Goal: Transaction & Acquisition: Obtain resource

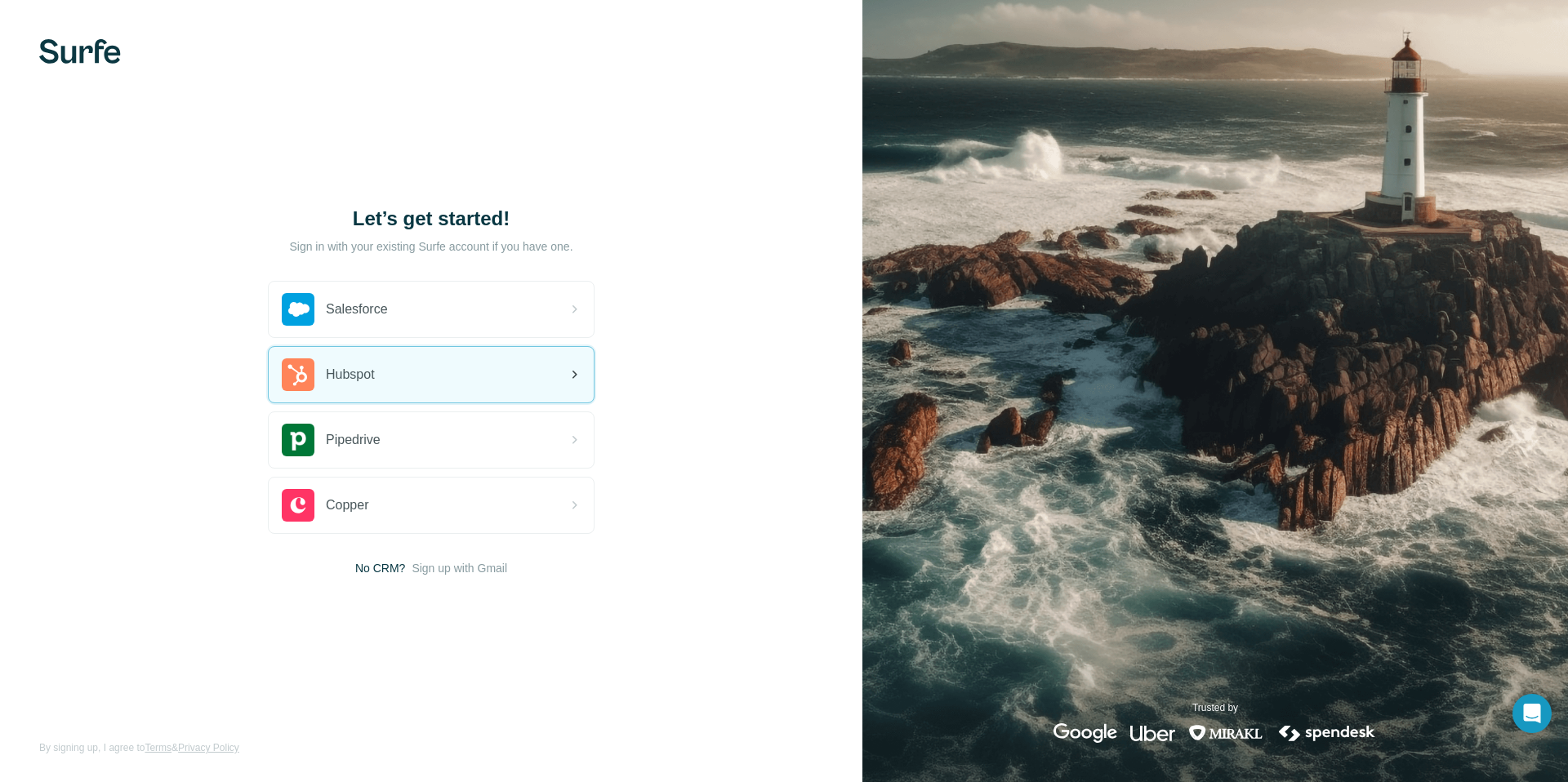
click at [456, 363] on div "Hubspot" at bounding box center [430, 375] width 325 height 56
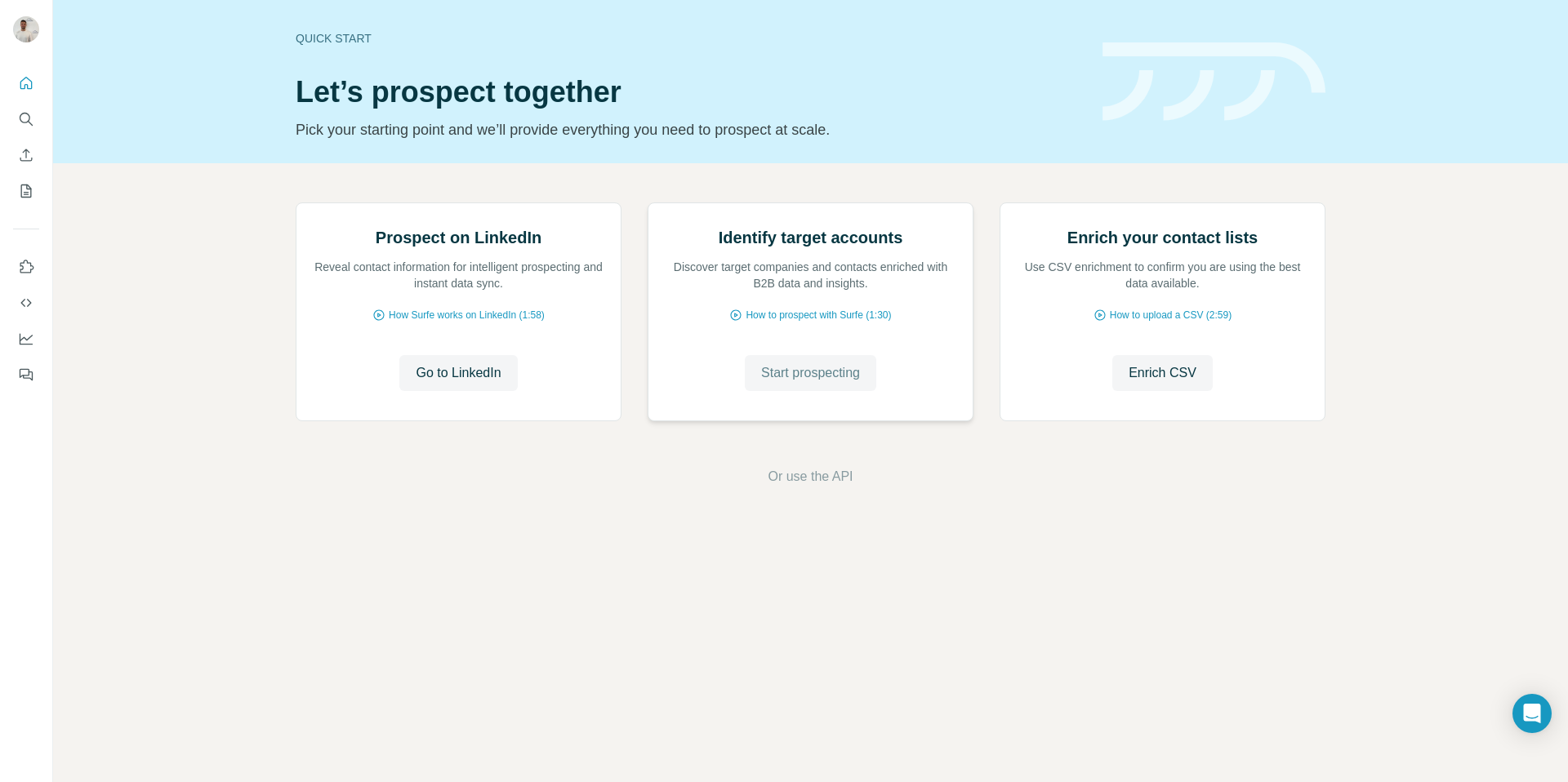
click at [801, 383] on span "Start prospecting" at bounding box center [811, 373] width 99 height 19
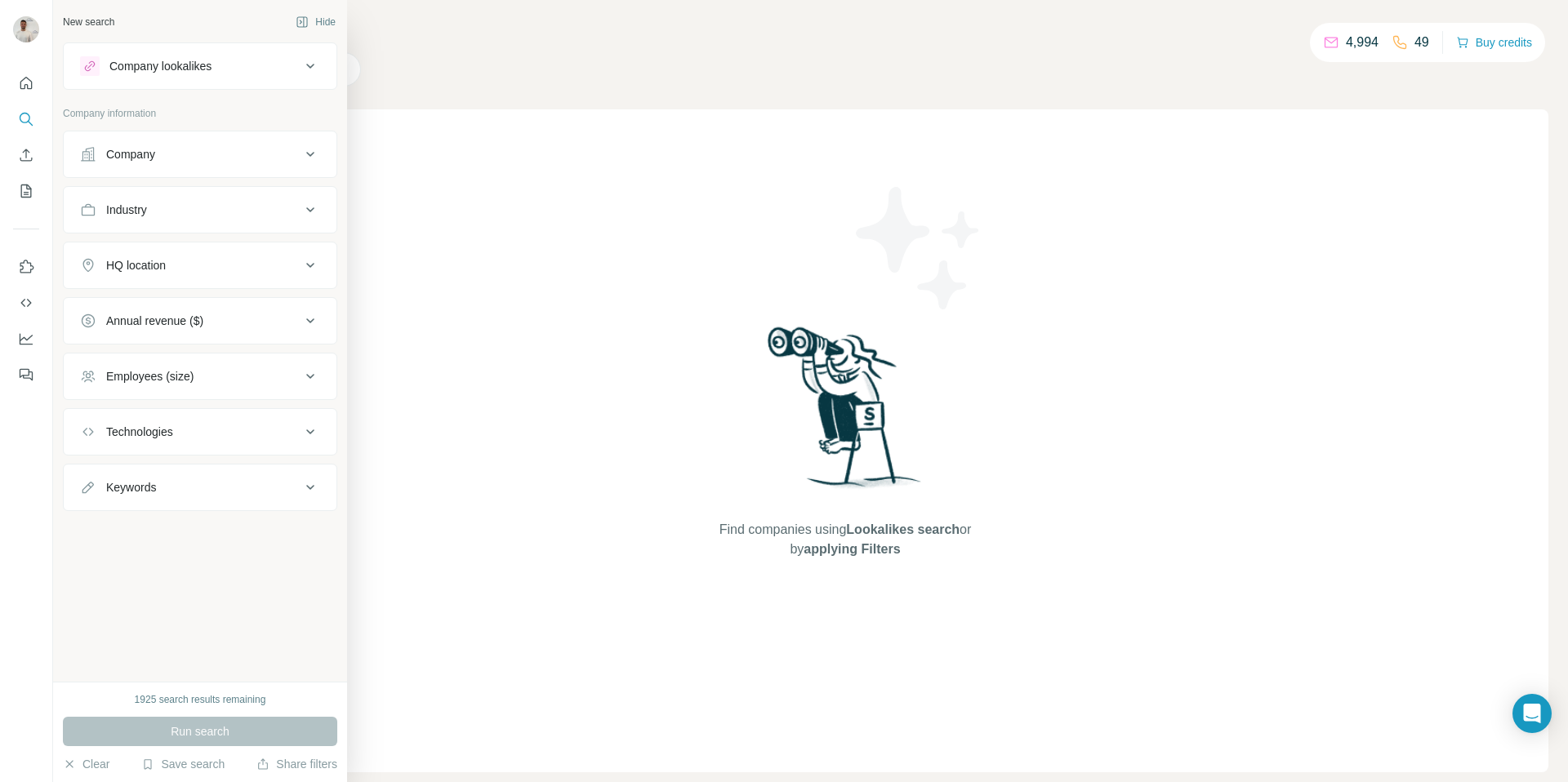
click at [122, 157] on div "Company" at bounding box center [130, 155] width 49 height 16
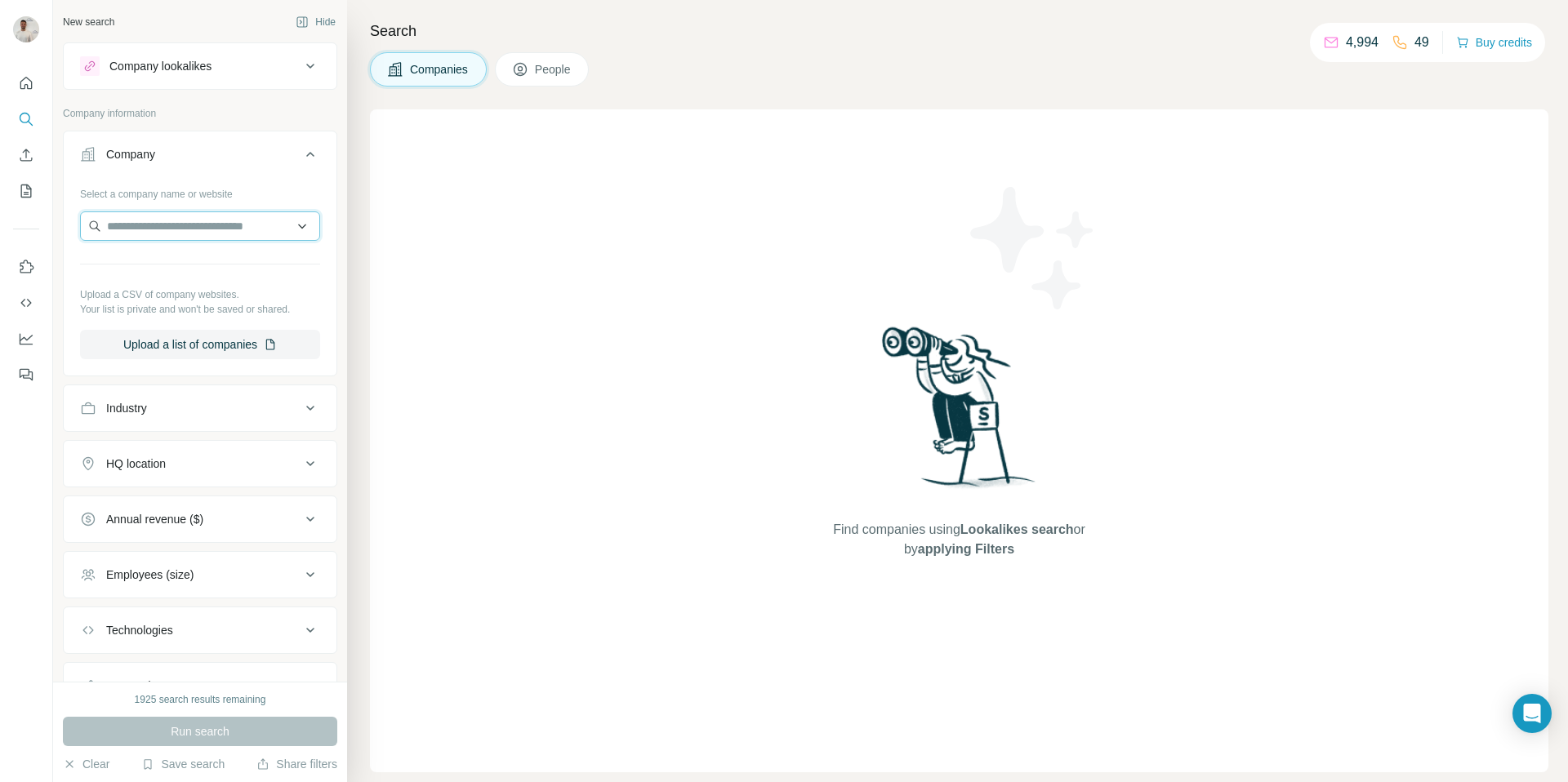
click at [151, 226] on input "text" at bounding box center [200, 226] width 240 height 29
paste input "******"
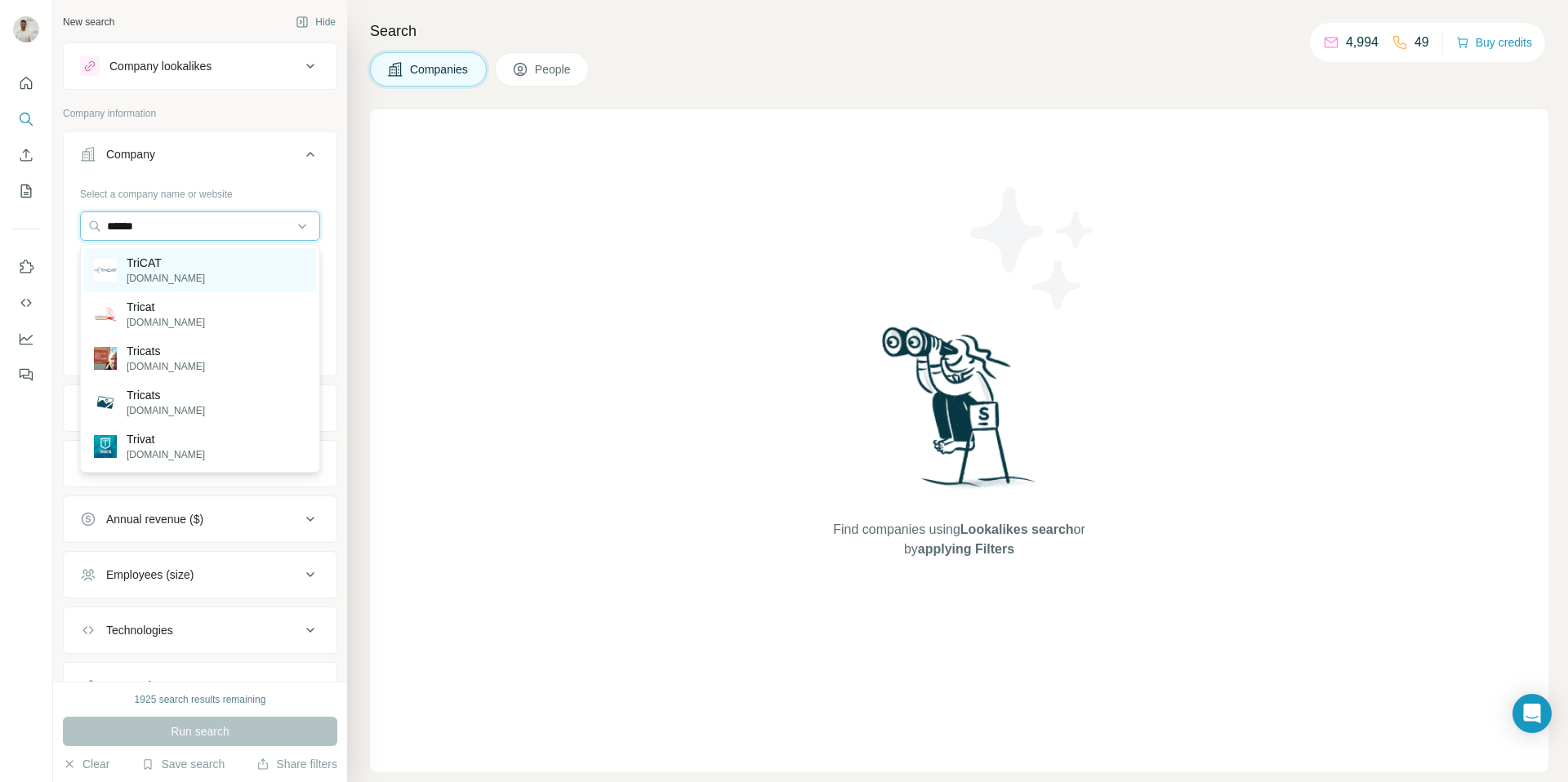
type input "******"
click at [227, 279] on div "TriCAT tricat.net" at bounding box center [200, 270] width 232 height 44
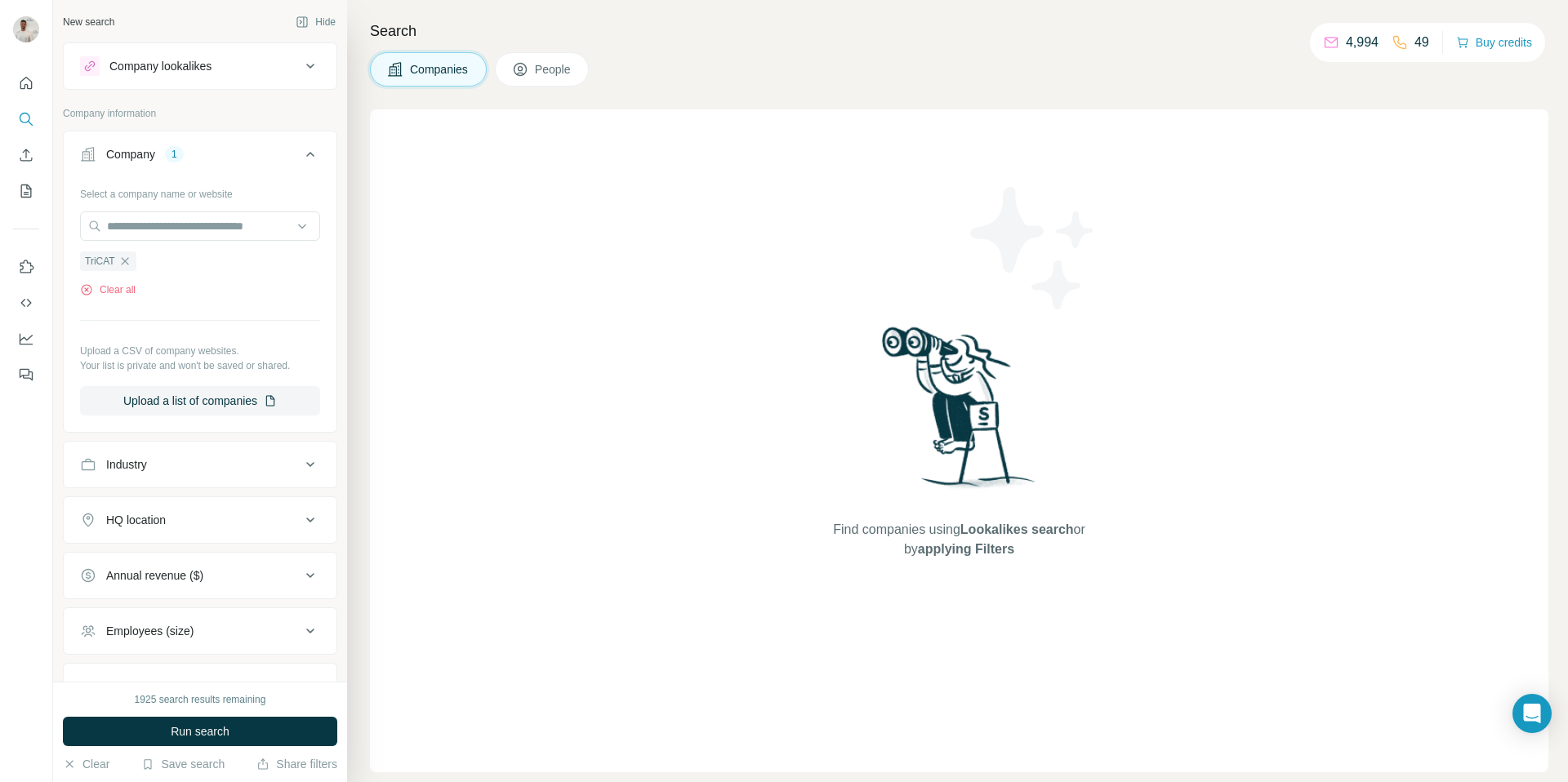
click at [296, 730] on button "Run search" at bounding box center [201, 732] width 275 height 29
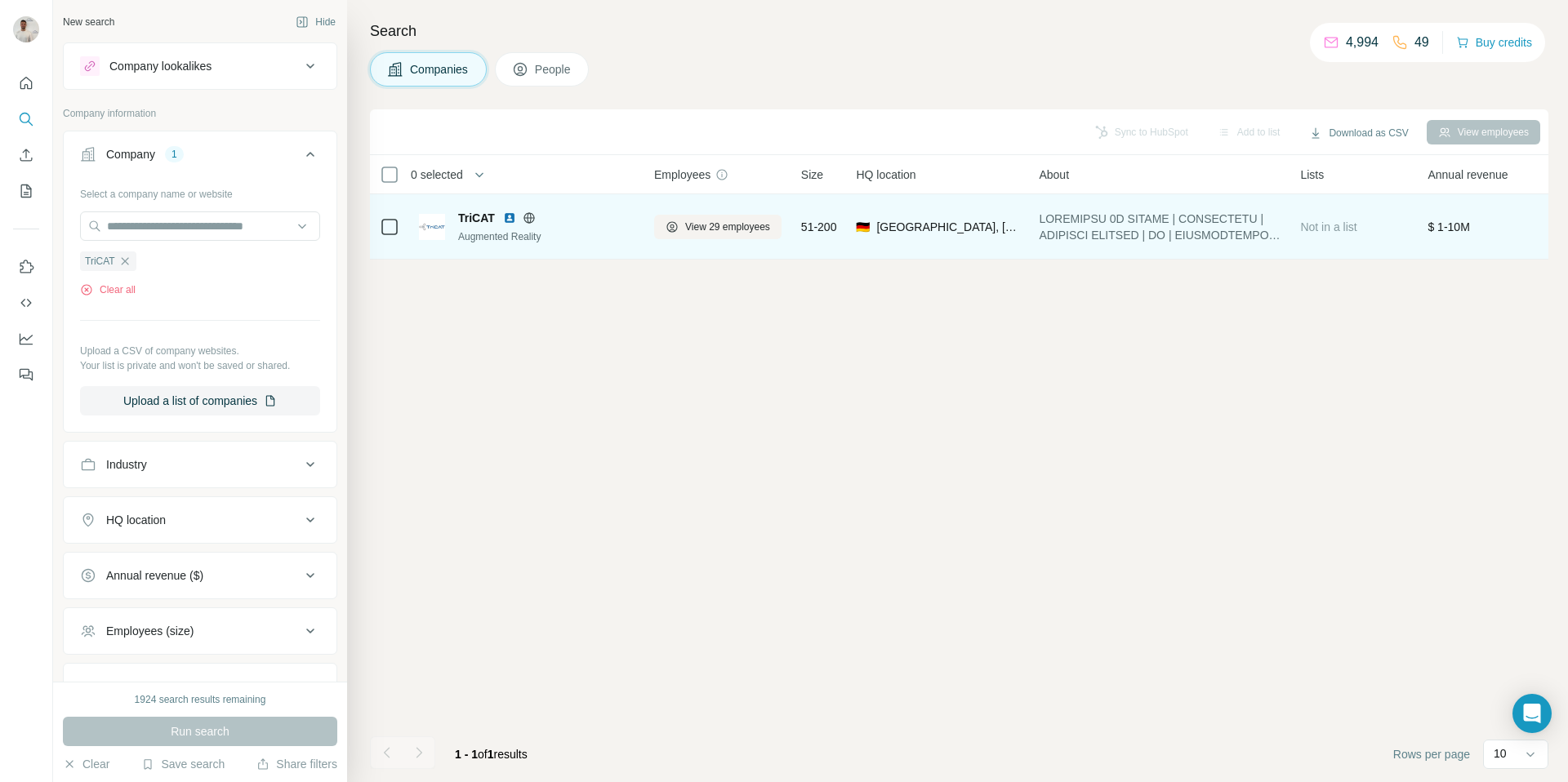
click at [834, 229] on span "51-200" at bounding box center [819, 227] width 36 height 16
click at [763, 224] on span "View 29 employees" at bounding box center [727, 227] width 85 height 15
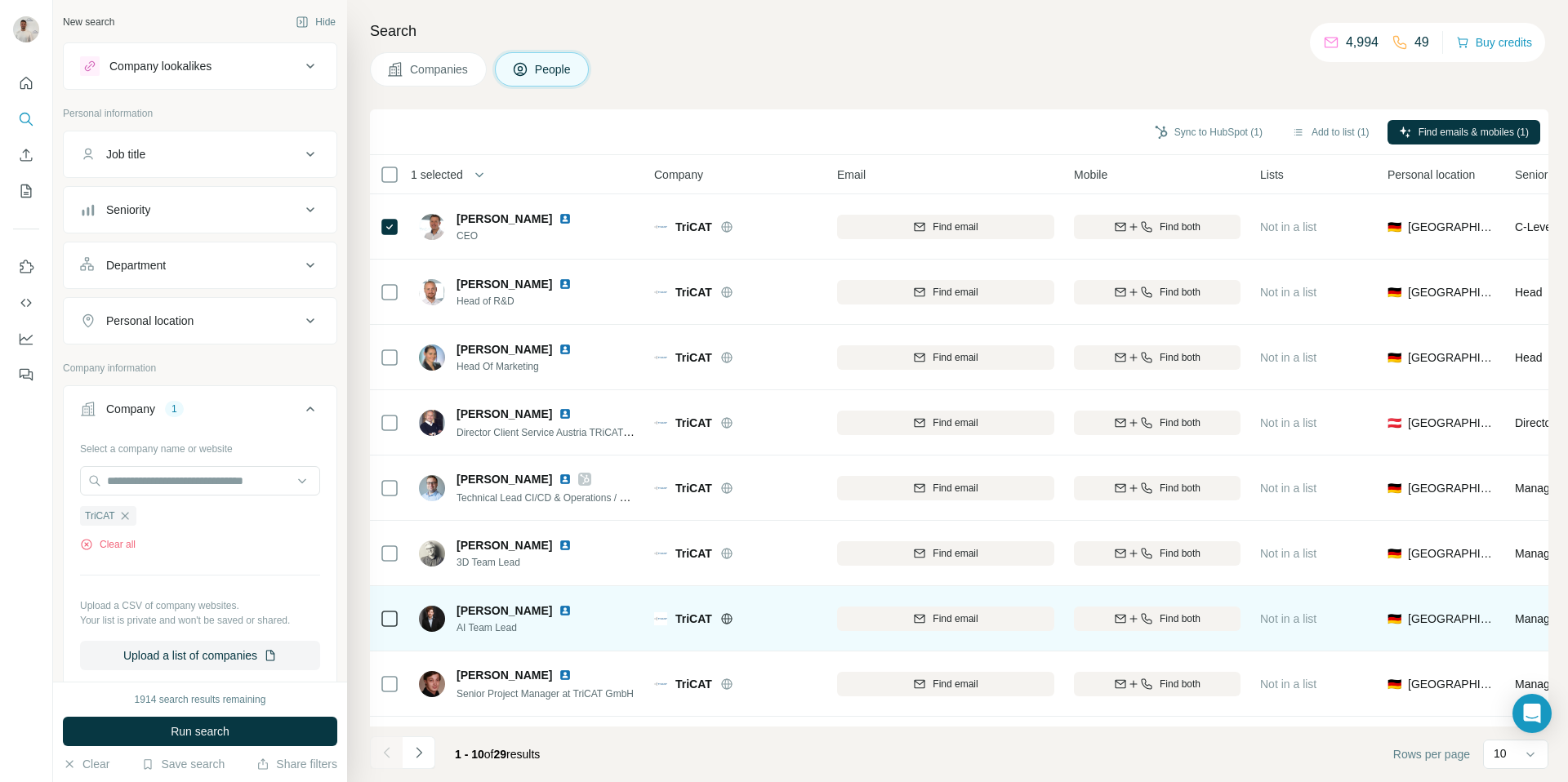
scroll to position [121, 0]
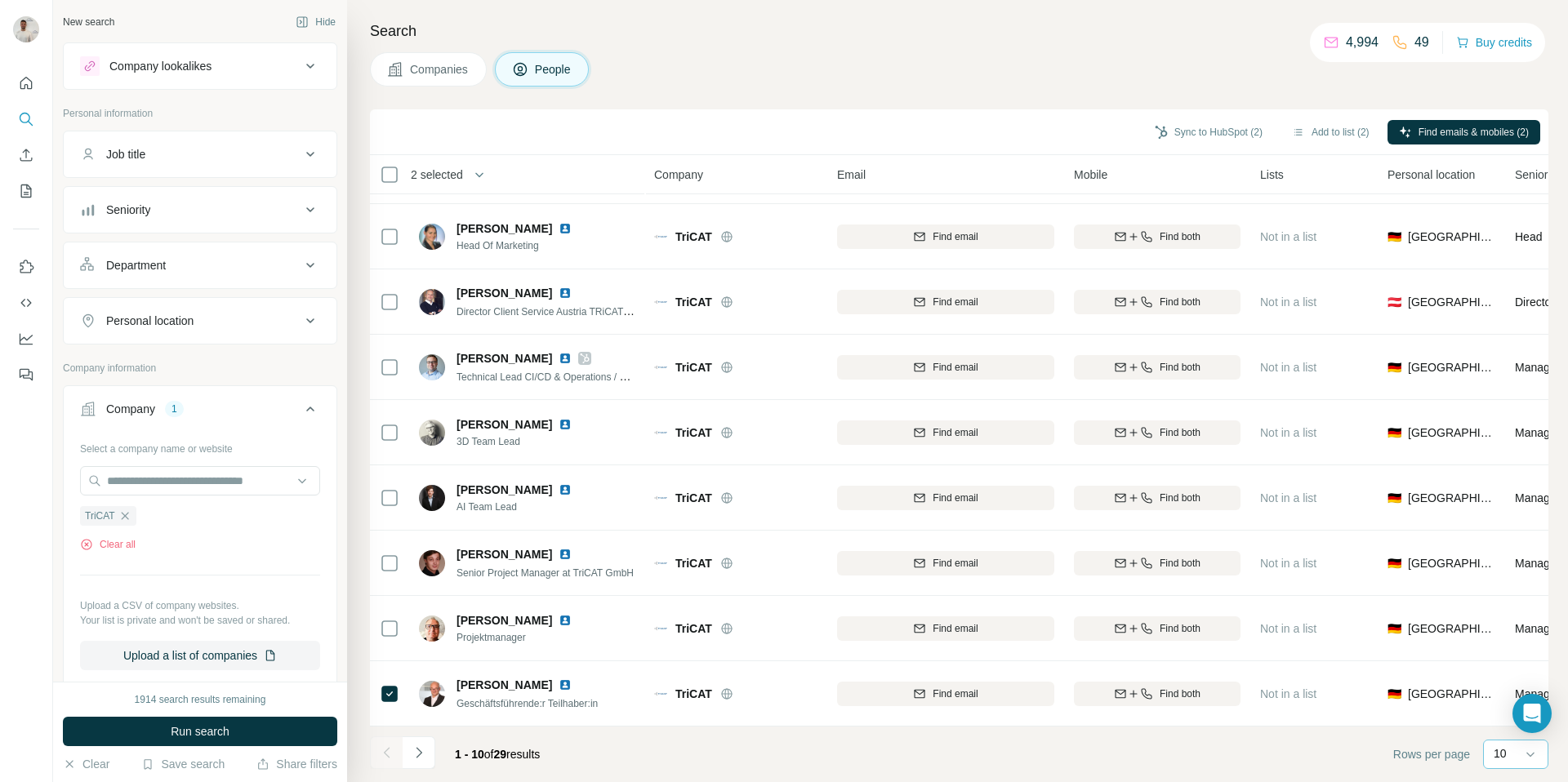
click at [1489, 748] on div "10" at bounding box center [1515, 755] width 65 height 29
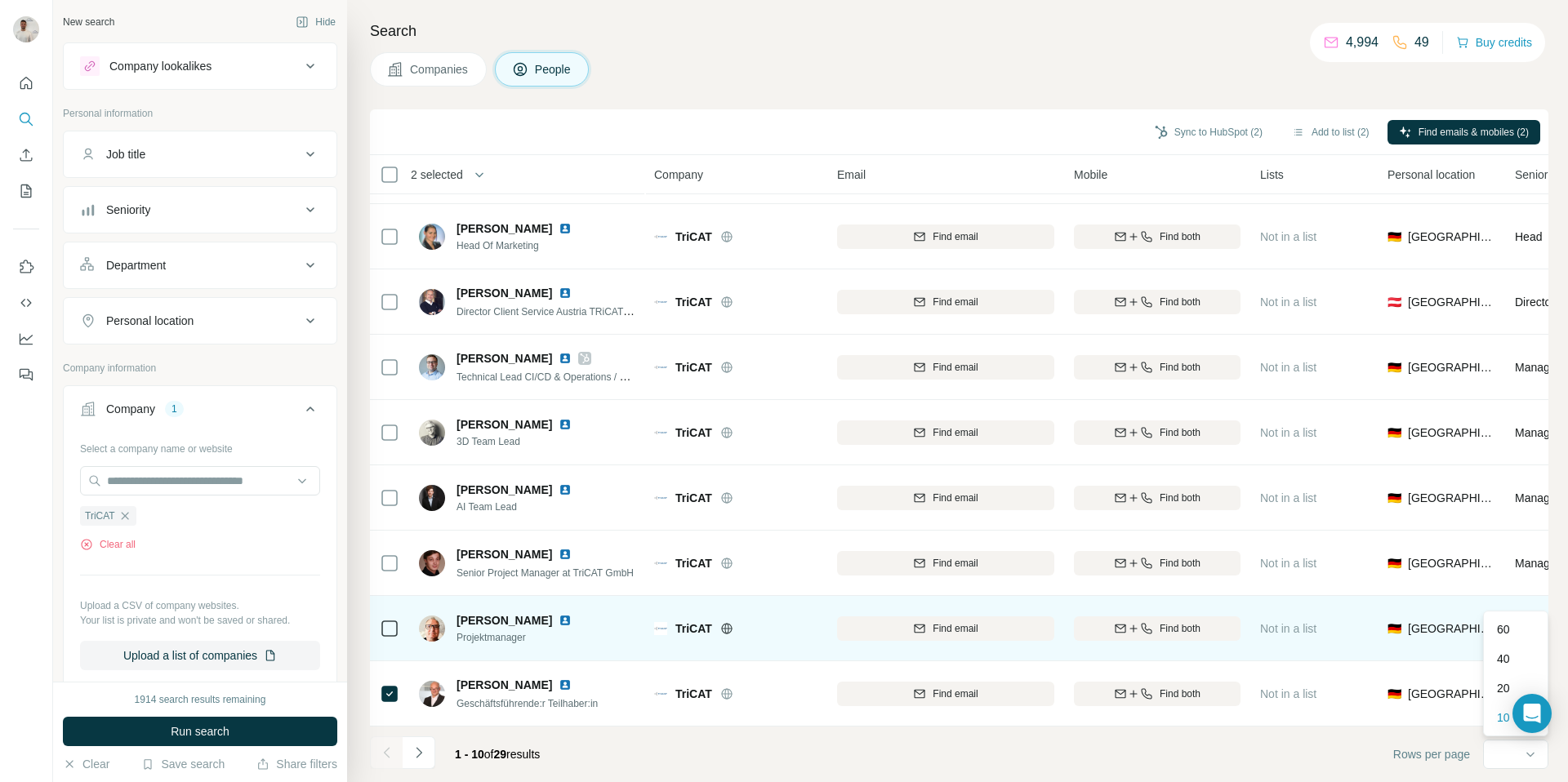
drag, startPoint x: 1509, startPoint y: 625, endPoint x: 1272, endPoint y: 599, distance: 238.4
click at [1508, 625] on p "60" at bounding box center [1503, 629] width 13 height 16
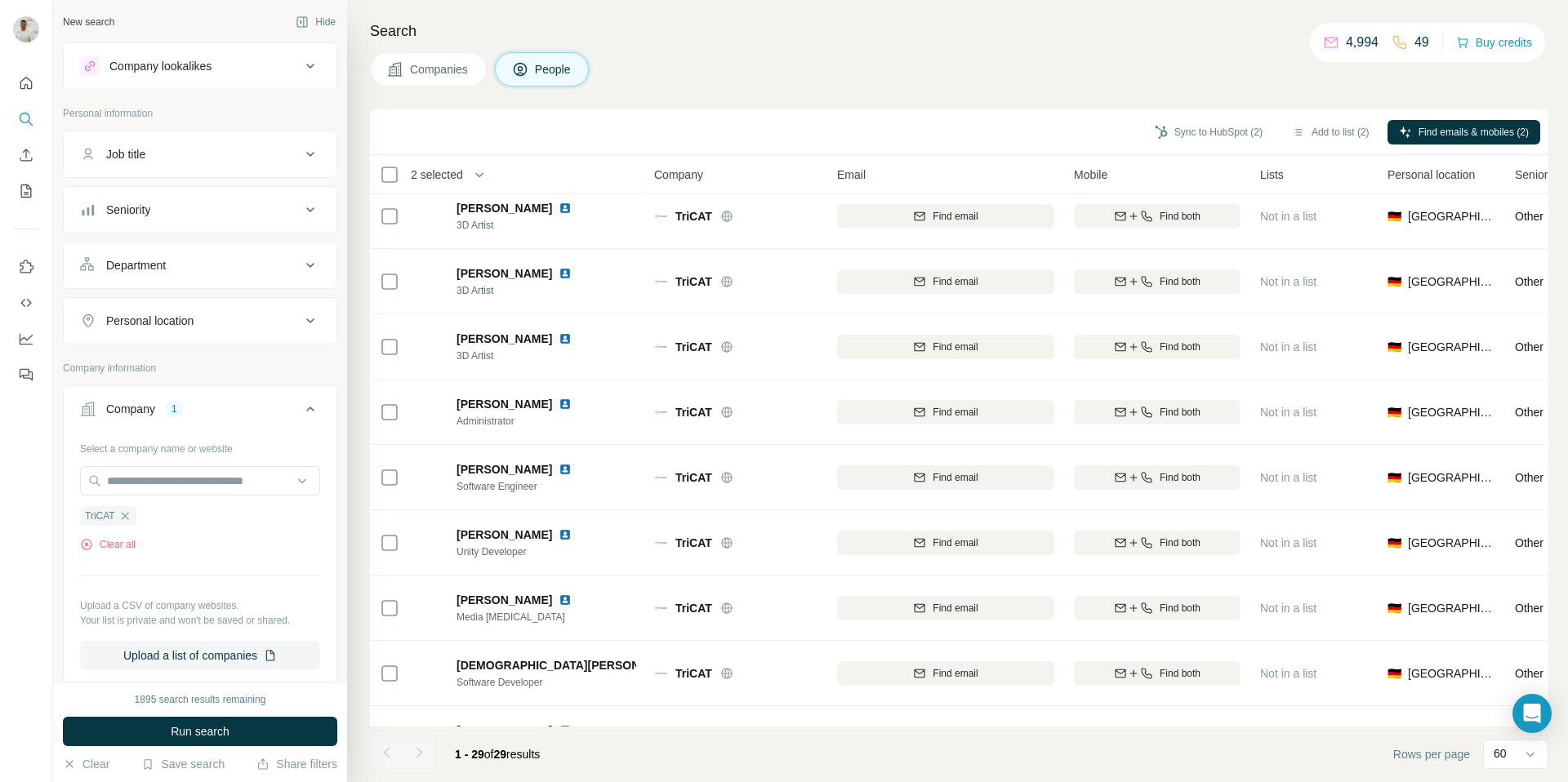
scroll to position [1362, 0]
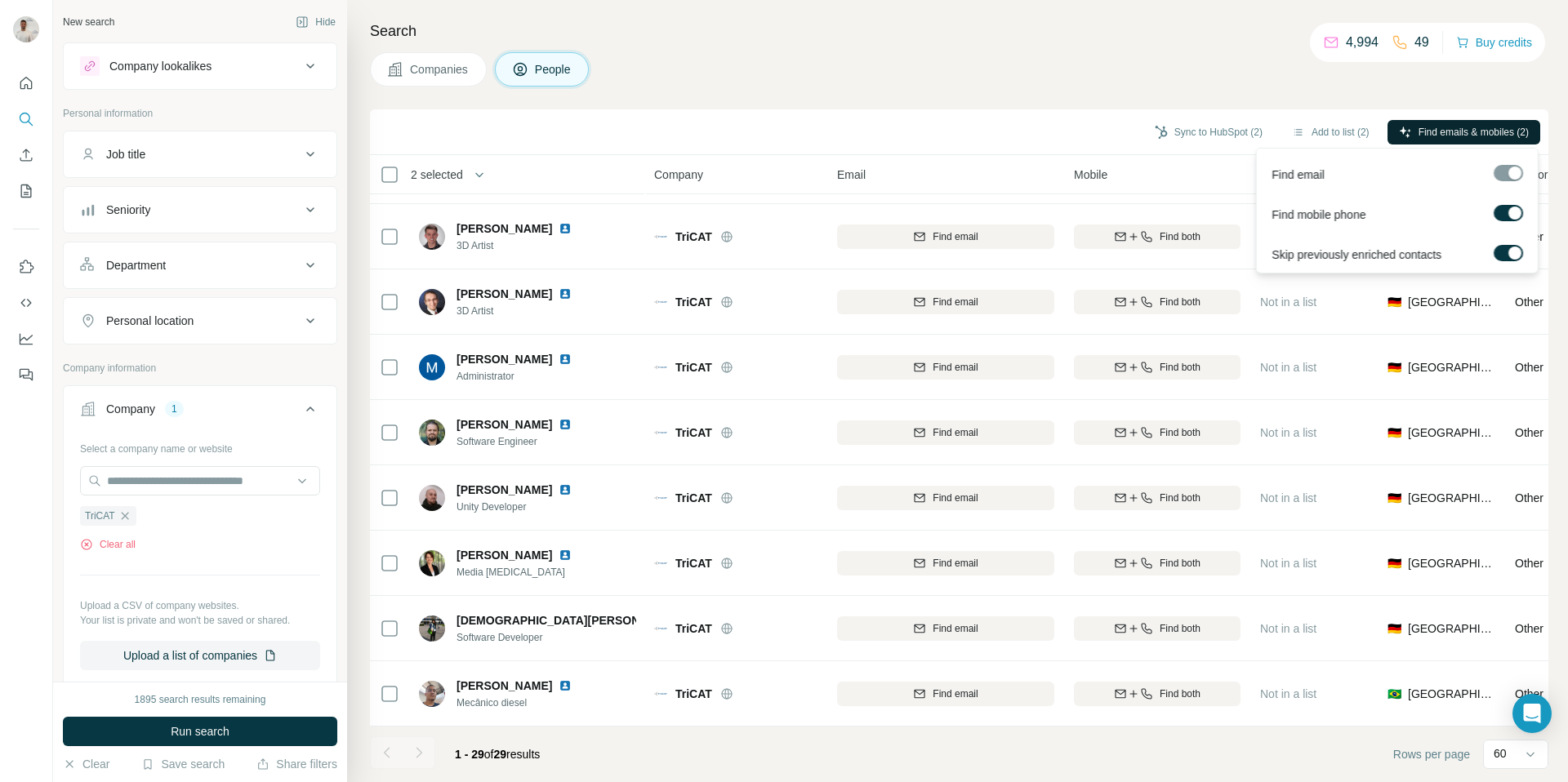
click at [1494, 132] on span "Find emails & mobiles (2)" at bounding box center [1473, 132] width 110 height 15
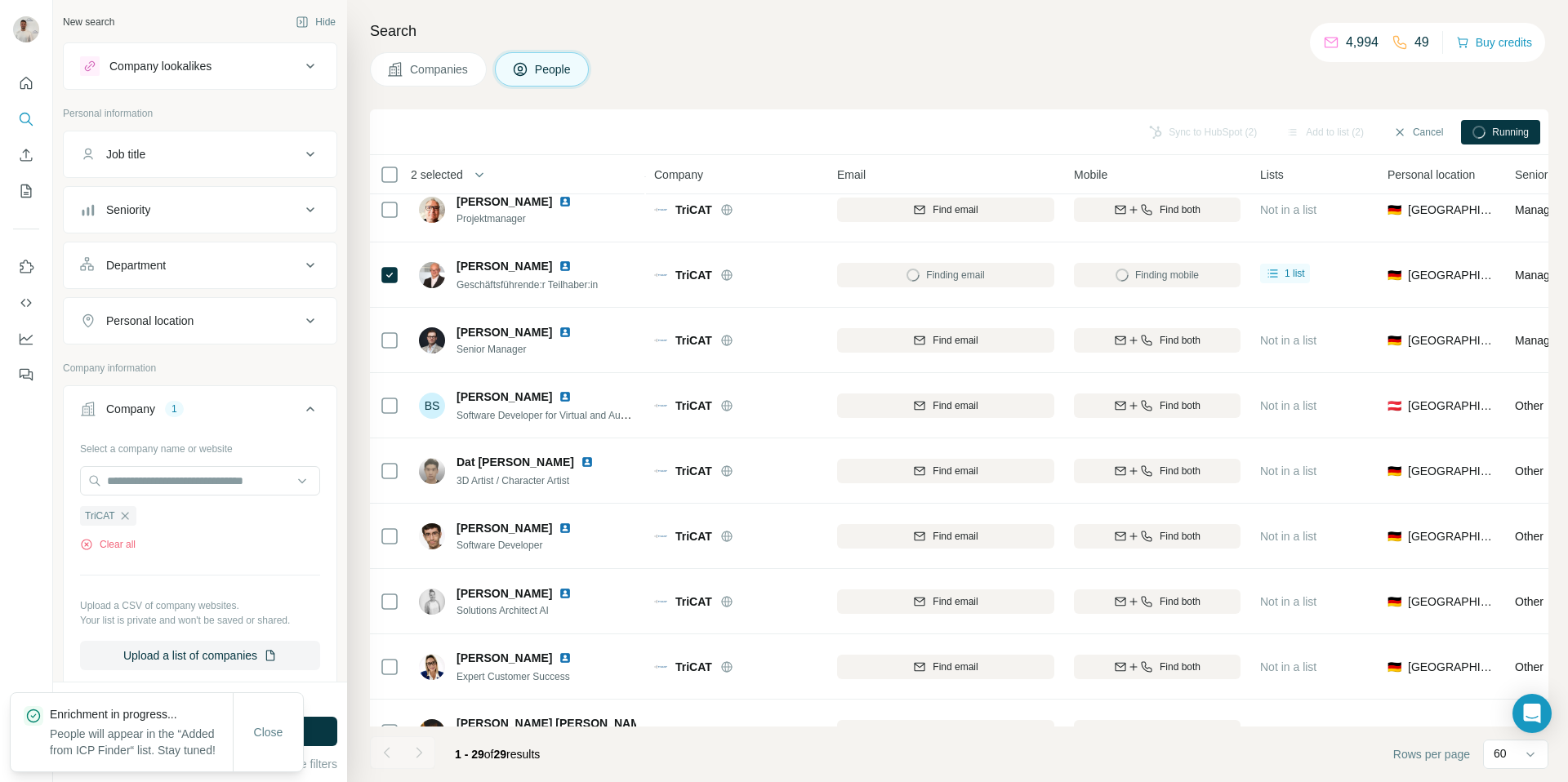
scroll to position [0, 0]
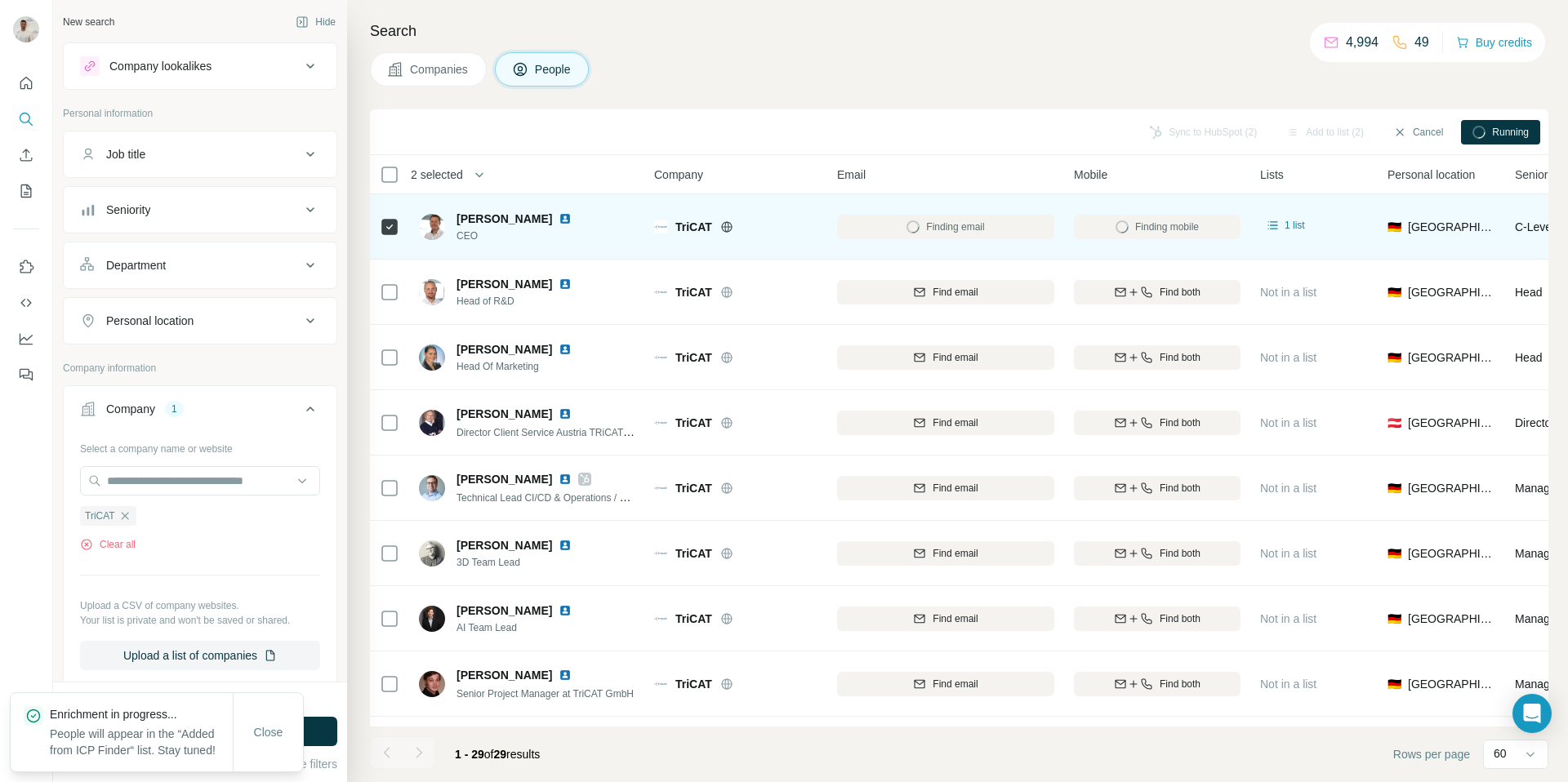
click at [572, 220] on img at bounding box center [565, 219] width 13 height 13
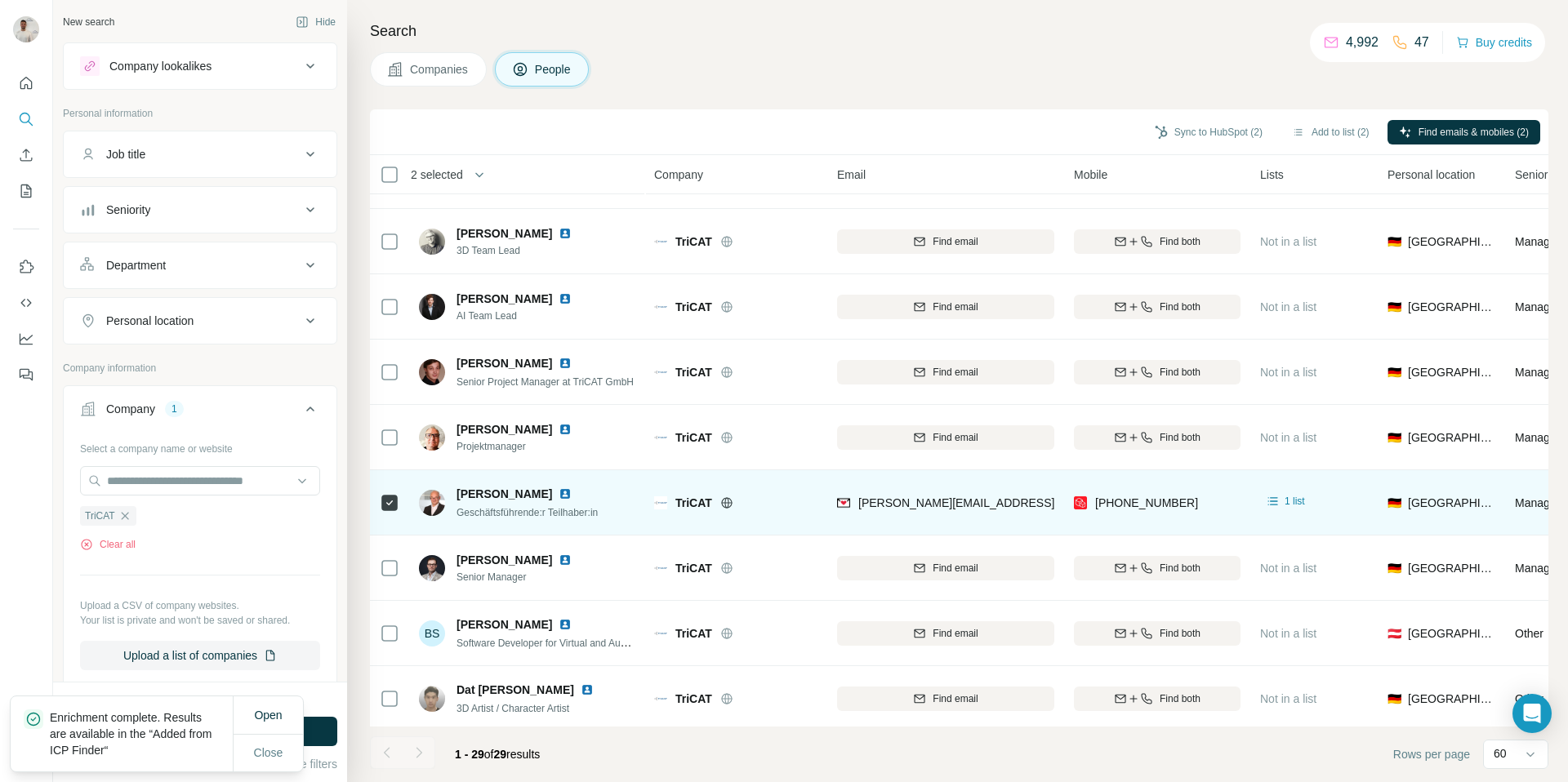
scroll to position [313, 0]
click at [559, 493] on img at bounding box center [565, 492] width 13 height 13
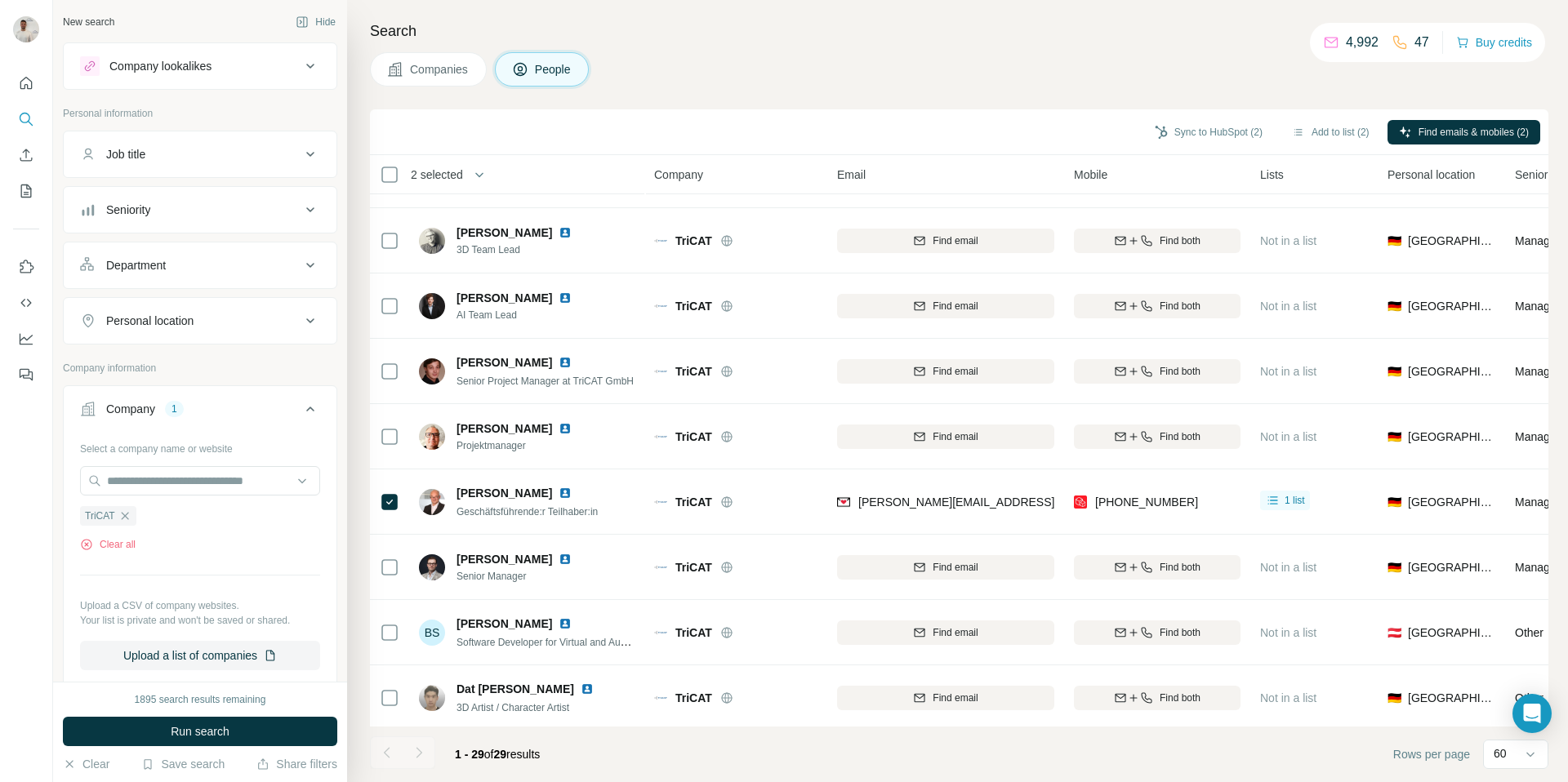
scroll to position [0, 0]
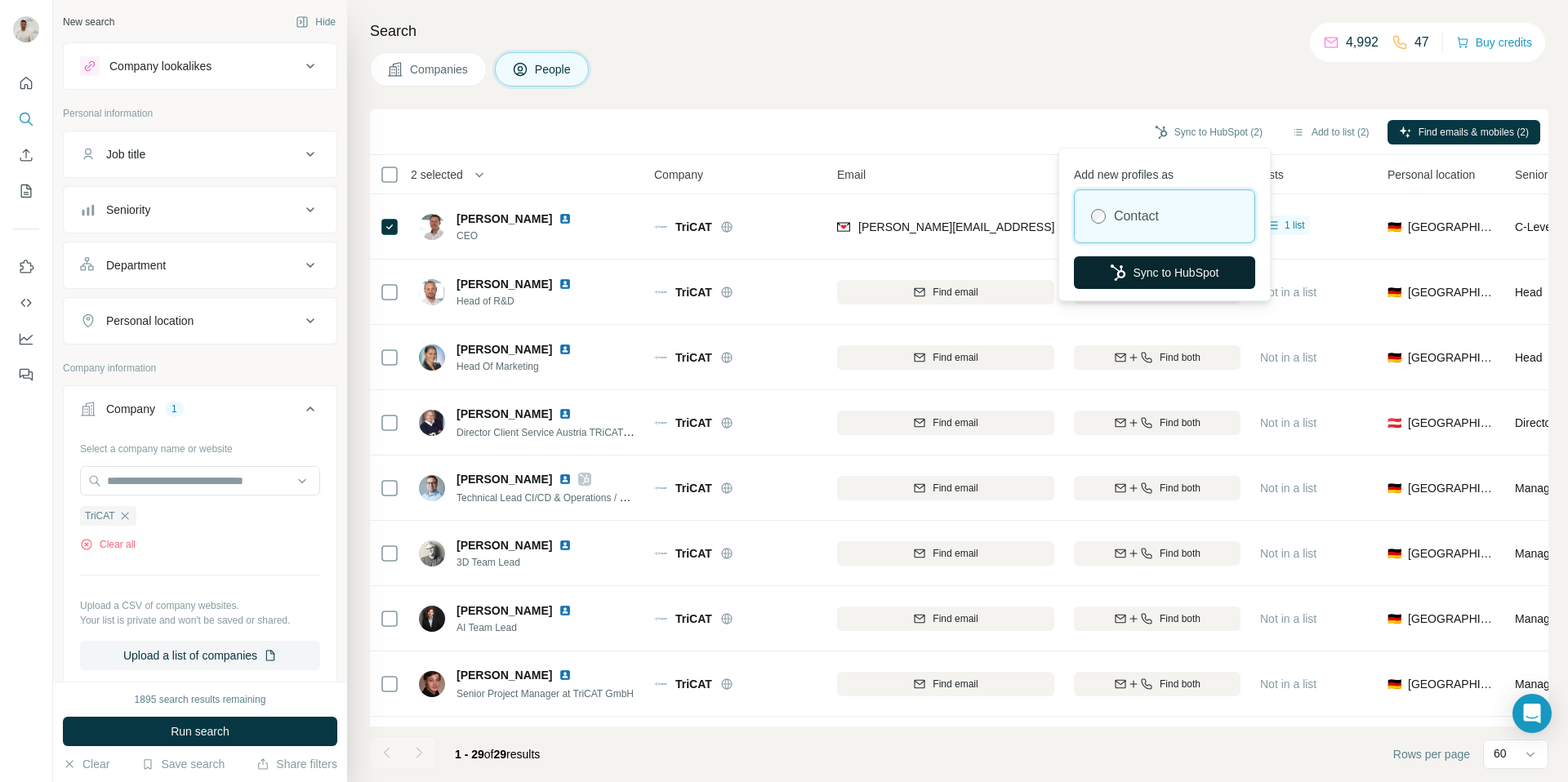
click at [1163, 262] on button "Sync to HubSpot" at bounding box center [1164, 273] width 181 height 33
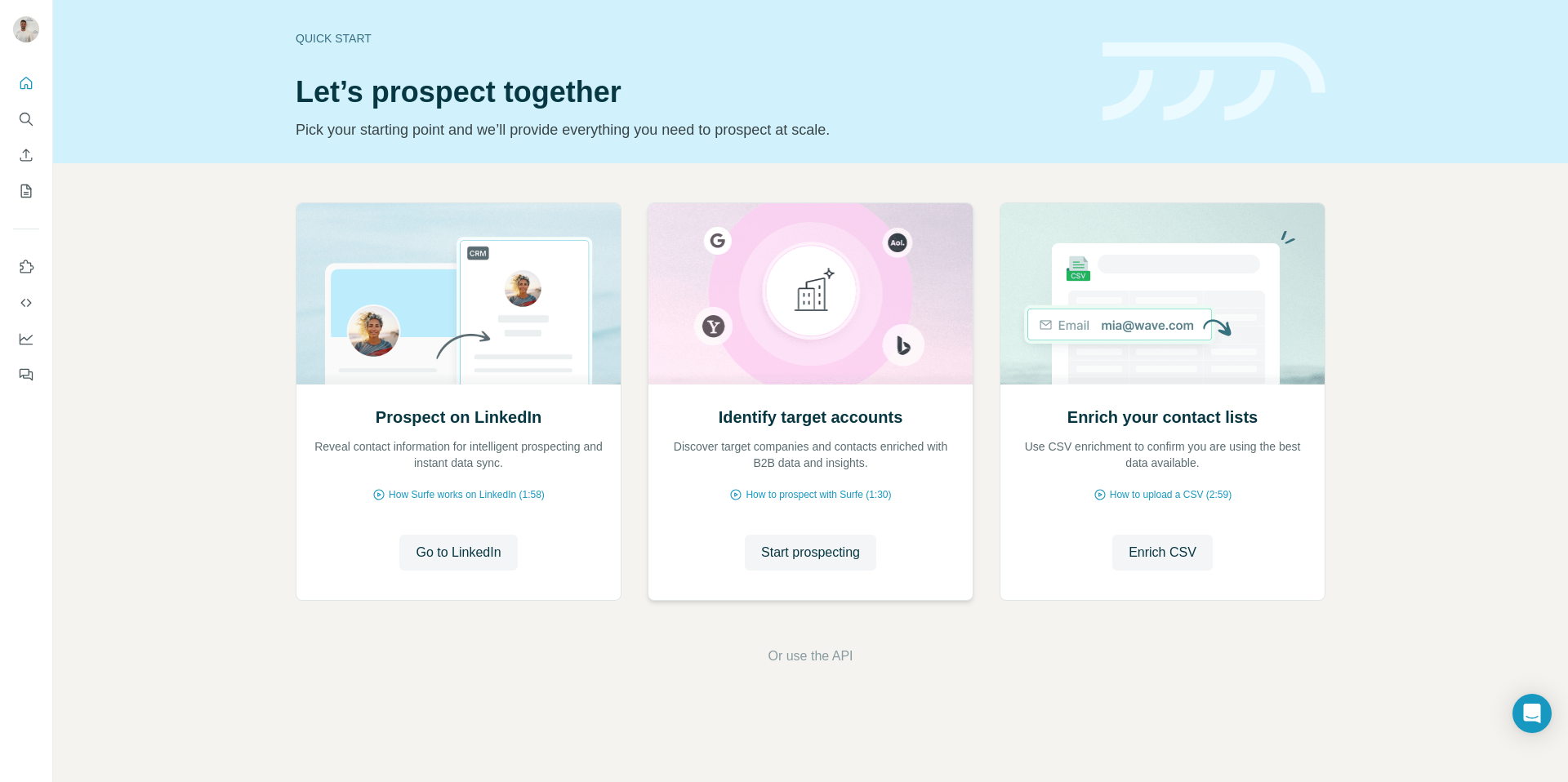
drag, startPoint x: 812, startPoint y: 561, endPoint x: 774, endPoint y: 533, distance: 47.2
click at [812, 561] on span "Start prospecting" at bounding box center [811, 552] width 99 height 19
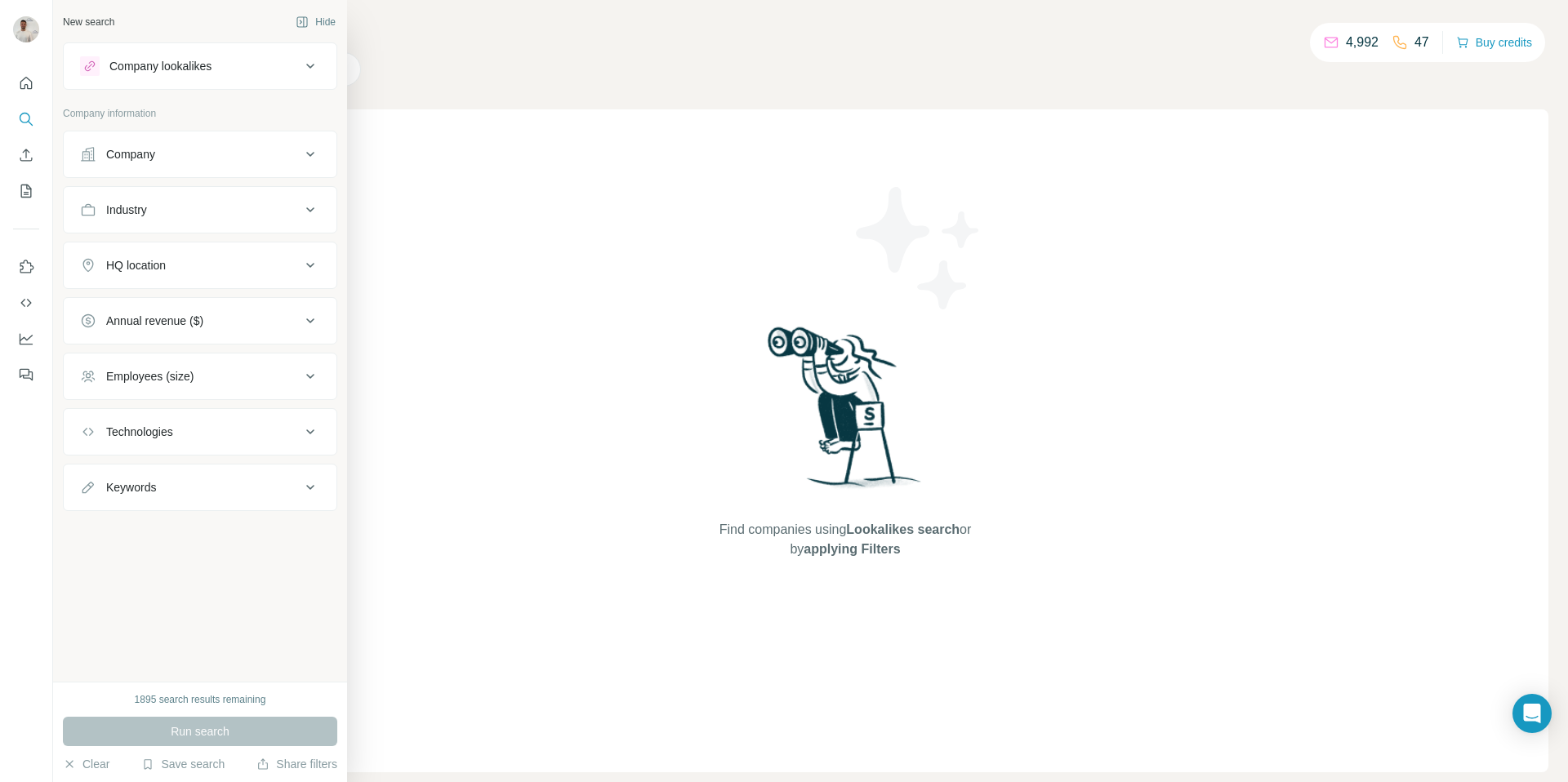
click at [166, 158] on div "Company" at bounding box center [190, 155] width 221 height 16
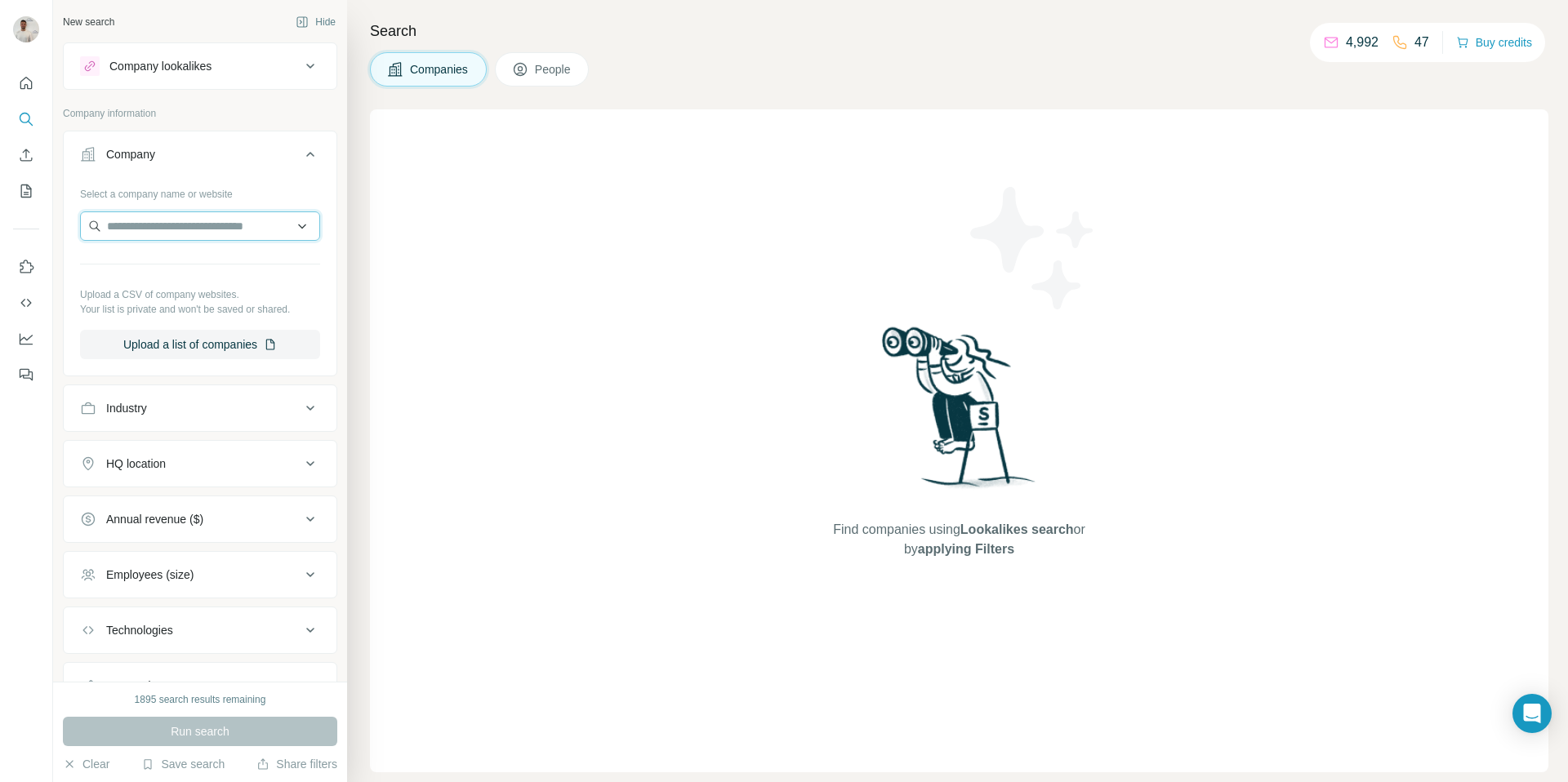
drag, startPoint x: 187, startPoint y: 230, endPoint x: 196, endPoint y: 231, distance: 9.1
click at [190, 230] on input "text" at bounding box center [200, 226] width 240 height 29
paste input "**********"
type input "**********"
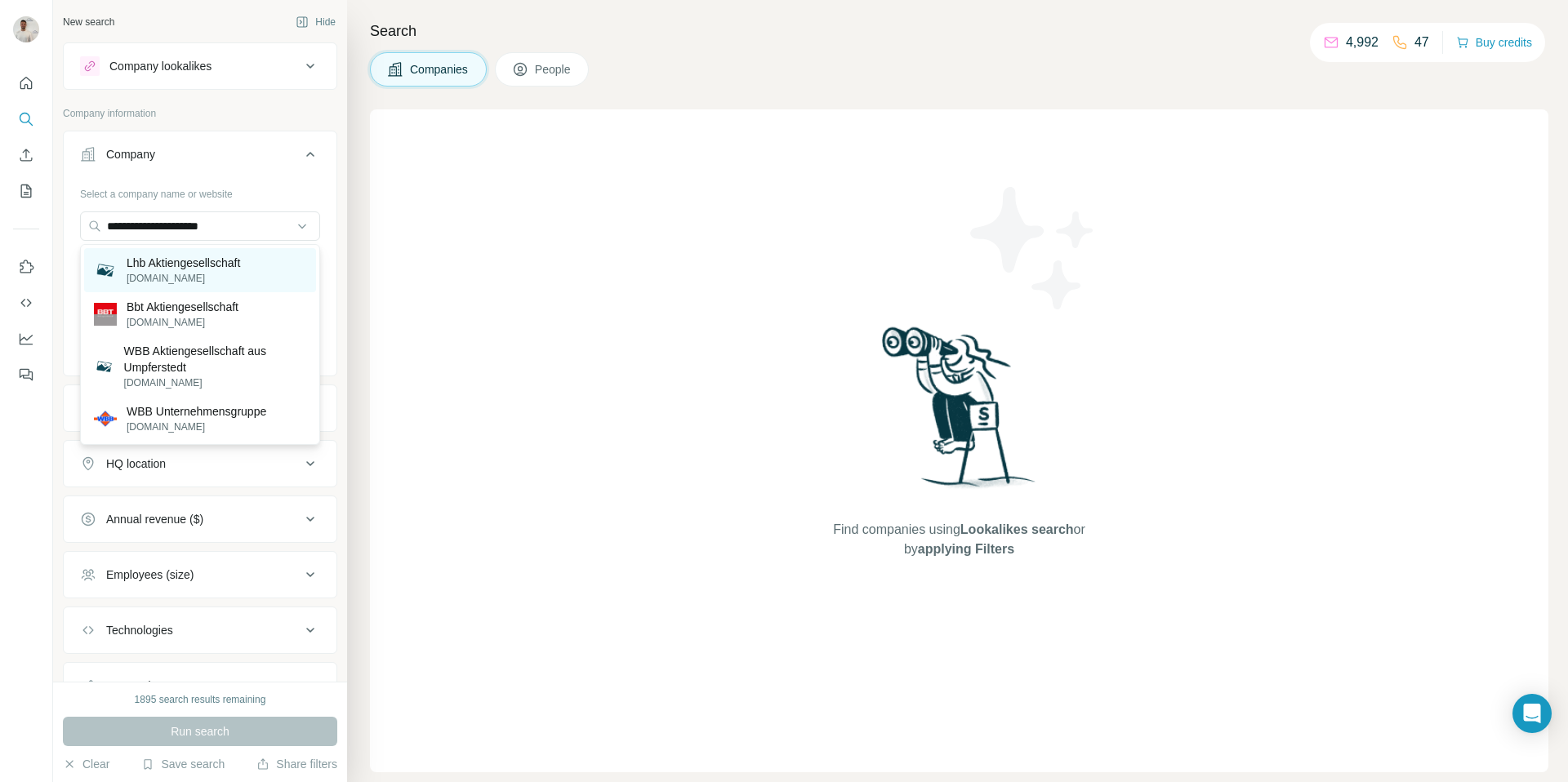
click at [203, 263] on p "Lhb Aktiengesellschaft" at bounding box center [183, 263] width 114 height 16
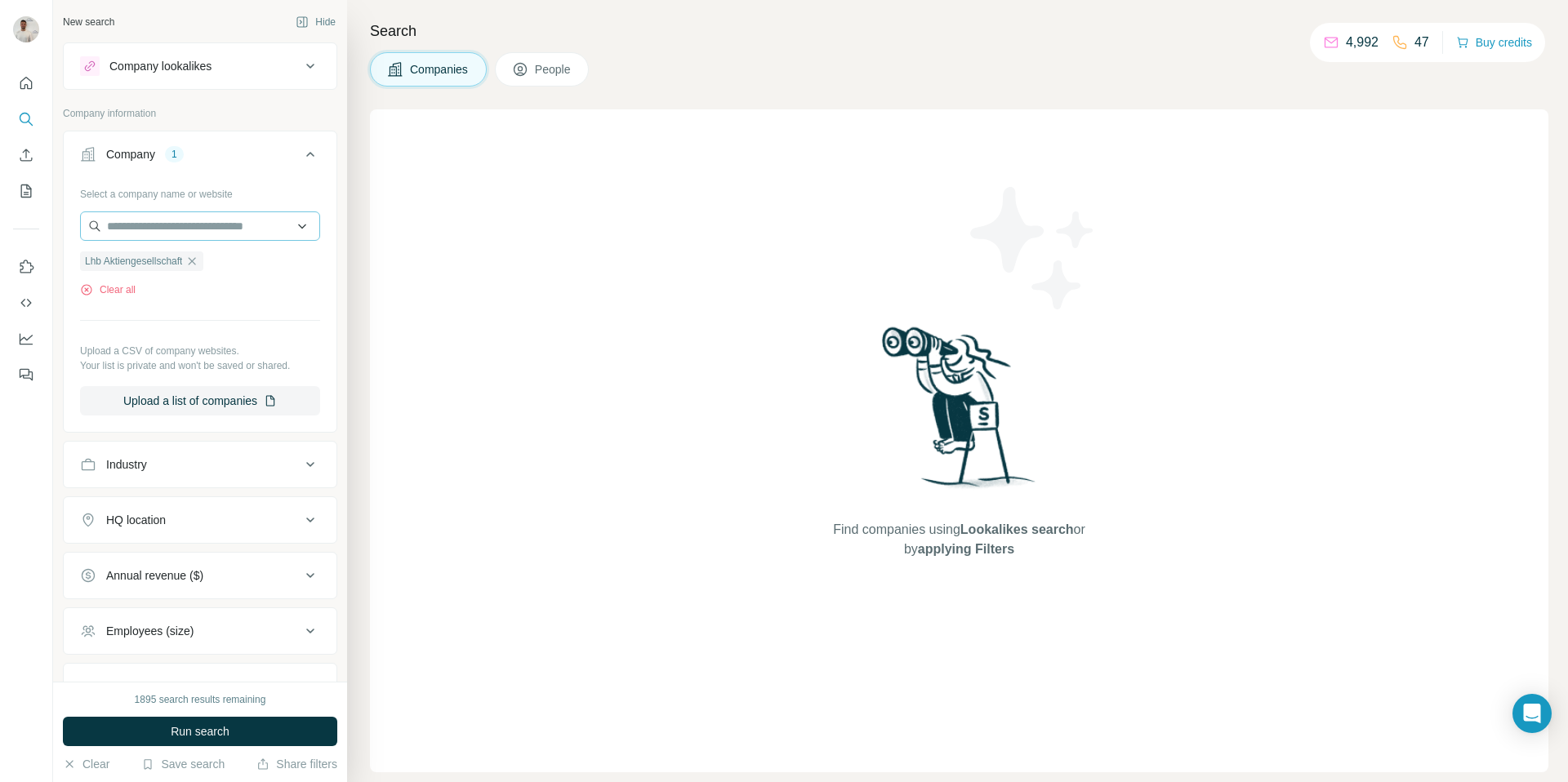
drag, startPoint x: 199, startPoint y: 259, endPoint x: 195, endPoint y: 232, distance: 27.3
click at [199, 259] on icon "button" at bounding box center [191, 261] width 13 height 13
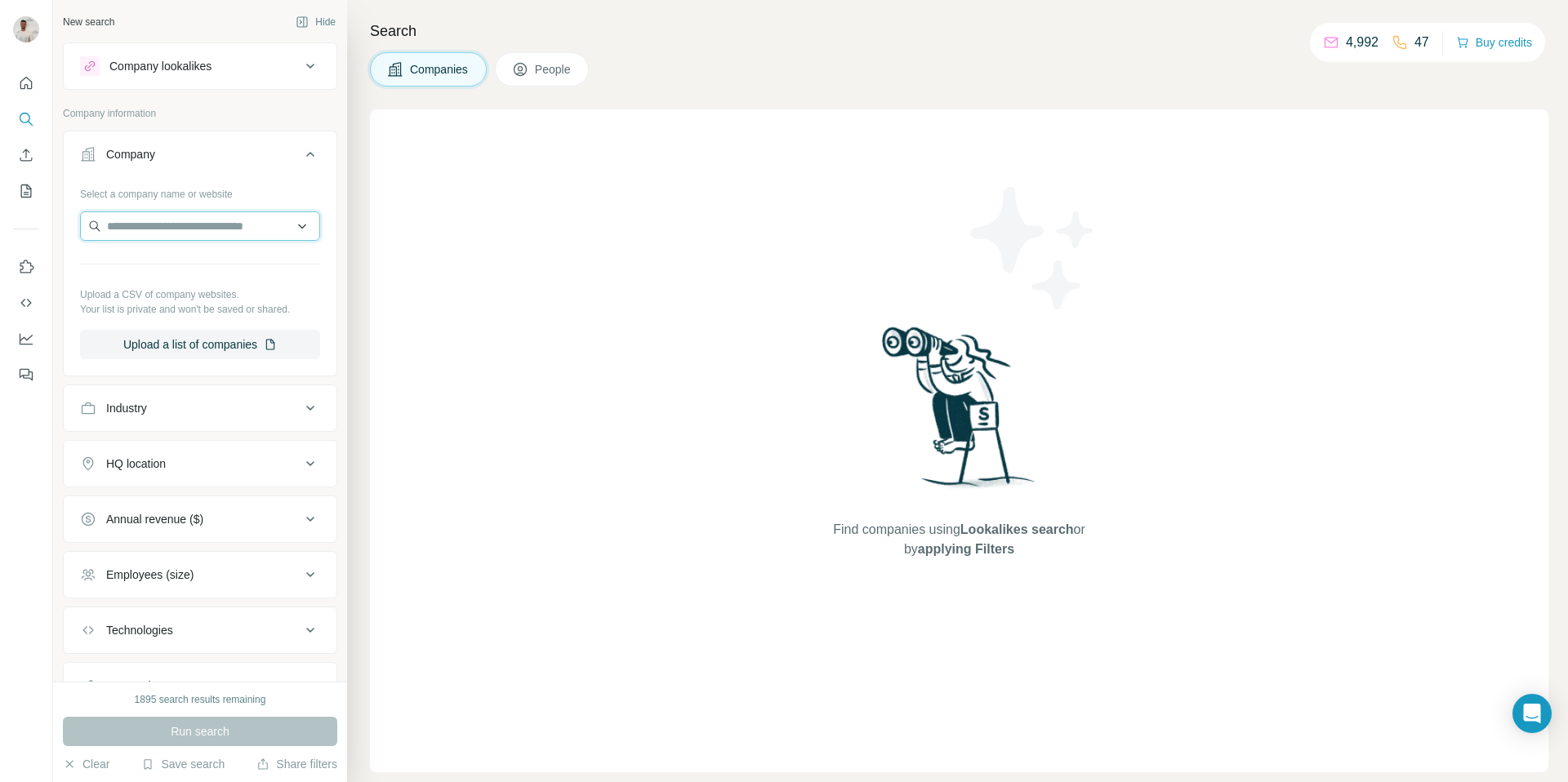
click at [195, 230] on input "text" at bounding box center [200, 226] width 240 height 29
paste input "**********"
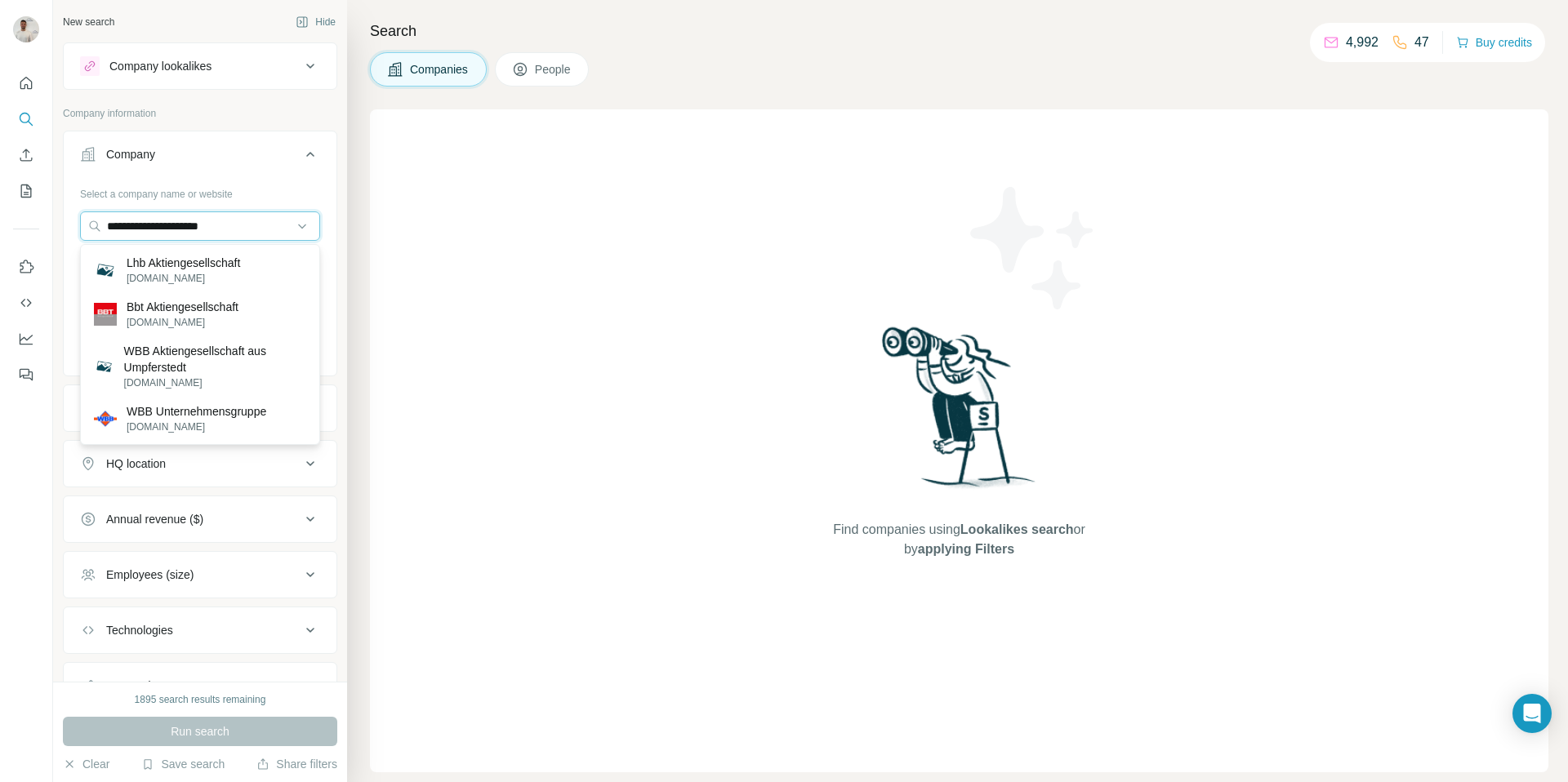
type input "**********"
click at [222, 414] on p "WBB Unternehmensgruppe" at bounding box center [196, 411] width 139 height 16
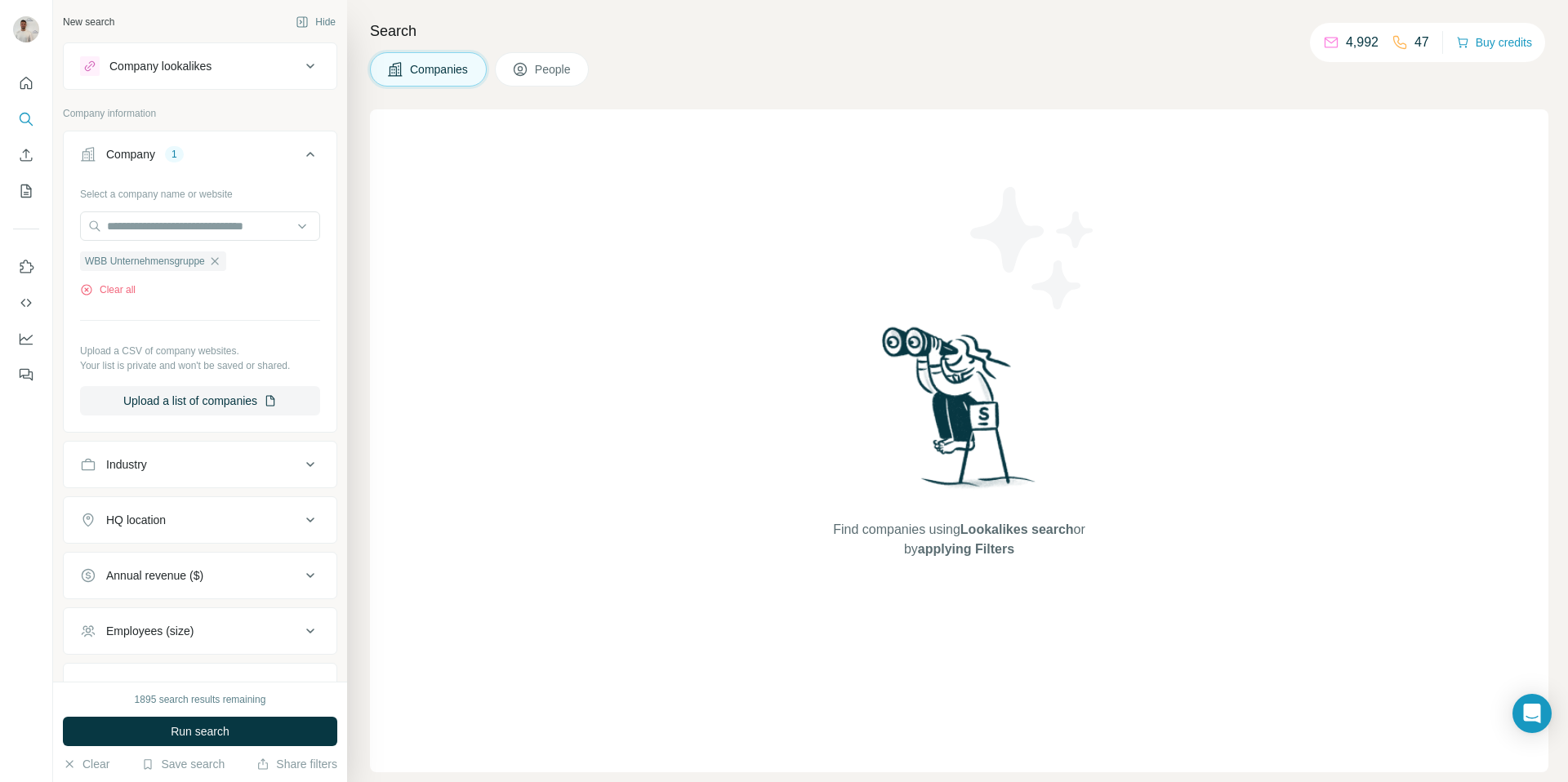
click at [256, 733] on button "Run search" at bounding box center [201, 732] width 275 height 29
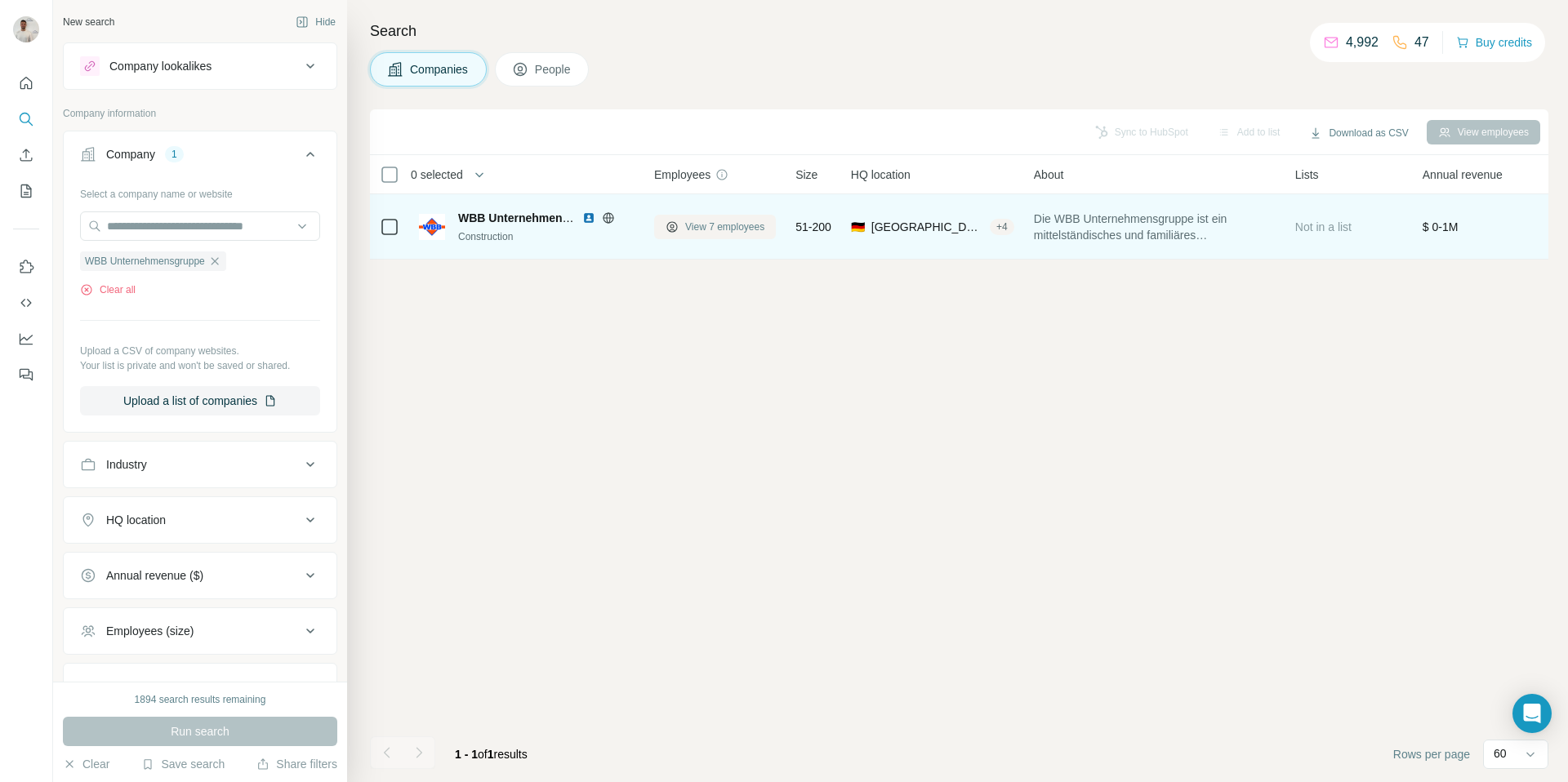
click at [737, 232] on span "View 7 employees" at bounding box center [724, 227] width 79 height 15
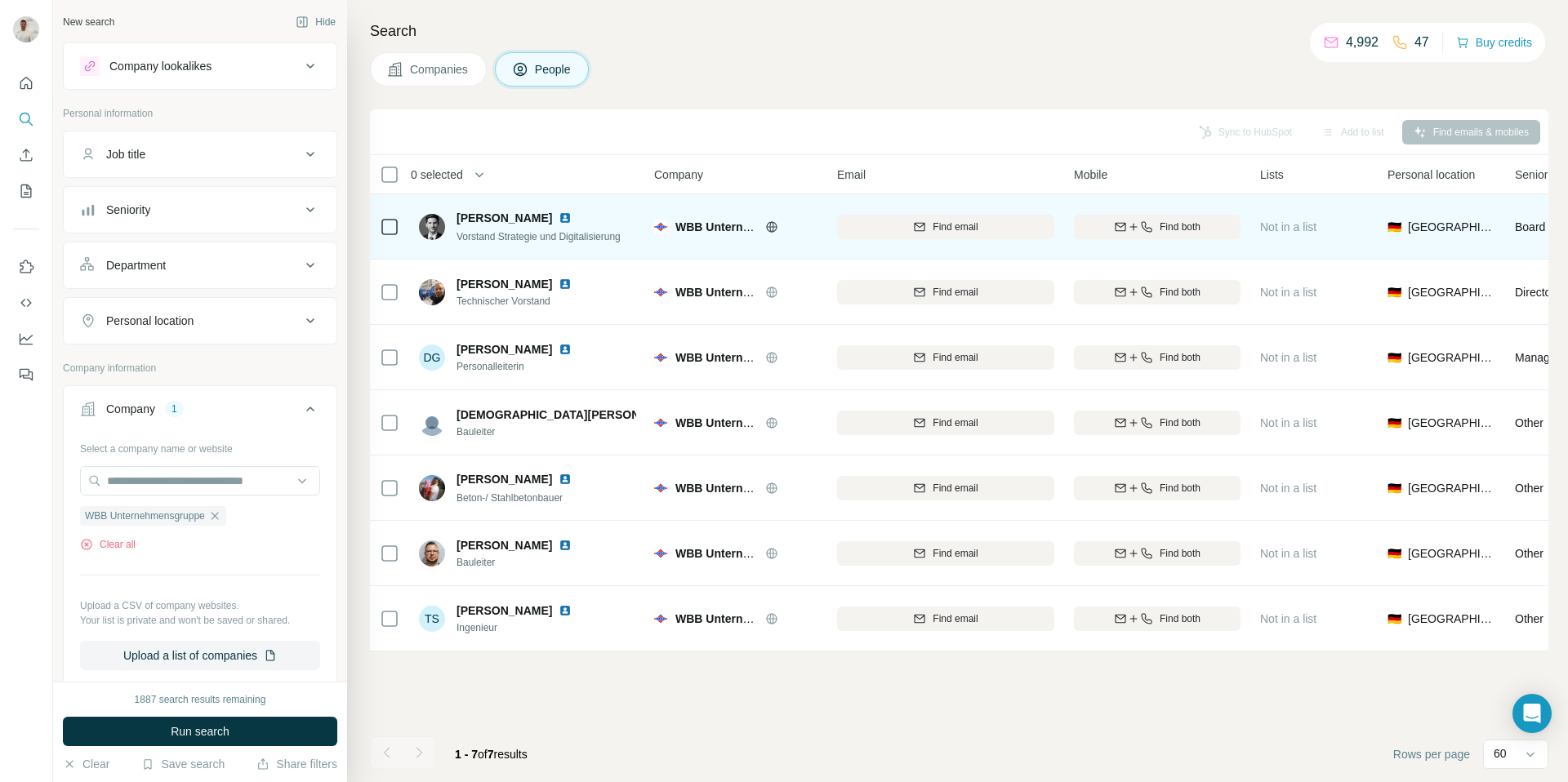
click at [559, 217] on img at bounding box center [565, 218] width 13 height 13
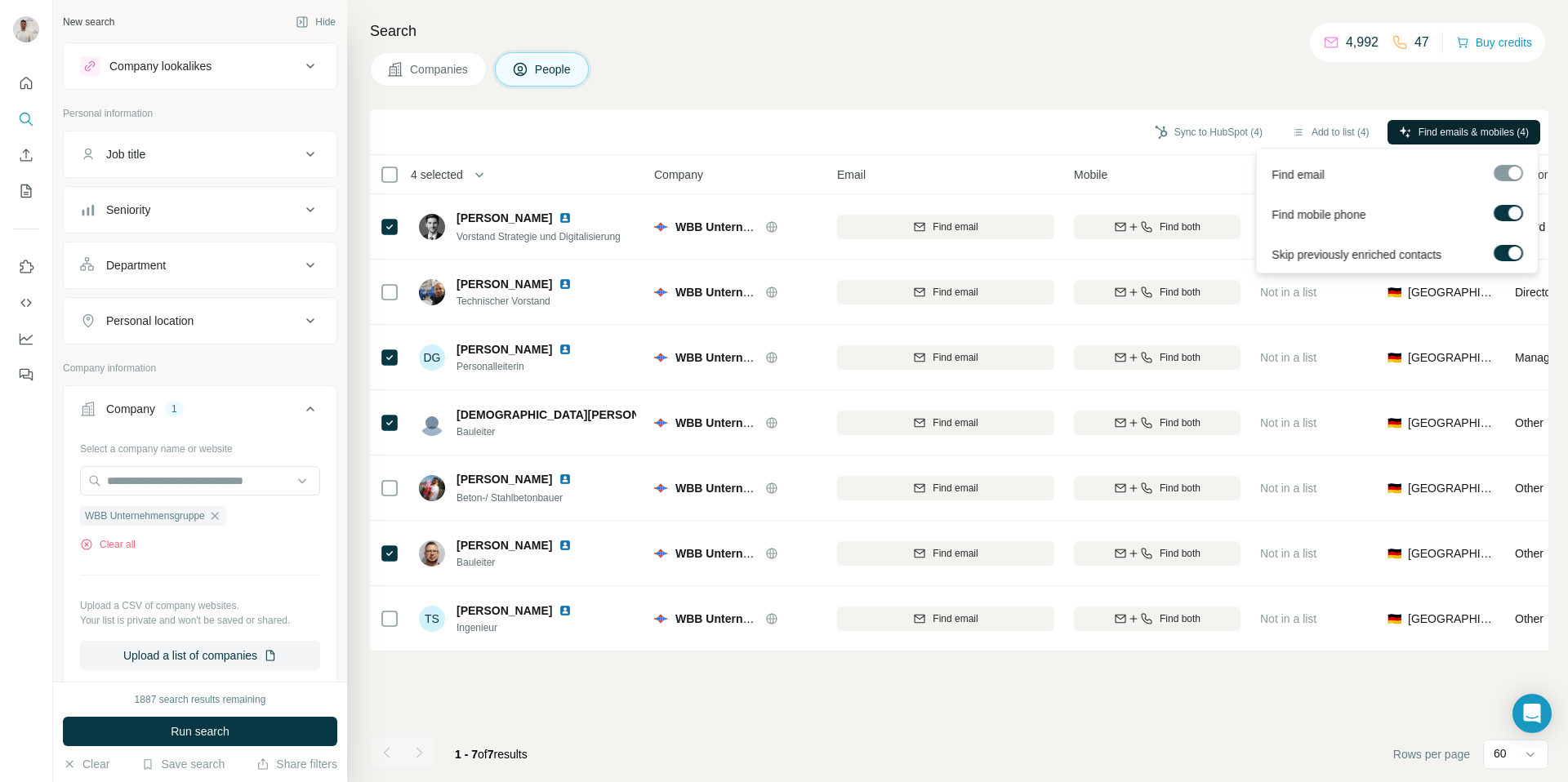
click at [1457, 128] on span "Find emails & mobiles (4)" at bounding box center [1473, 132] width 110 height 15
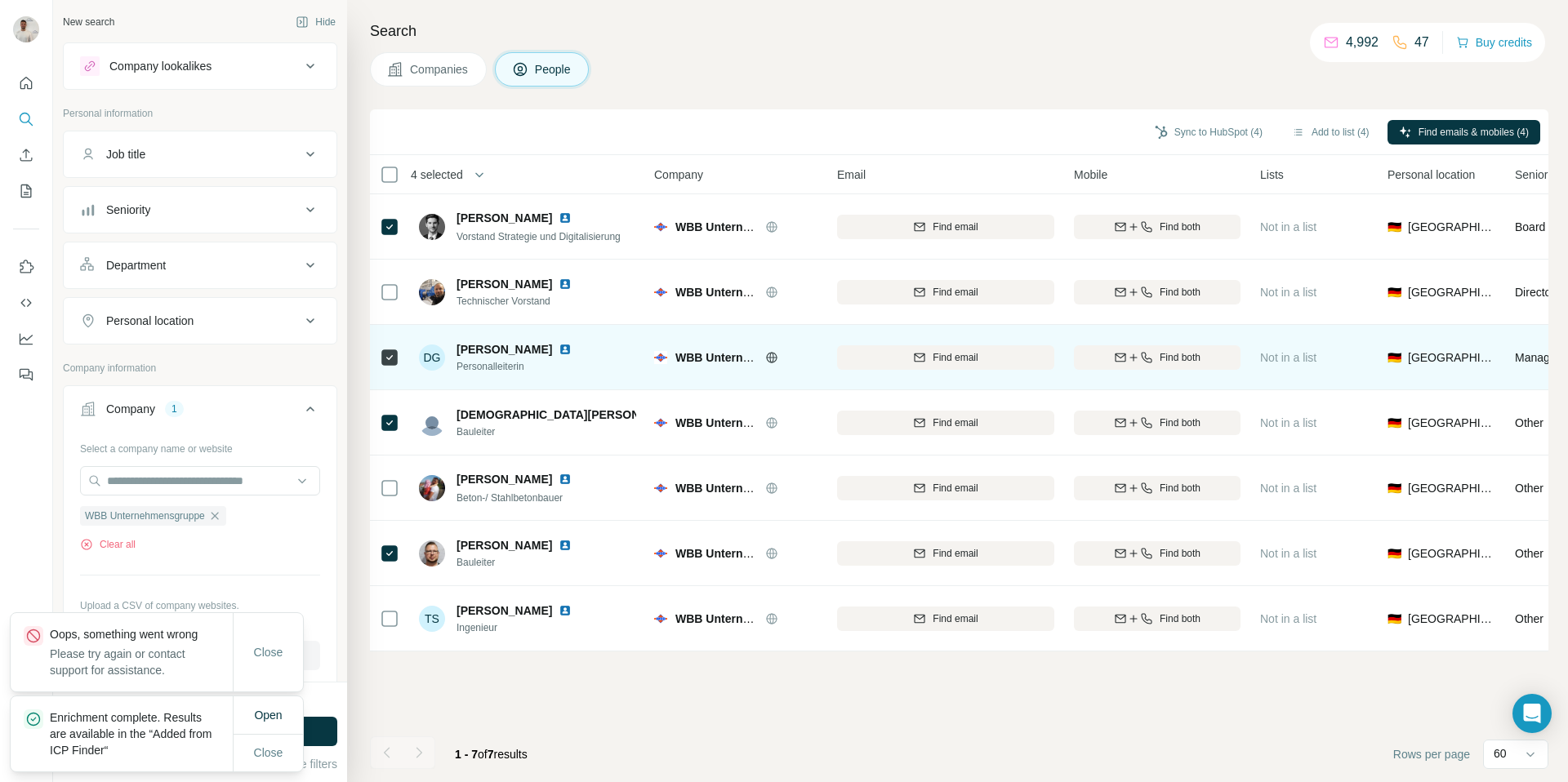
click at [559, 349] on img at bounding box center [565, 349] width 13 height 13
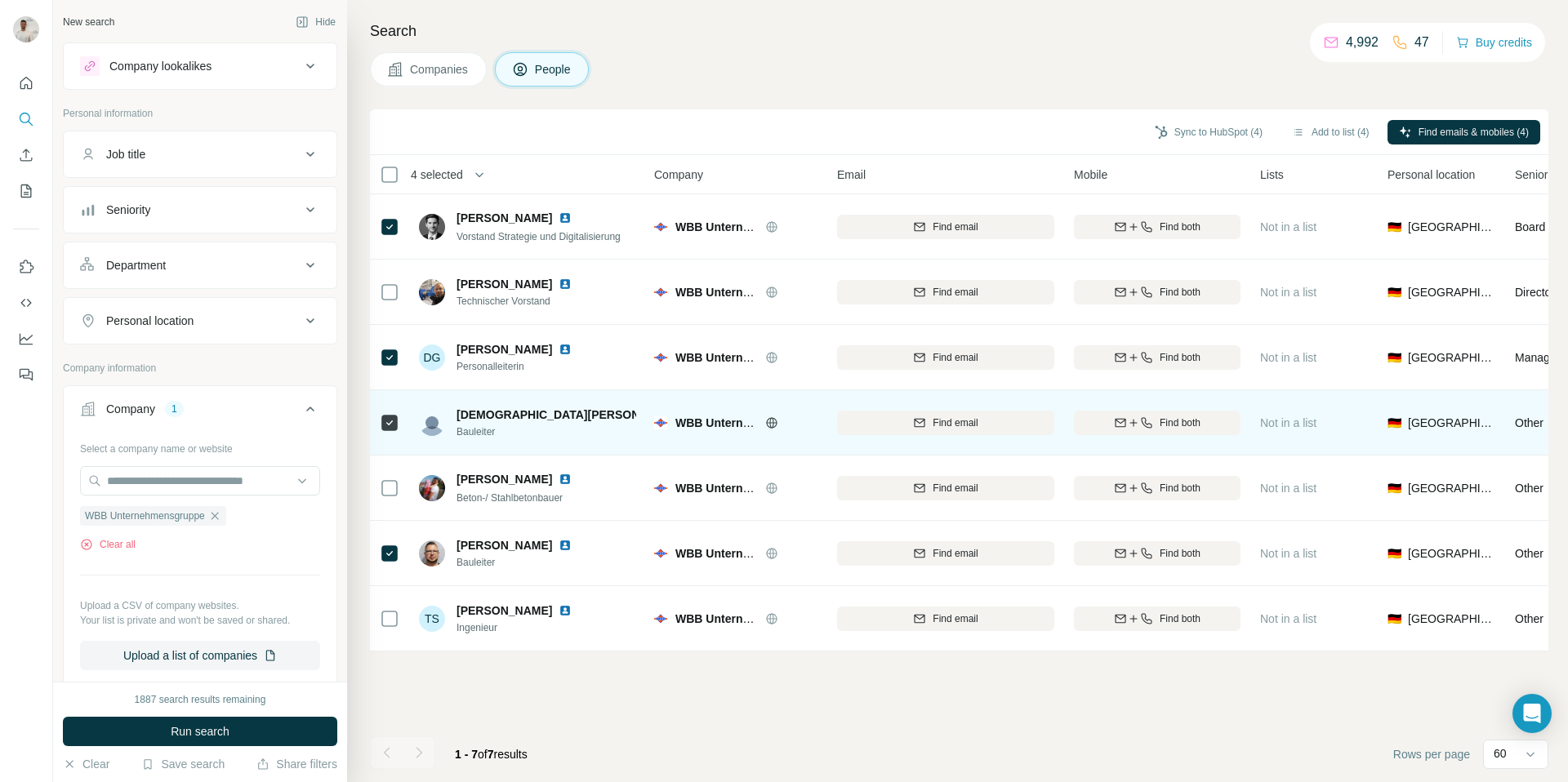
click at [690, 416] on img at bounding box center [696, 415] width 13 height 13
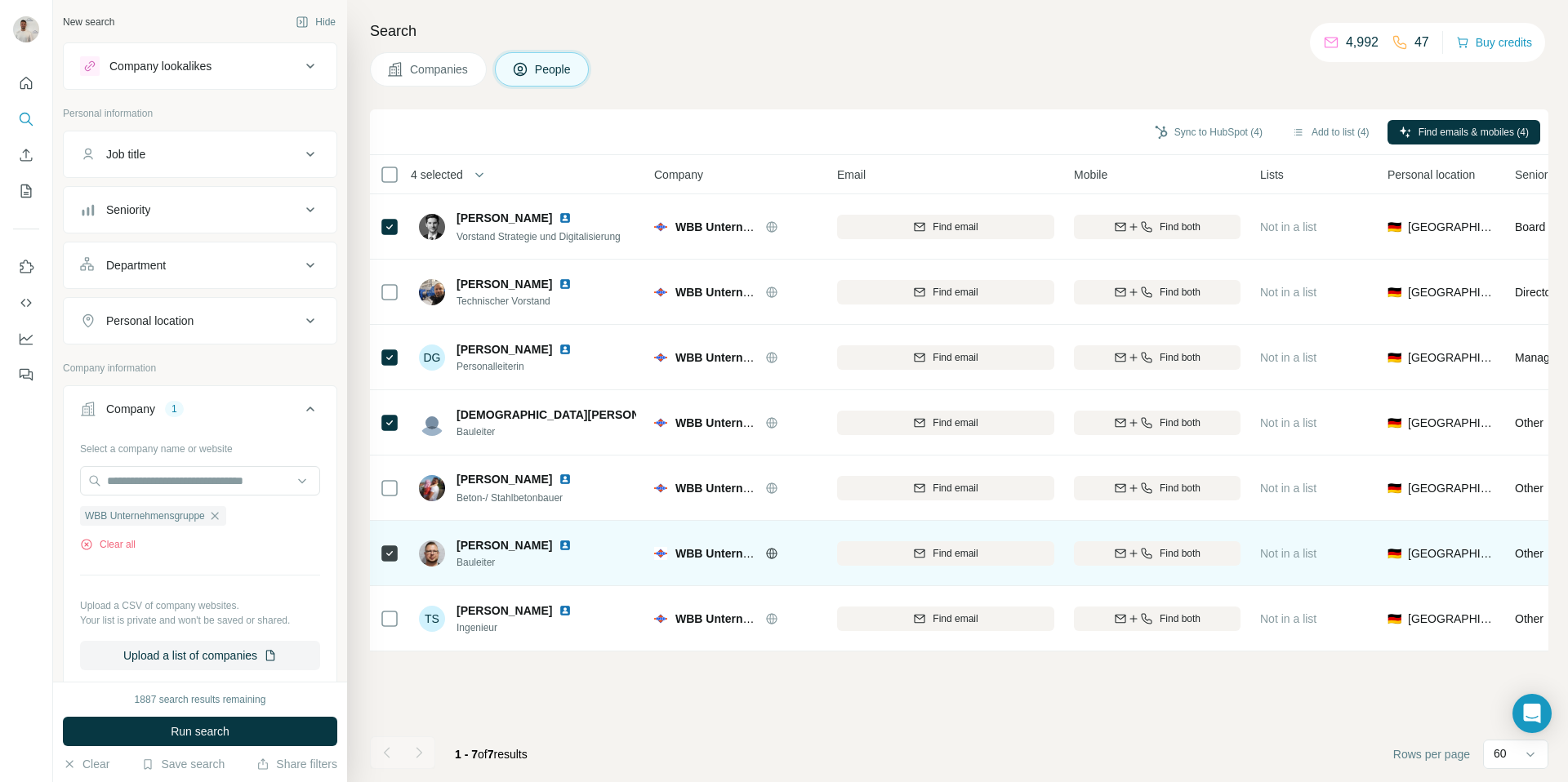
click at [559, 546] on img at bounding box center [565, 545] width 13 height 13
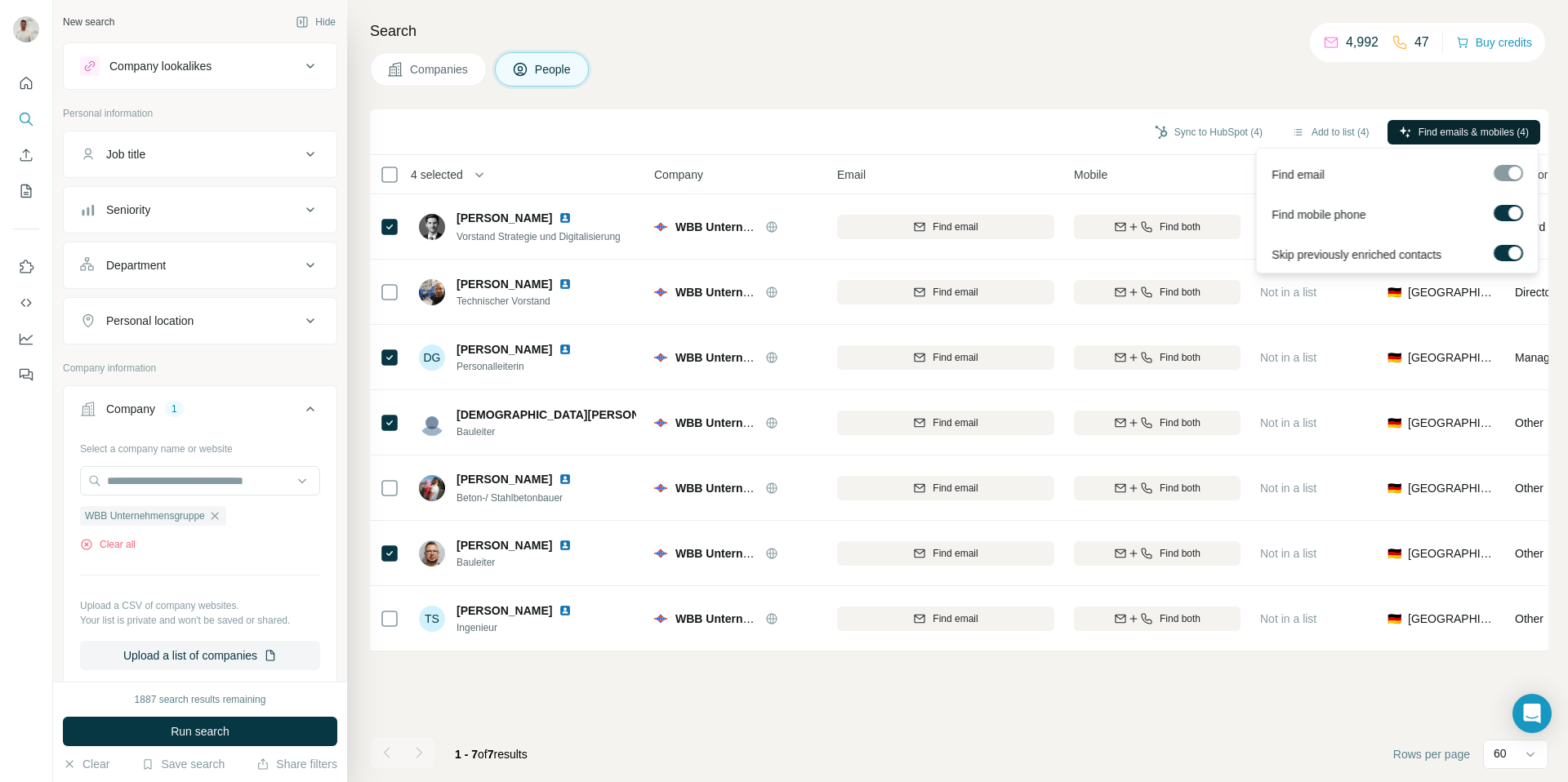
click at [1418, 133] on span "Find emails & mobiles (4)" at bounding box center [1473, 132] width 110 height 15
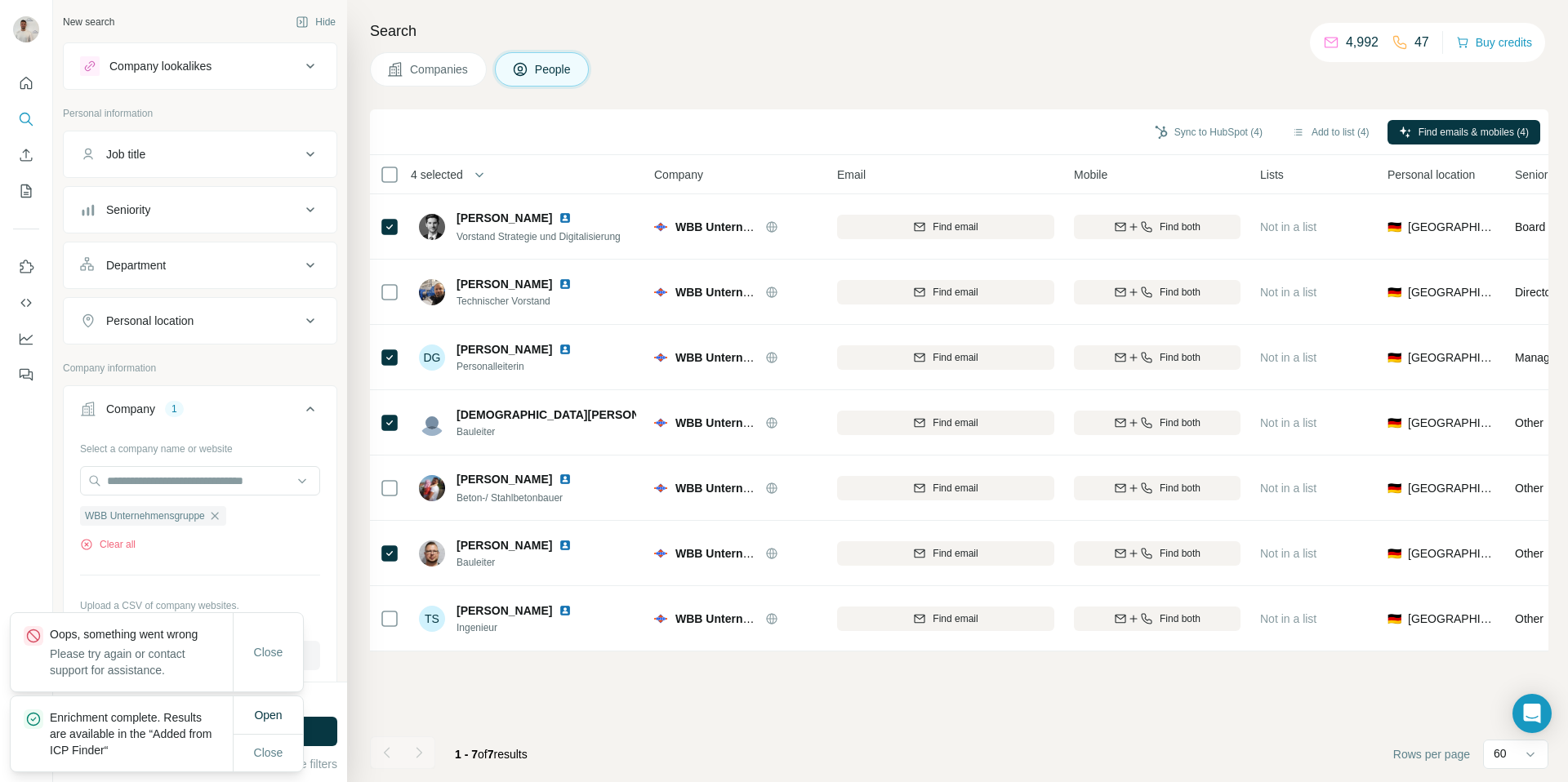
click at [150, 747] on p "Enrichment complete. Results are available in the “Added from ICP Finder“" at bounding box center [141, 733] width 183 height 49
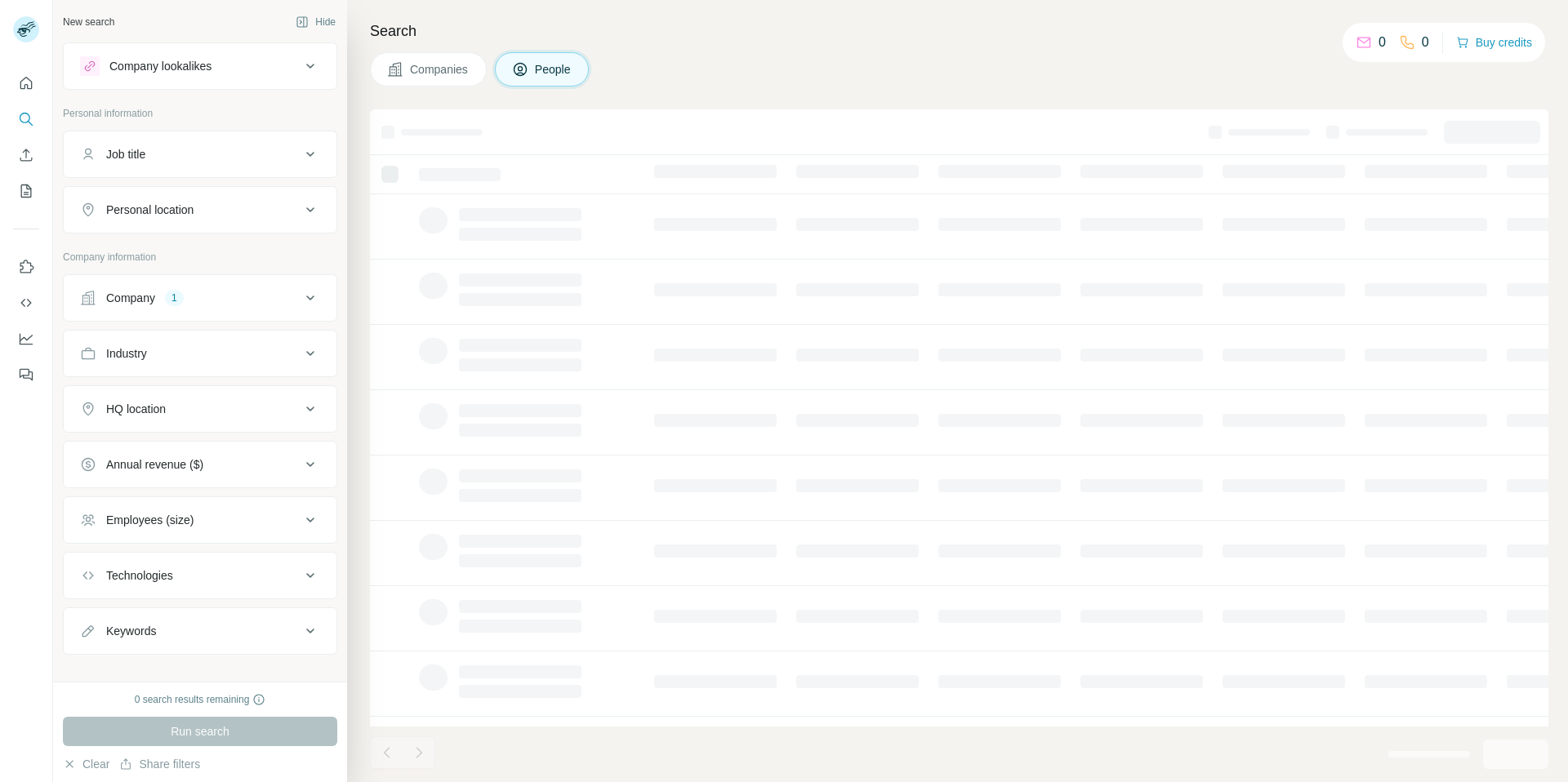
click at [267, 285] on button "Company 1" at bounding box center [201, 298] width 273 height 39
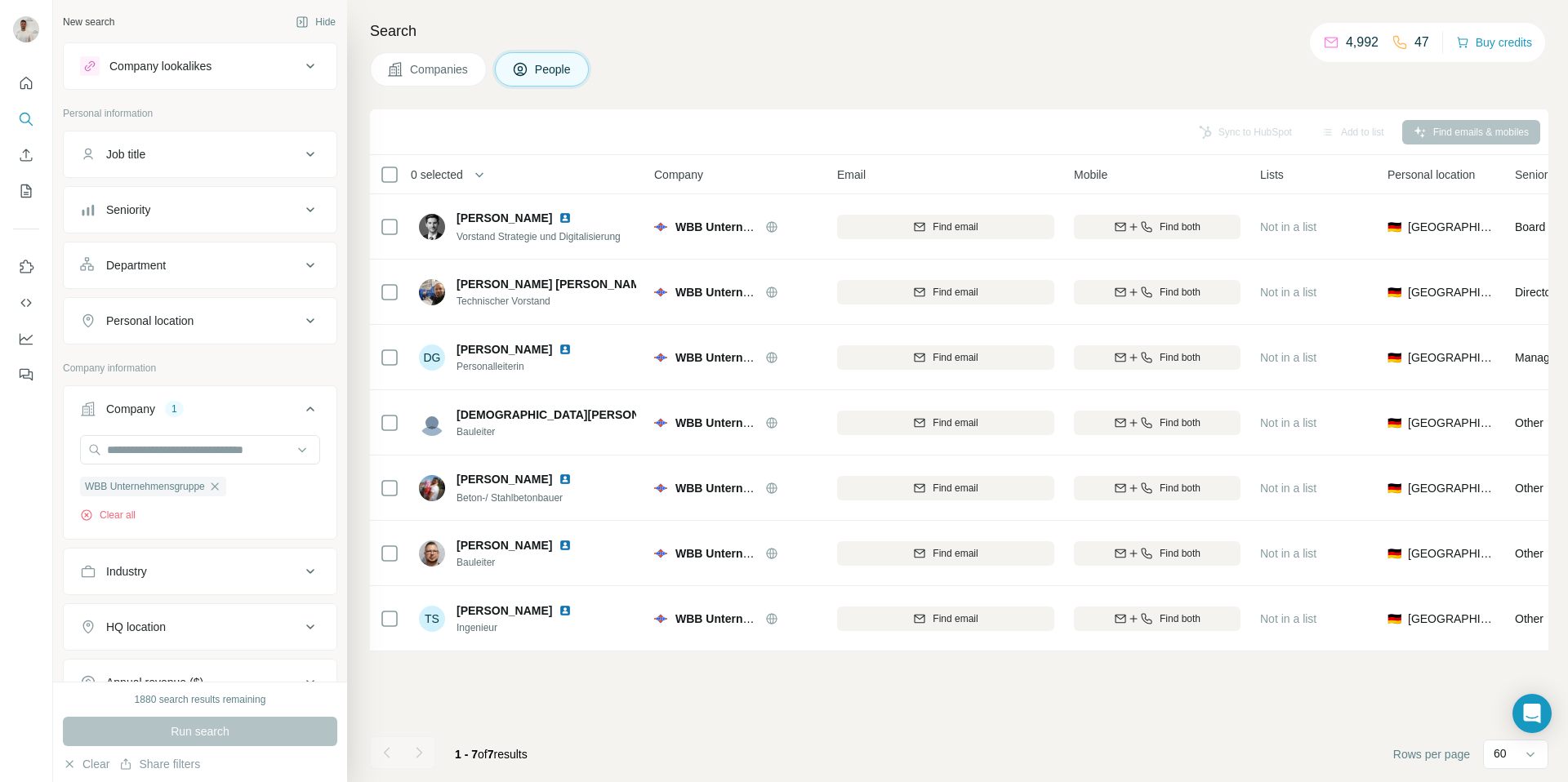
click at [267, 734] on div "Run search" at bounding box center [201, 732] width 275 height 29
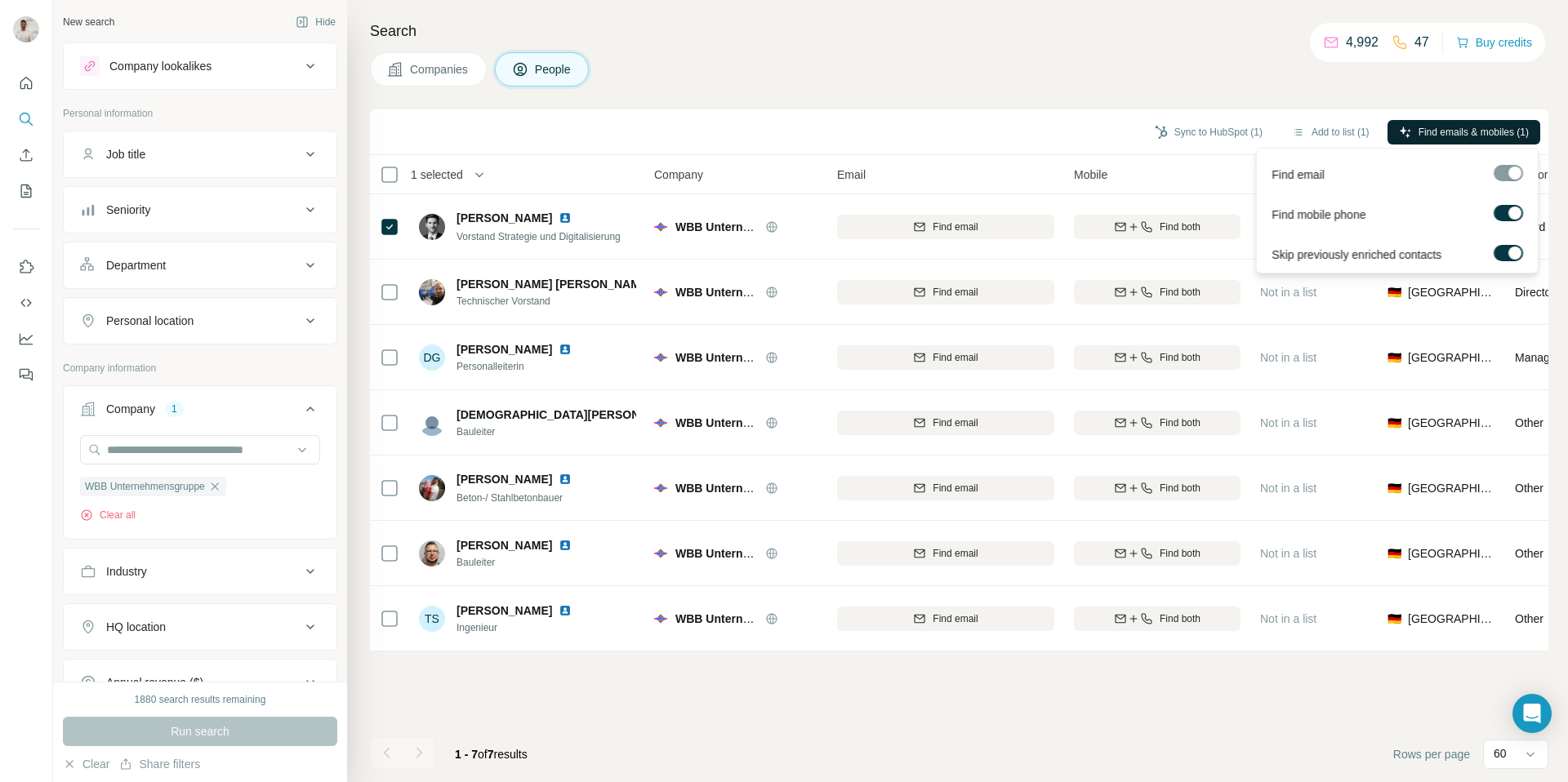
click at [1490, 129] on span "Find emails & mobiles (1)" at bounding box center [1473, 132] width 110 height 15
click at [1437, 144] on div "Find emails & mobiles (4)" at bounding box center [1464, 134] width 153 height 27
click at [1432, 139] on span "Find emails & mobiles (4)" at bounding box center [1473, 132] width 110 height 15
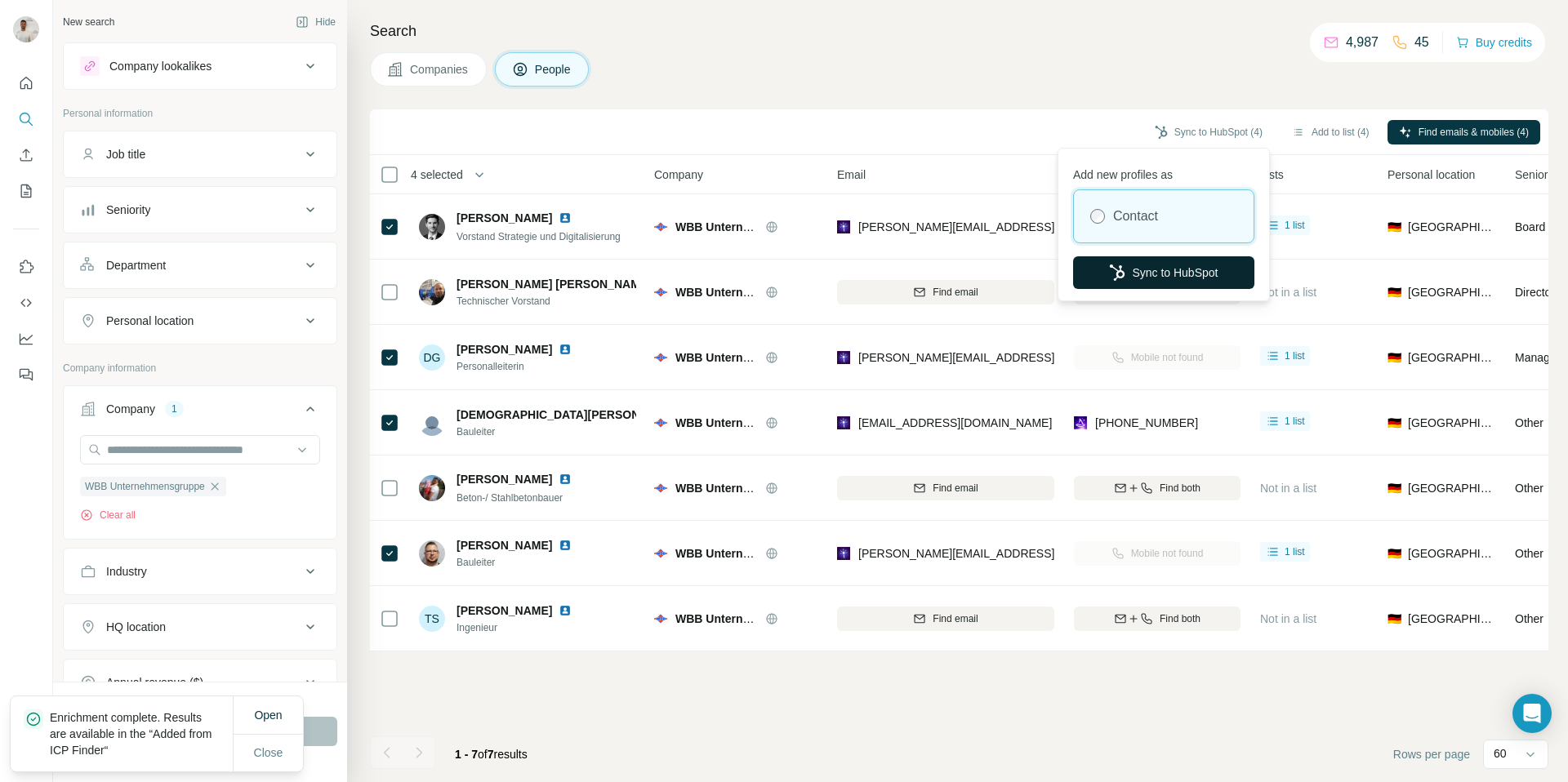
click at [1160, 270] on button "Sync to HubSpot" at bounding box center [1163, 273] width 181 height 33
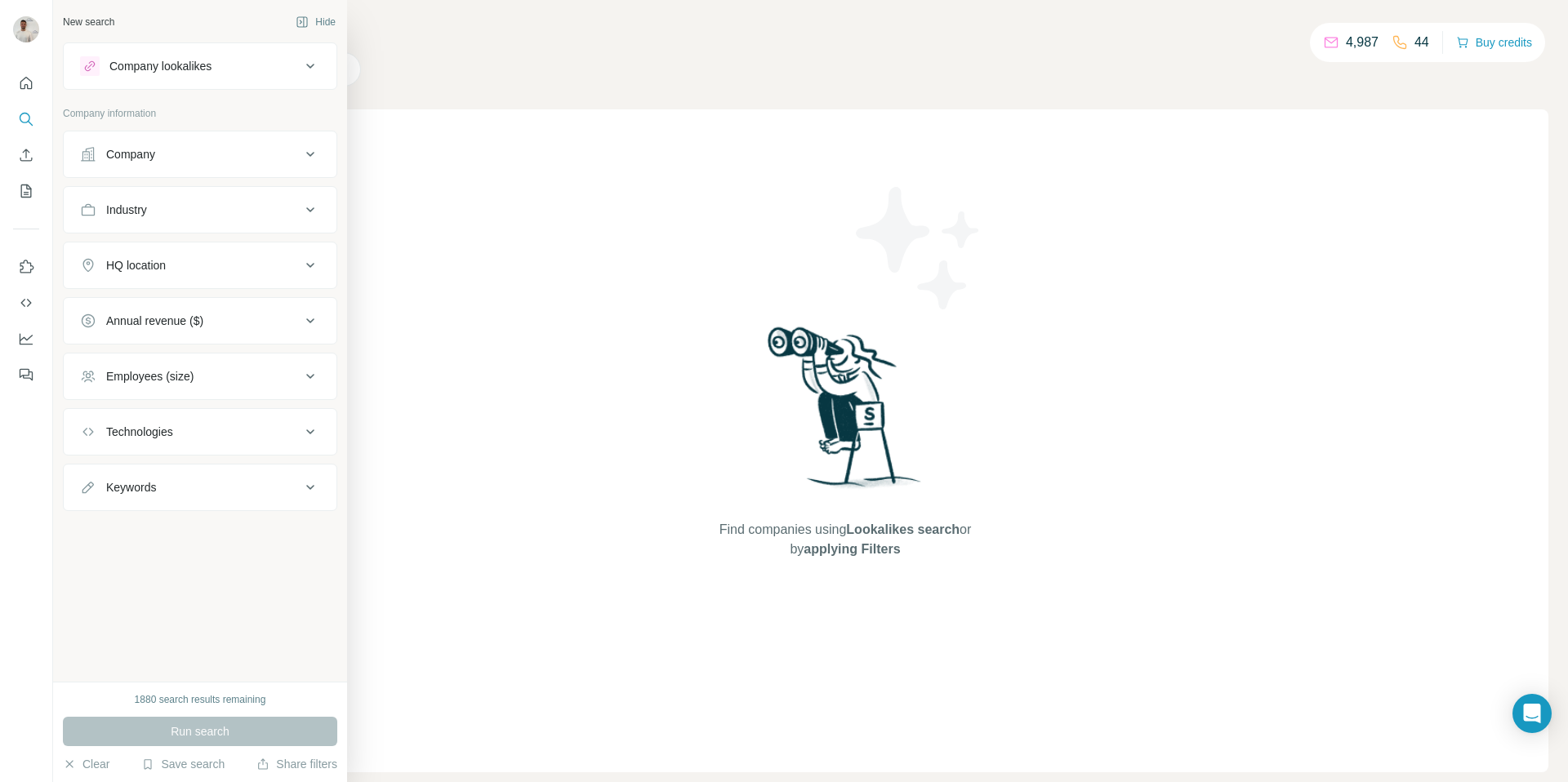
click at [151, 159] on div "Company" at bounding box center [130, 155] width 49 height 16
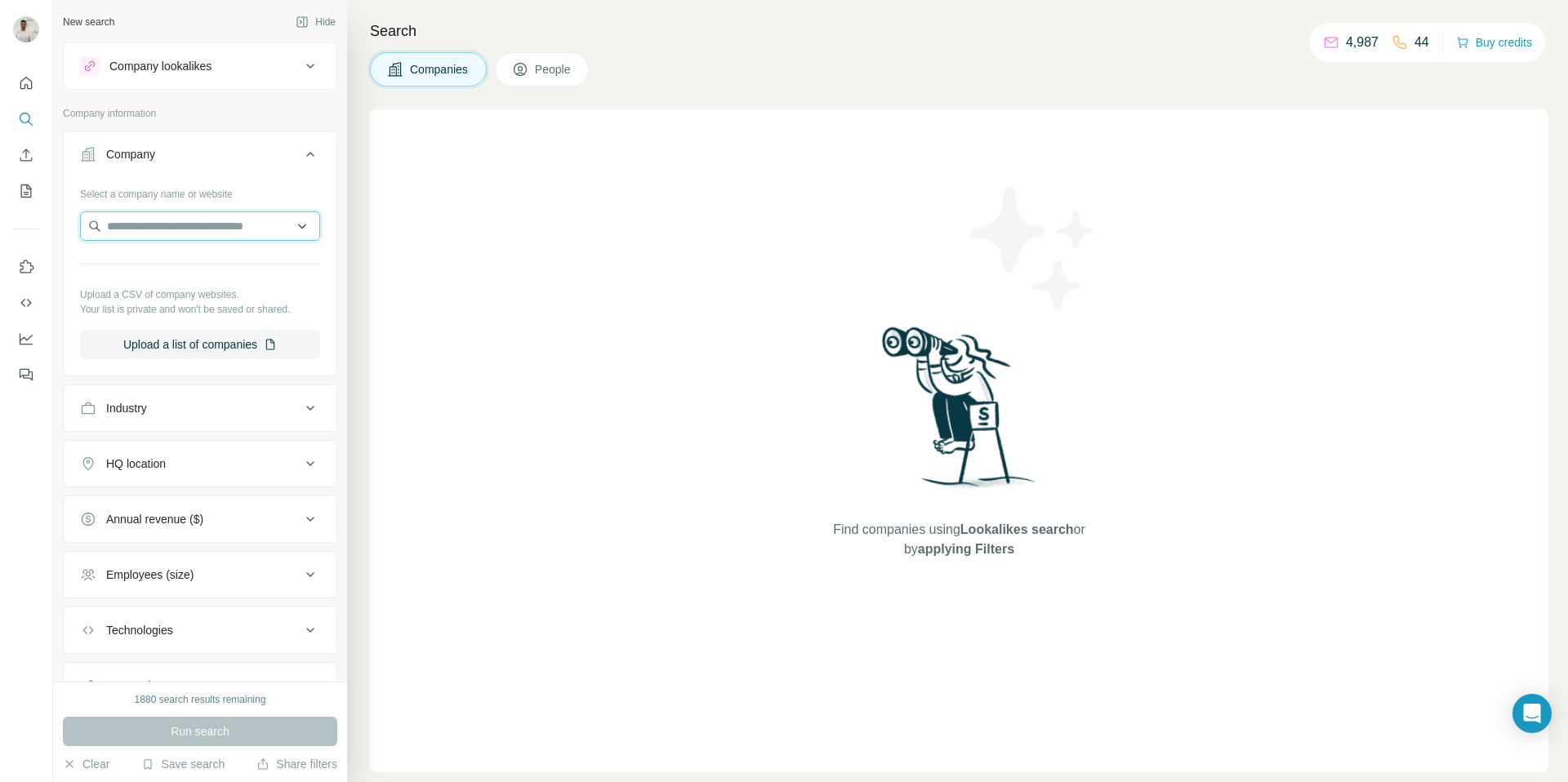
click at [163, 226] on input "text" at bounding box center [200, 226] width 240 height 29
paste input "**********"
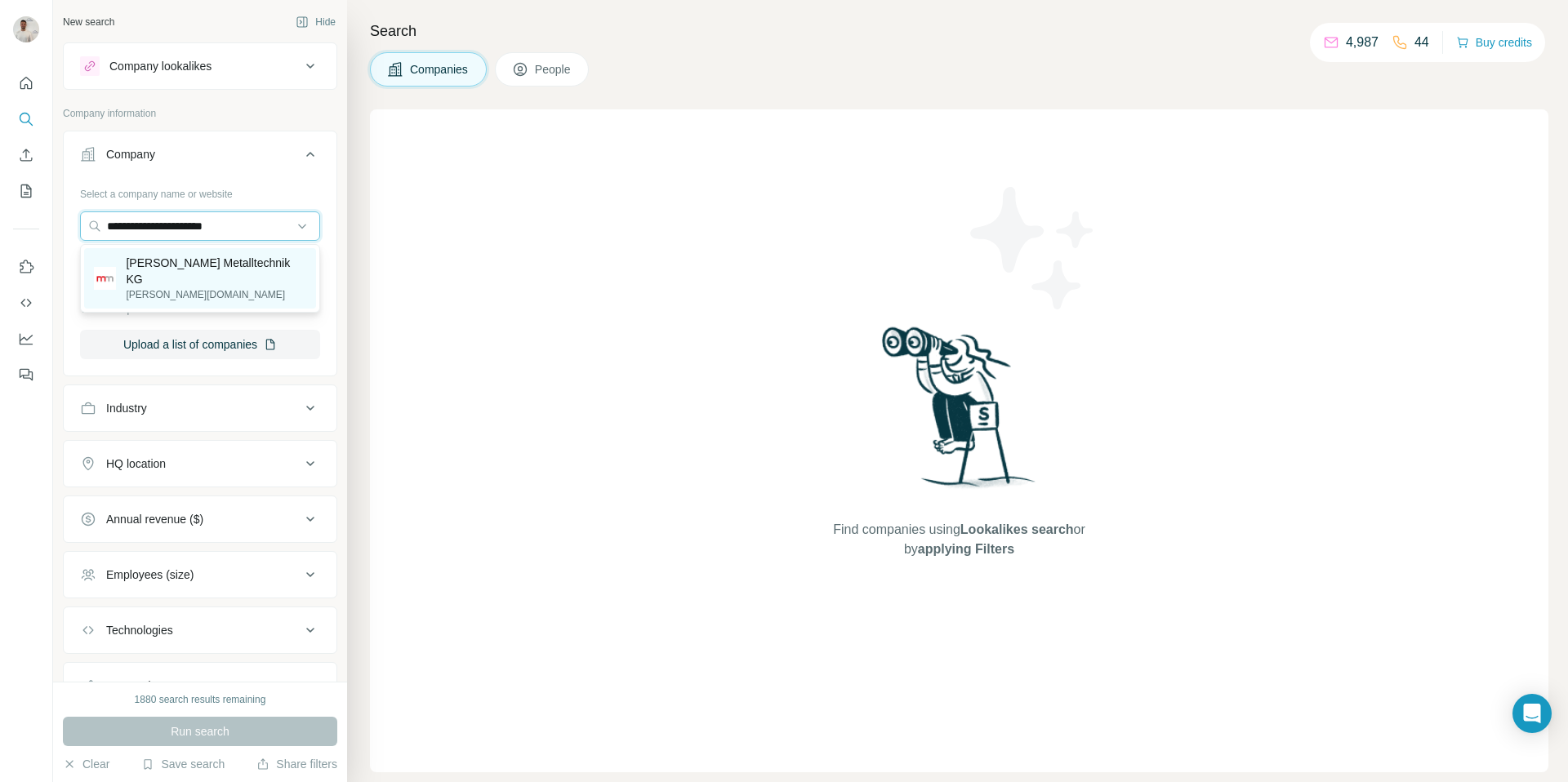
type input "**********"
click at [240, 288] on p "[PERSON_NAME][DOMAIN_NAME]" at bounding box center [215, 295] width 180 height 15
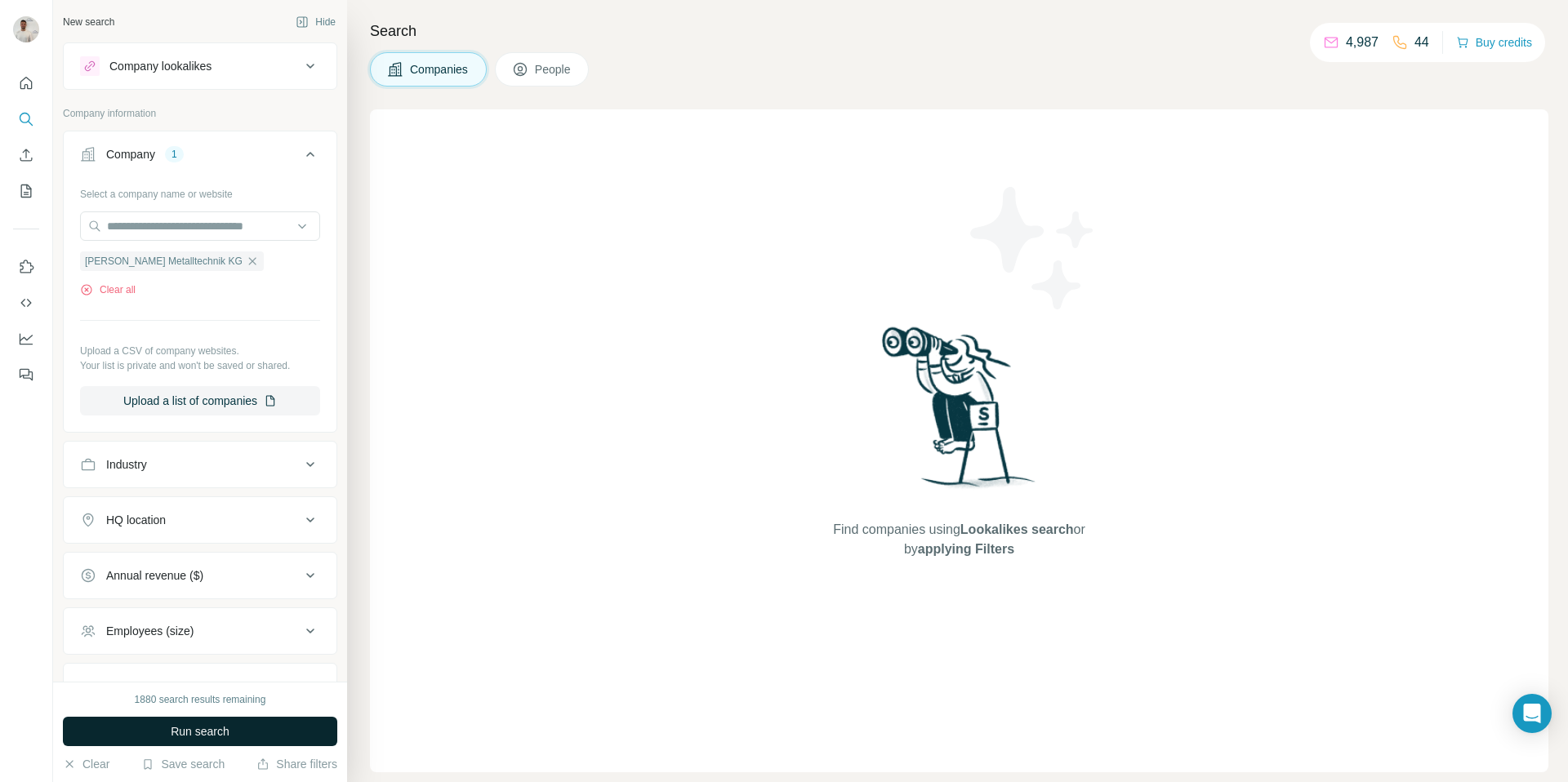
click at [231, 724] on button "Run search" at bounding box center [201, 732] width 275 height 29
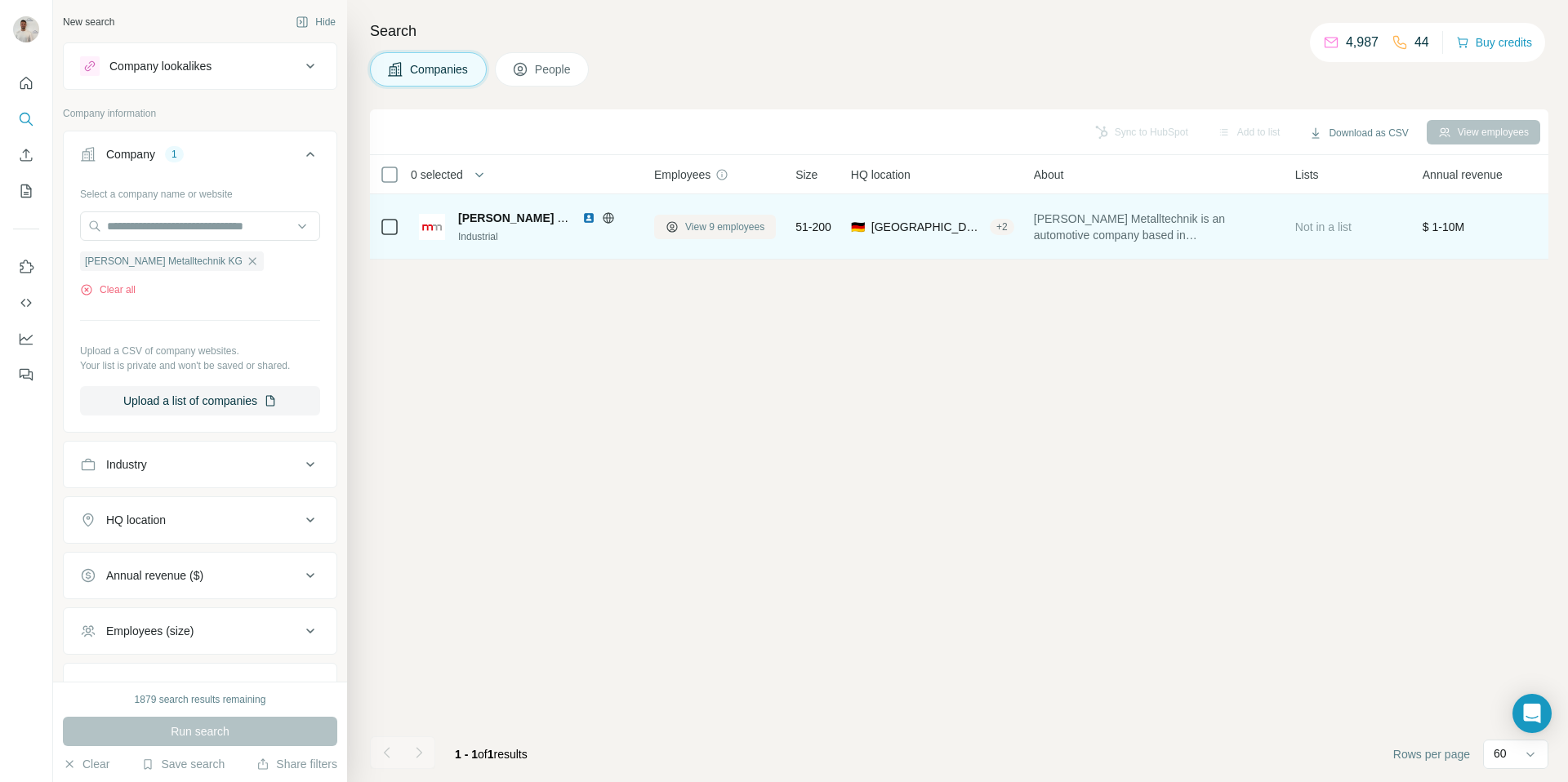
click at [726, 226] on span "View 9 employees" at bounding box center [724, 227] width 79 height 15
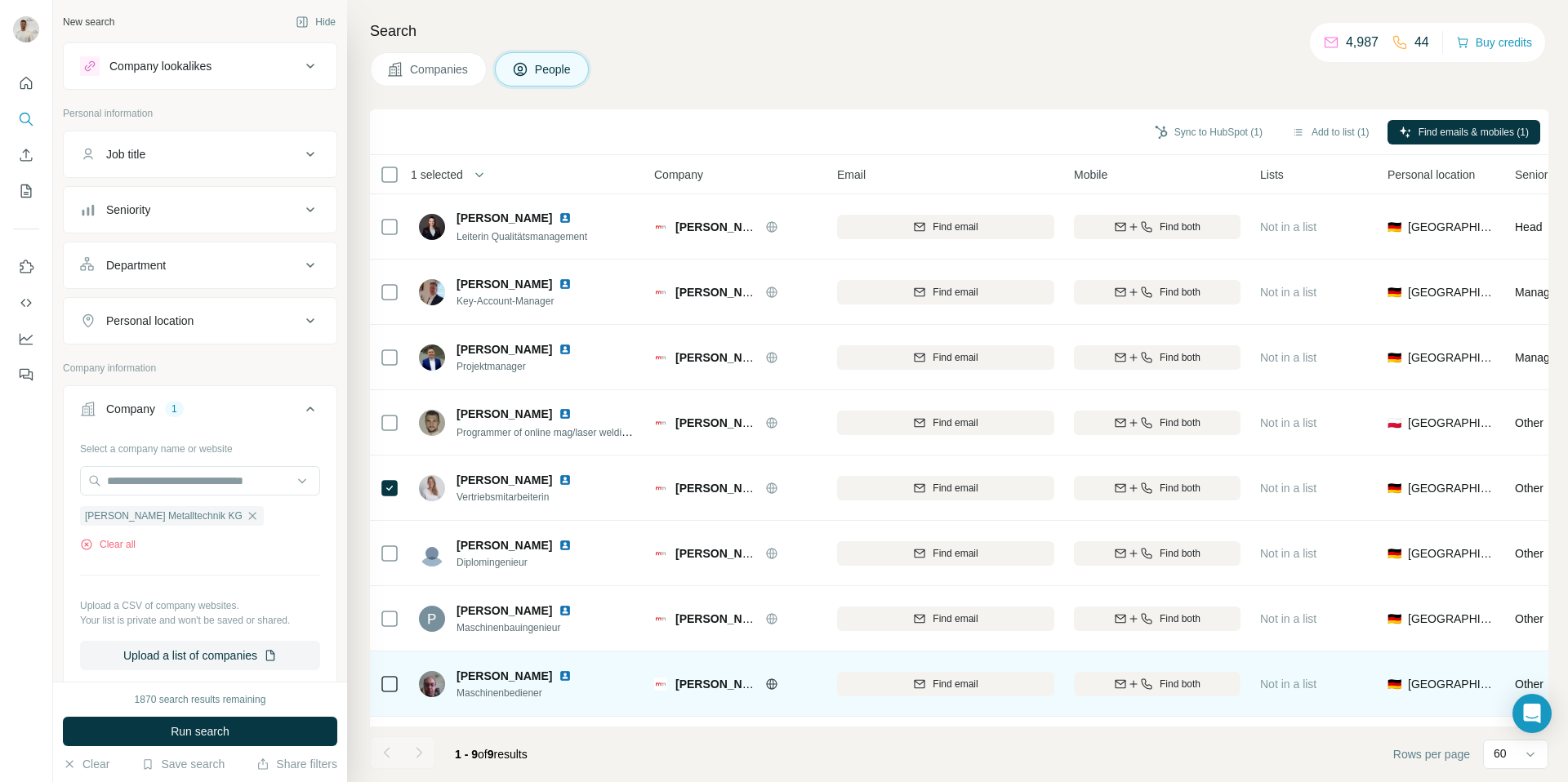
scroll to position [56, 0]
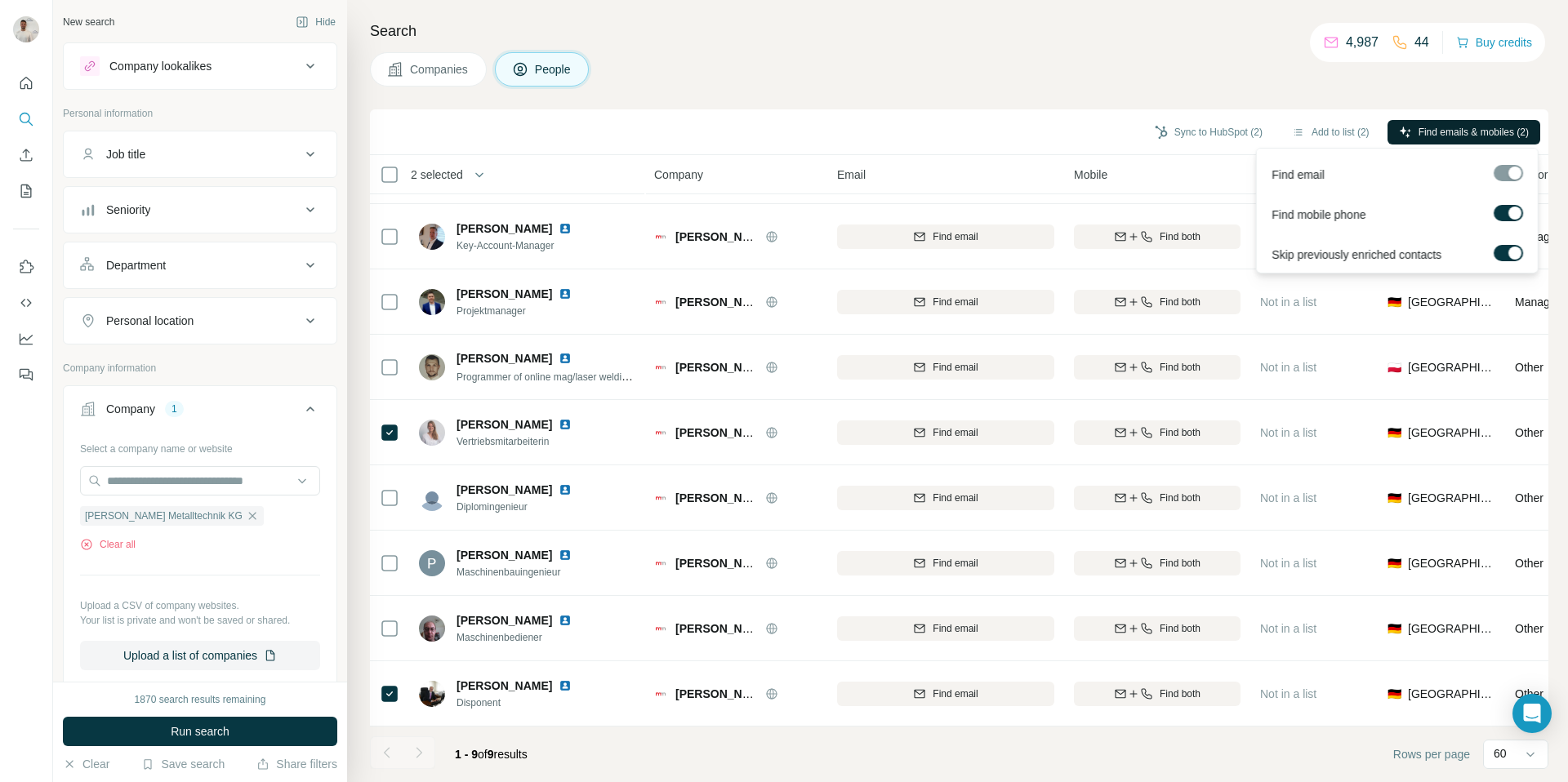
click at [1431, 132] on span "Find emails & mobiles (2)" at bounding box center [1473, 132] width 110 height 15
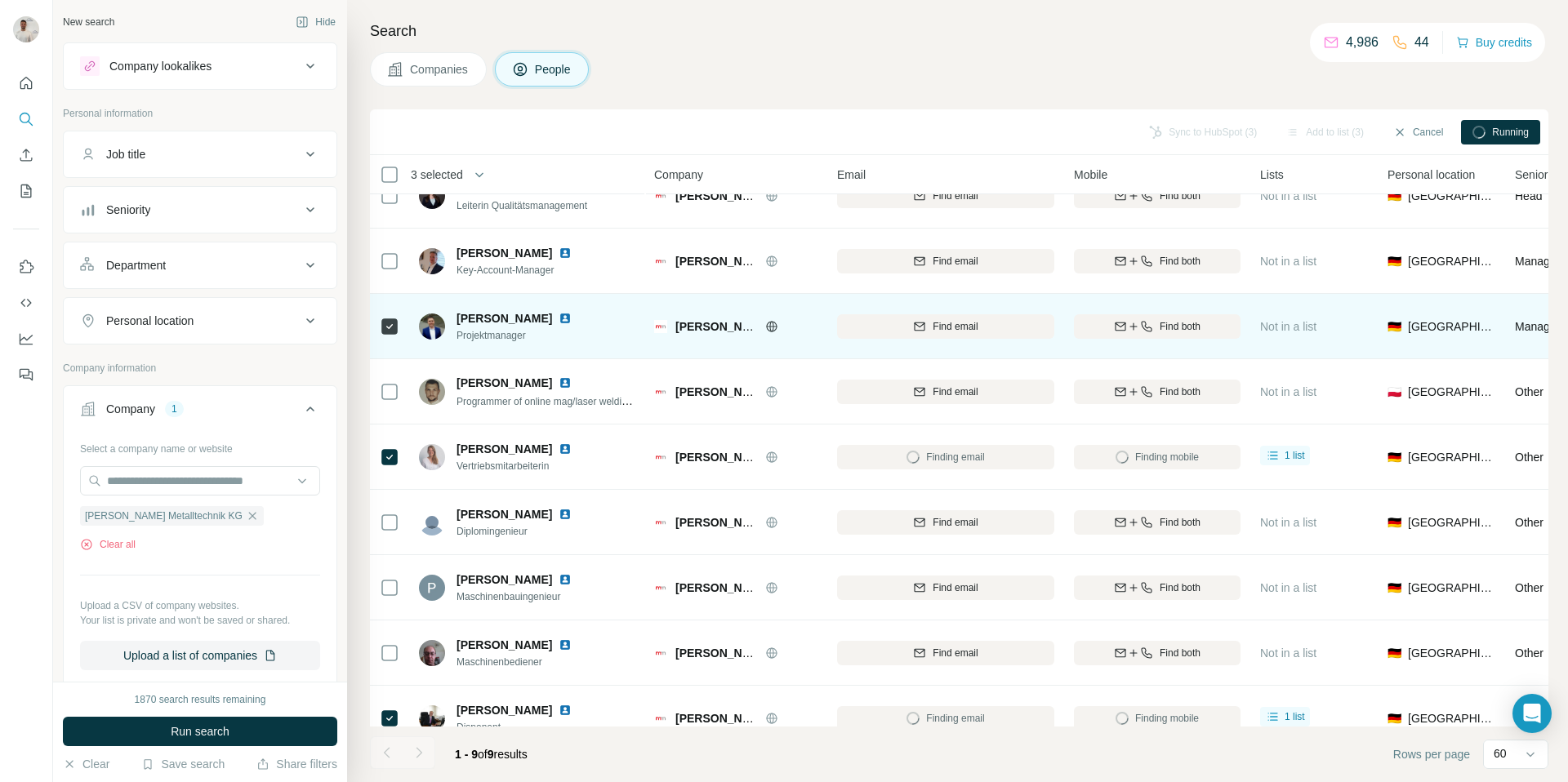
scroll to position [0, 0]
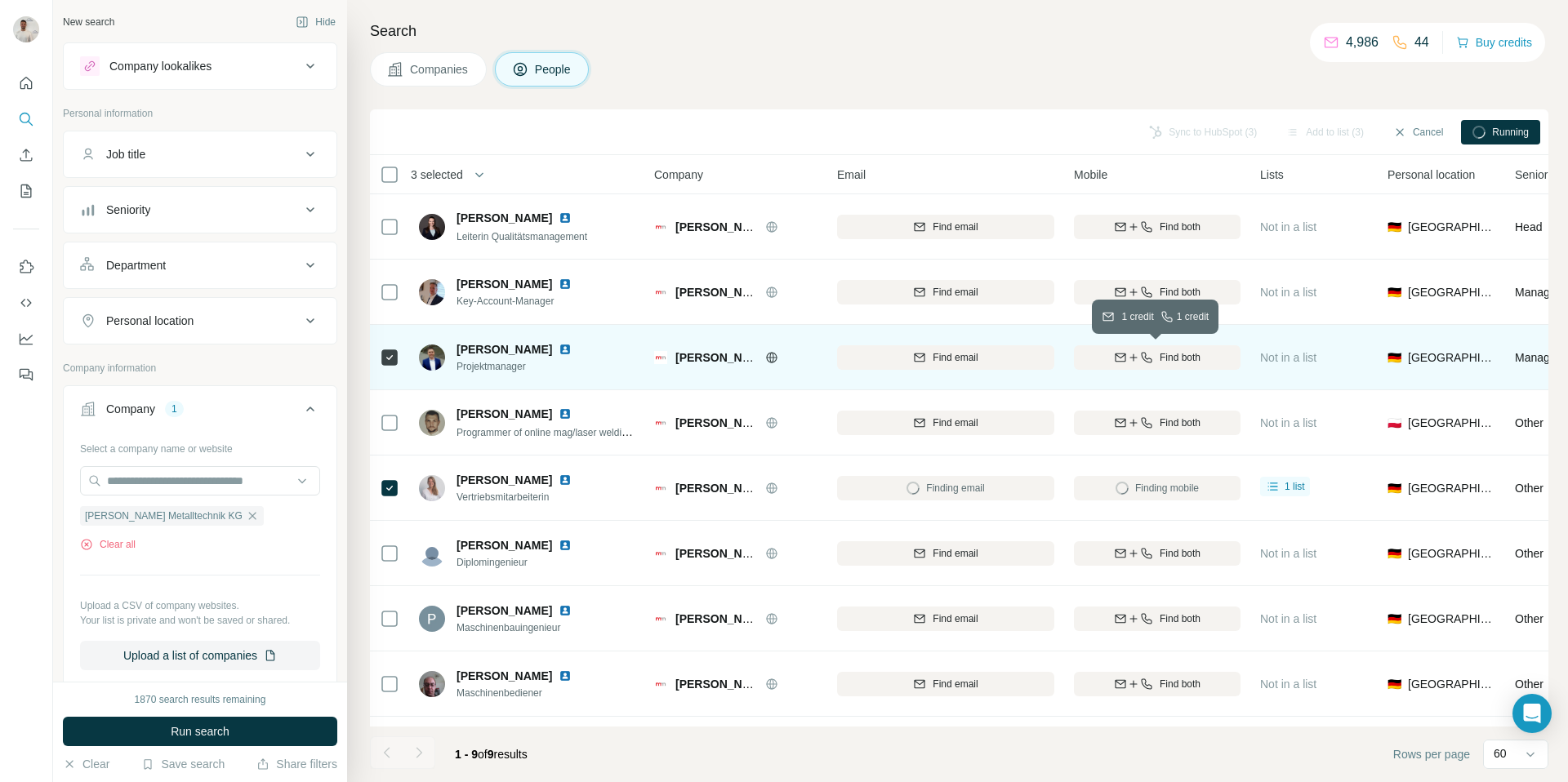
click at [1163, 358] on span "Find both" at bounding box center [1180, 357] width 41 height 15
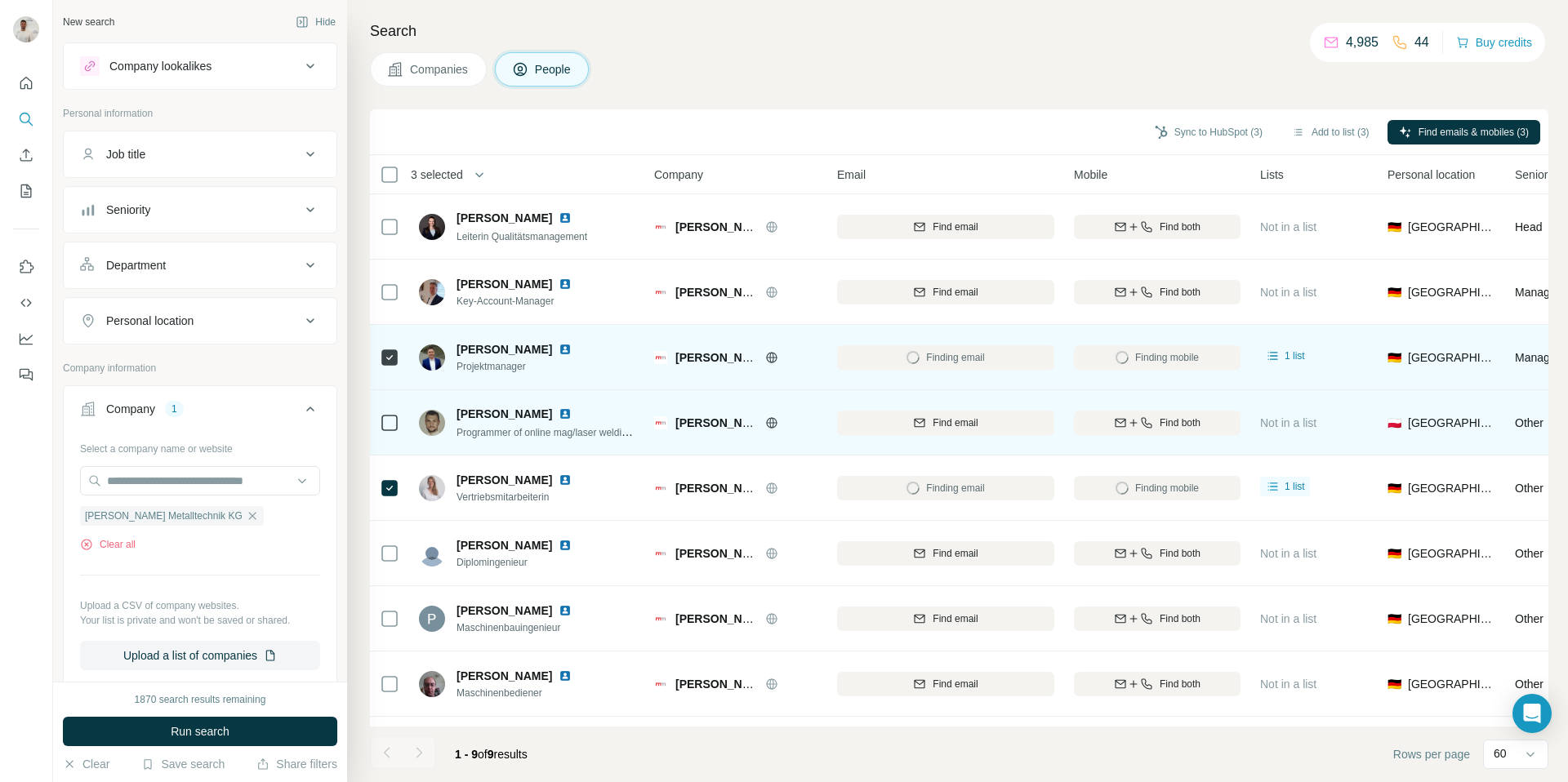
scroll to position [56, 0]
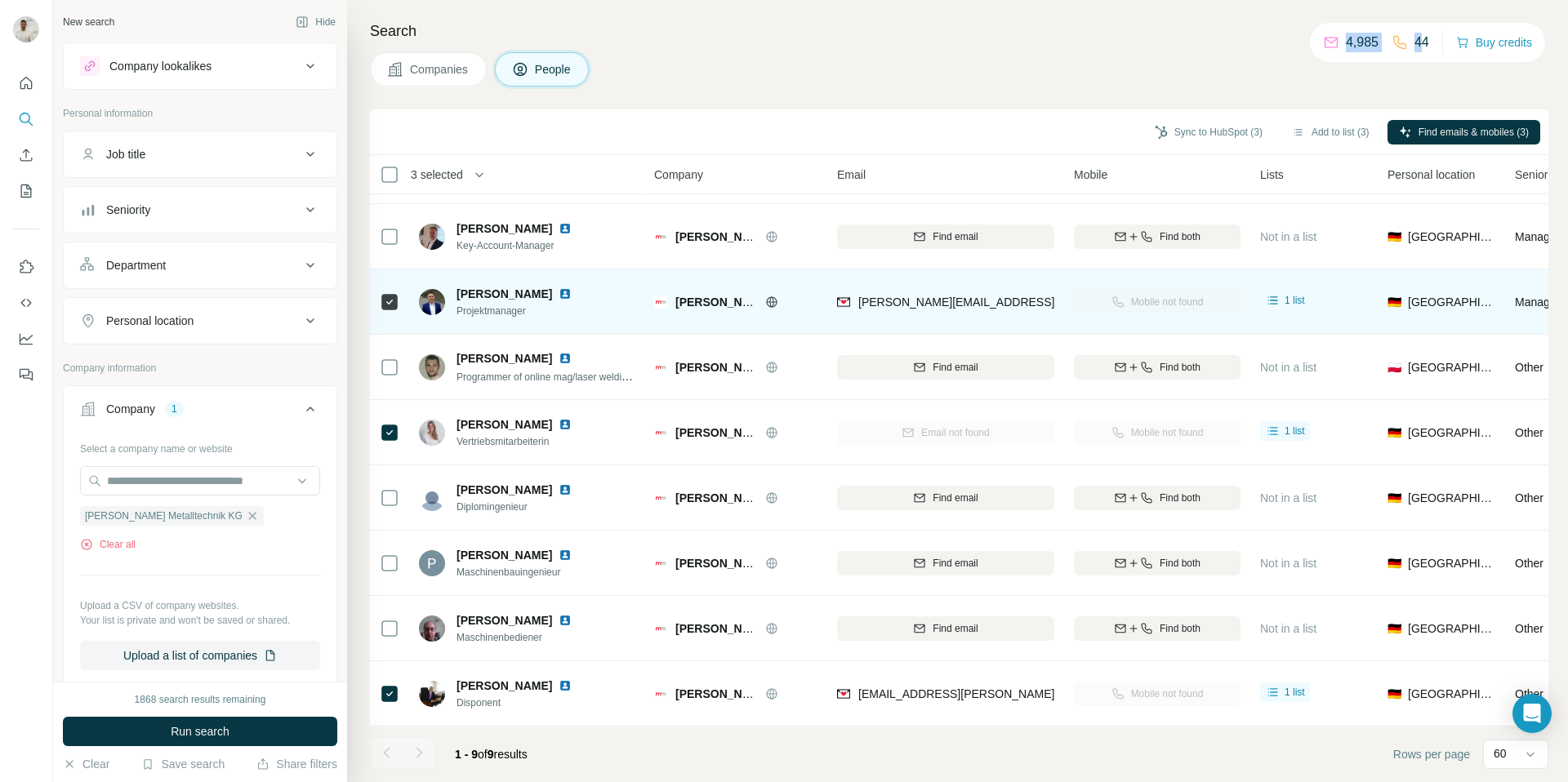
drag, startPoint x: 1418, startPoint y: 41, endPoint x: 1436, endPoint y: 41, distance: 18.0
click at [1436, 41] on div "4,985 44 Buy credits" at bounding box center [1427, 42] width 235 height 39
click at [1150, 36] on h4 "Search" at bounding box center [959, 30] width 1178 height 23
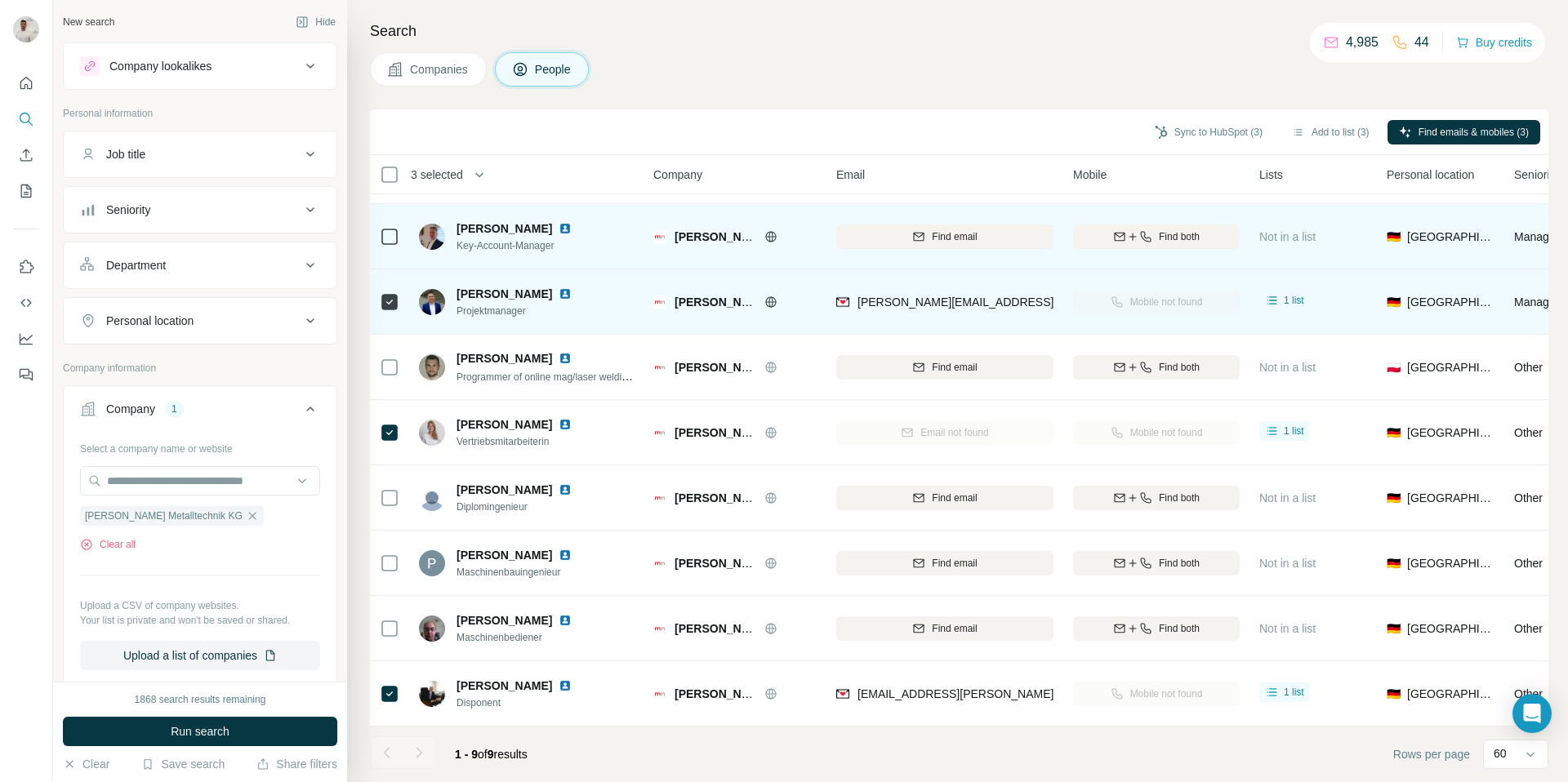
scroll to position [0, 1]
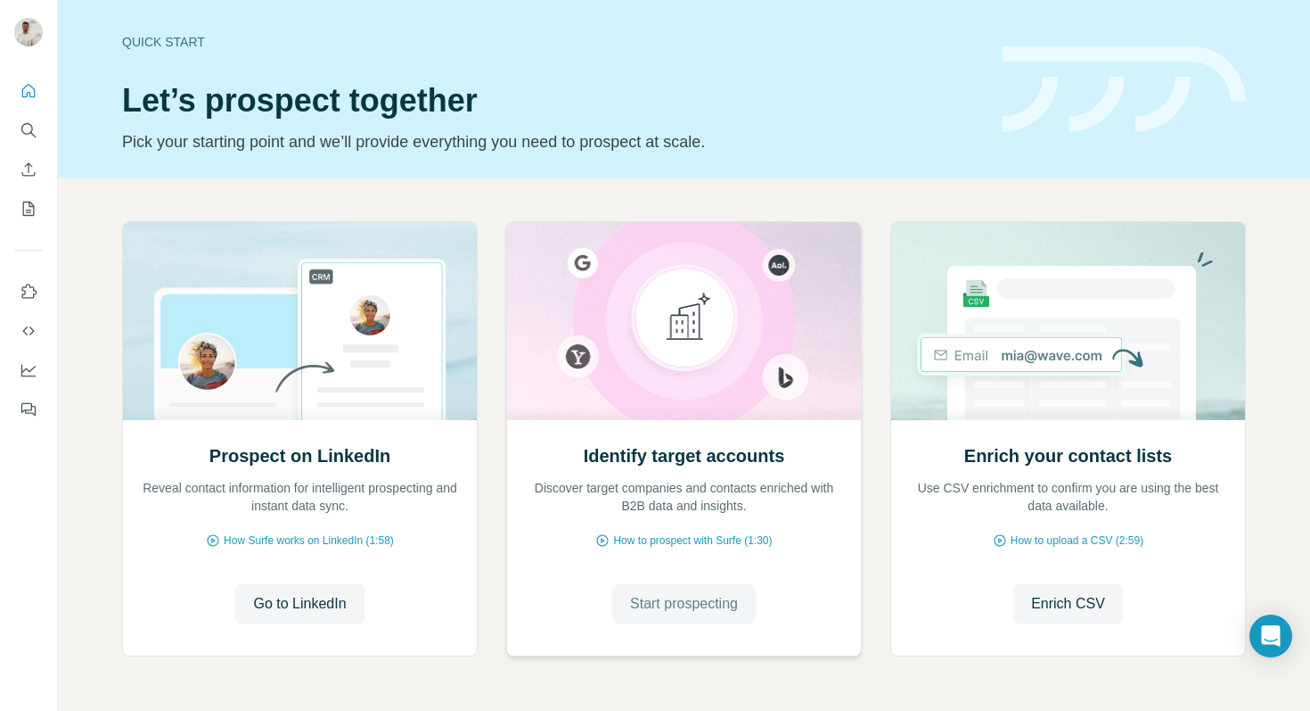
click at [729, 602] on span "Start prospecting" at bounding box center [684, 603] width 108 height 21
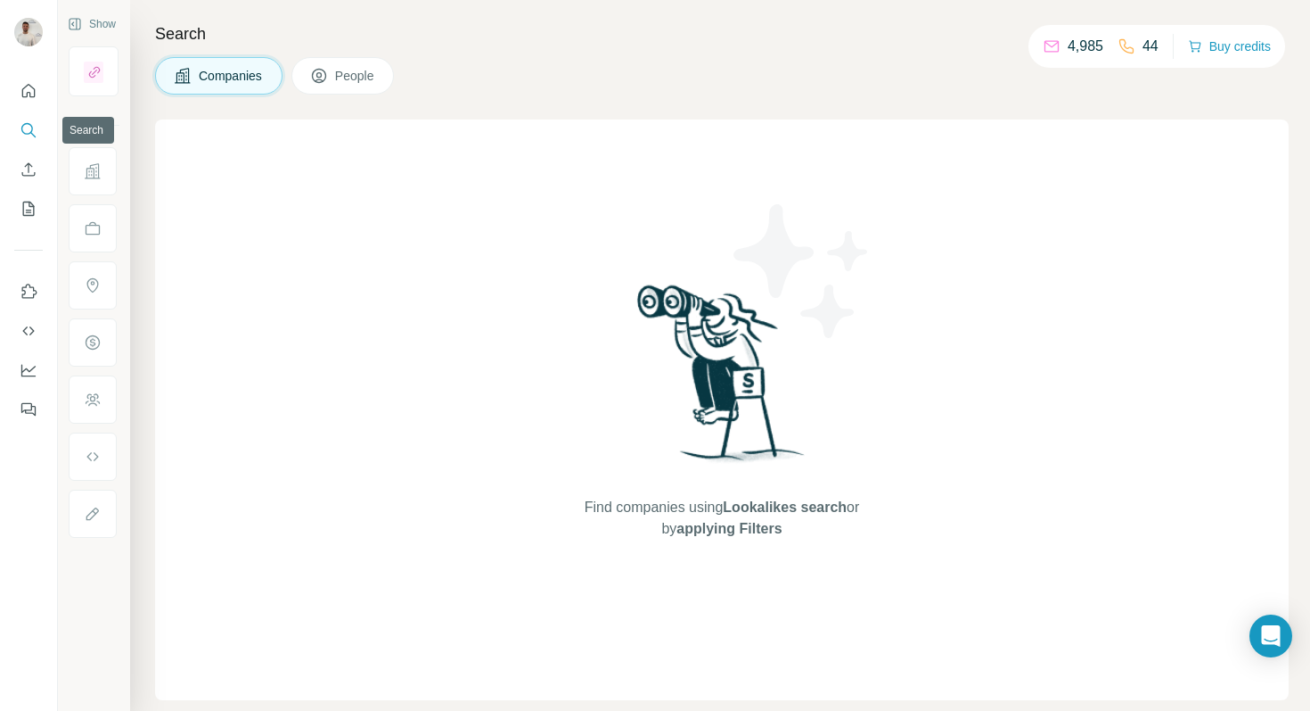
click at [34, 126] on icon "Search" at bounding box center [29, 130] width 18 height 18
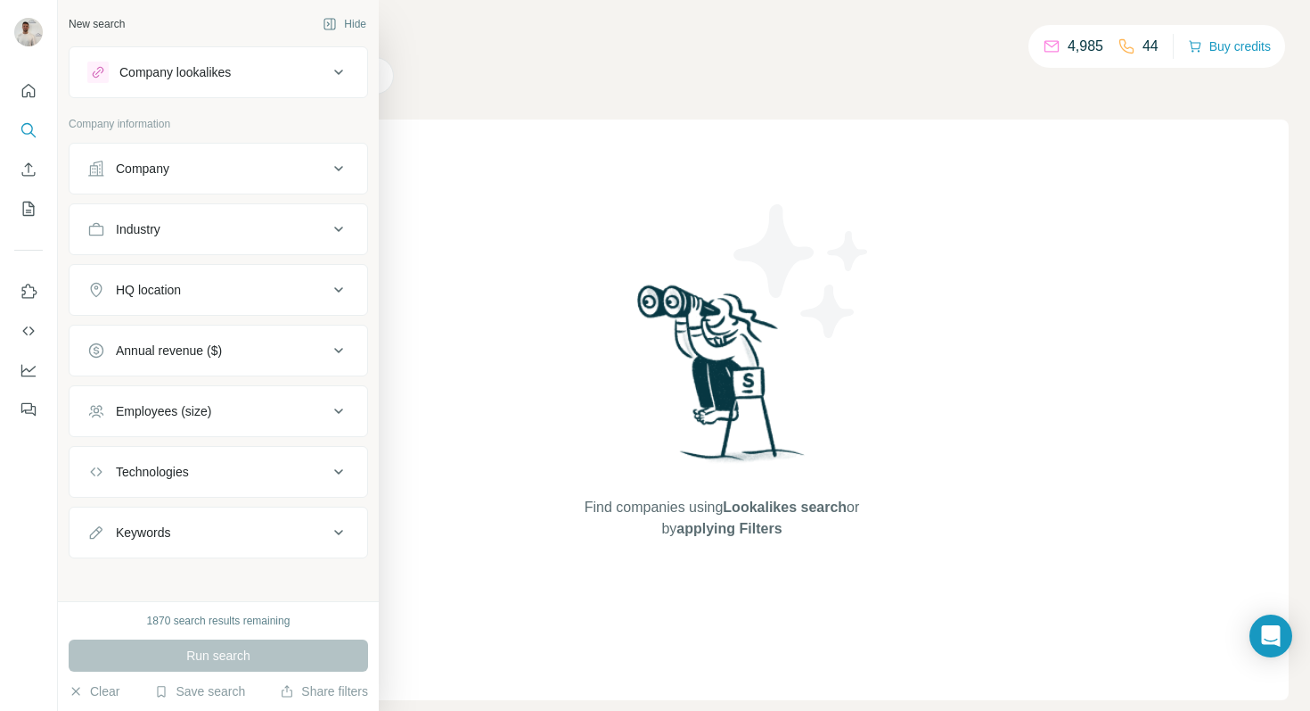
click at [144, 181] on button "Company" at bounding box center [219, 168] width 298 height 43
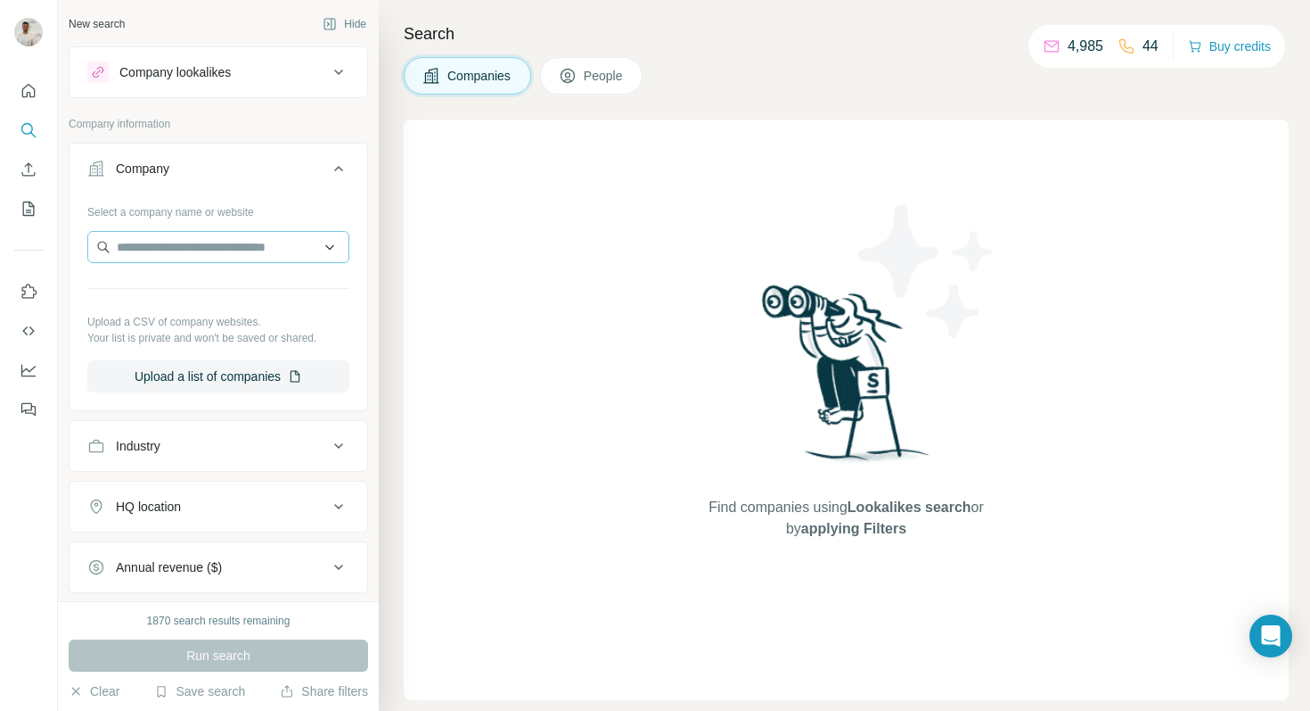
drag, startPoint x: 165, startPoint y: 226, endPoint x: 170, endPoint y: 260, distance: 34.3
click at [165, 226] on div "Select a company name or website Upload a CSV of company websites. Your list is…" at bounding box center [218, 294] width 262 height 195
click at [170, 257] on input "text" at bounding box center [218, 247] width 262 height 32
paste input "**********"
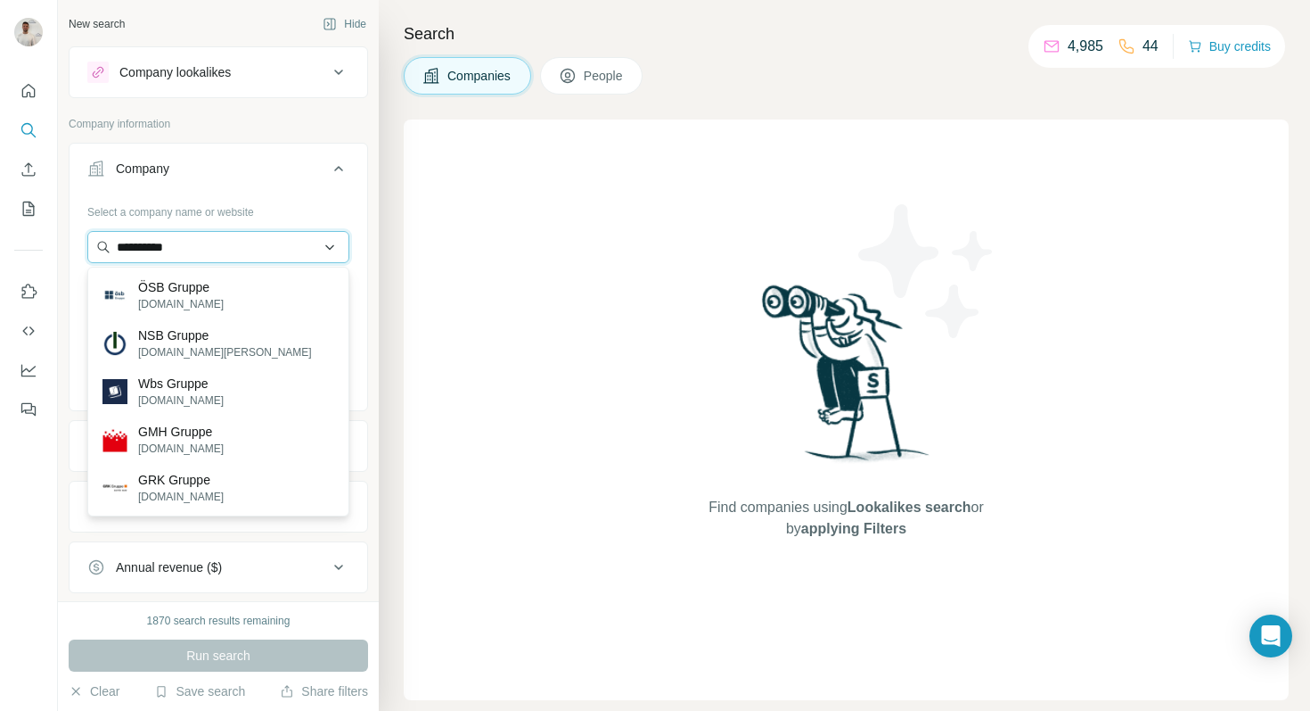
click at [244, 245] on input "**********" at bounding box center [218, 247] width 262 height 32
paste input "********"
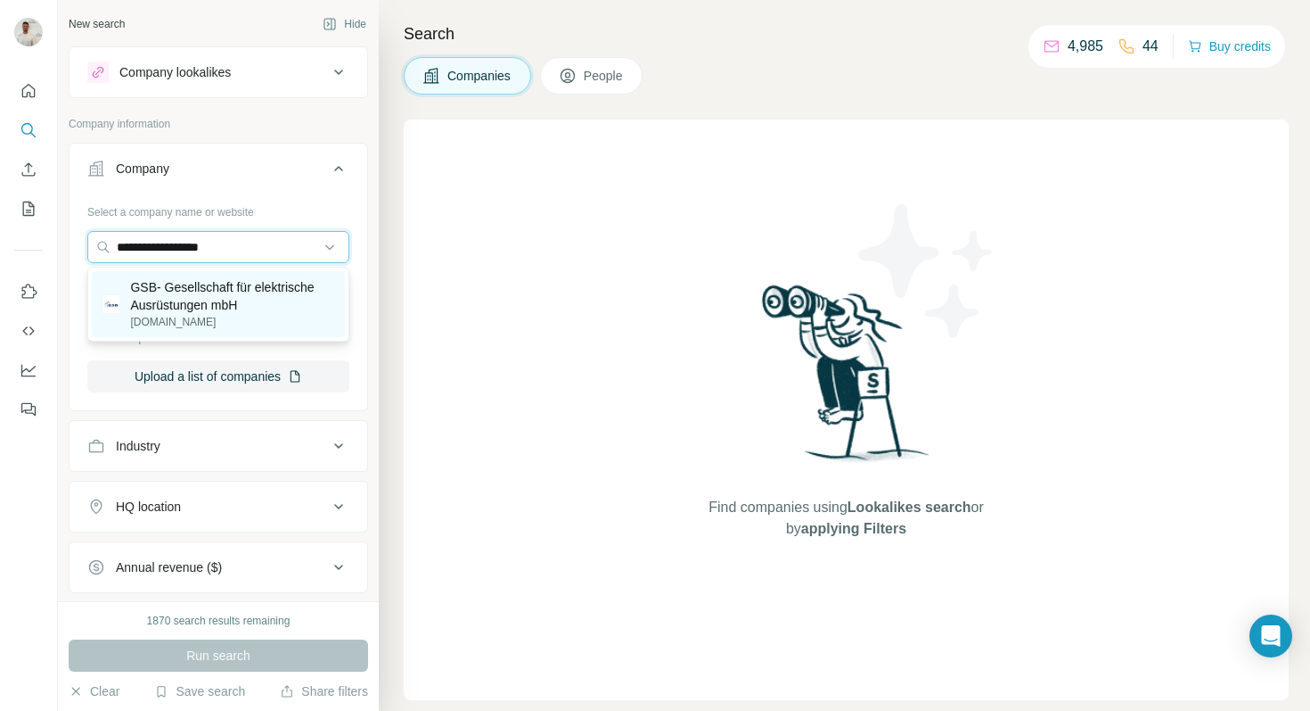
type input "**********"
click at [229, 308] on p "GSB- Gesellschaft für elektrische Ausrüstungen mbH" at bounding box center [232, 296] width 204 height 36
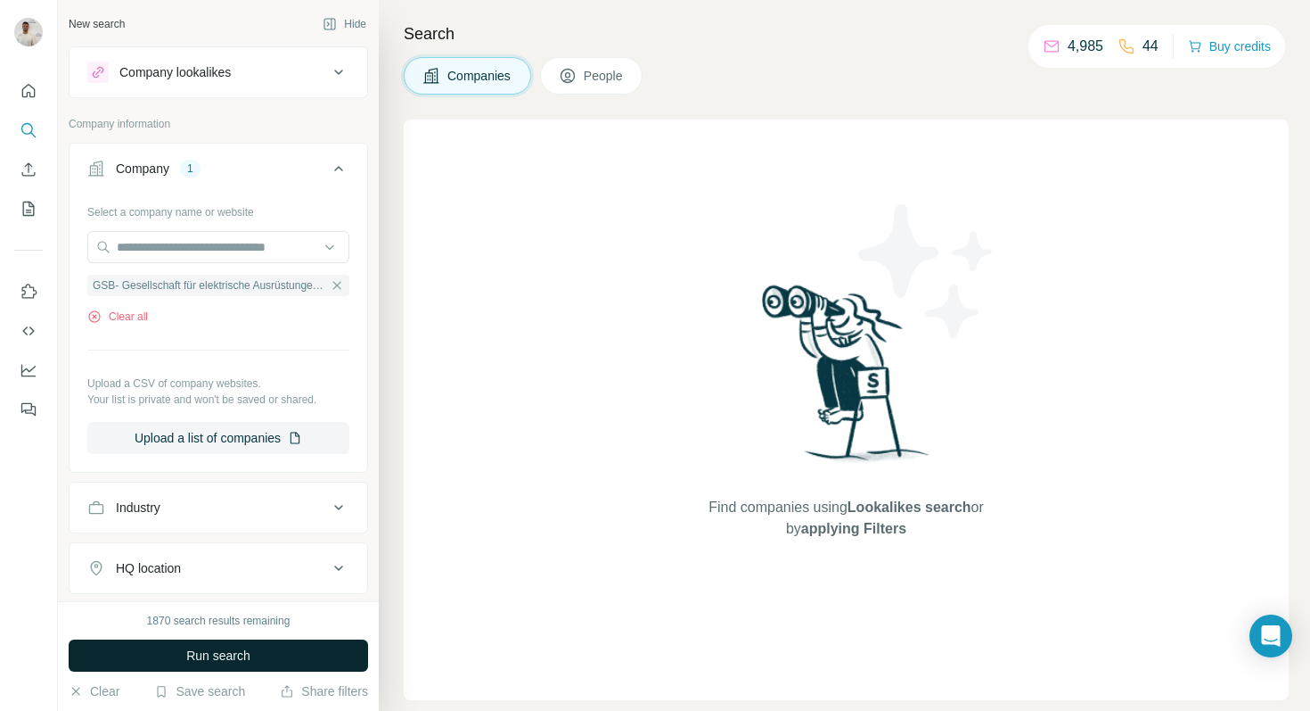
click at [259, 647] on button "Run search" at bounding box center [219, 655] width 300 height 32
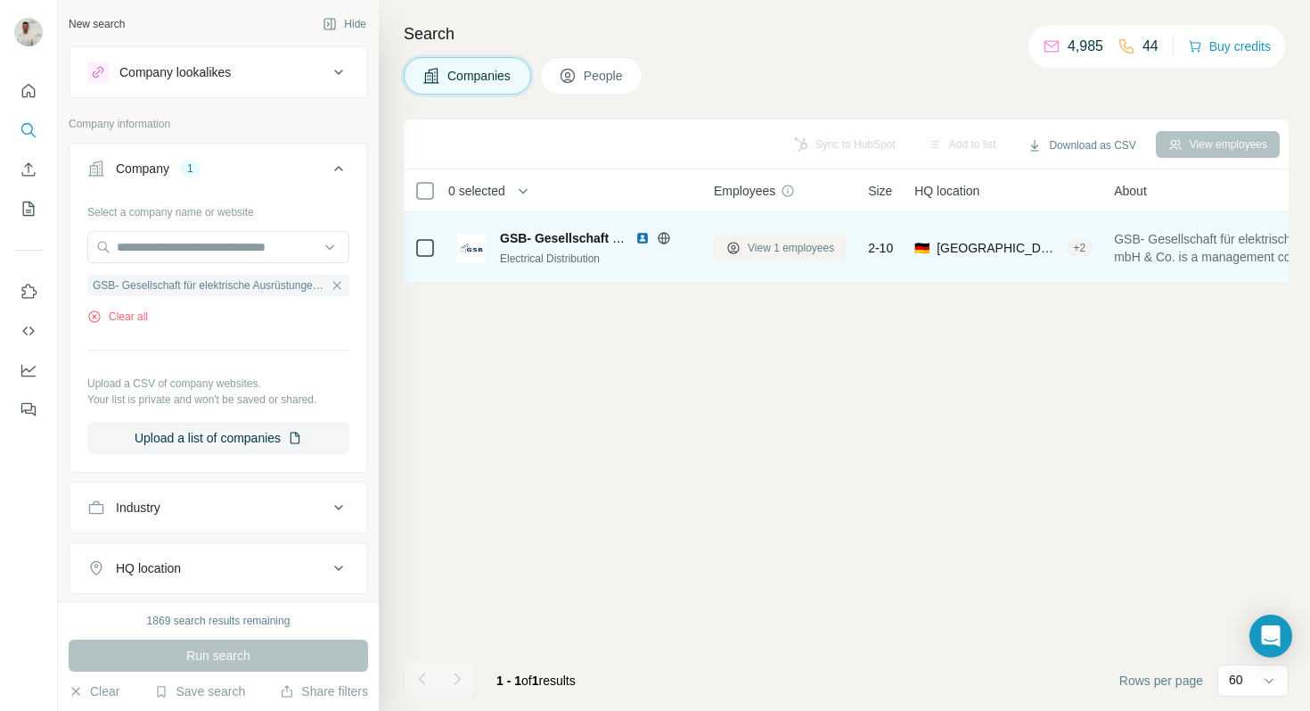
click at [763, 248] on span "View 1 employees" at bounding box center [791, 248] width 86 height 16
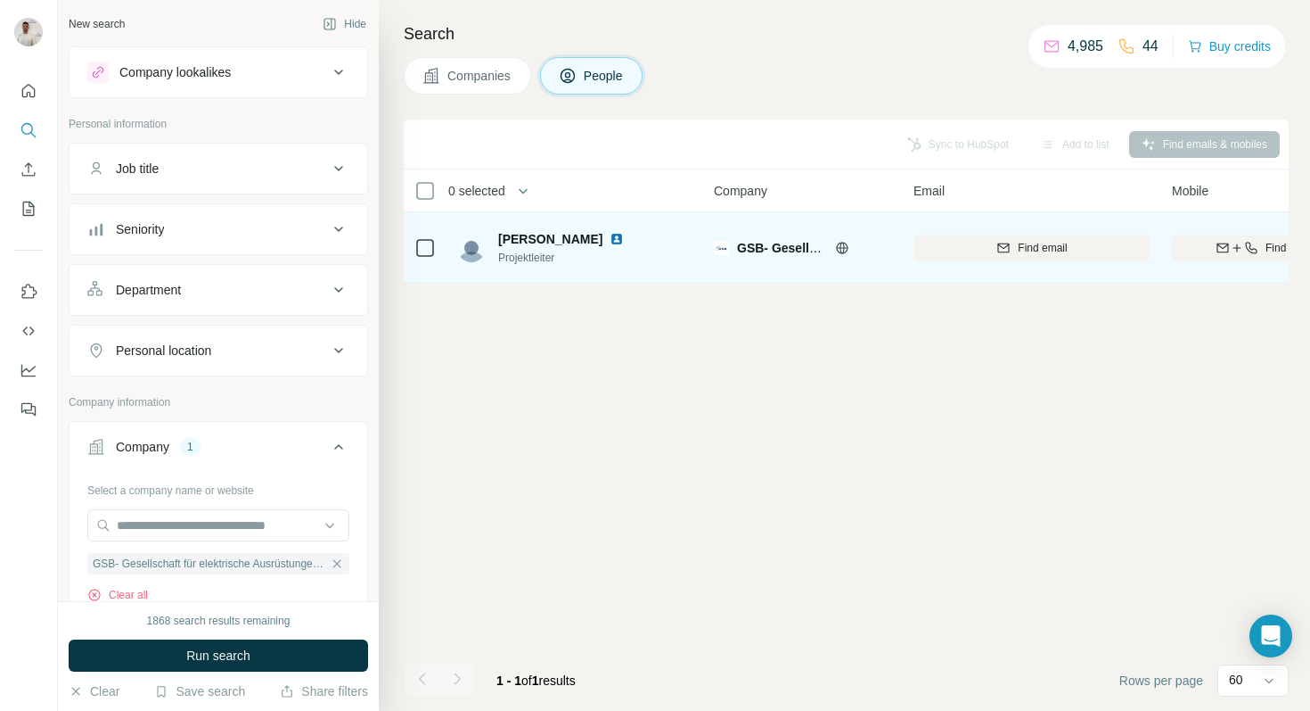
click at [610, 238] on img at bounding box center [617, 239] width 14 height 14
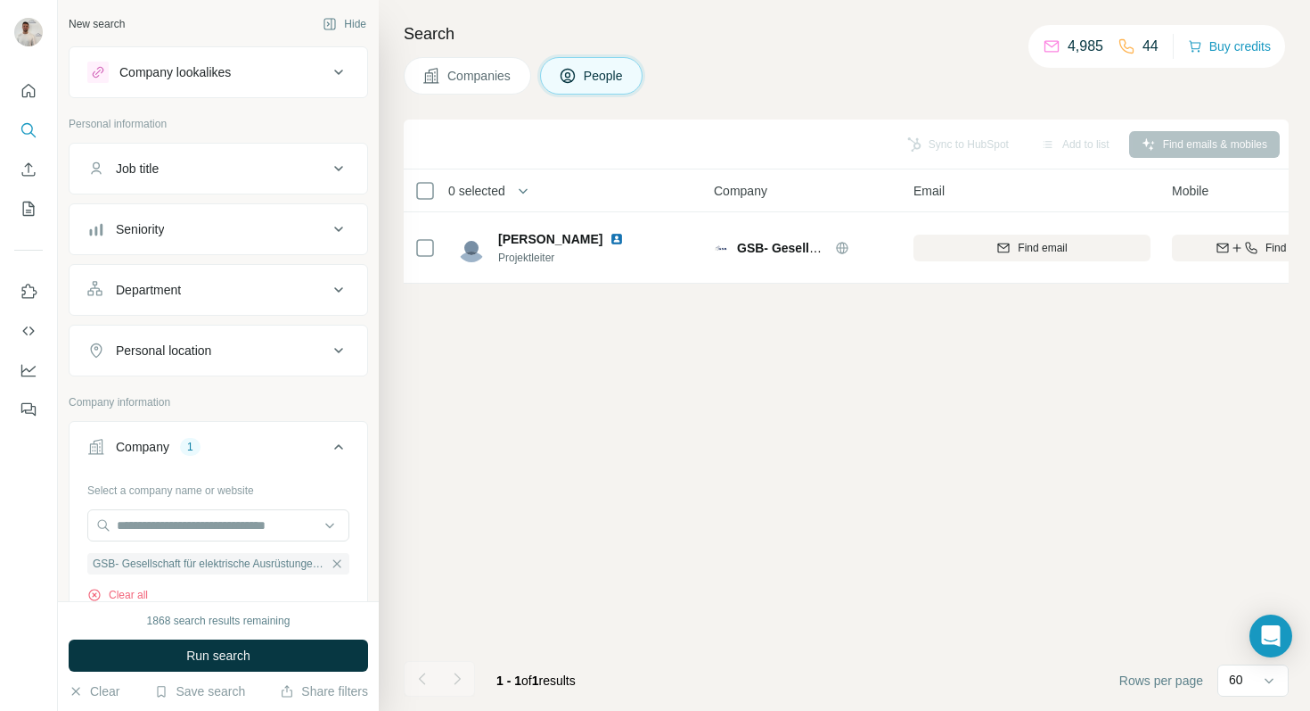
click at [1076, 48] on p "4,985" at bounding box center [1086, 46] width 36 height 21
click at [1047, 47] on icon at bounding box center [1052, 46] width 18 height 18
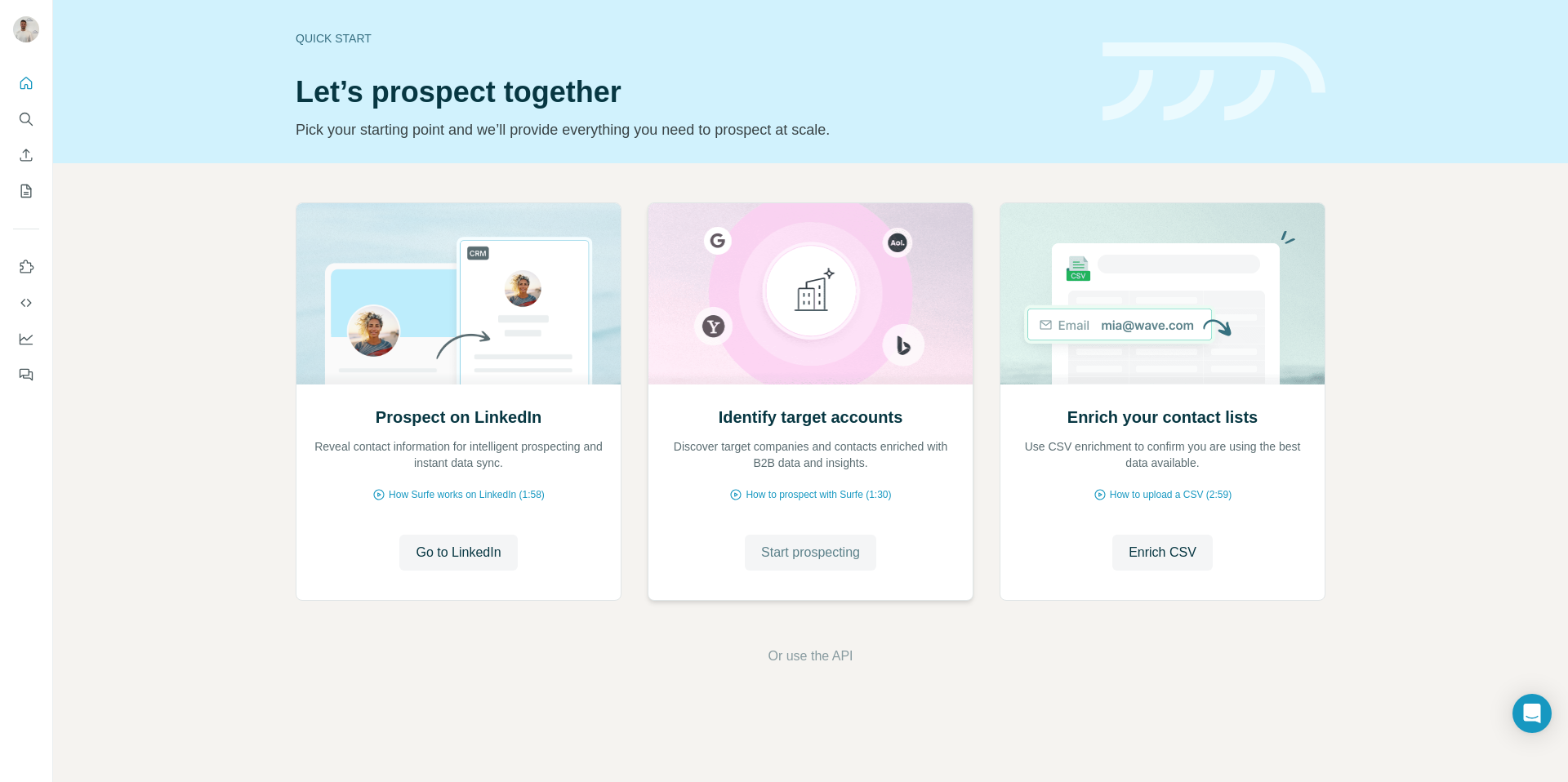
click at [846, 544] on span "Start prospecting" at bounding box center [811, 552] width 99 height 19
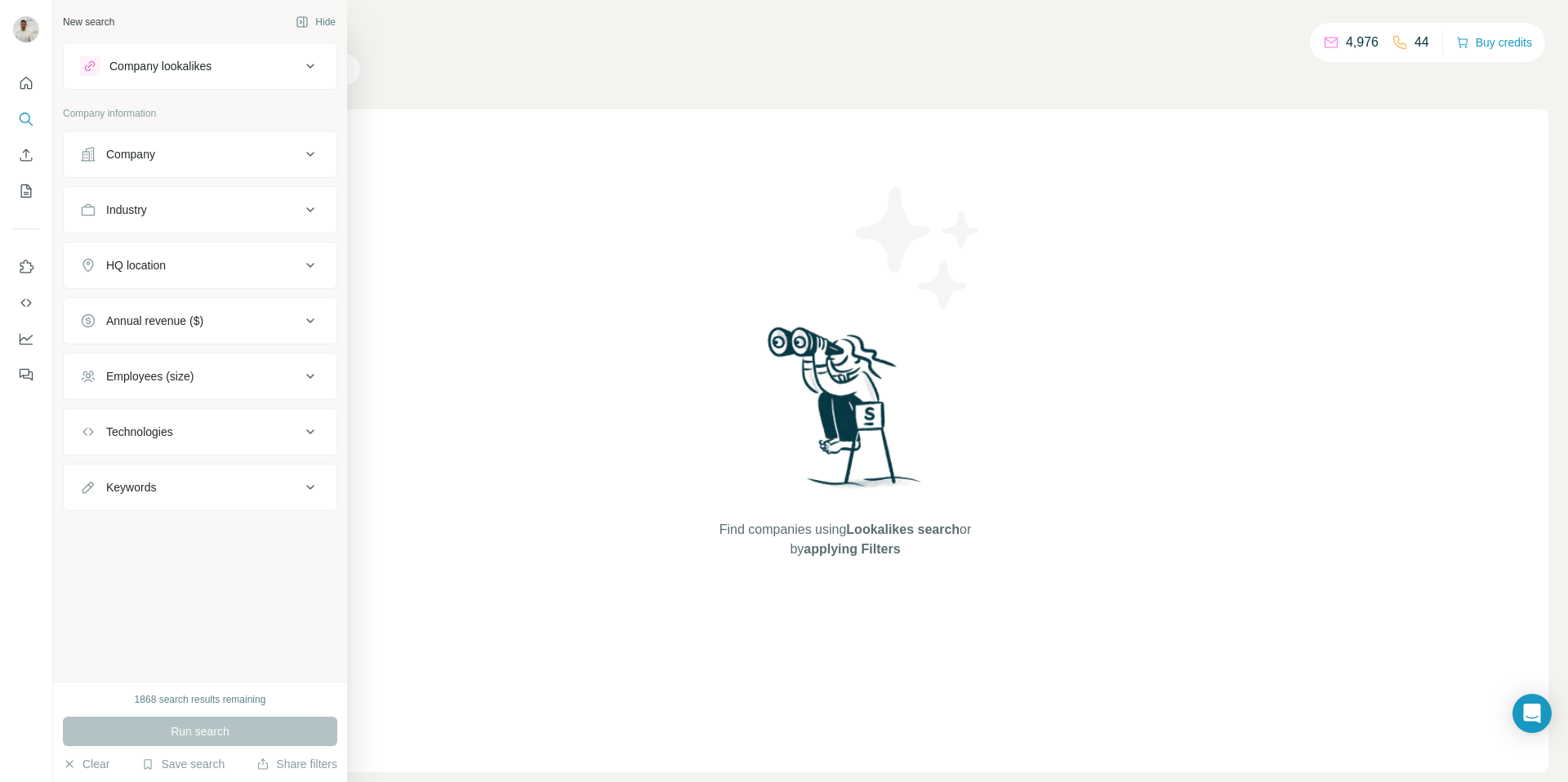
drag, startPoint x: 148, startPoint y: 161, endPoint x: 169, endPoint y: 177, distance: 26.4
click at [148, 161] on div "Company" at bounding box center [130, 155] width 49 height 16
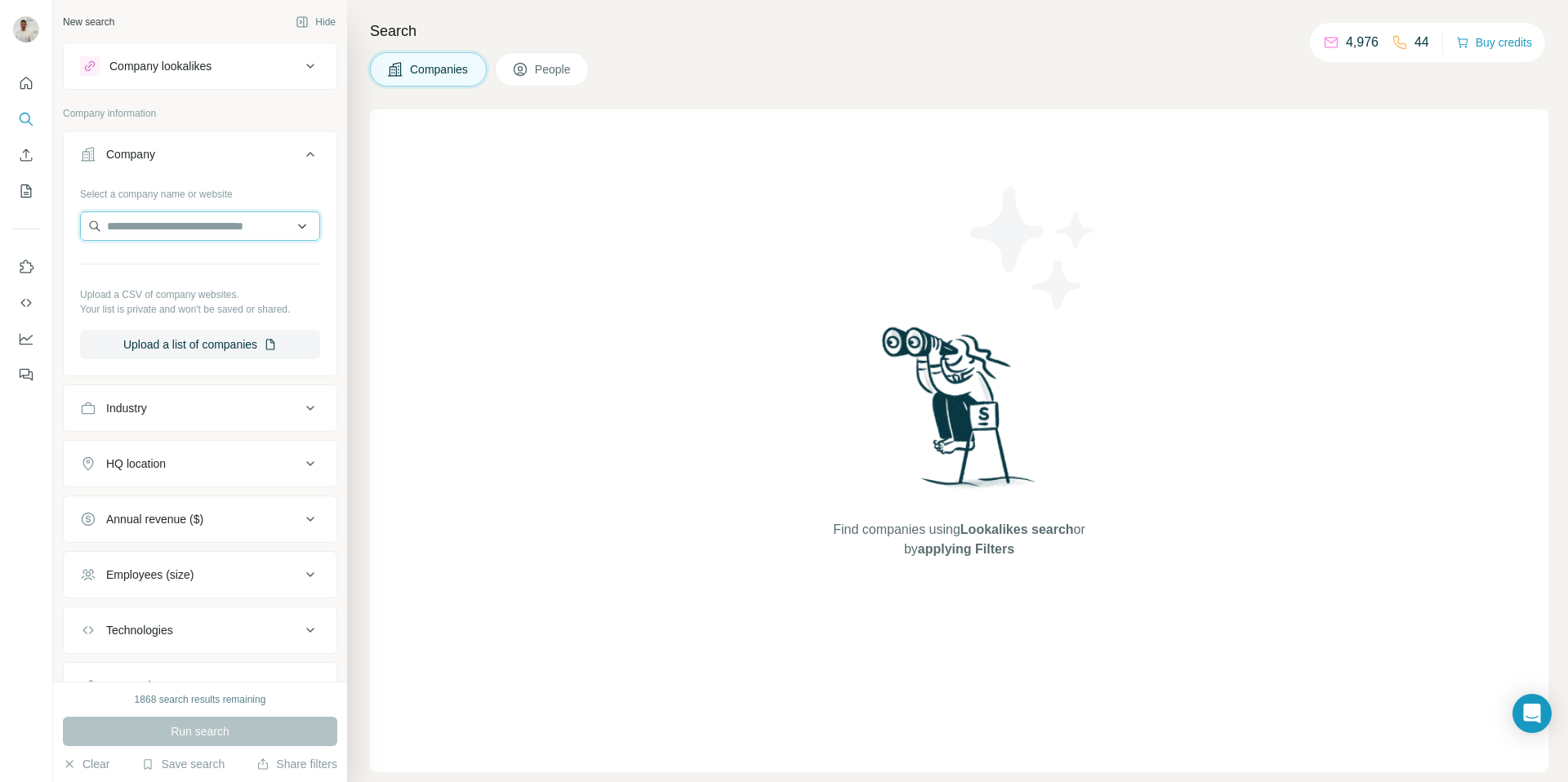
drag, startPoint x: 154, startPoint y: 228, endPoint x: 199, endPoint y: 235, distance: 45.5
click at [156, 228] on input "text" at bounding box center [200, 226] width 240 height 29
paste input "**********"
type input "**********"
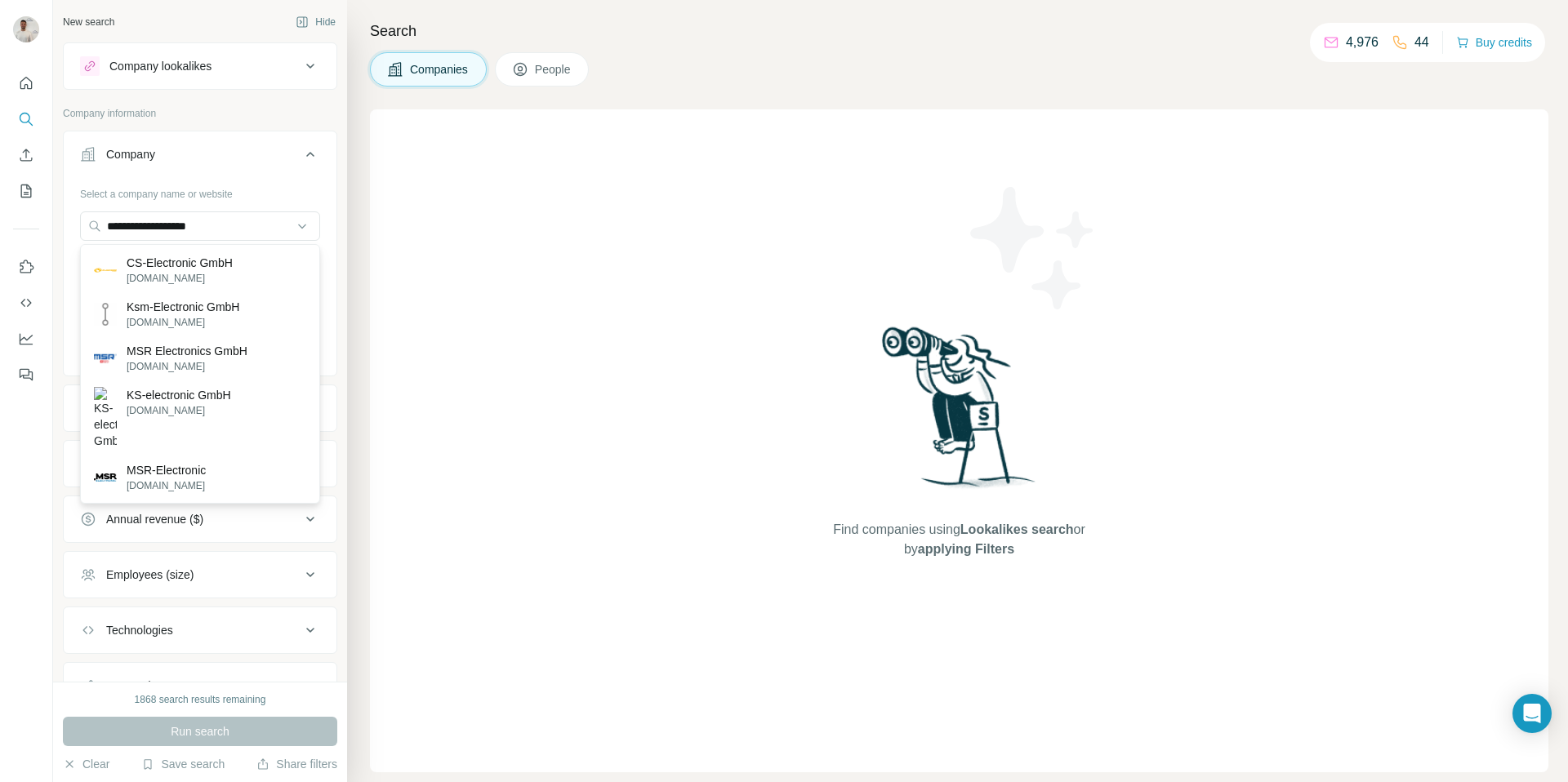
click at [189, 261] on p "CS-Electronic GmbH" at bounding box center [180, 263] width 106 height 16
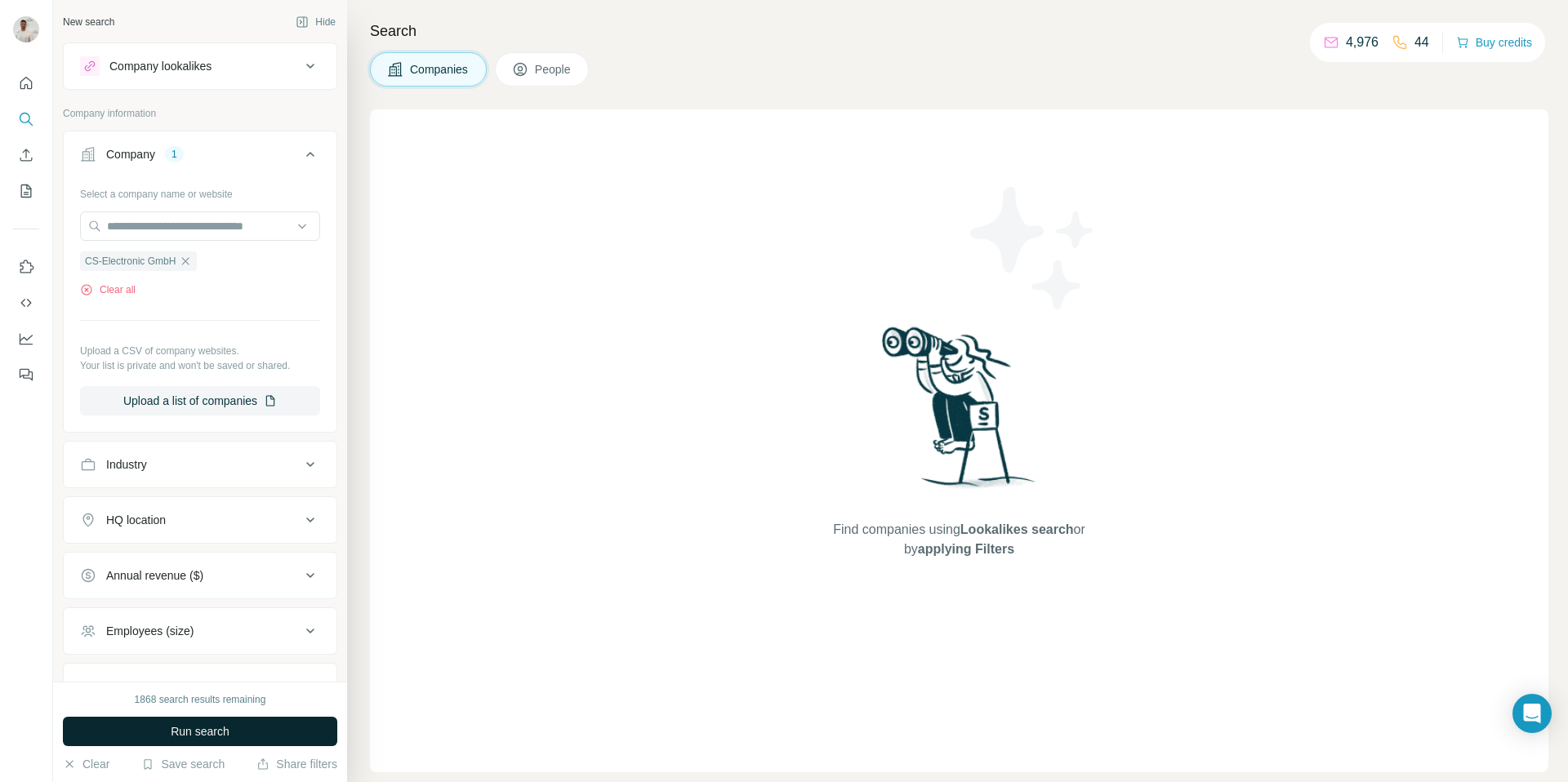
click at [218, 741] on button "Run search" at bounding box center [201, 732] width 275 height 29
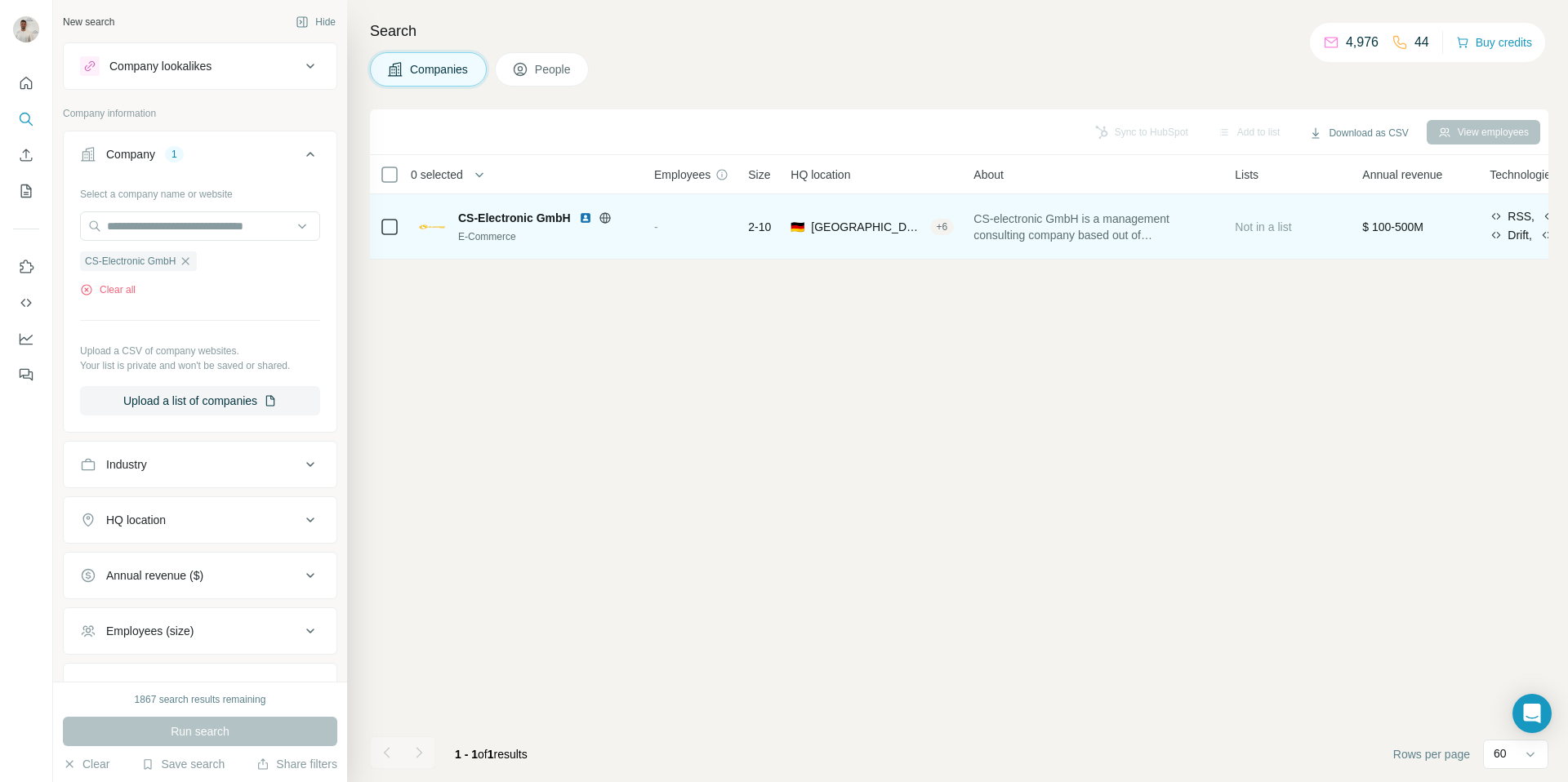
click at [833, 230] on span "[GEOGRAPHIC_DATA], [GEOGRAPHIC_DATA]|[GEOGRAPHIC_DATA]|[GEOGRAPHIC_DATA]" at bounding box center [866, 227] width 112 height 16
click at [583, 228] on div "CS-Electronic GmbH E-Commerce" at bounding box center [546, 226] width 177 height 34
click at [694, 214] on div "-" at bounding box center [691, 226] width 74 height 45
drag, startPoint x: 788, startPoint y: 222, endPoint x: 759, endPoint y: 227, distance: 29.4
click at [787, 222] on td "🇩🇪 Germany, Bayern|Oberbayern|Landkreis Muenchen + 6" at bounding box center [872, 226] width 183 height 65
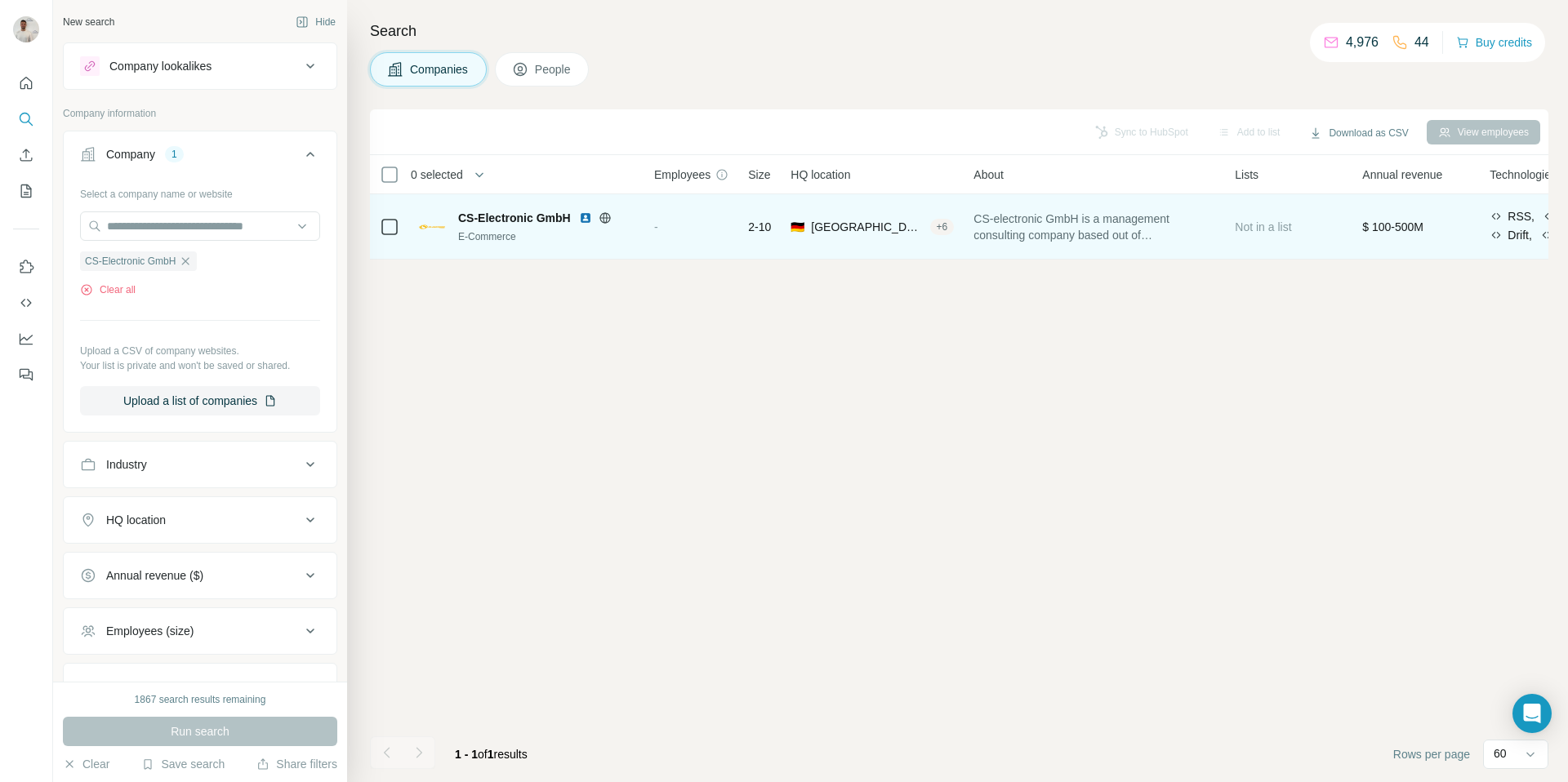
click at [746, 229] on td "2-10" at bounding box center [759, 226] width 42 height 65
click at [497, 230] on div "E-Commerce" at bounding box center [546, 237] width 177 height 15
drag, startPoint x: 500, startPoint y: 219, endPoint x: 529, endPoint y: 224, distance: 29.4
click at [500, 219] on span "CS-Electronic GmbH" at bounding box center [514, 218] width 113 height 16
click at [768, 227] on span "2-10" at bounding box center [759, 227] width 23 height 16
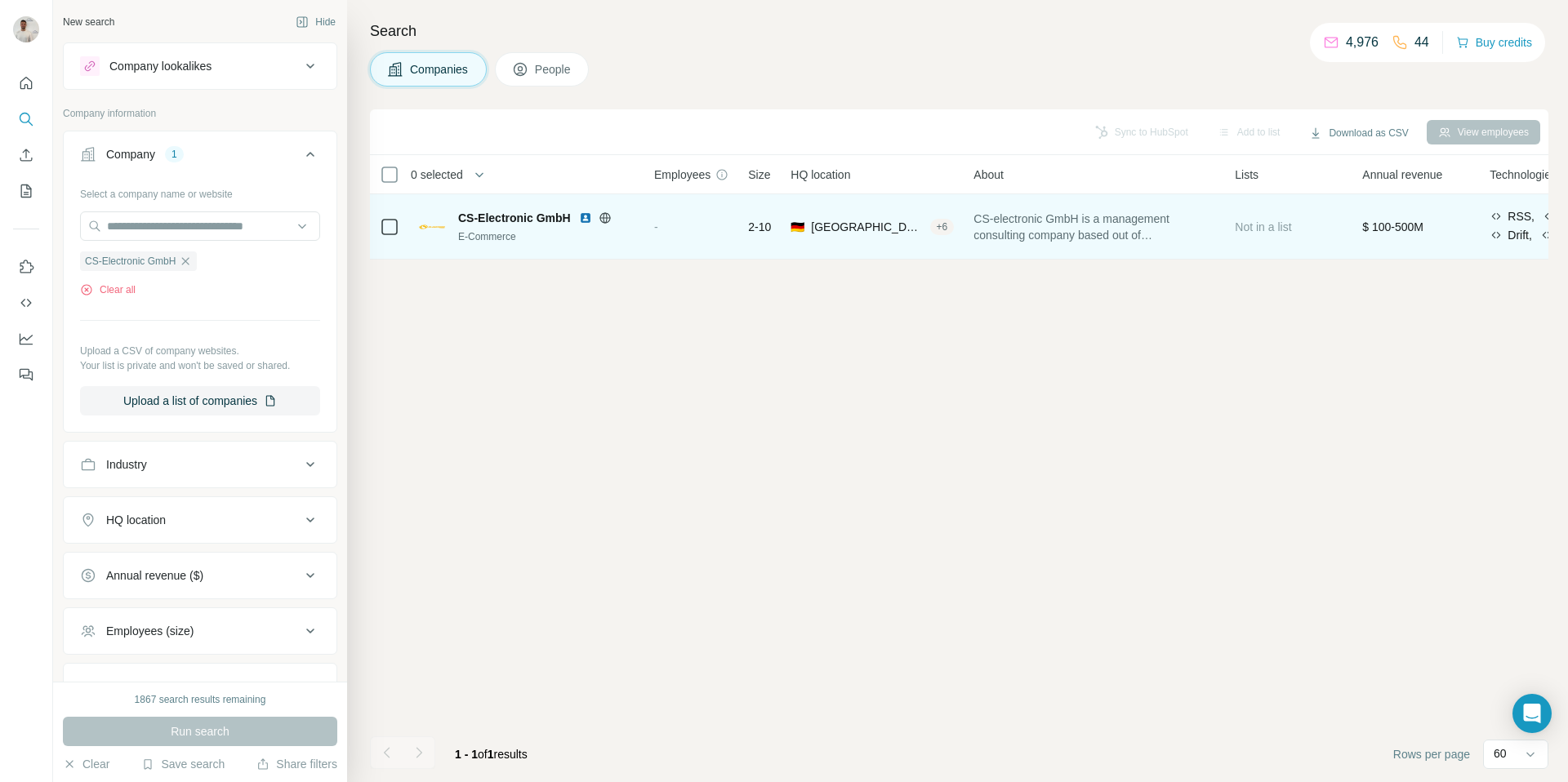
click at [764, 226] on span "2-10" at bounding box center [759, 227] width 23 height 16
drag, startPoint x: 764, startPoint y: 226, endPoint x: 806, endPoint y: 225, distance: 42.0
click at [764, 226] on span "2-10" at bounding box center [759, 227] width 23 height 16
click at [840, 226] on span "Germany, Bayern|Oberbayern|Landkreis Muenchen" at bounding box center [866, 227] width 112 height 16
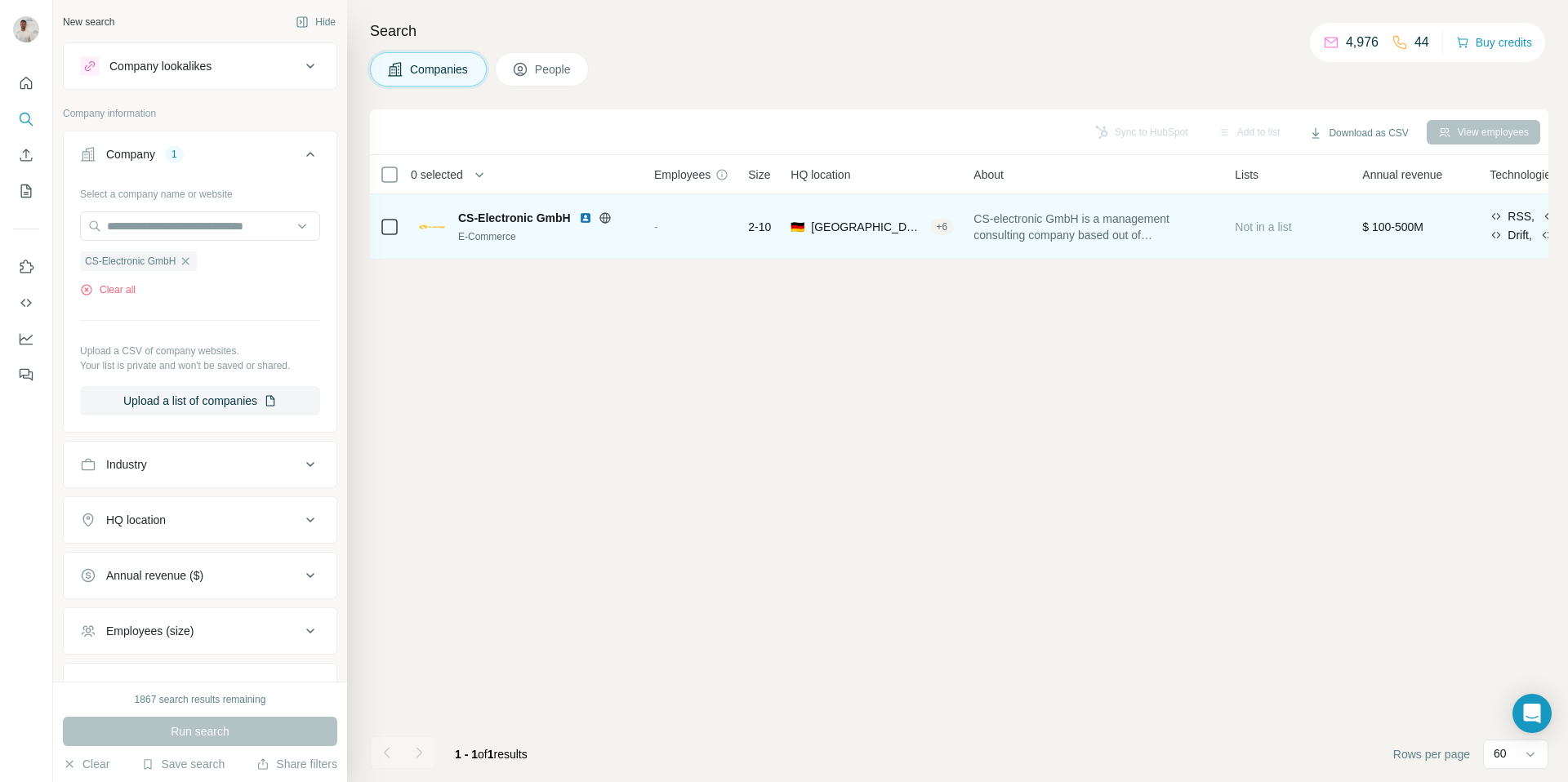
drag, startPoint x: 675, startPoint y: 223, endPoint x: 638, endPoint y: 224, distance: 37.0
click at [675, 223] on div "-" at bounding box center [691, 226] width 74 height 45
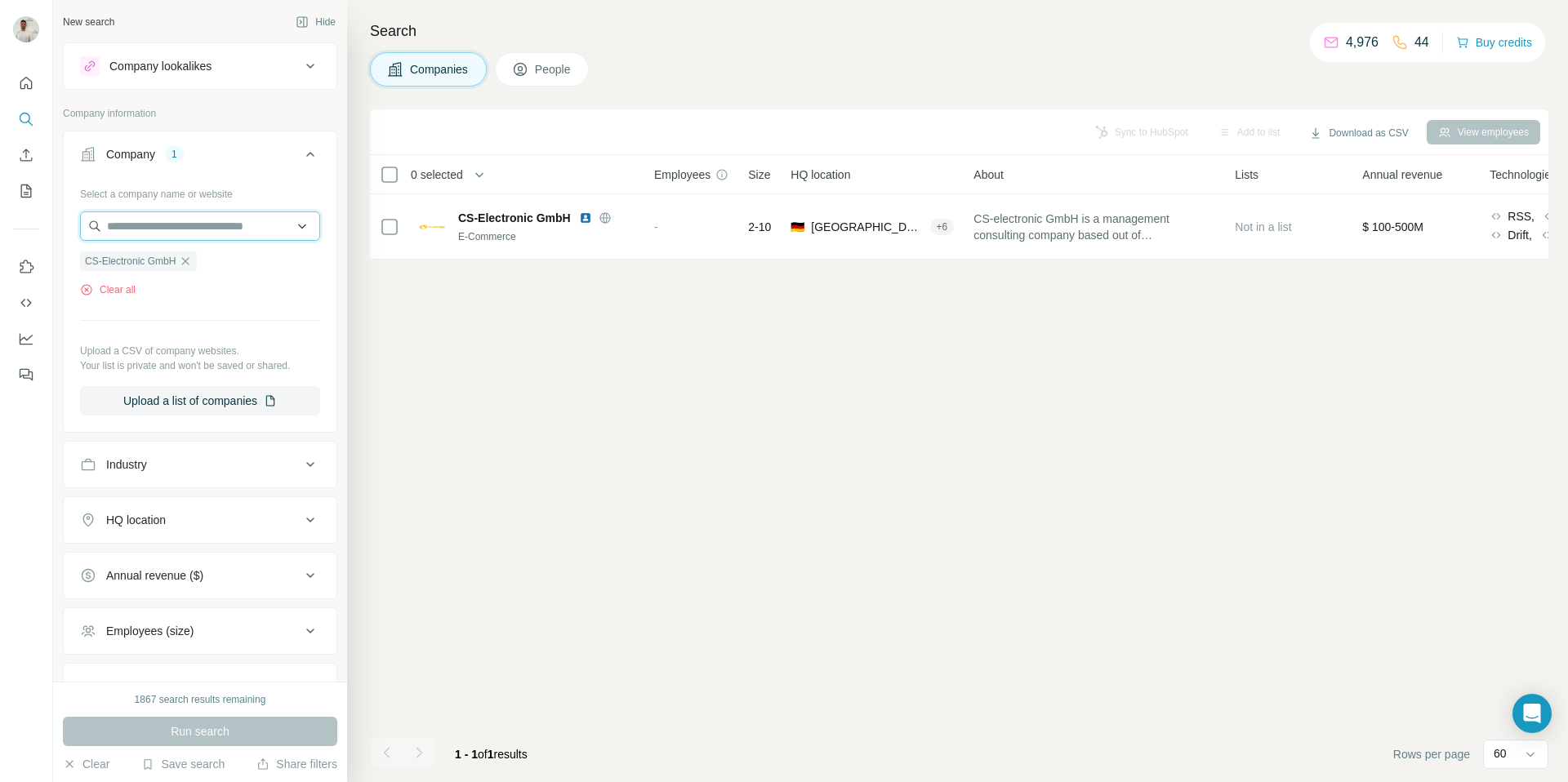
click at [189, 227] on input "text" at bounding box center [200, 226] width 240 height 29
click at [184, 266] on div "Type to search" at bounding box center [200, 265] width 232 height 33
click at [191, 260] on icon "button" at bounding box center [185, 261] width 13 height 13
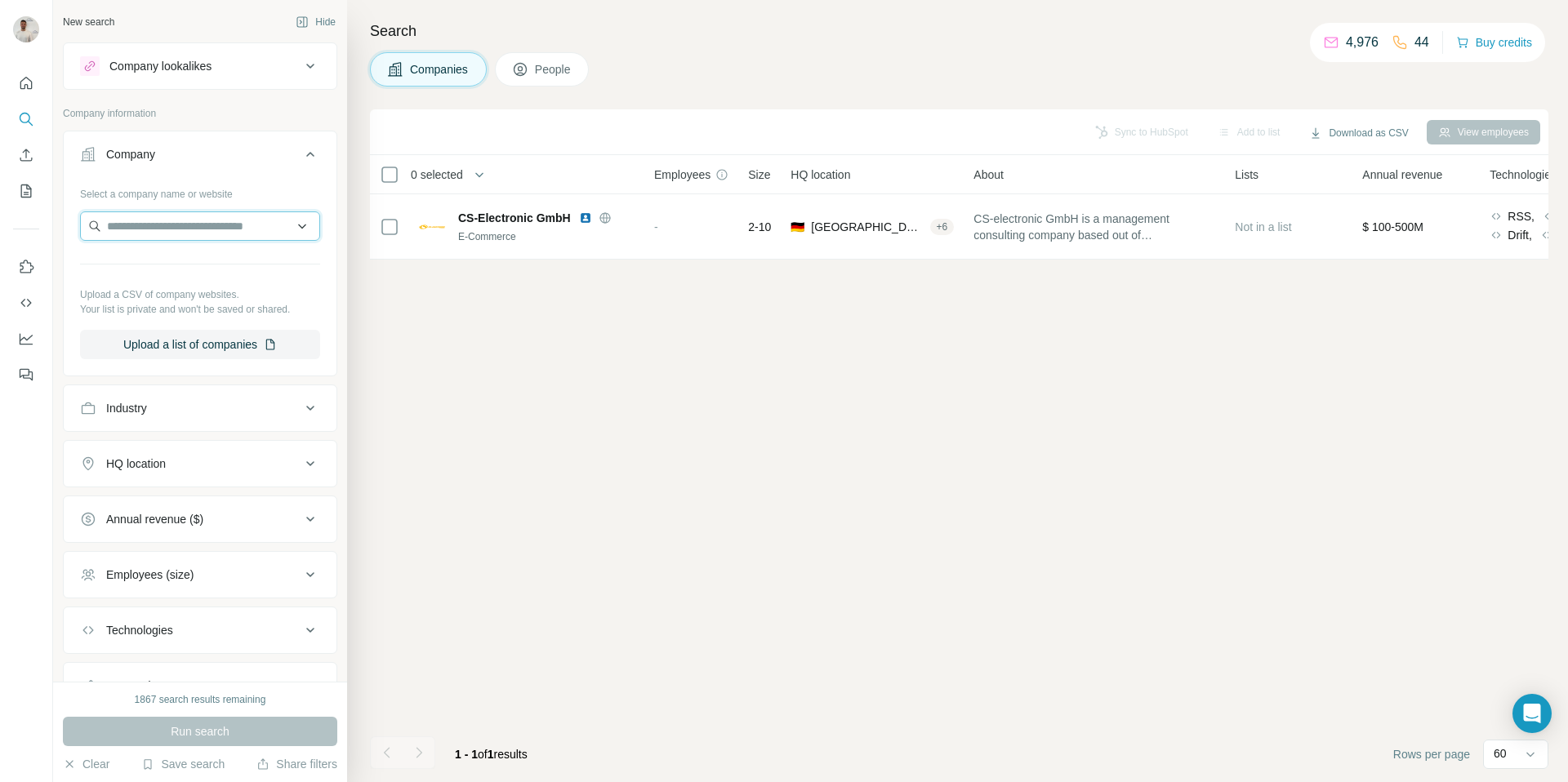
click at [201, 235] on input "text" at bounding box center [200, 226] width 240 height 29
paste input "**********"
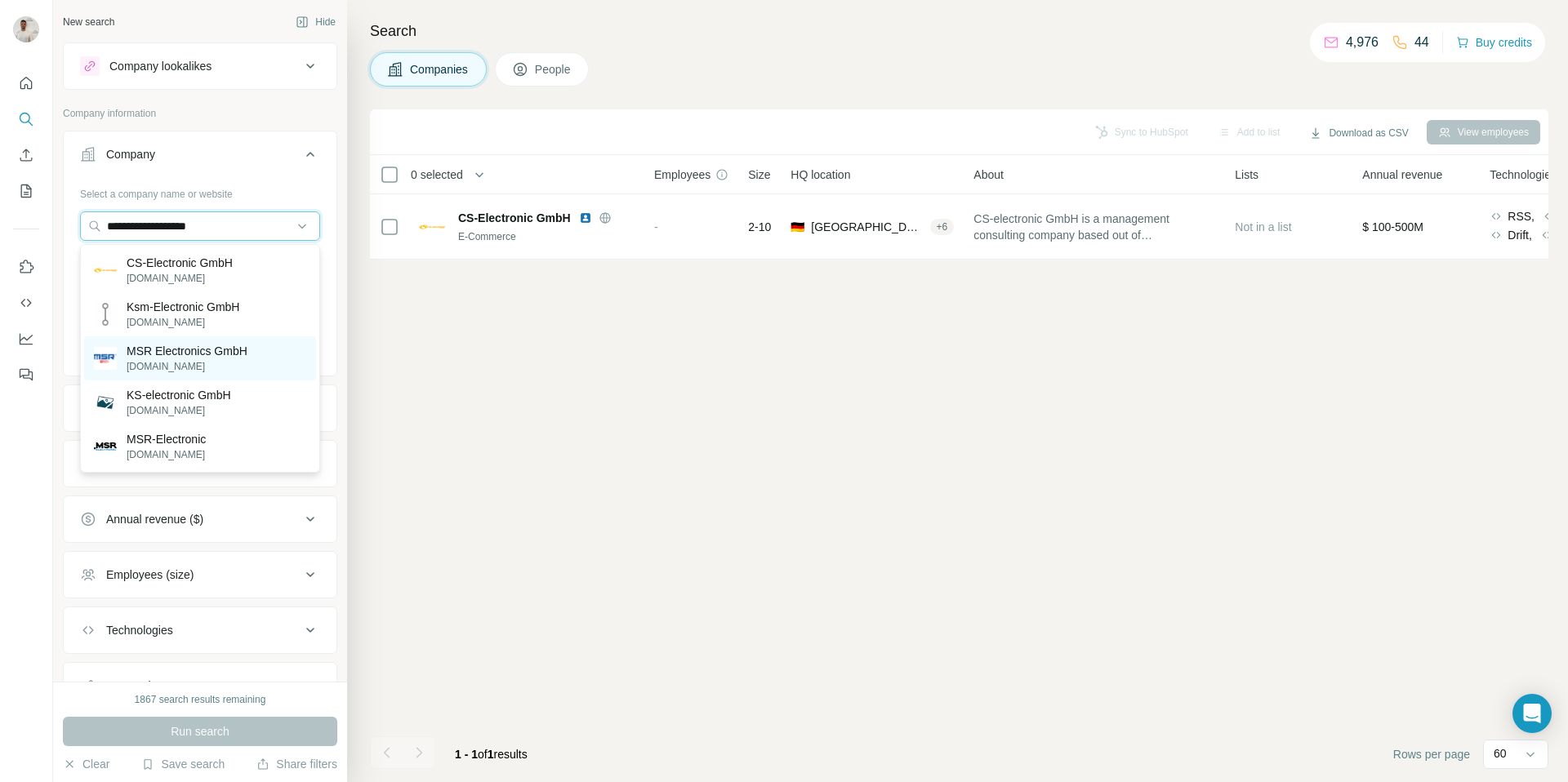
type input "**********"
click at [209, 351] on p "MSR Electronics GmbH" at bounding box center [187, 351] width 121 height 16
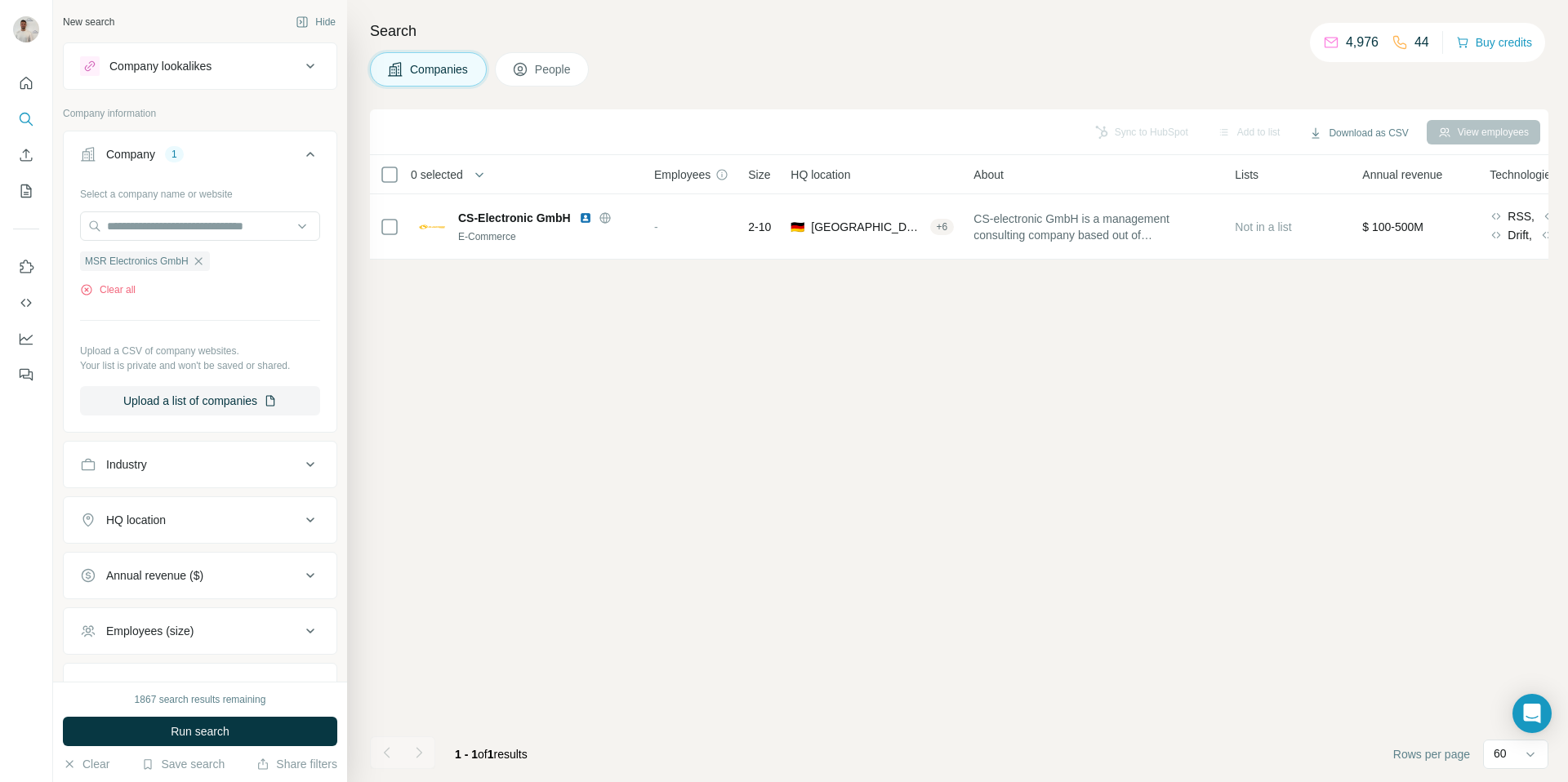
click at [207, 723] on span "Run search" at bounding box center [200, 732] width 59 height 16
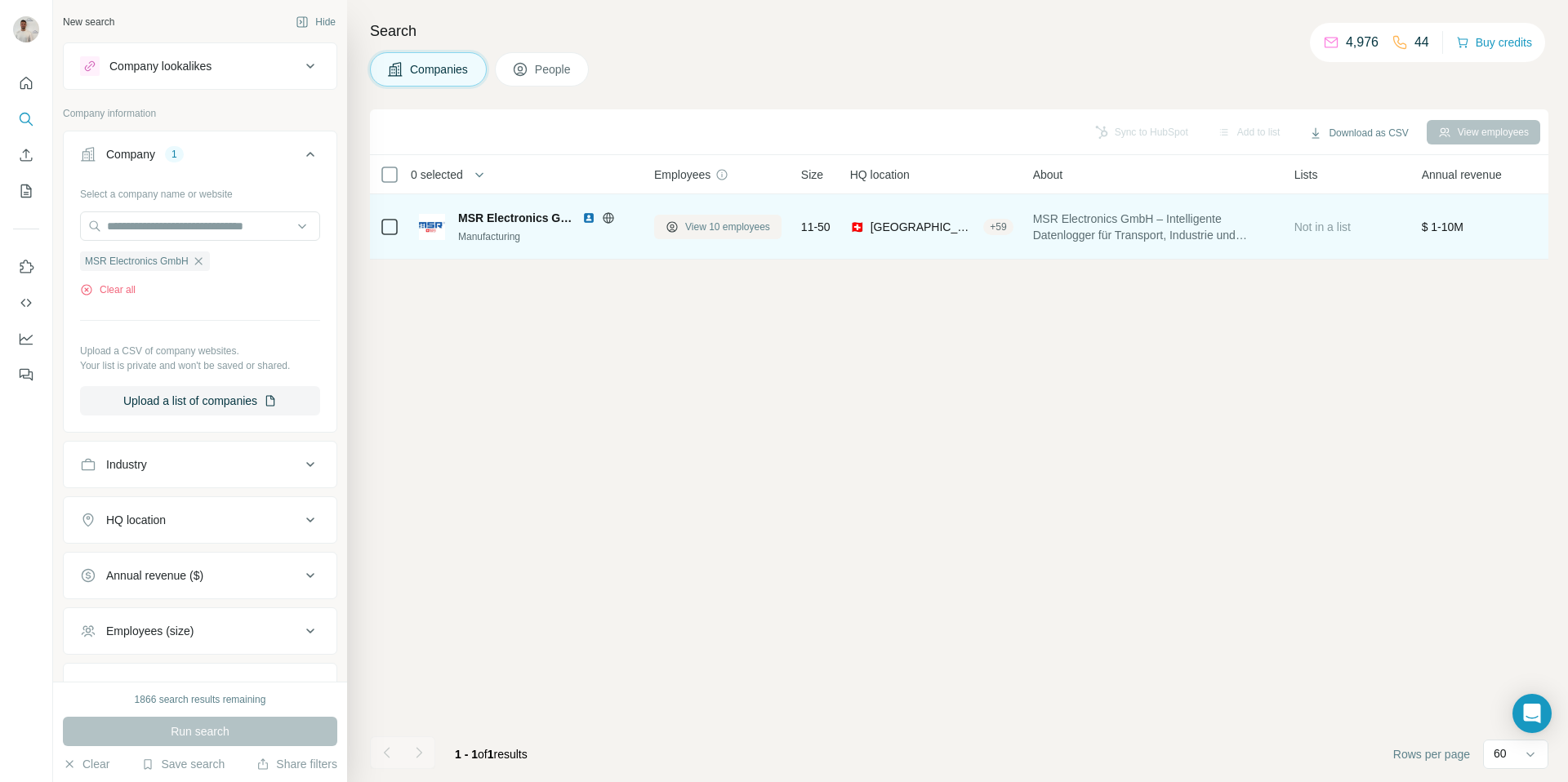
click at [734, 230] on span "View 10 employees" at bounding box center [727, 227] width 85 height 15
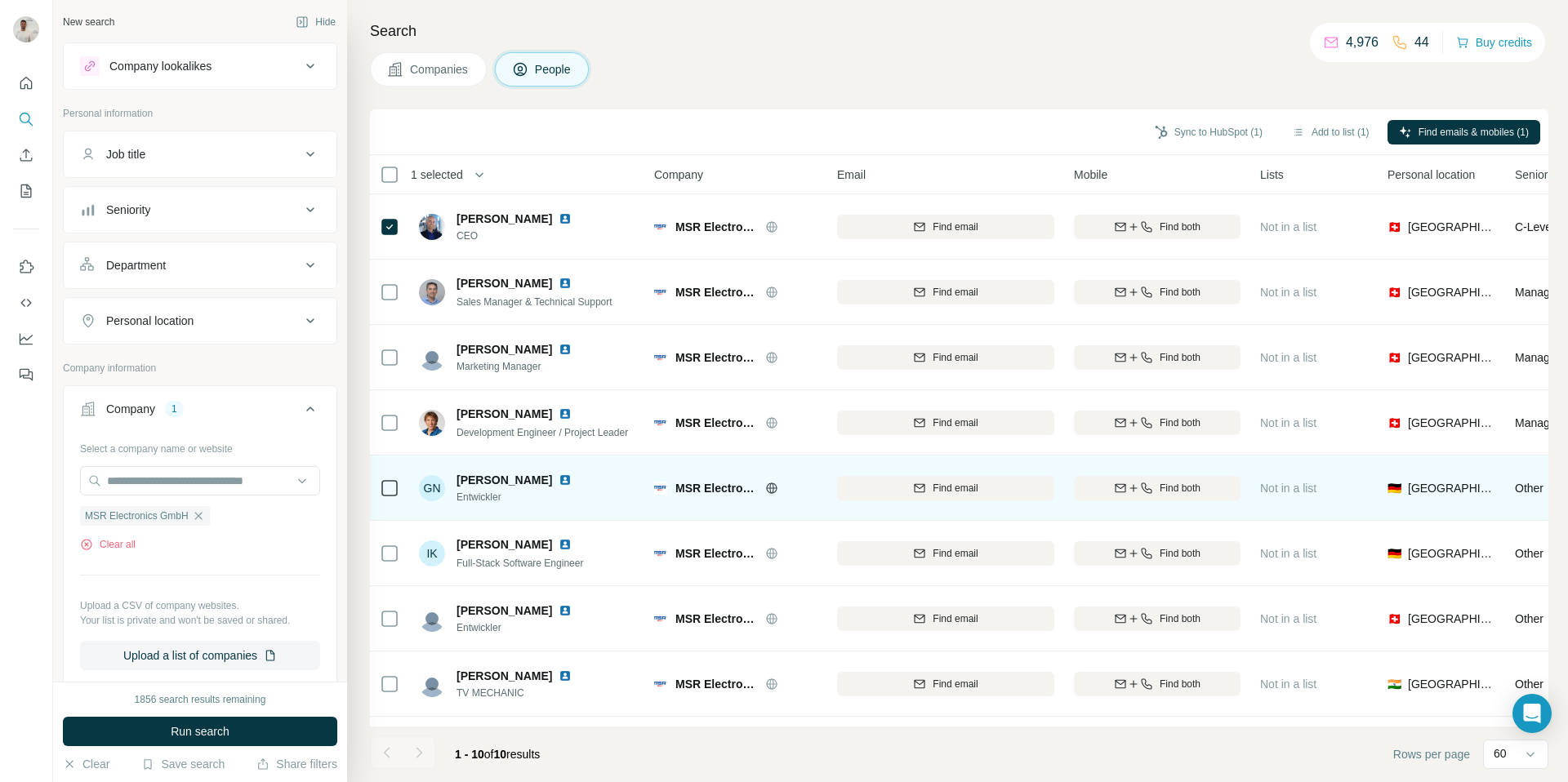
scroll to position [121, 0]
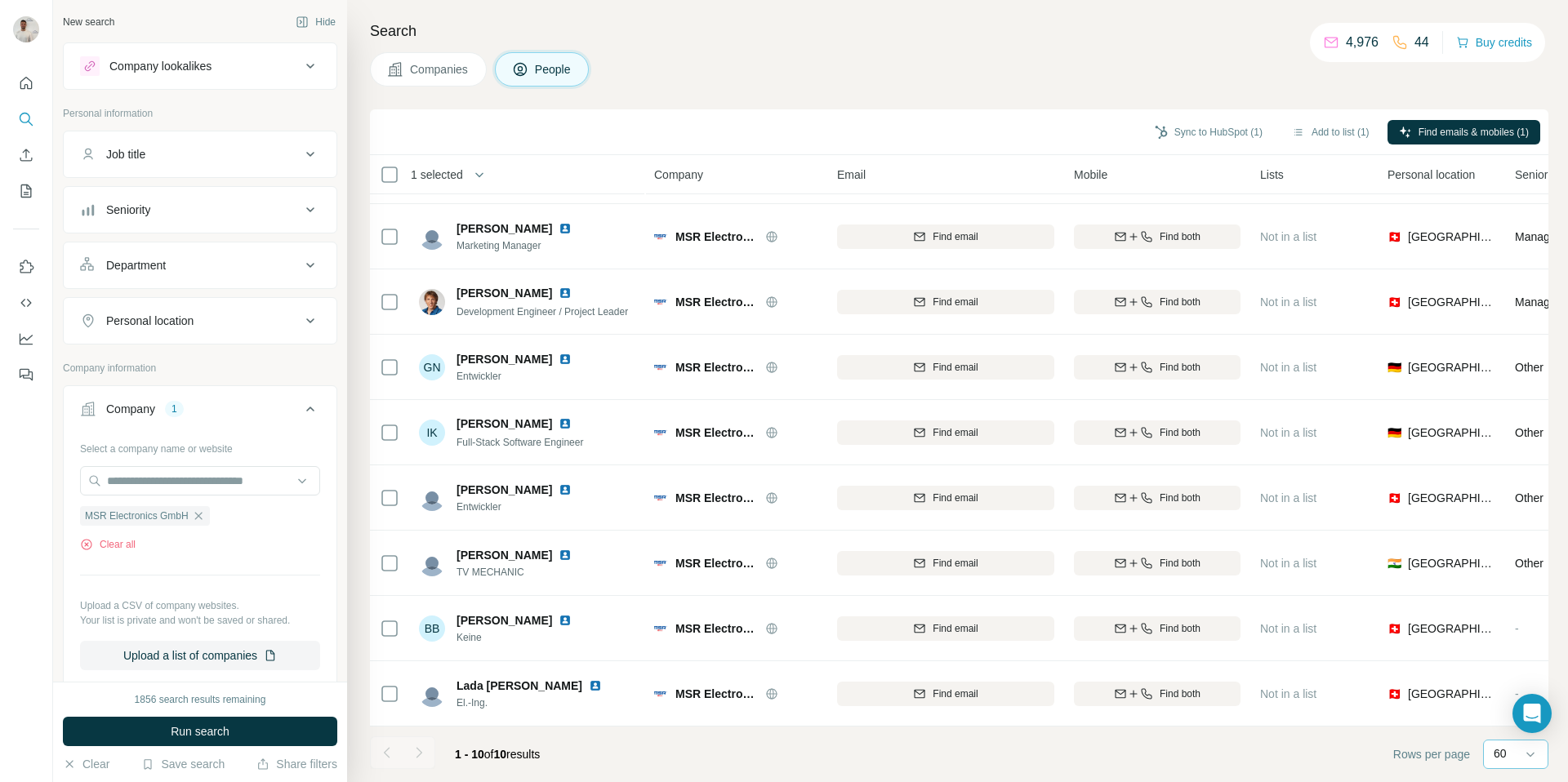
click at [1501, 753] on p "60" at bounding box center [1499, 754] width 13 height 16
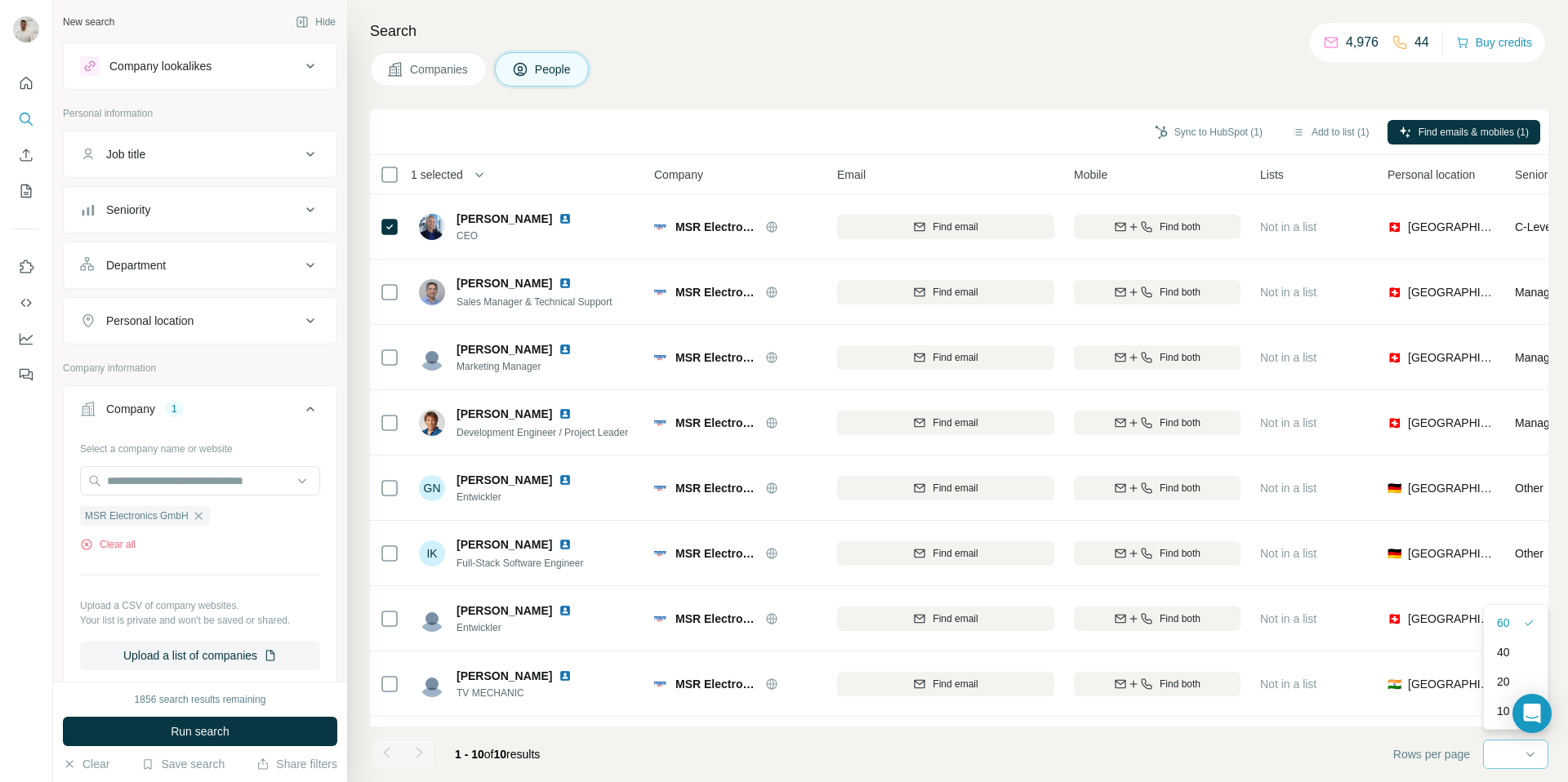
click at [758, 107] on div "Search Companies People Sync to HubSpot (1) Add to list (1) Find emails & mobil…" at bounding box center [957, 391] width 1221 height 782
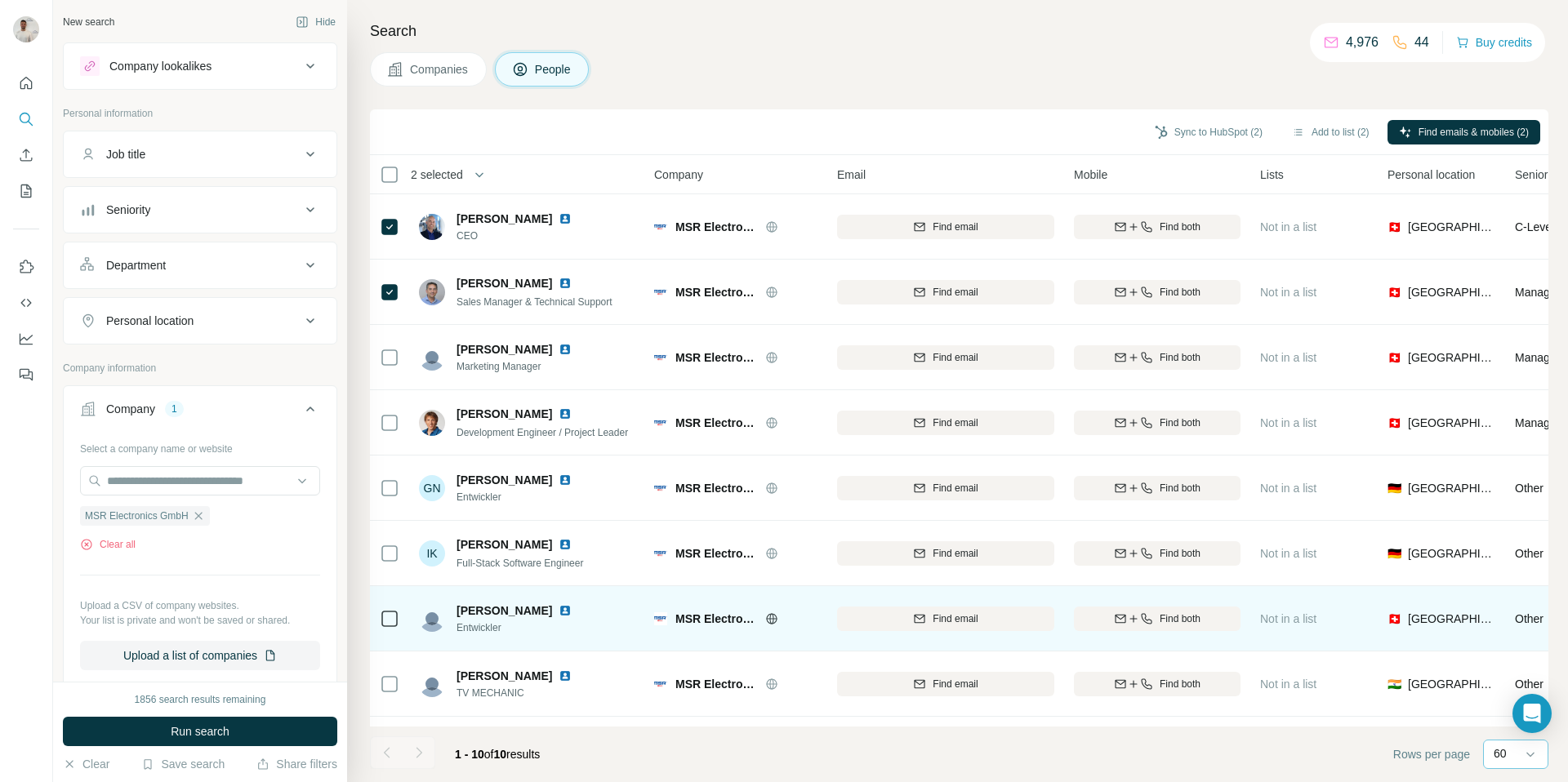
scroll to position [121, 0]
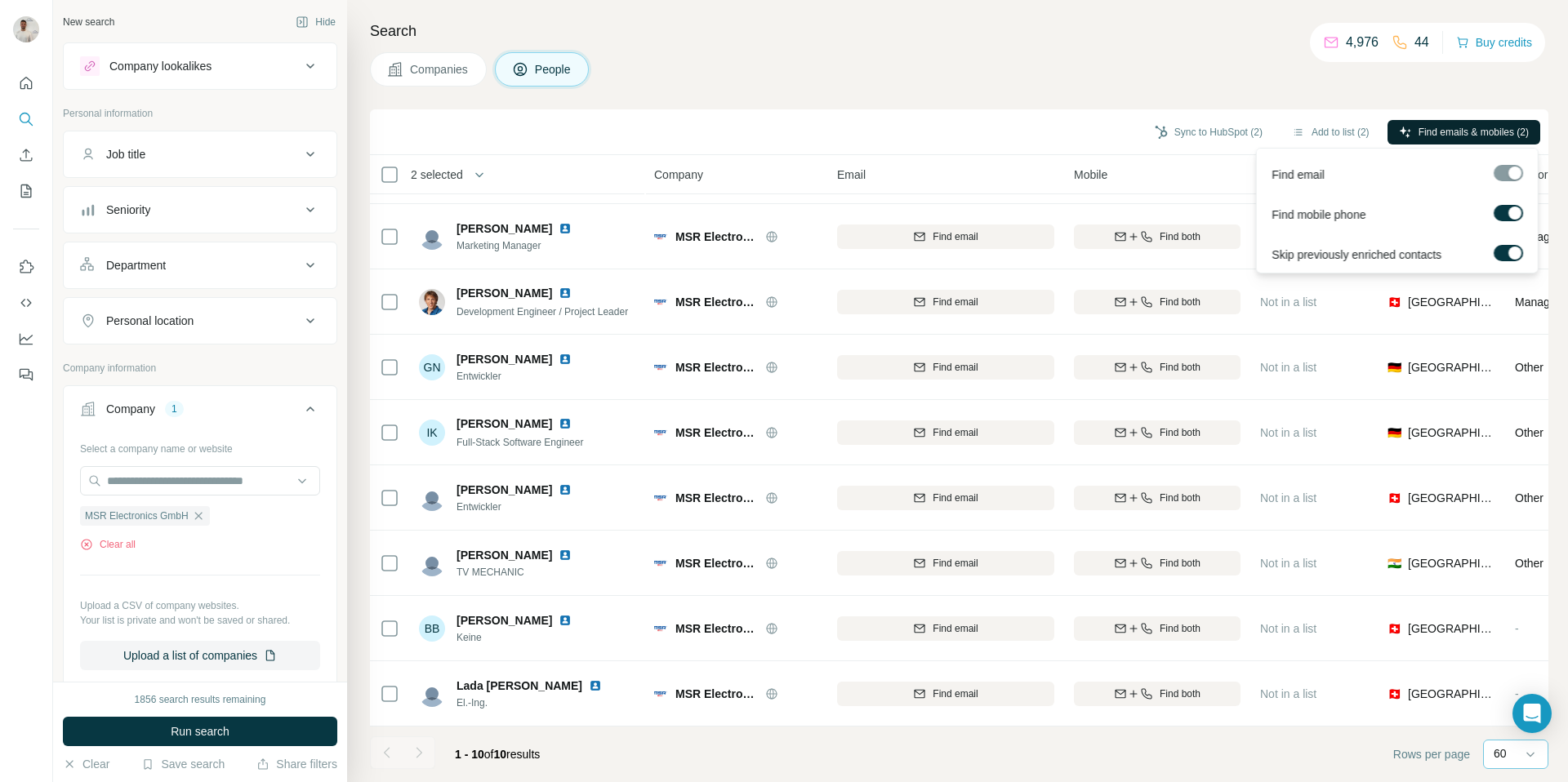
click at [1479, 125] on span "Find emails & mobiles (2)" at bounding box center [1473, 132] width 110 height 15
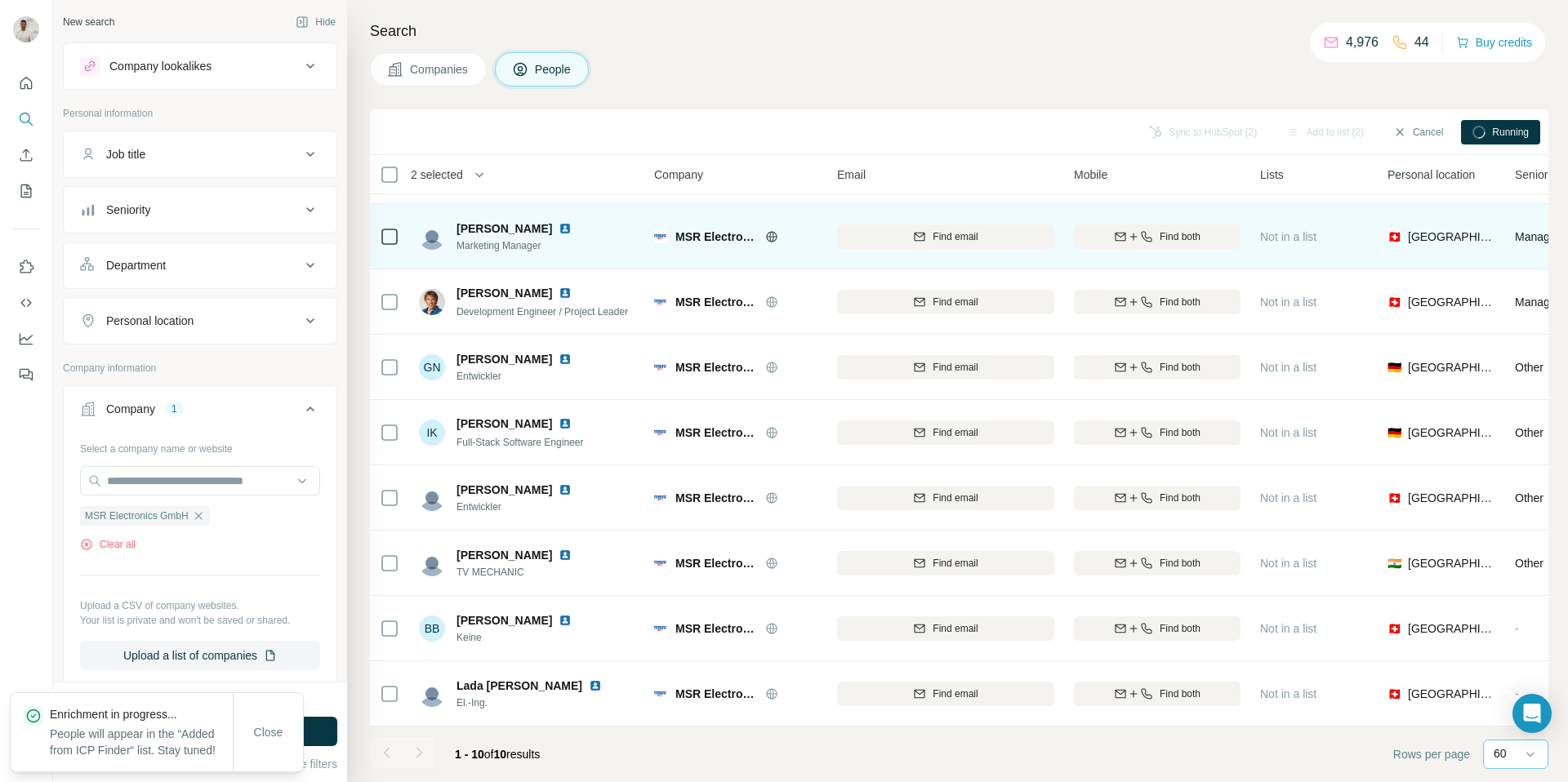
click at [568, 226] on img at bounding box center [565, 228] width 13 height 13
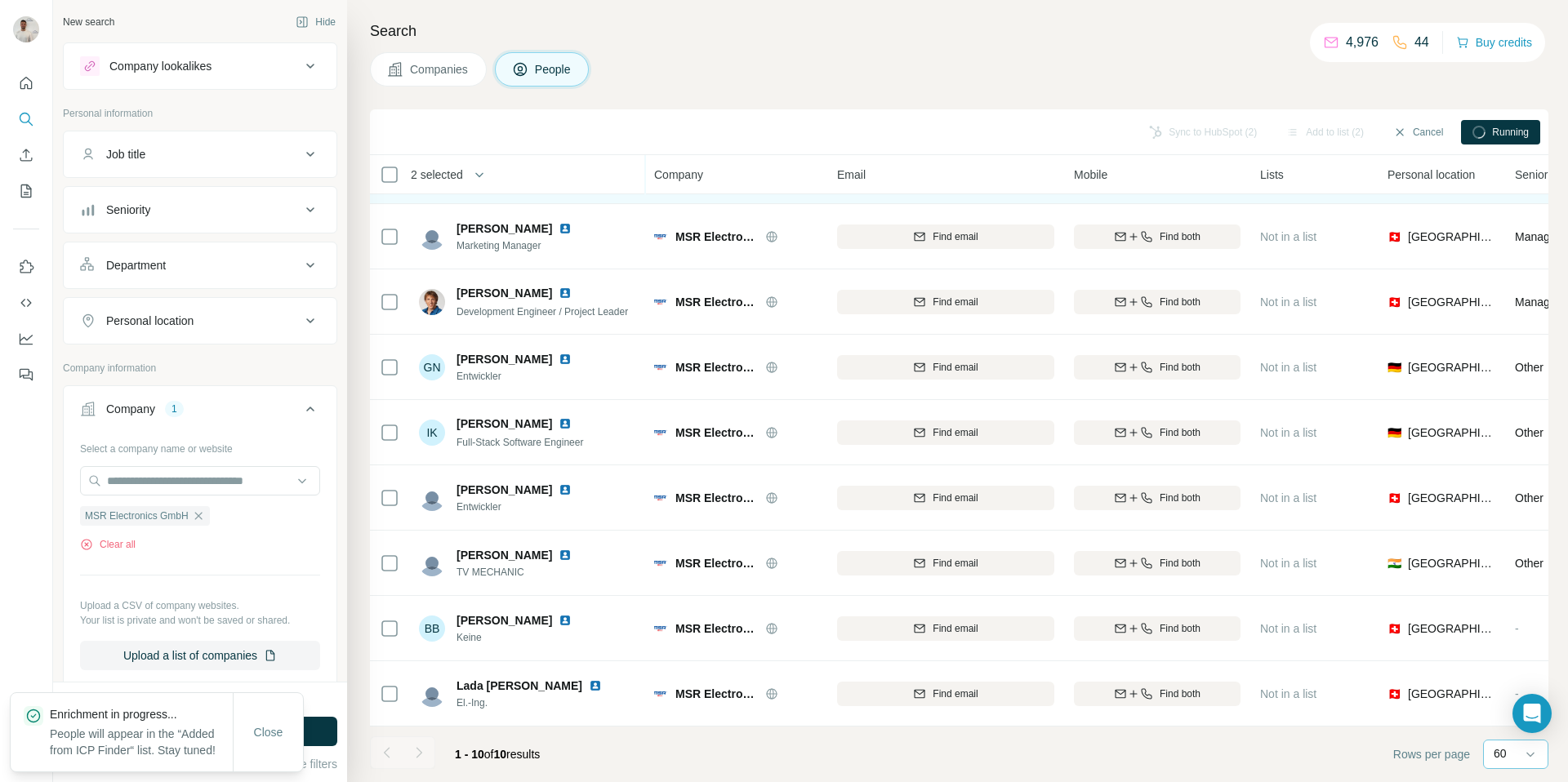
scroll to position [0, 0]
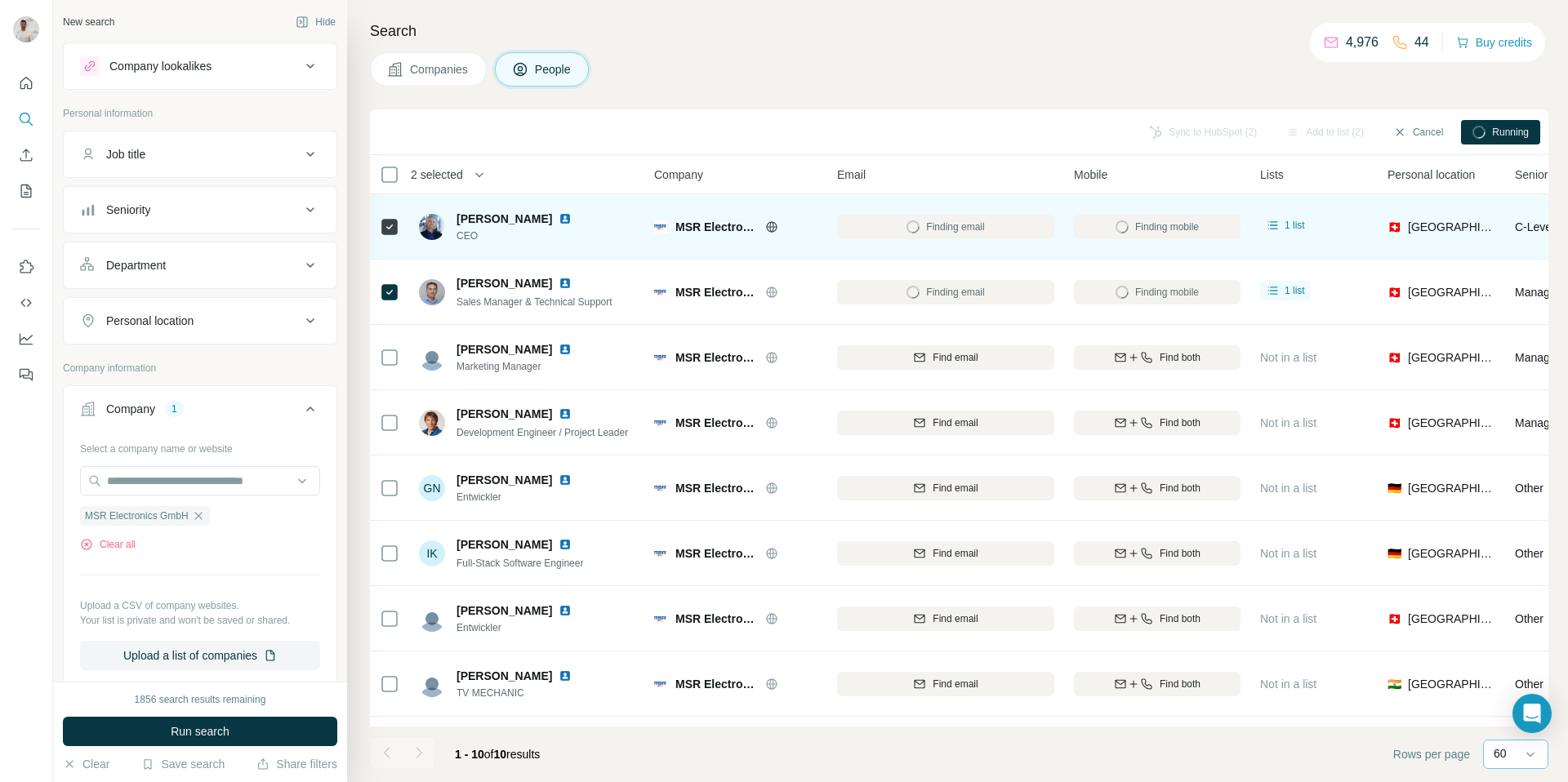
click at [561, 219] on img at bounding box center [565, 219] width 13 height 13
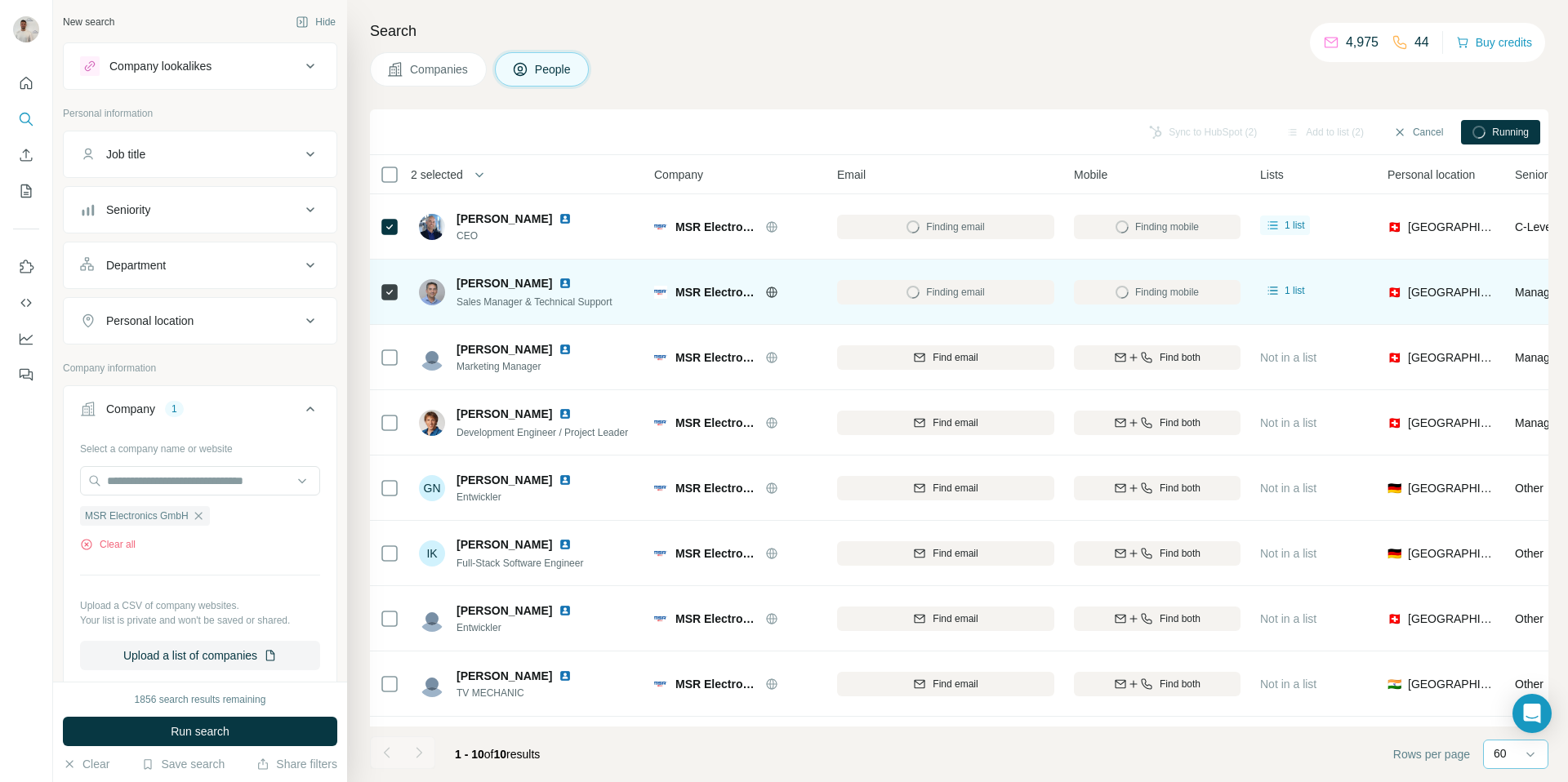
click at [559, 279] on img at bounding box center [565, 283] width 13 height 13
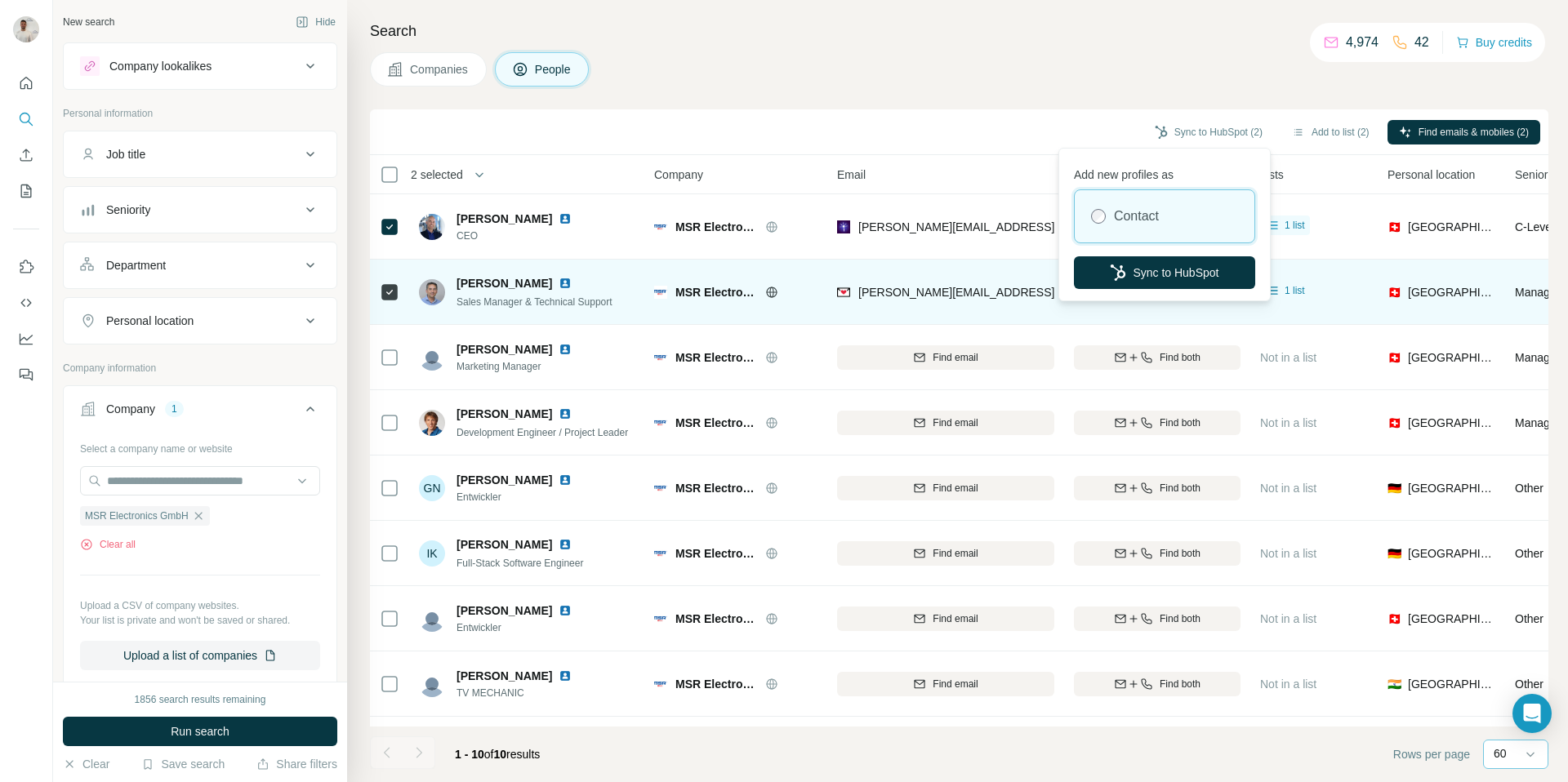
click at [1181, 266] on button "Sync to HubSpot" at bounding box center [1164, 273] width 181 height 33
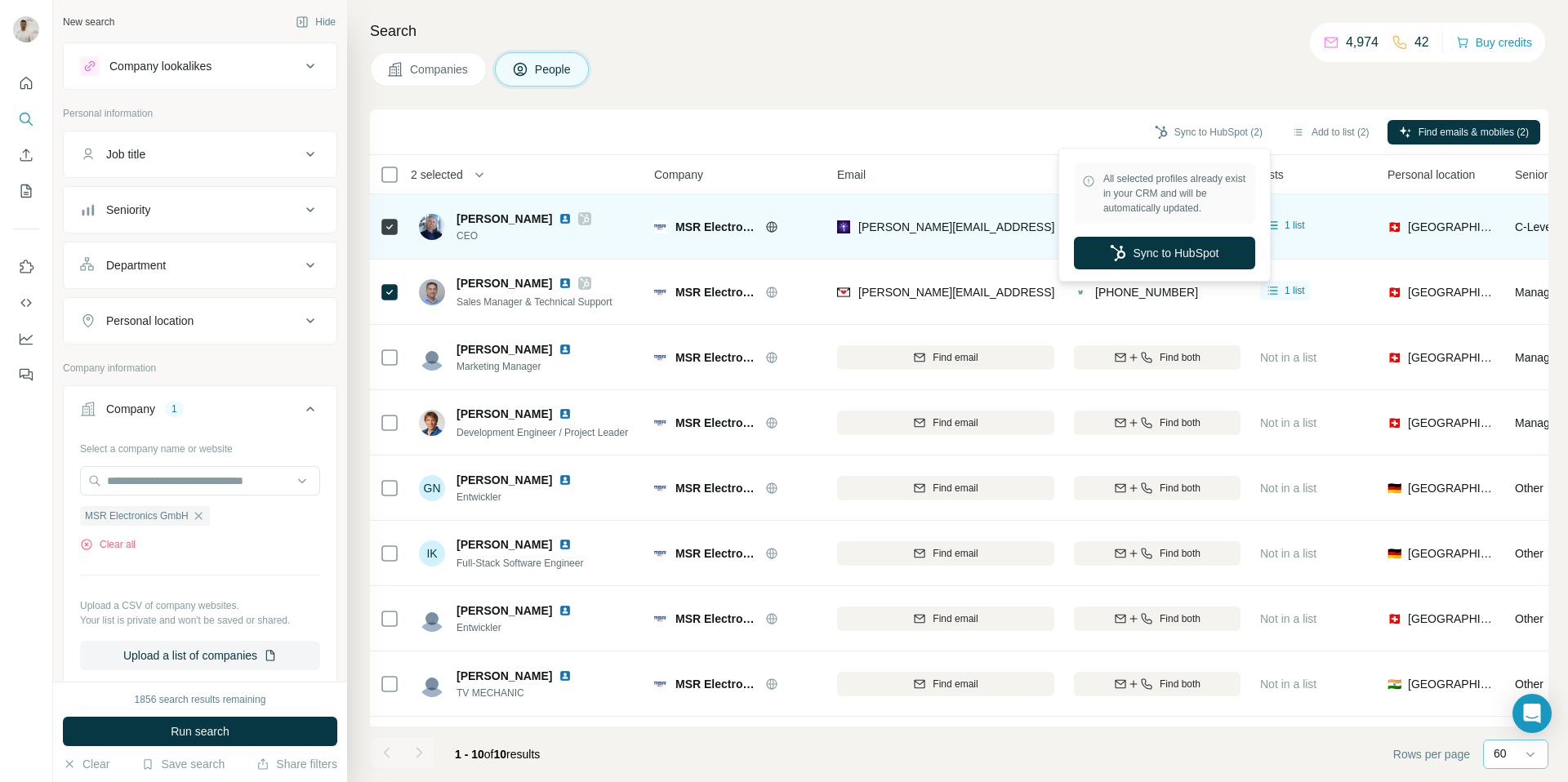
click at [1170, 255] on button "Sync to HubSpot" at bounding box center [1164, 254] width 181 height 33
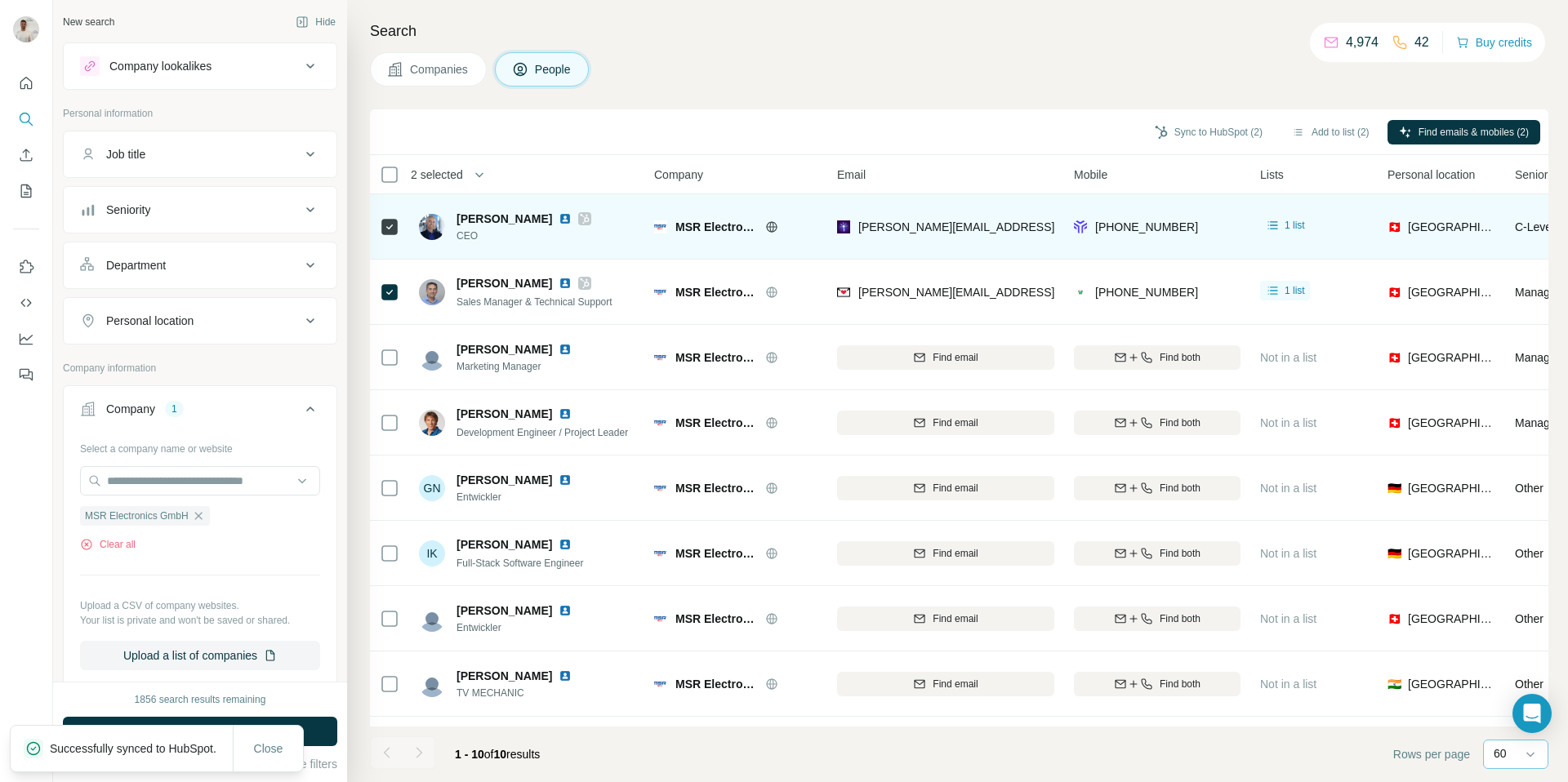
click at [488, 217] on span "Wendelin K. Egli" at bounding box center [504, 219] width 95 height 16
drag, startPoint x: 488, startPoint y: 217, endPoint x: 502, endPoint y: 222, distance: 14.9
click at [488, 217] on span "Wendelin K. Egli" at bounding box center [504, 219] width 95 height 16
copy span "Wendelin K. Egli"
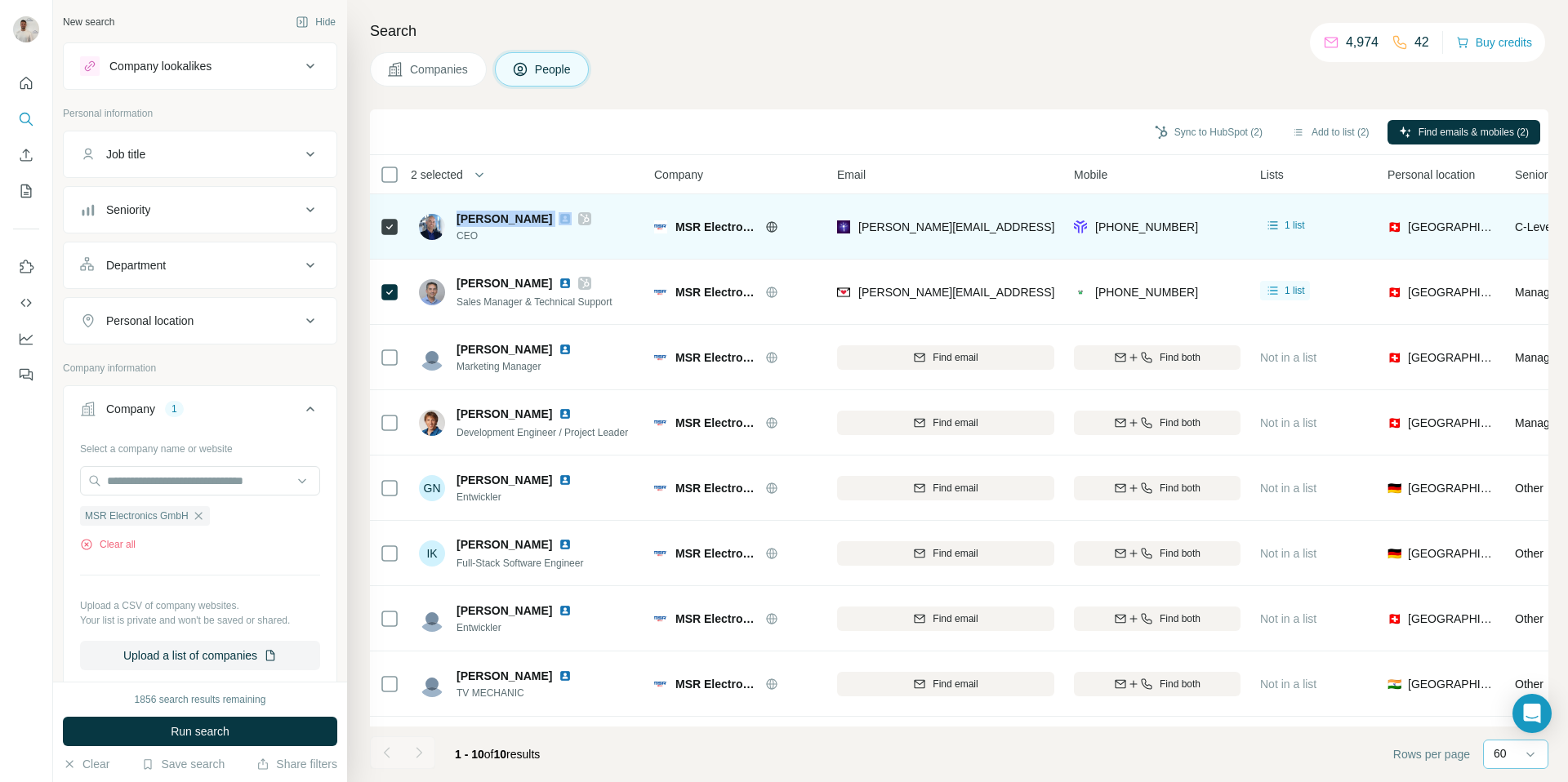
click at [559, 218] on img at bounding box center [565, 219] width 13 height 13
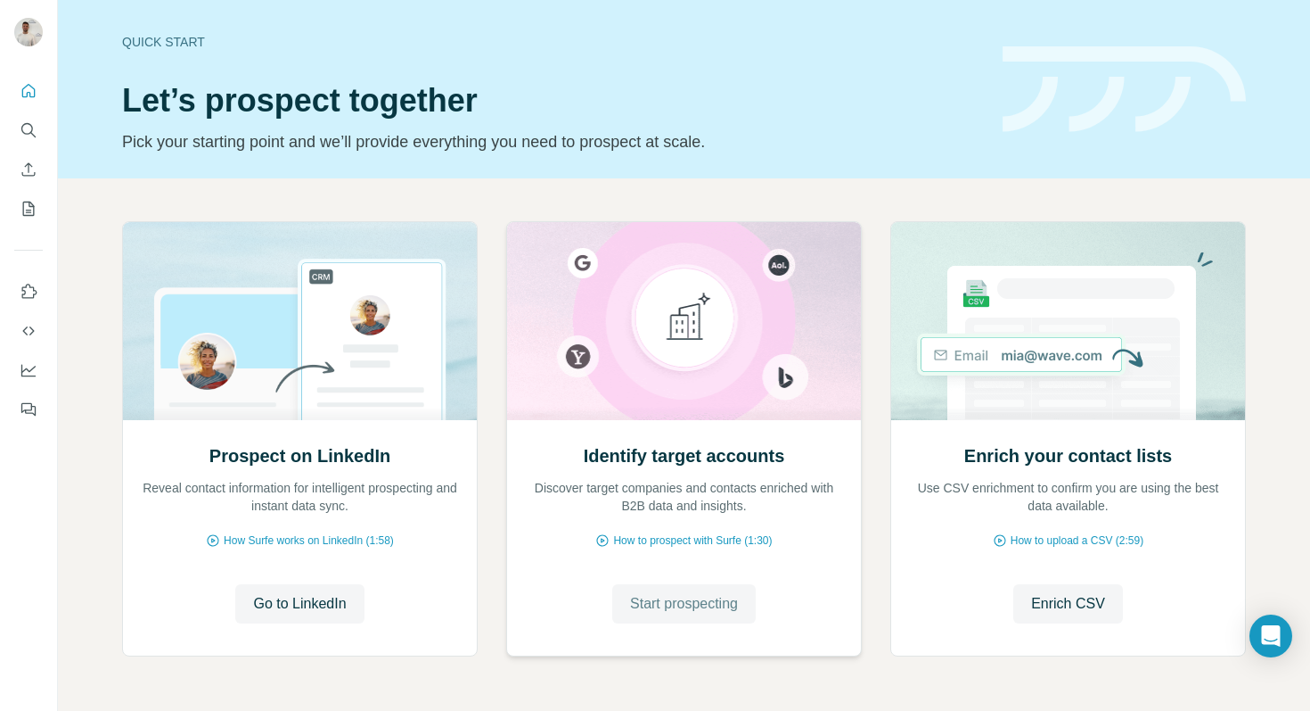
drag, startPoint x: 764, startPoint y: 605, endPoint x: 732, endPoint y: 612, distance: 32.7
click at [758, 607] on div "Start prospecting Start prospecting" at bounding box center [684, 603] width 318 height 39
drag, startPoint x: 727, startPoint y: 612, endPoint x: 710, endPoint y: 596, distance: 24.0
click at [727, 612] on span "Start prospecting" at bounding box center [684, 603] width 108 height 21
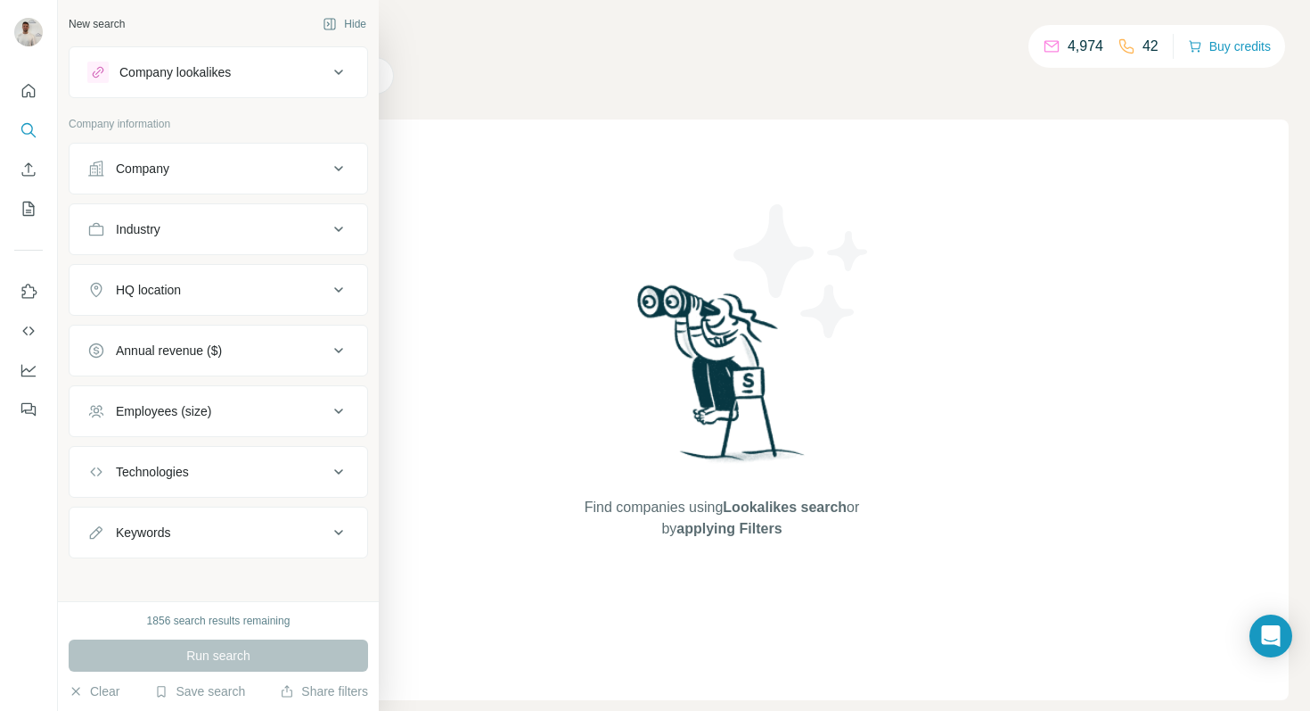
click at [178, 169] on div "Company" at bounding box center [207, 169] width 241 height 18
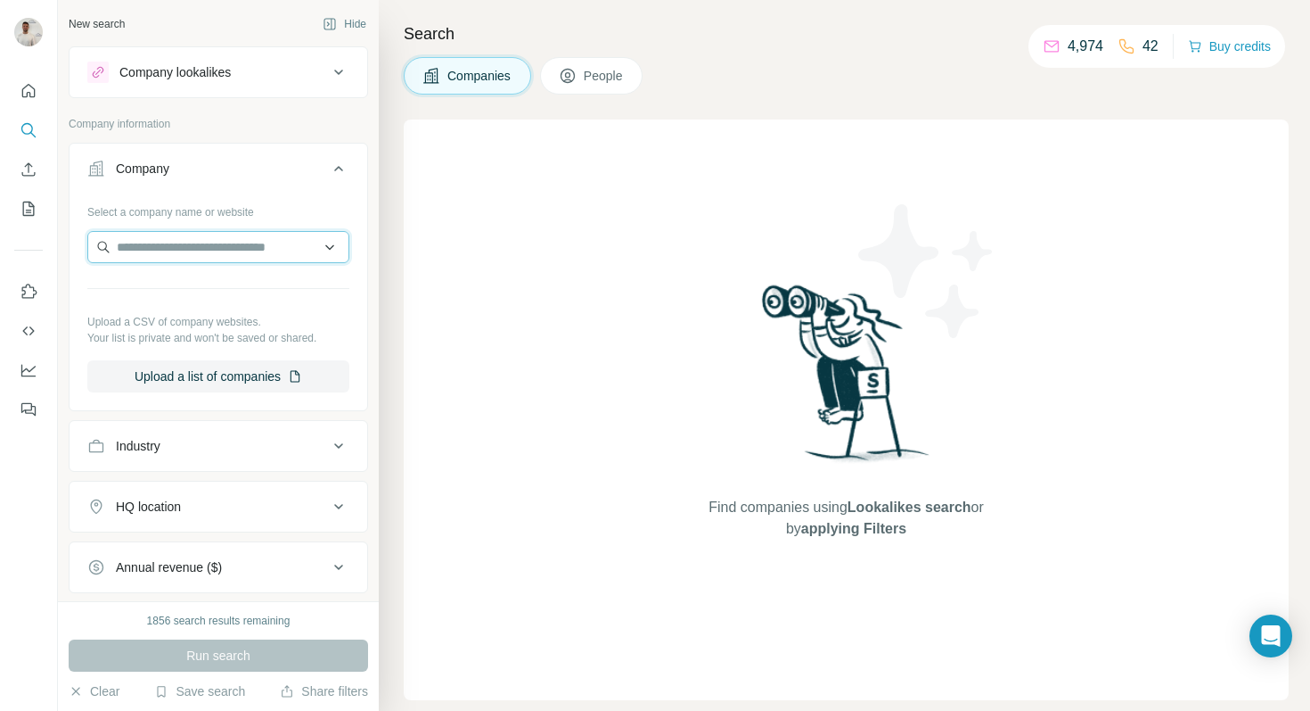
click at [179, 253] on input "text" at bounding box center [218, 247] width 262 height 32
paste input "**********"
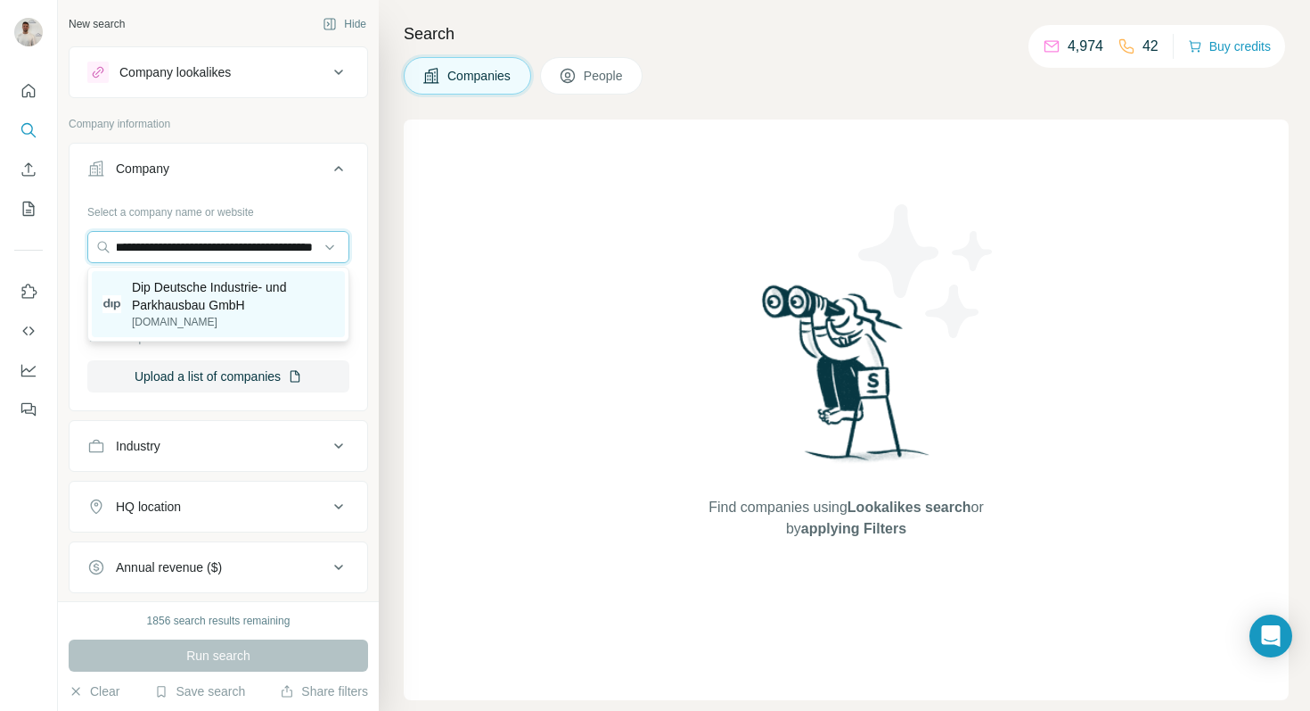
type input "**********"
click at [209, 305] on p "Dip Deutsche Industrie- und Parkhausbau GmbH" at bounding box center [233, 296] width 202 height 36
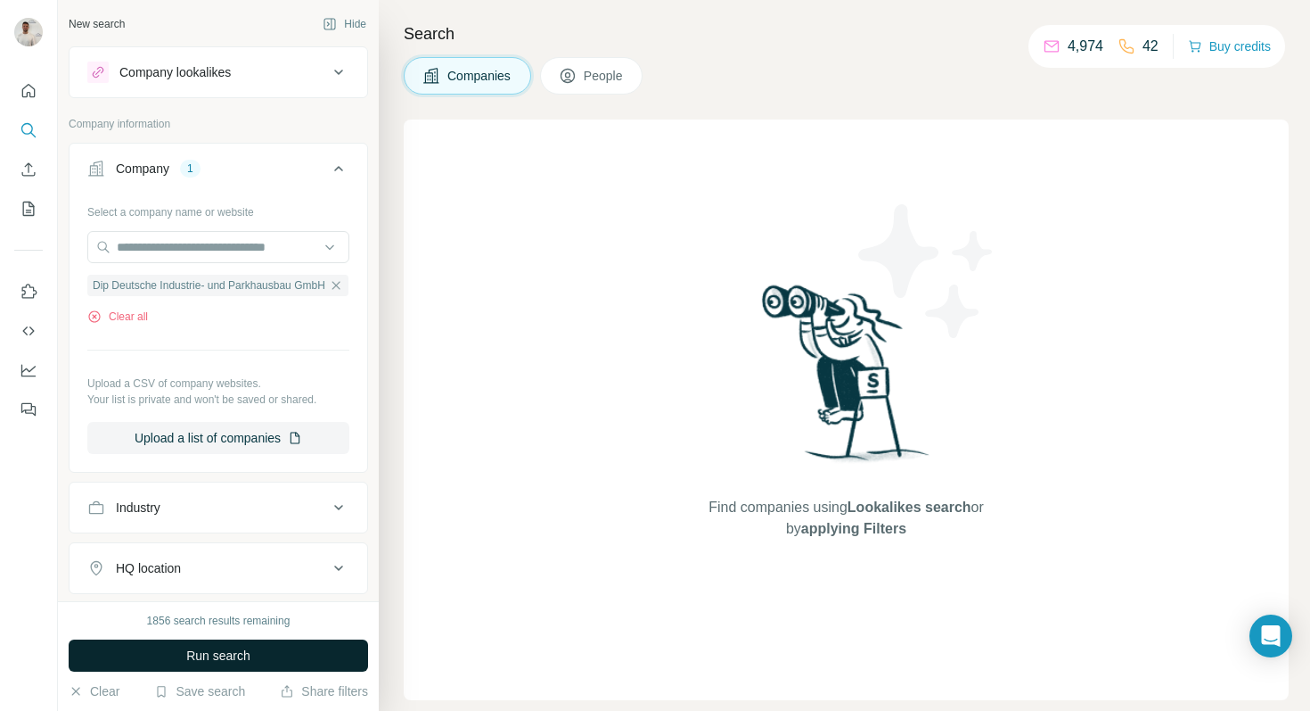
click at [283, 654] on button "Run search" at bounding box center [219, 655] width 300 height 32
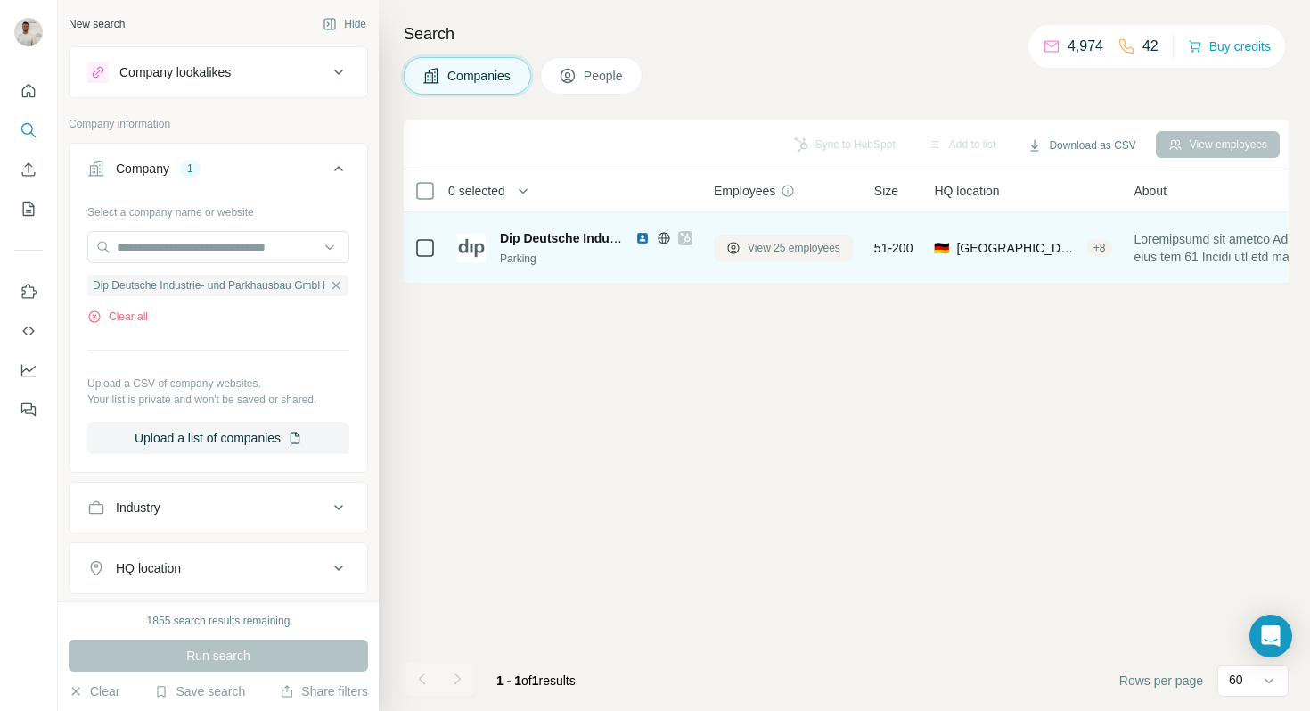
click at [765, 250] on span "View 25 employees" at bounding box center [794, 248] width 93 height 16
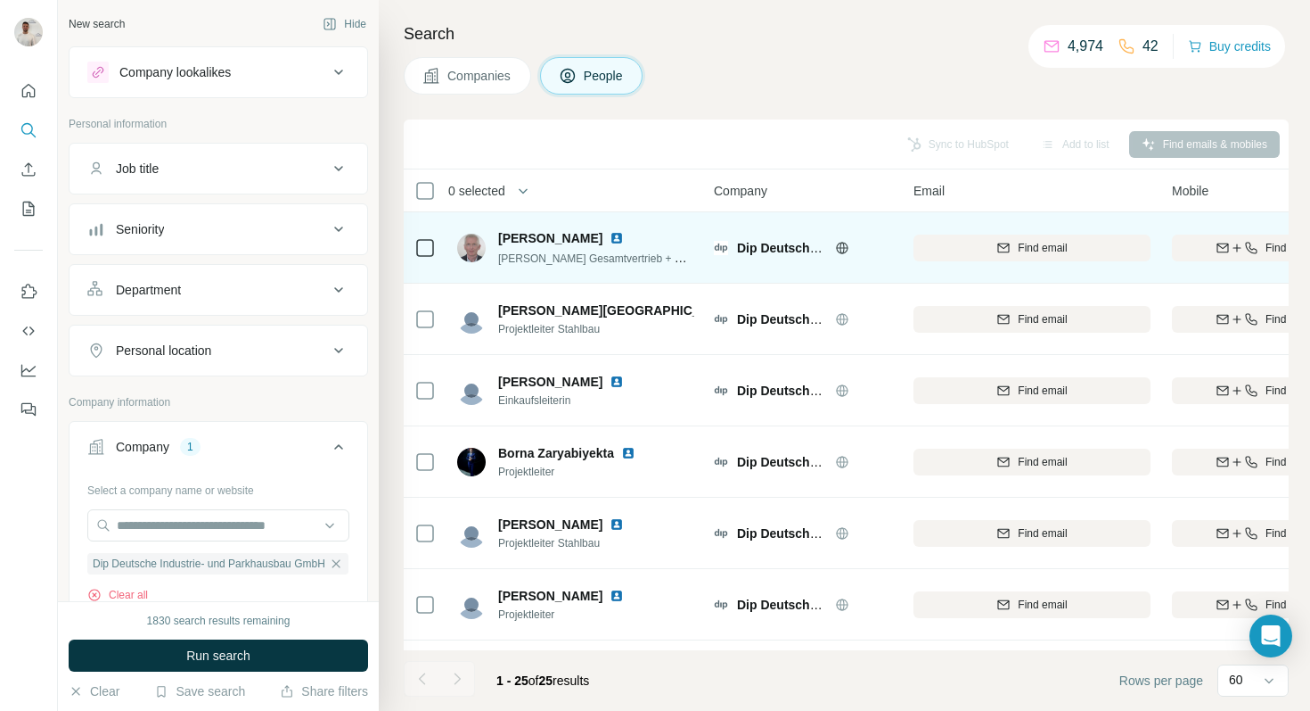
click at [554, 257] on span "[PERSON_NAME] Gesamtvertrieb + Marketing / Personalrecruitment" at bounding box center [662, 258] width 328 height 14
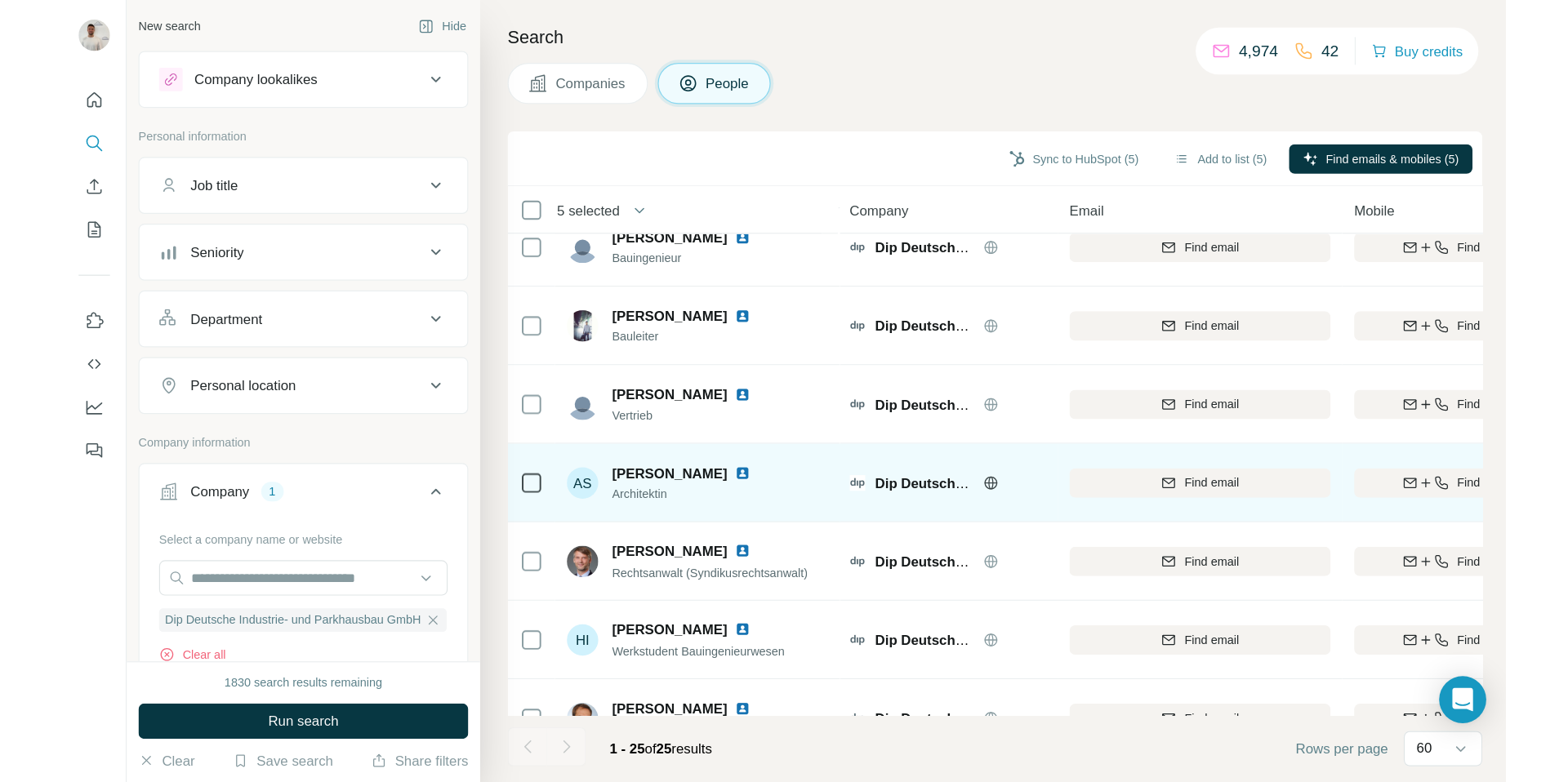
scroll to position [1232, 0]
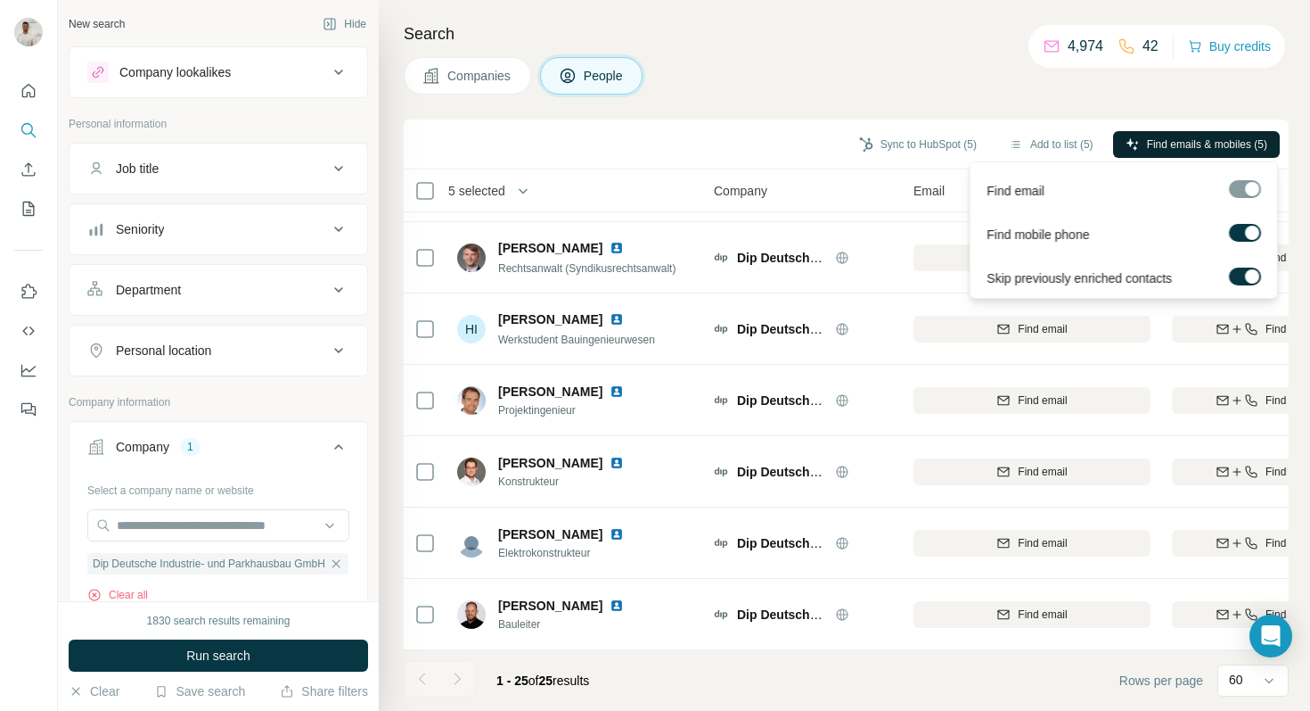
click at [1147, 146] on span "Find emails & mobiles (5)" at bounding box center [1207, 144] width 120 height 16
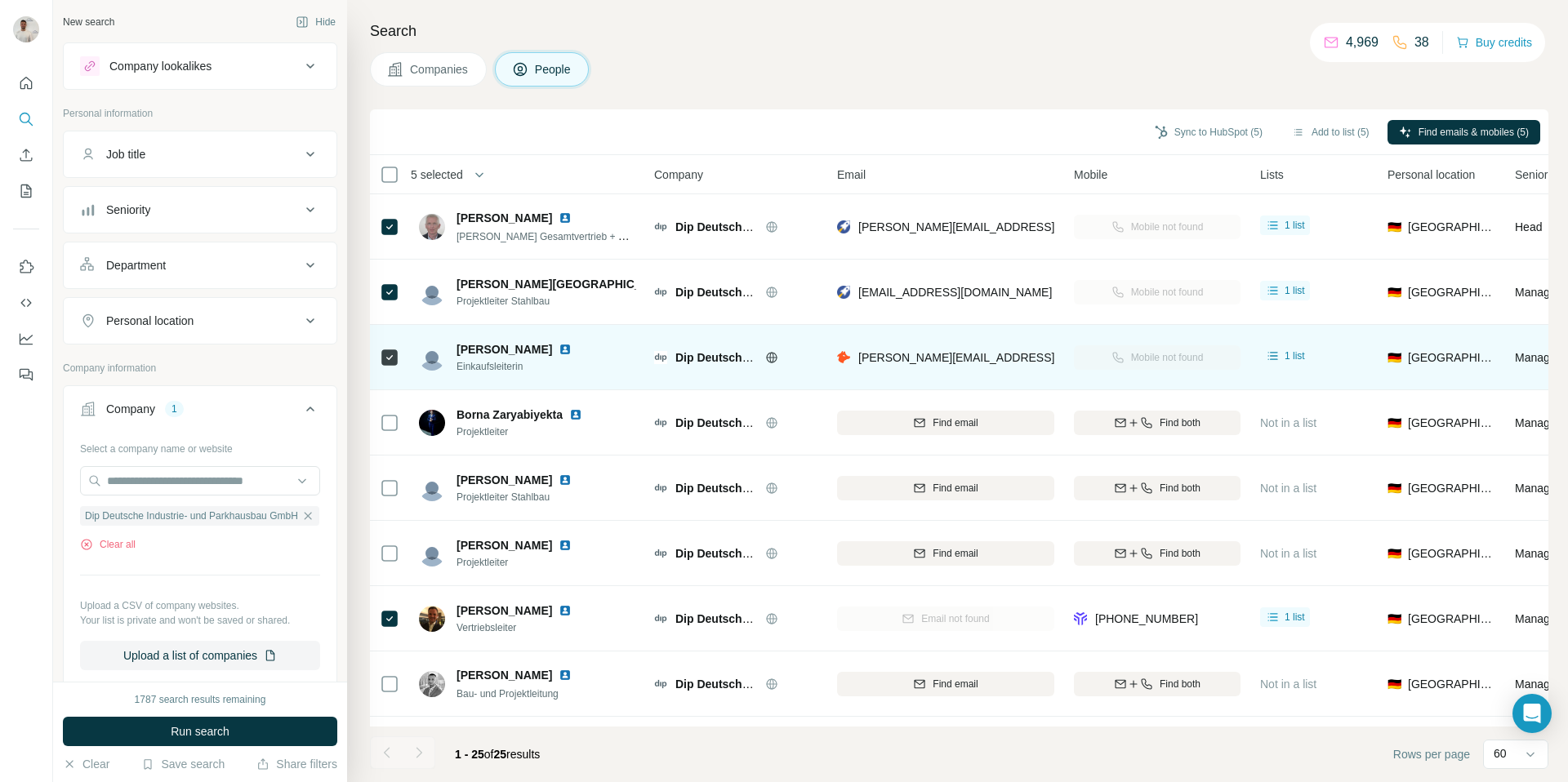
scroll to position [64, 0]
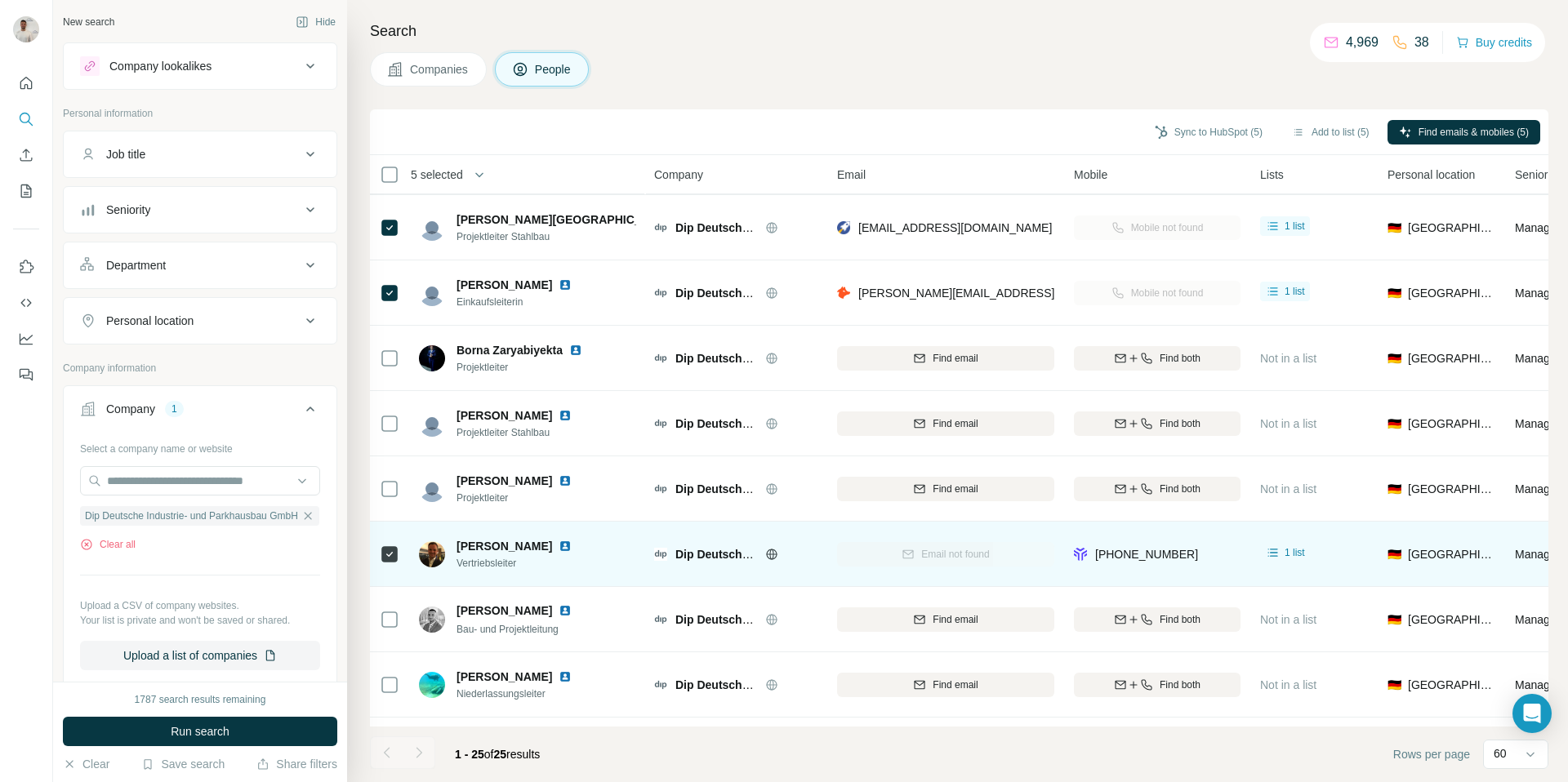
click at [559, 545] on img at bounding box center [565, 546] width 13 height 13
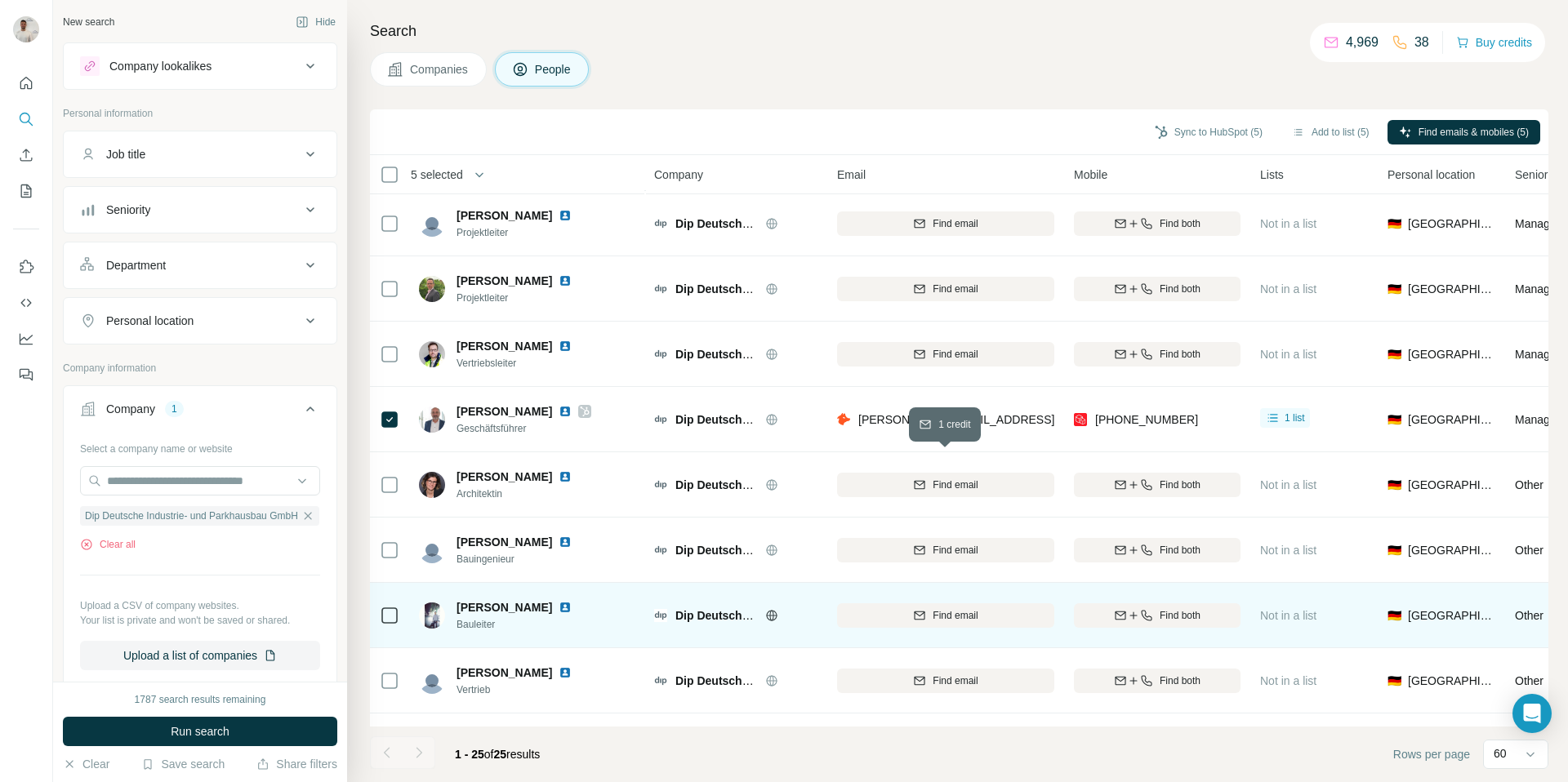
scroll to position [638, 0]
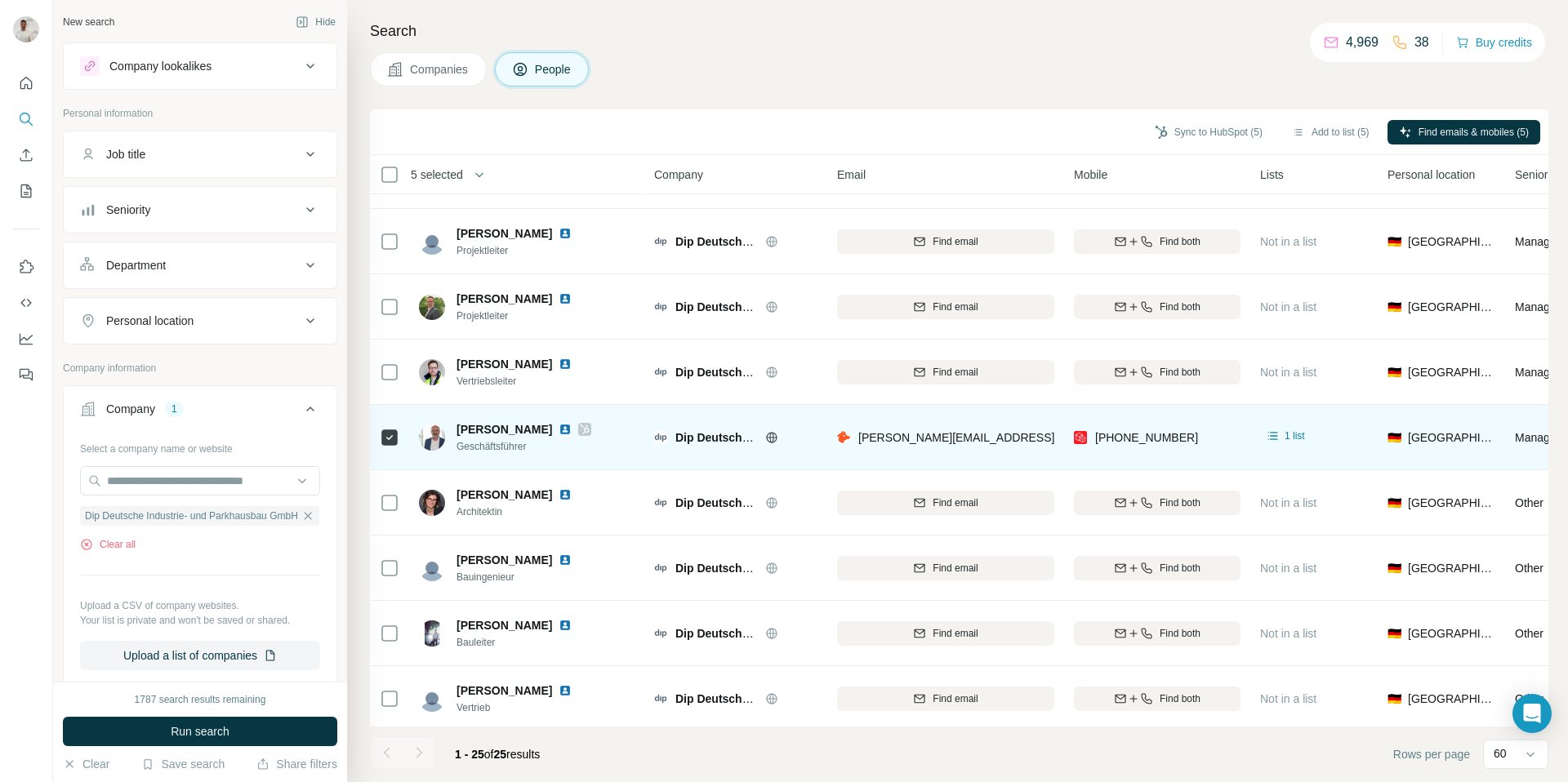
click at [560, 431] on img at bounding box center [565, 429] width 13 height 13
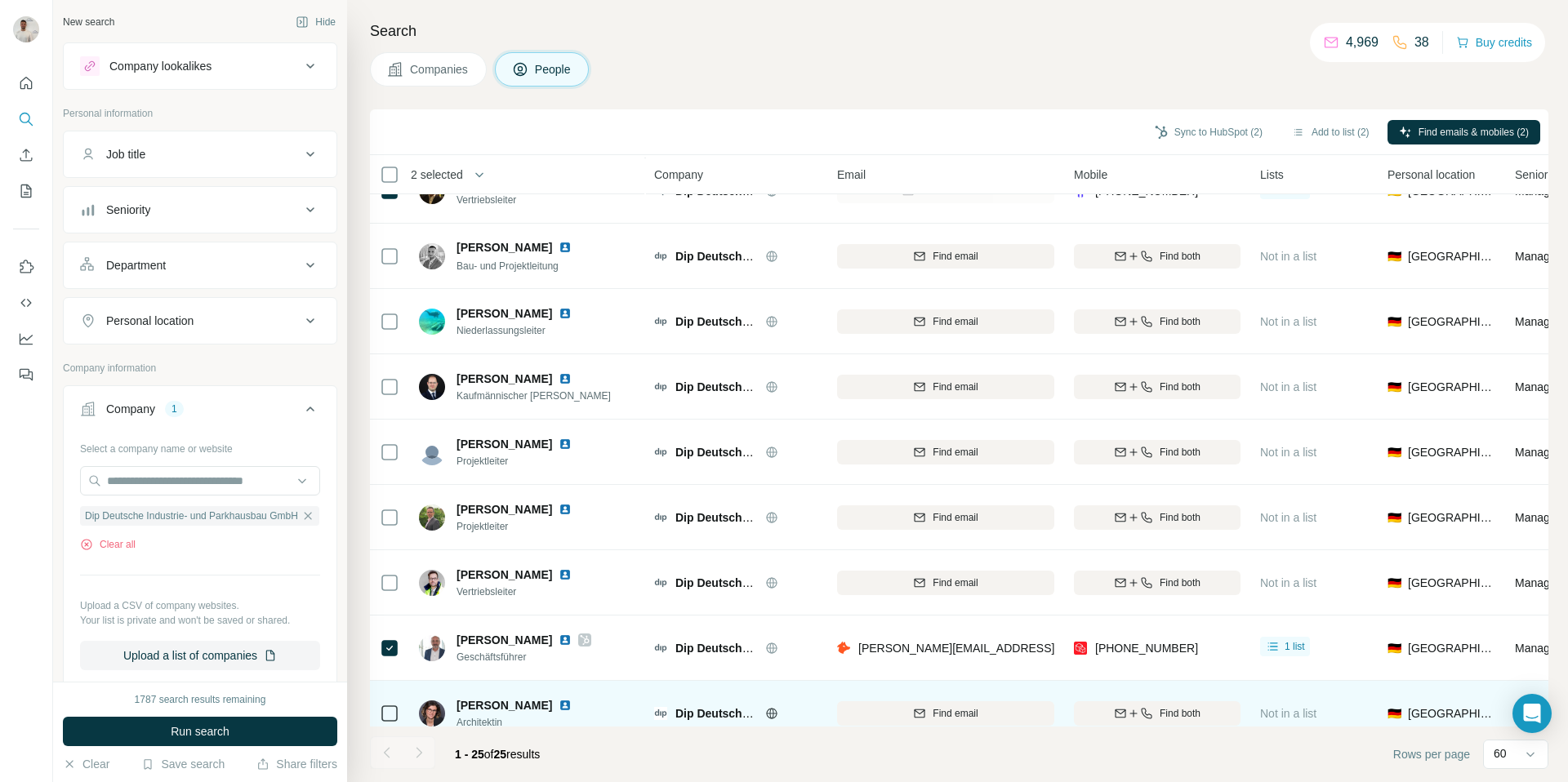
scroll to position [408, 0]
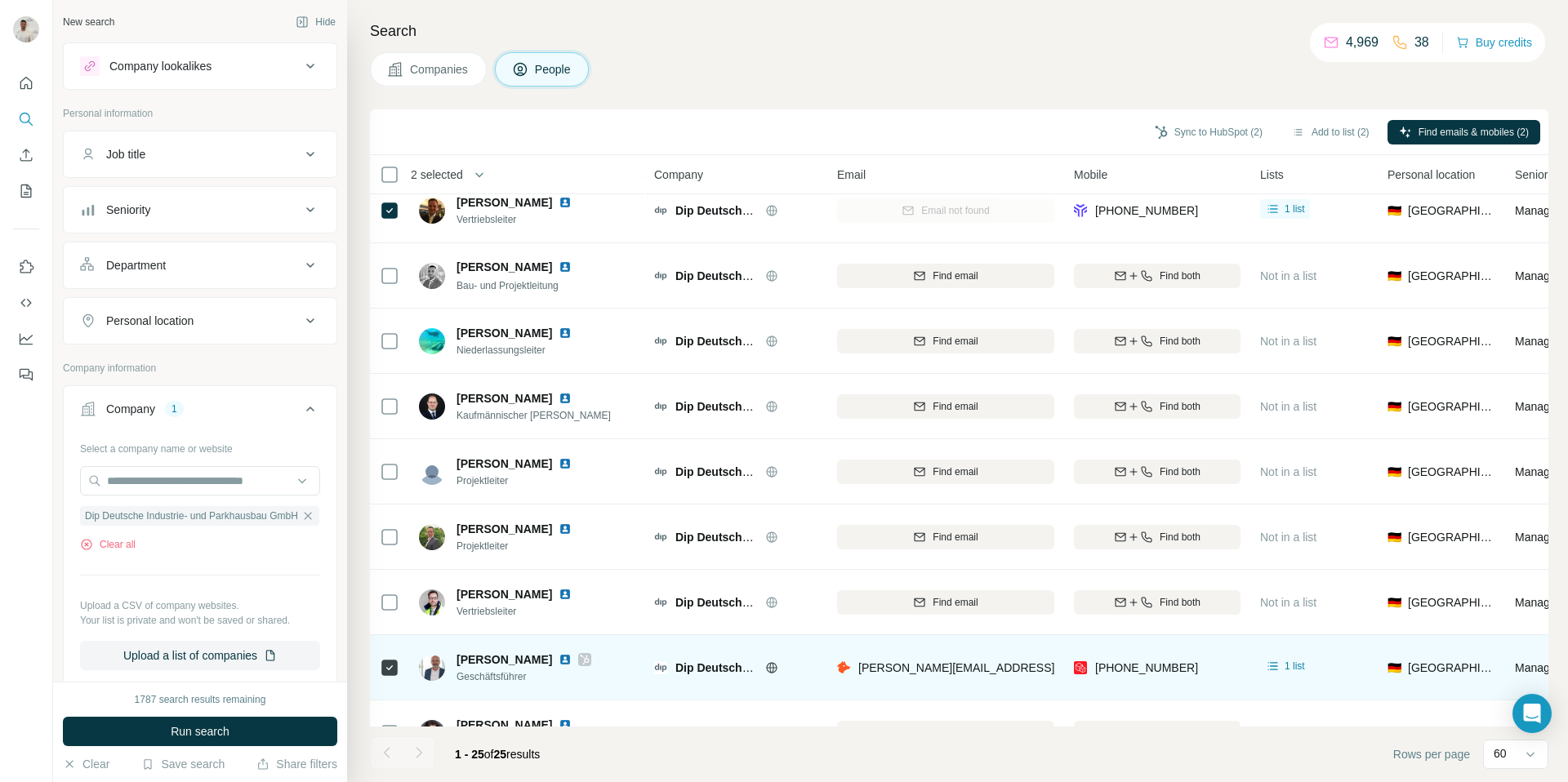
click at [561, 650] on img at bounding box center [565, 659] width 13 height 13
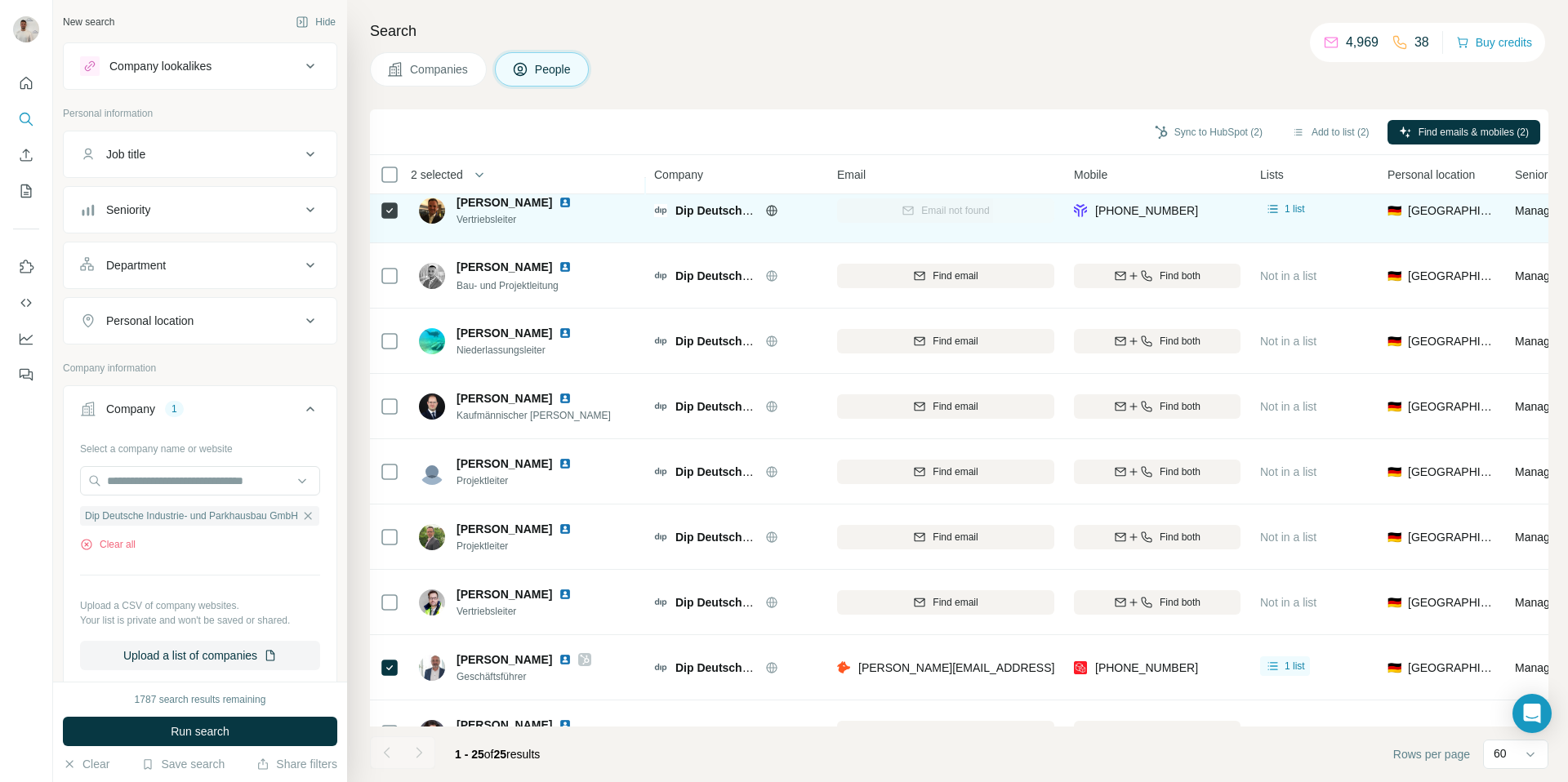
click at [559, 204] on img at bounding box center [565, 202] width 13 height 13
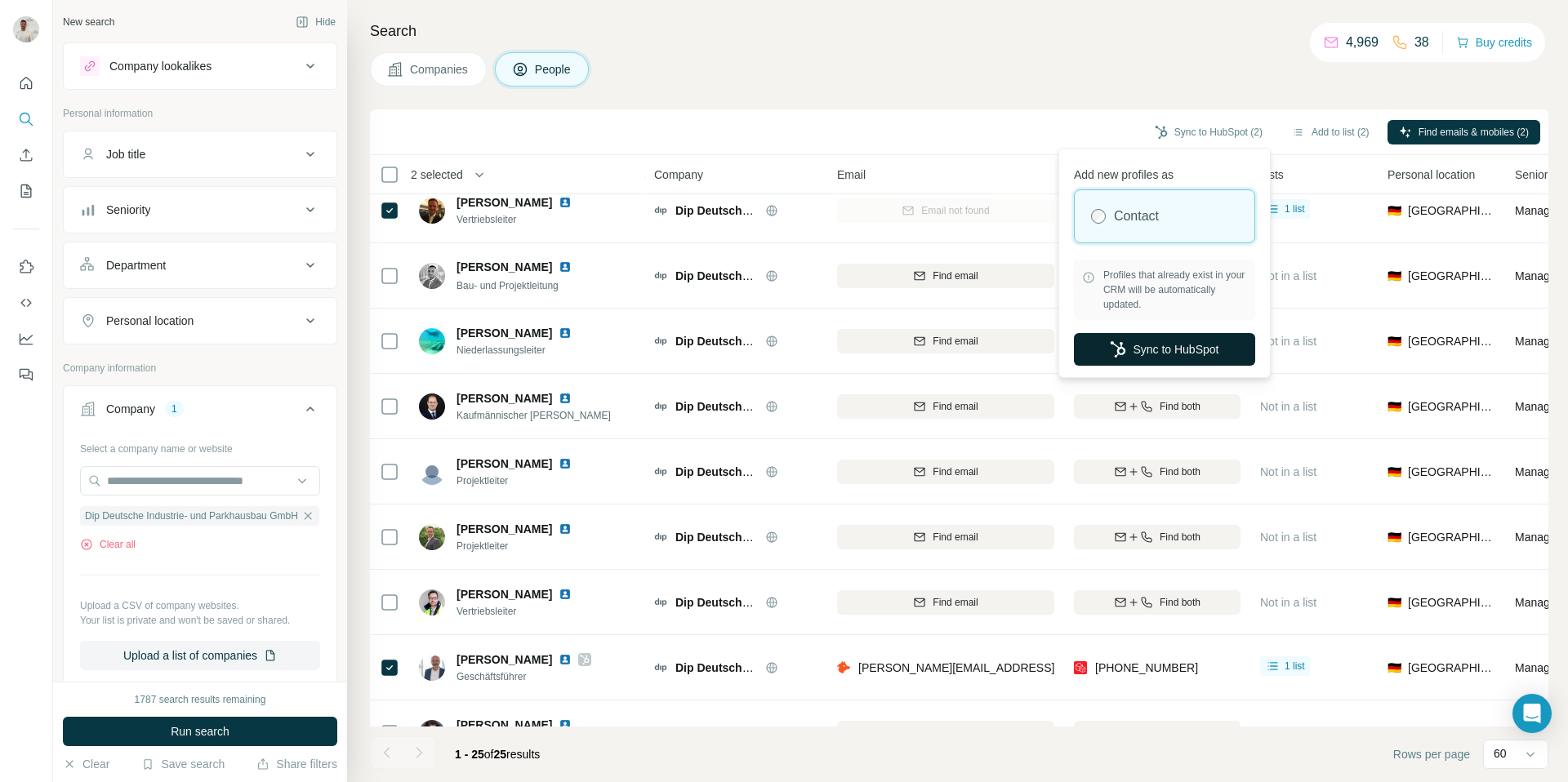
click at [1199, 345] on button "Sync to HubSpot" at bounding box center [1164, 350] width 181 height 33
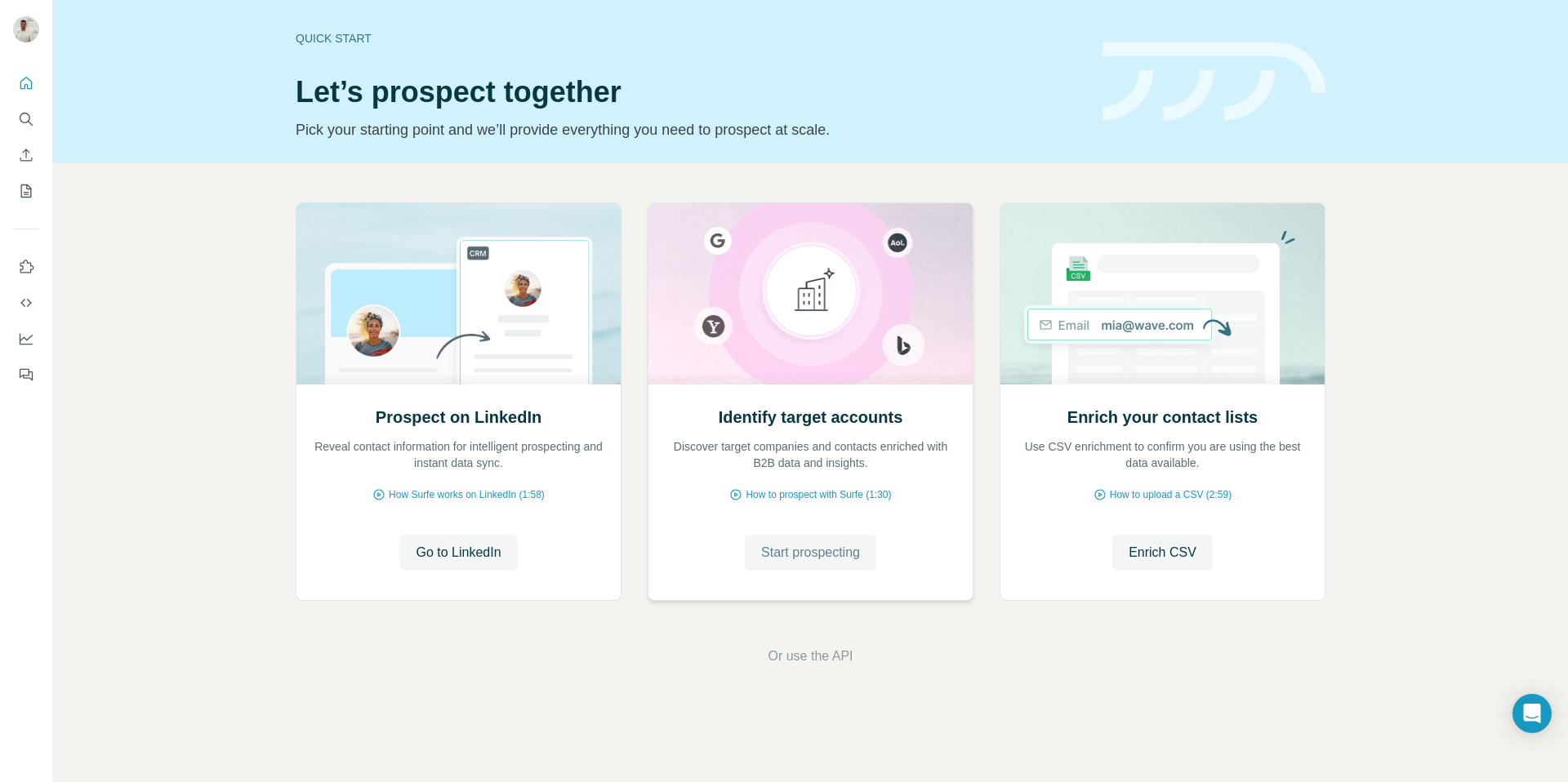
click at [852, 549] on span "Start prospecting" at bounding box center [811, 552] width 99 height 19
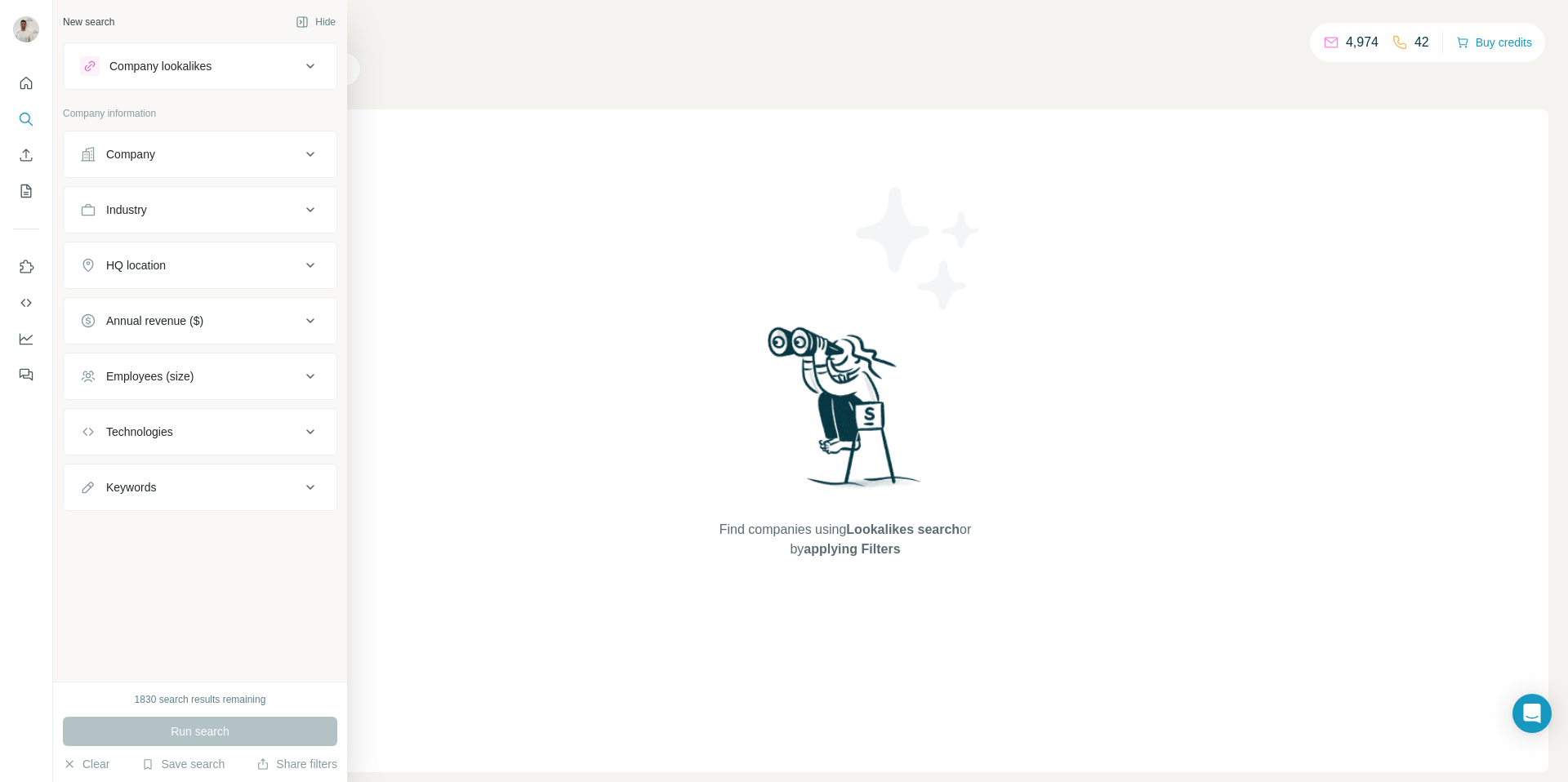
click at [154, 154] on div "Company" at bounding box center [130, 155] width 49 height 16
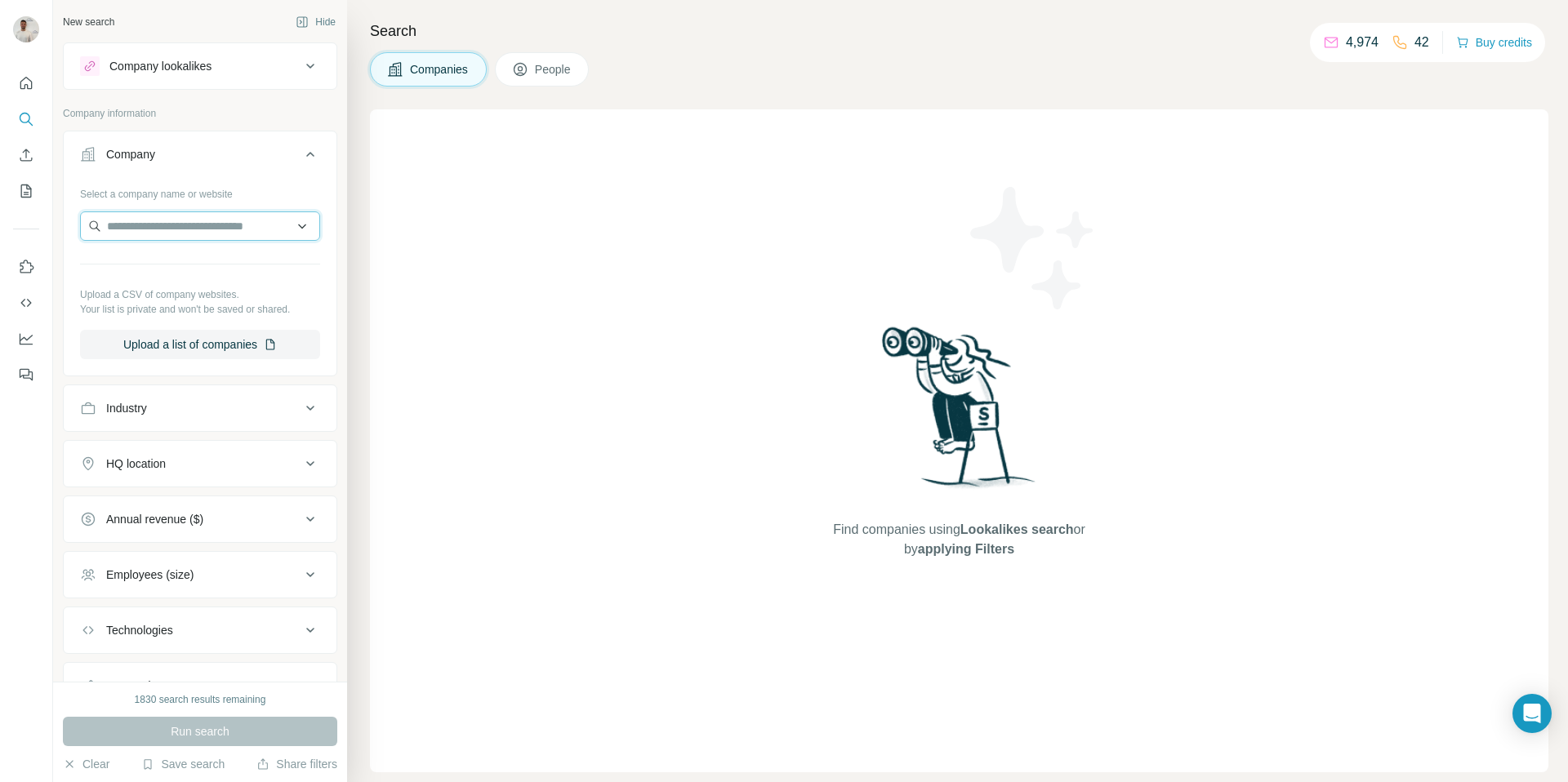
click at [163, 239] on input "text" at bounding box center [200, 226] width 240 height 29
paste input "**********"
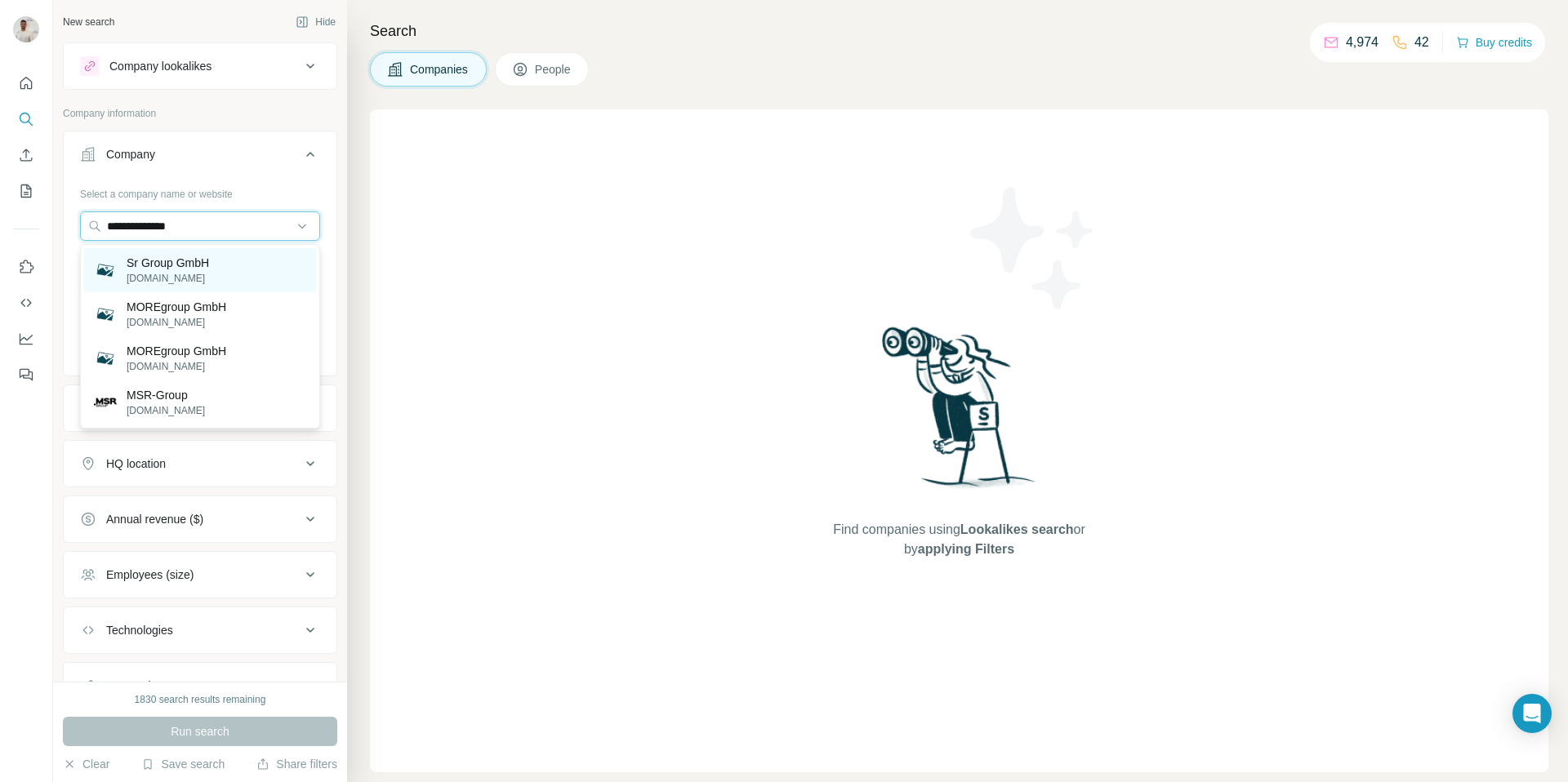
type input "**********"
click at [180, 271] on p "[DOMAIN_NAME]" at bounding box center [168, 278] width 82 height 15
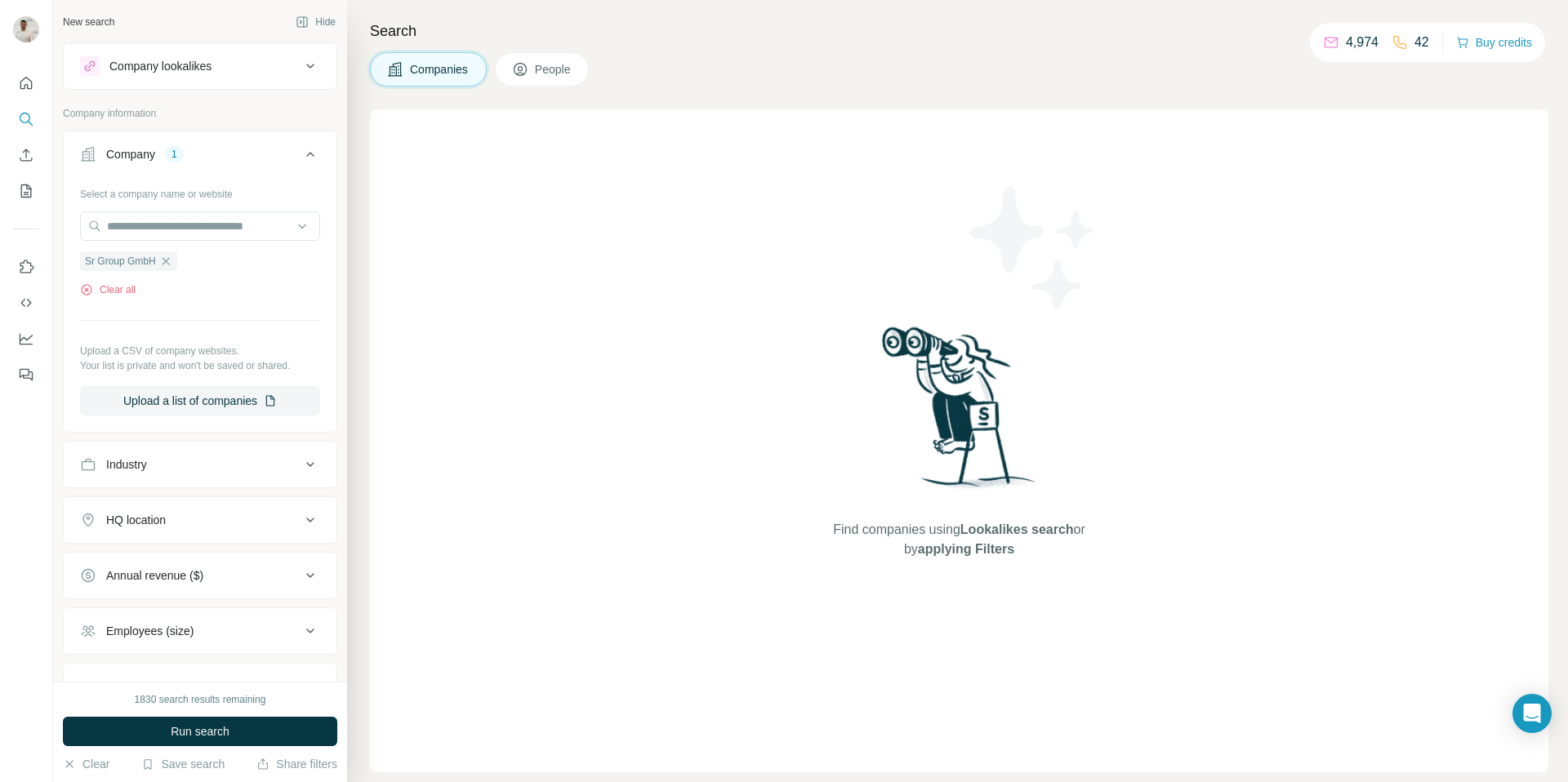
click at [171, 259] on icon "button" at bounding box center [166, 261] width 13 height 13
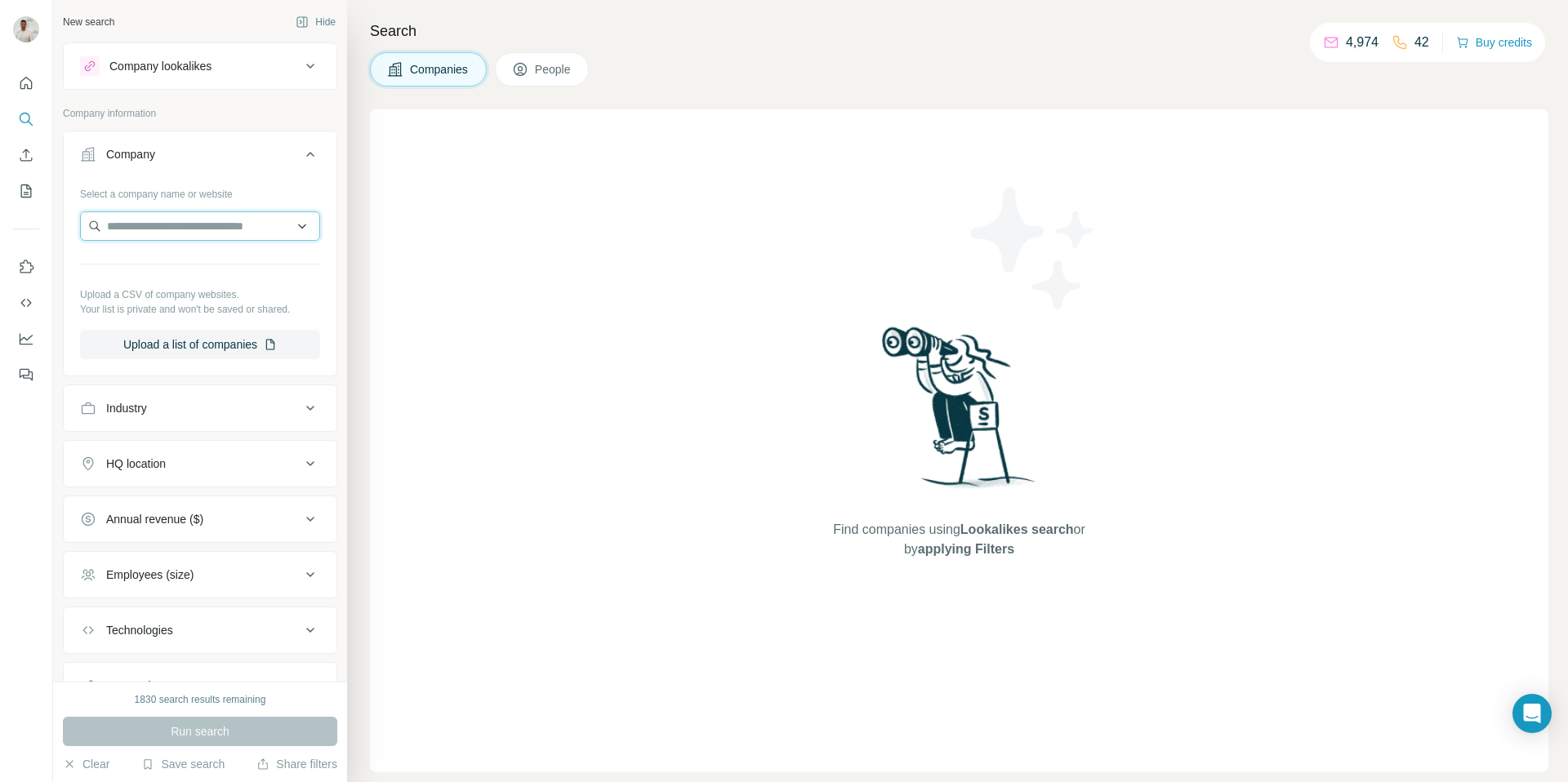
click at [169, 230] on input "text" at bounding box center [200, 226] width 240 height 29
paste input "**********"
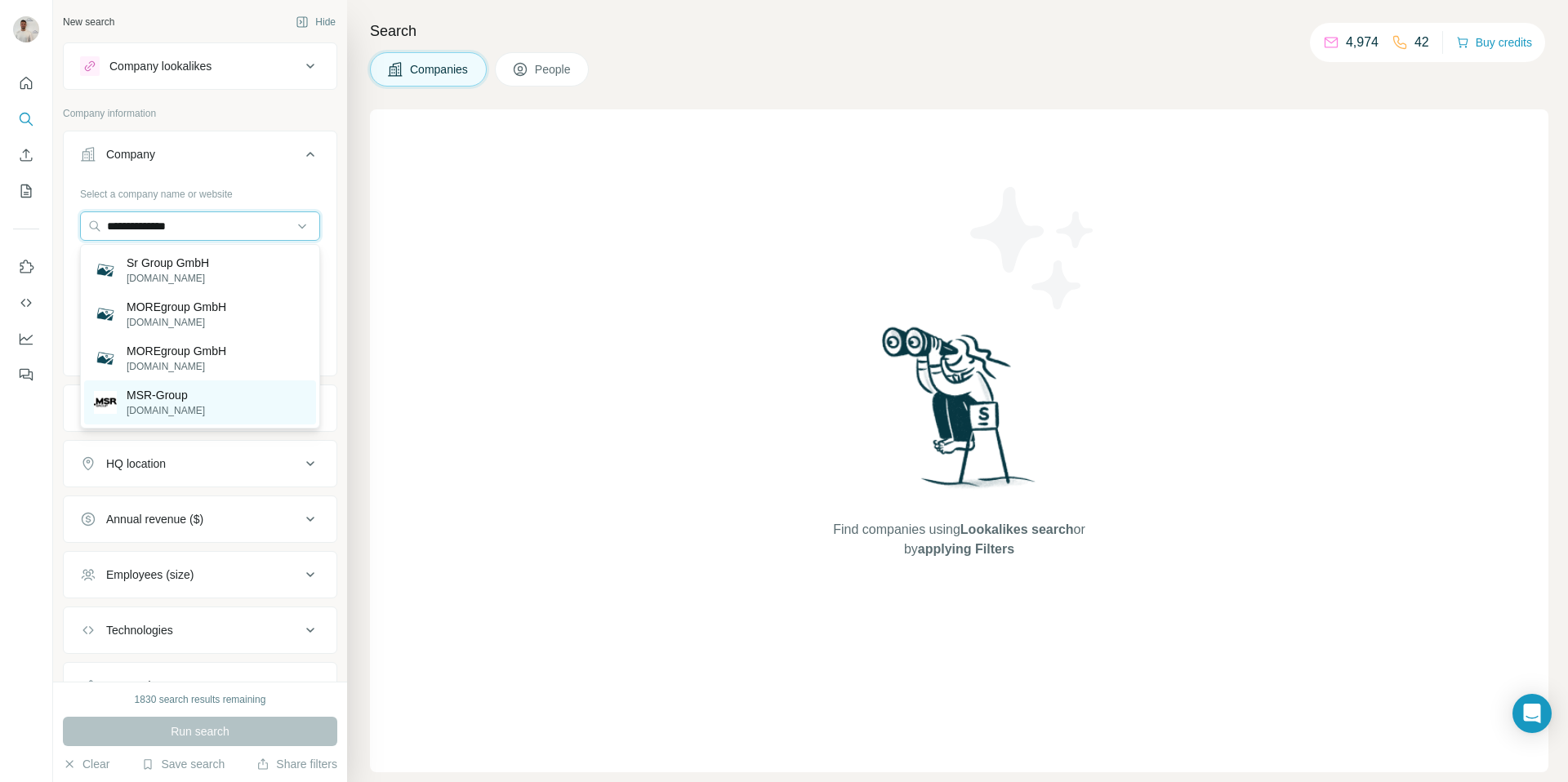
type input "**********"
click at [192, 400] on div "MSR-Group [DOMAIN_NAME]" at bounding box center [200, 402] width 232 height 44
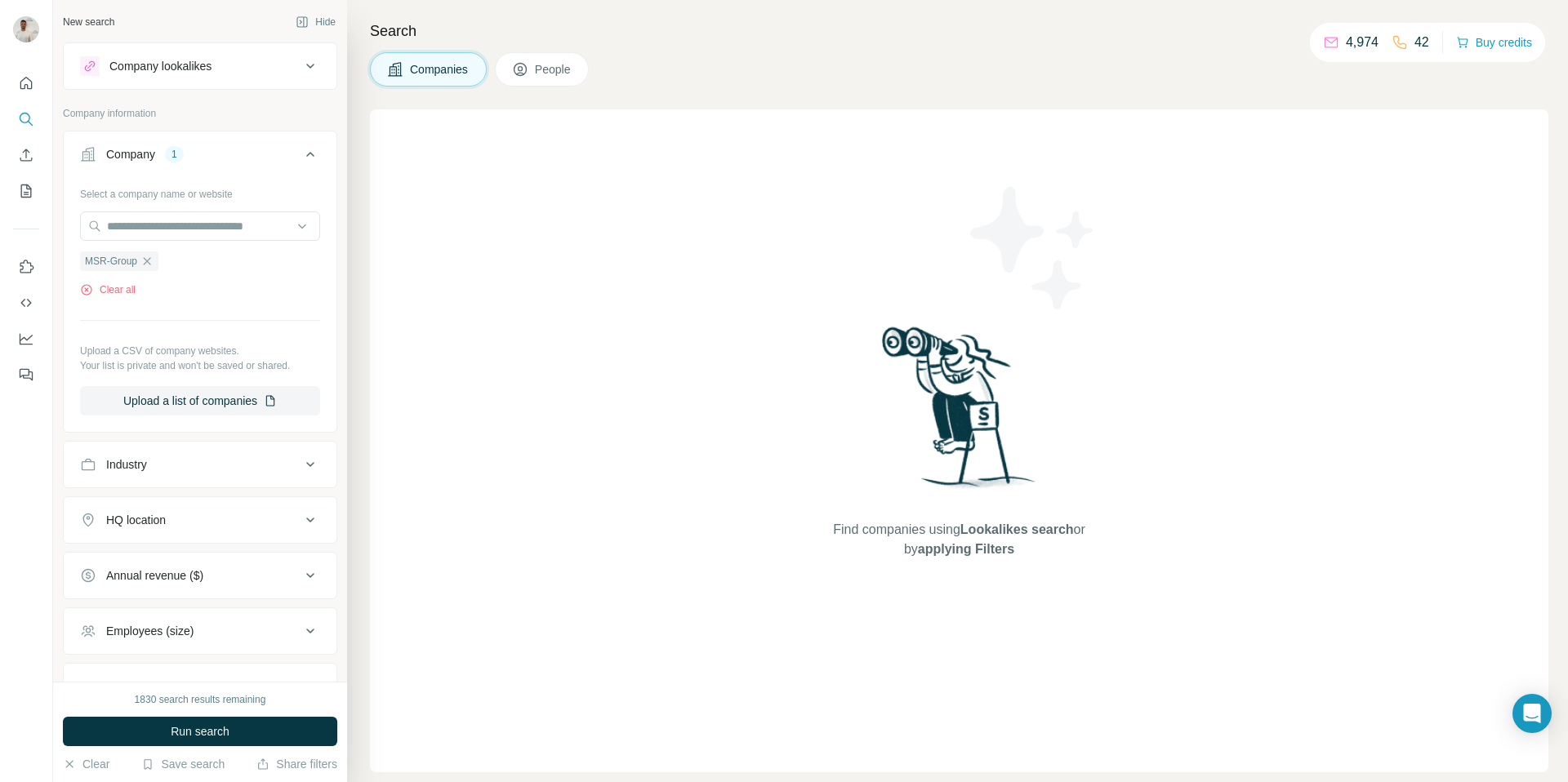
click at [281, 742] on button "Run search" at bounding box center [201, 732] width 275 height 29
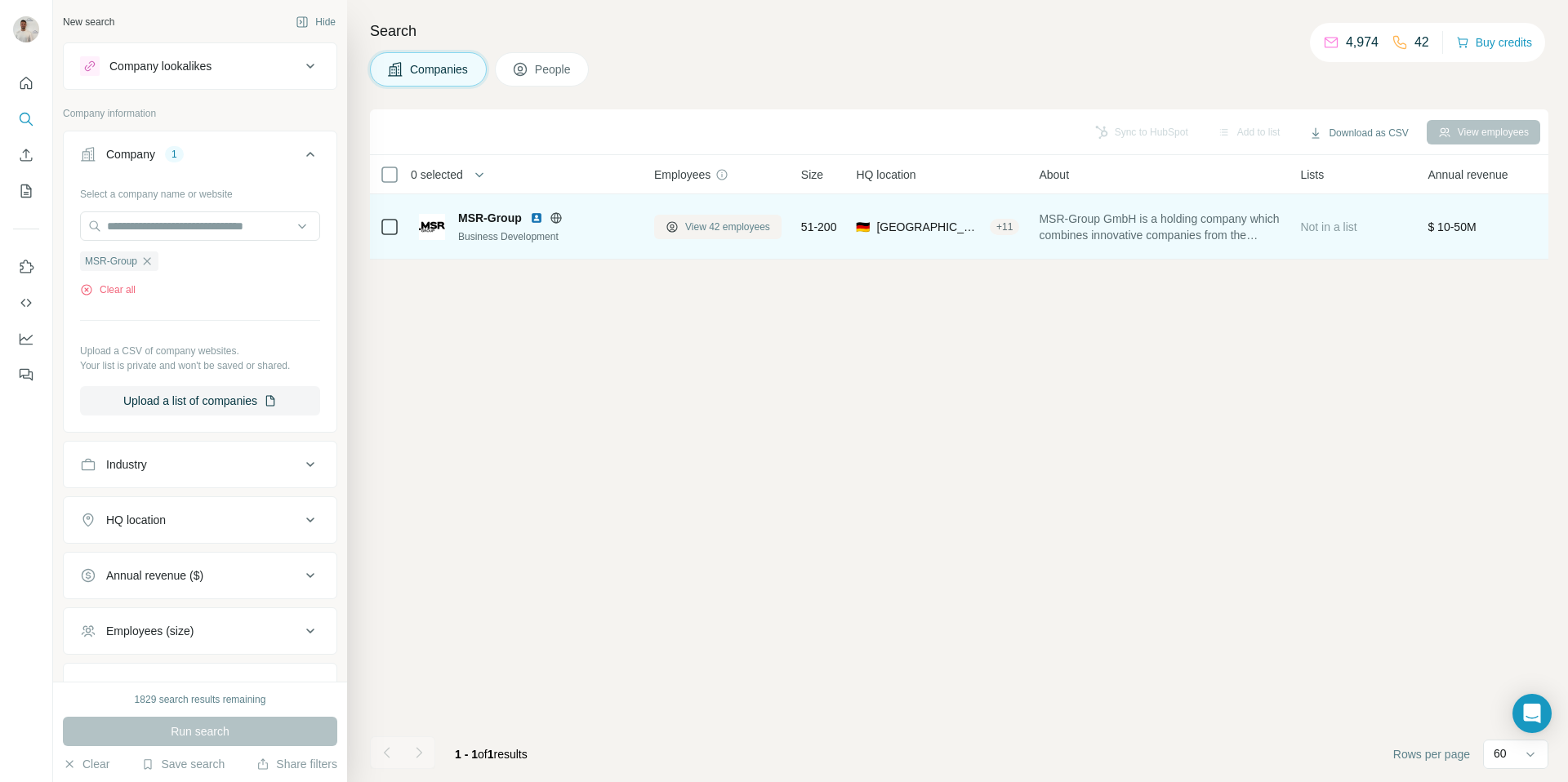
click at [729, 225] on span "View 42 employees" at bounding box center [727, 227] width 85 height 15
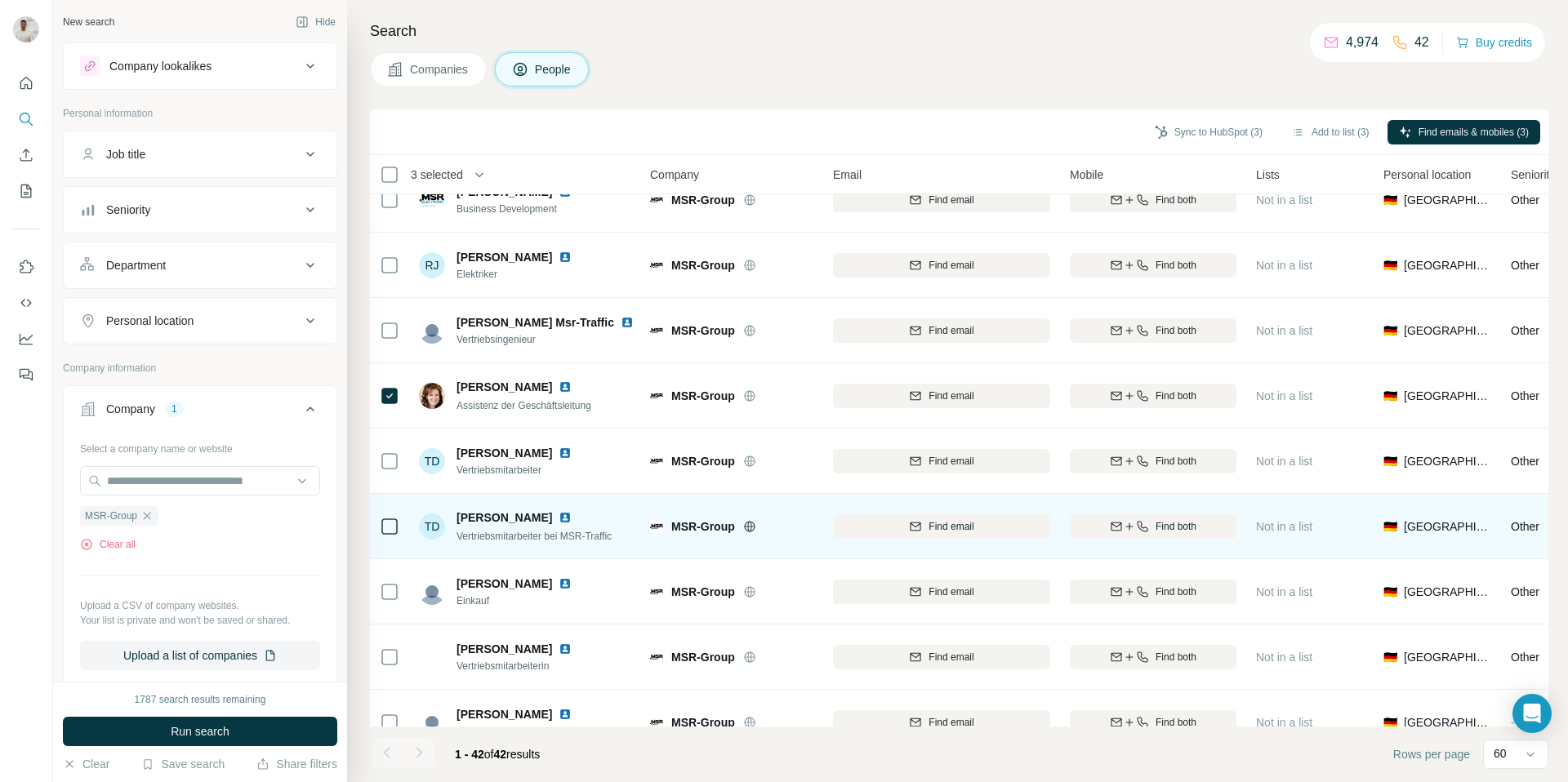
scroll to position [2210, 4]
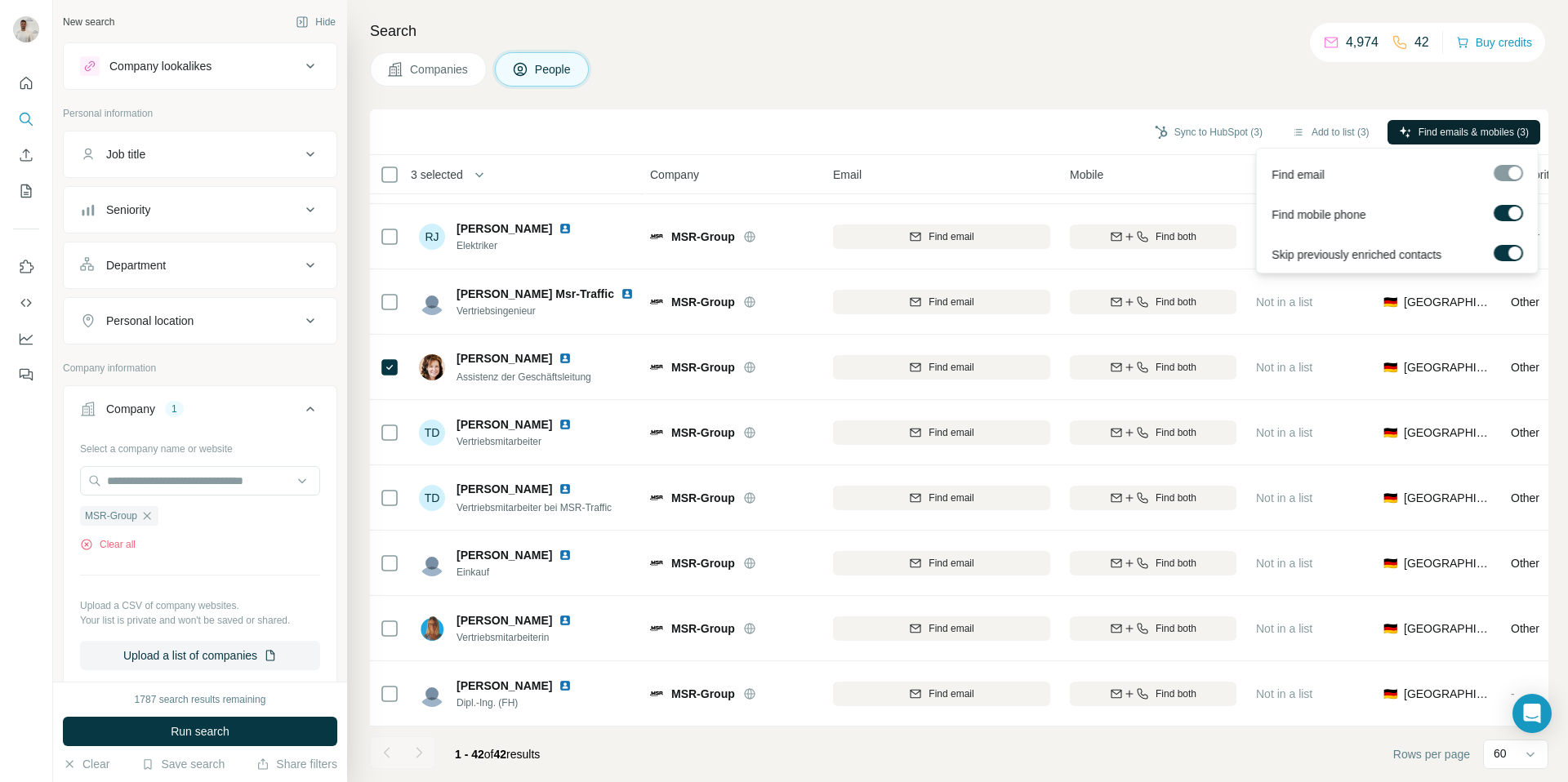
click at [1438, 129] on span "Find emails & mobiles (3)" at bounding box center [1473, 132] width 110 height 15
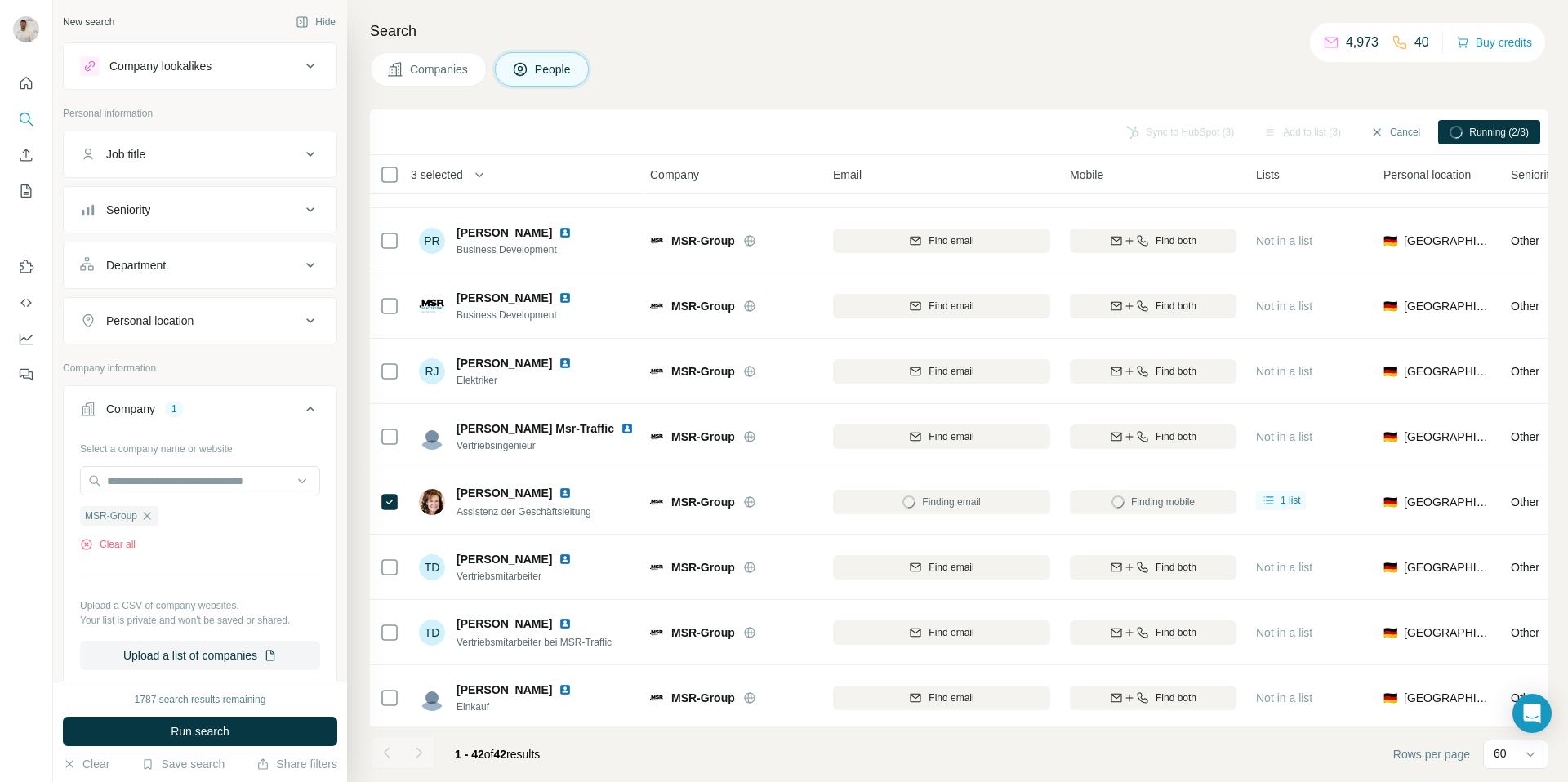
scroll to position [2079, 4]
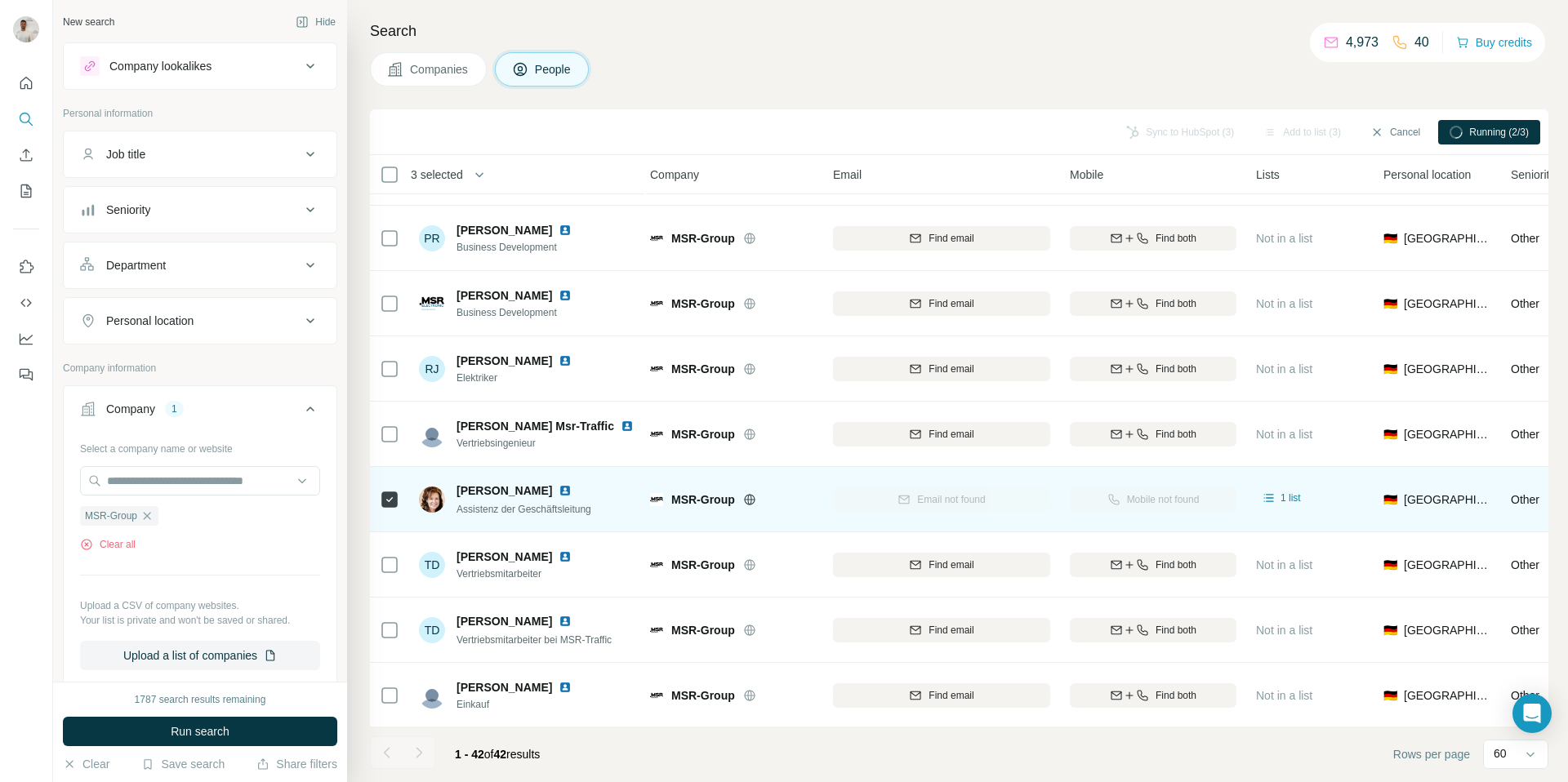
click at [1115, 497] on div "Mobile not found" at bounding box center [1153, 499] width 167 height 45
click at [849, 493] on div "Email not found" at bounding box center [941, 499] width 217 height 45
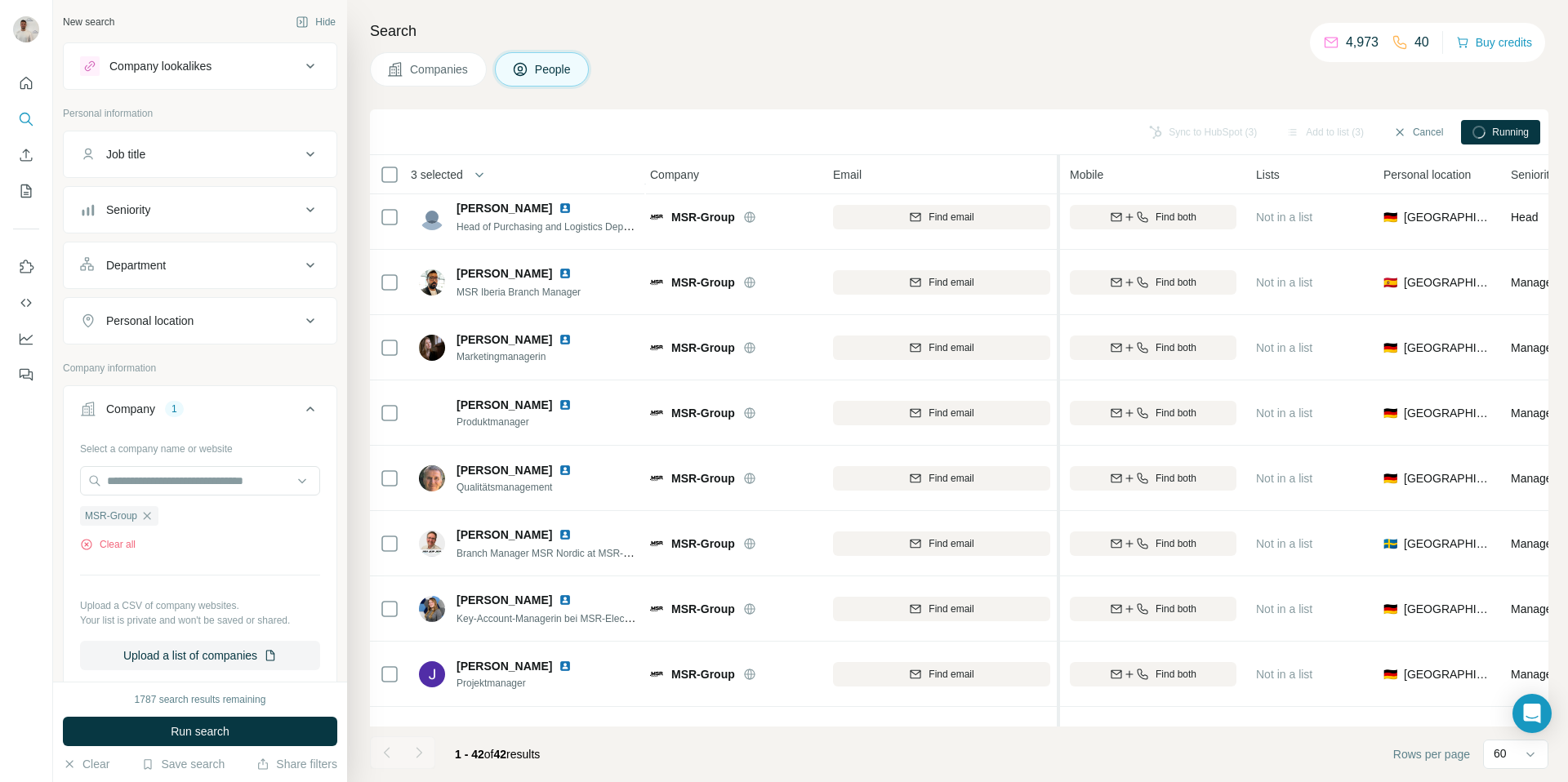
scroll to position [0, 4]
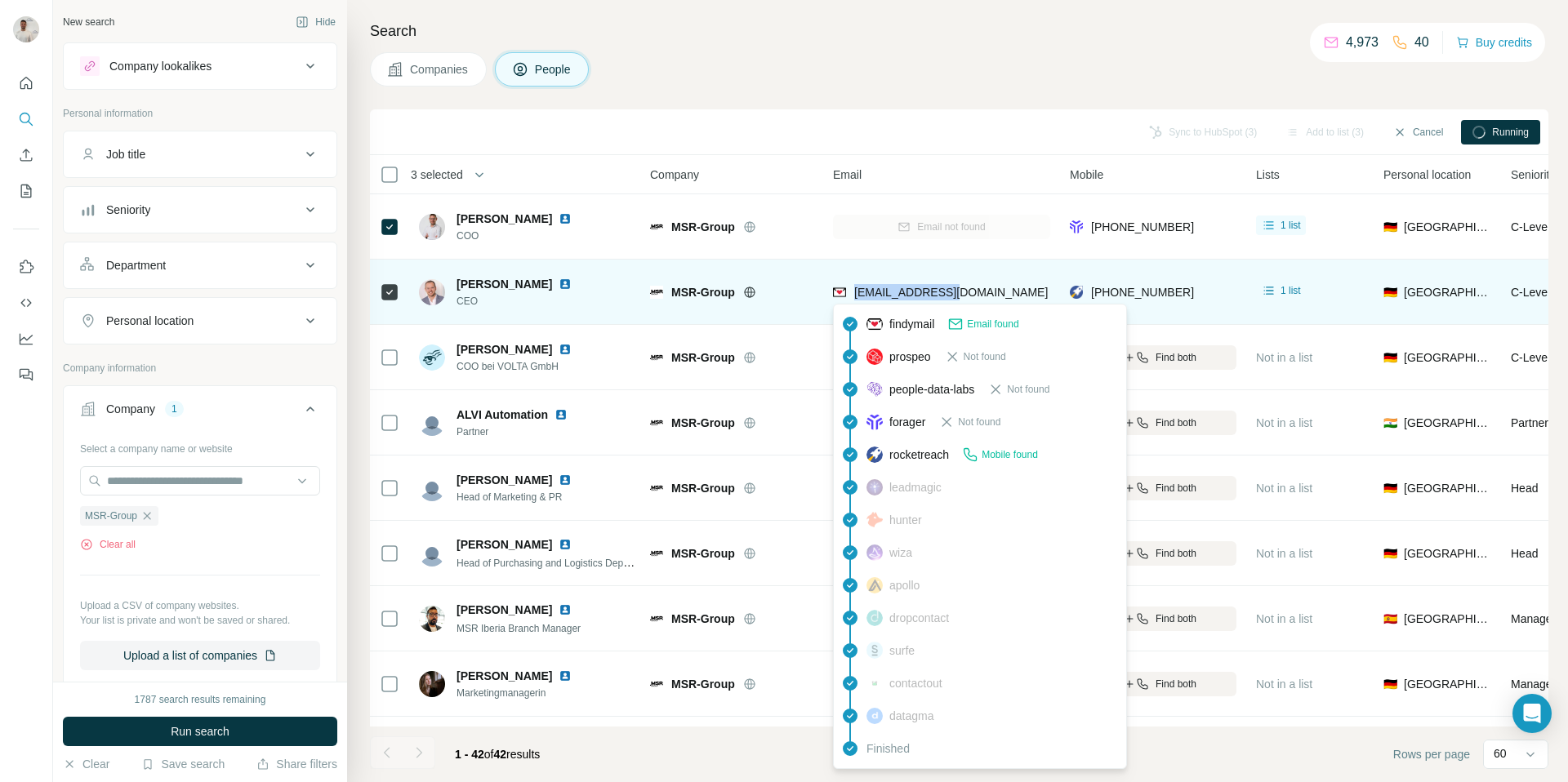
drag, startPoint x: 929, startPoint y: 298, endPoint x: 855, endPoint y: 297, distance: 74.0
click at [855, 297] on div "[EMAIL_ADDRESS][DOMAIN_NAME]" at bounding box center [941, 291] width 217 height 45
copy span "[EMAIL_ADDRESS][DOMAIN_NAME]"
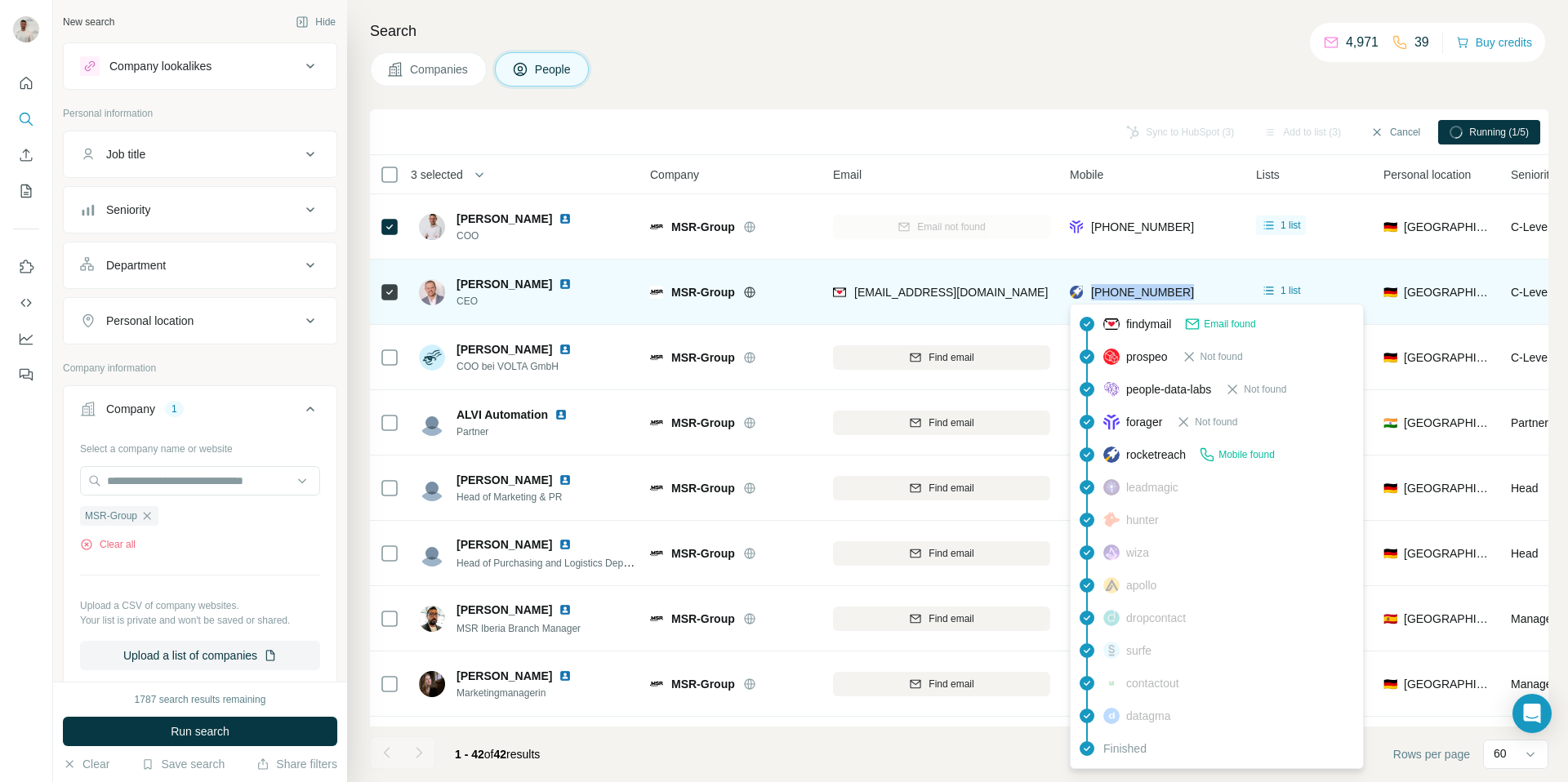
drag, startPoint x: 1207, startPoint y: 293, endPoint x: 1102, endPoint y: 292, distance: 105.0
click at [1095, 291] on div "[PHONE_NUMBER]" at bounding box center [1153, 291] width 167 height 45
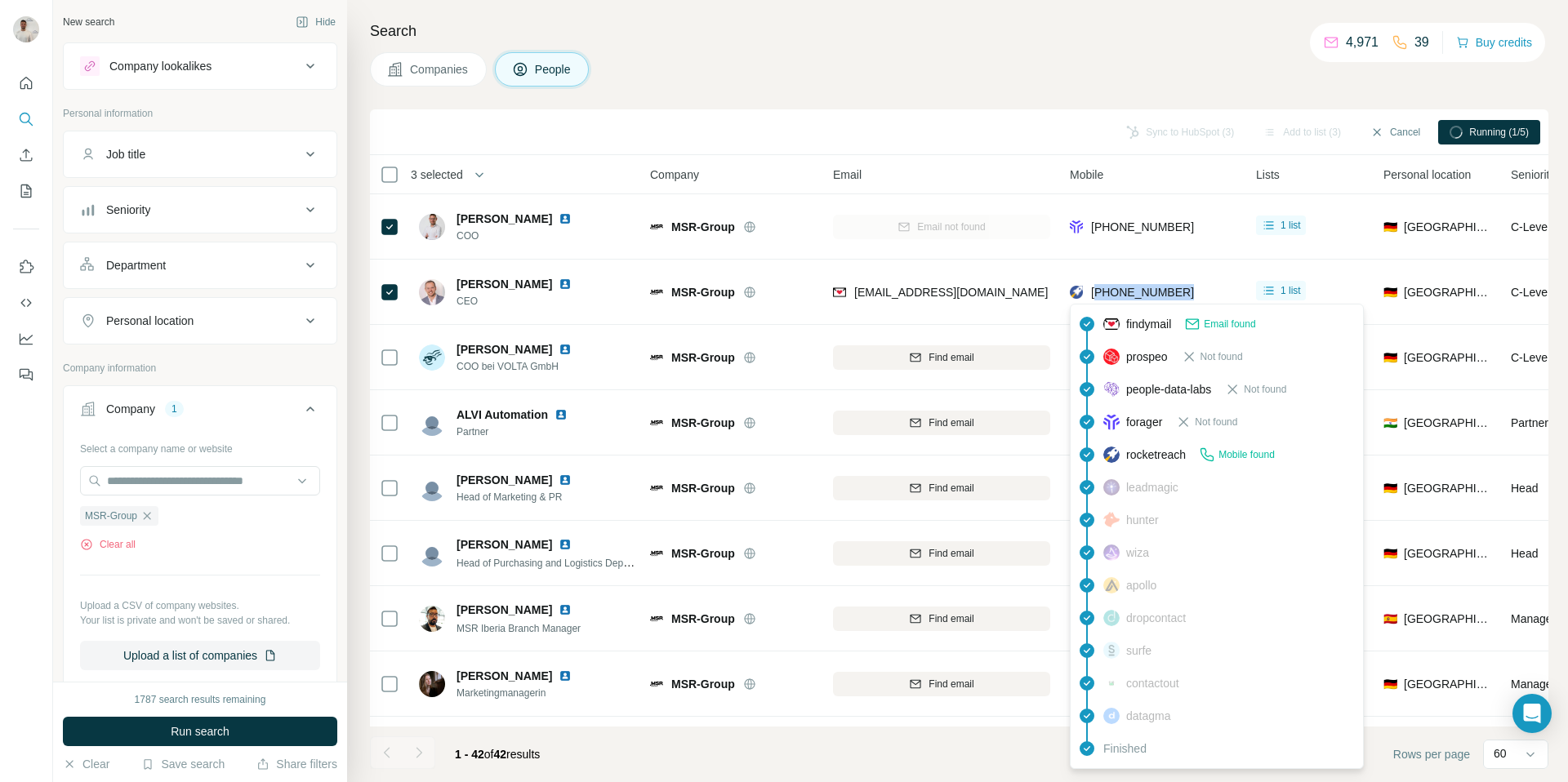
copy span "4916094544212"
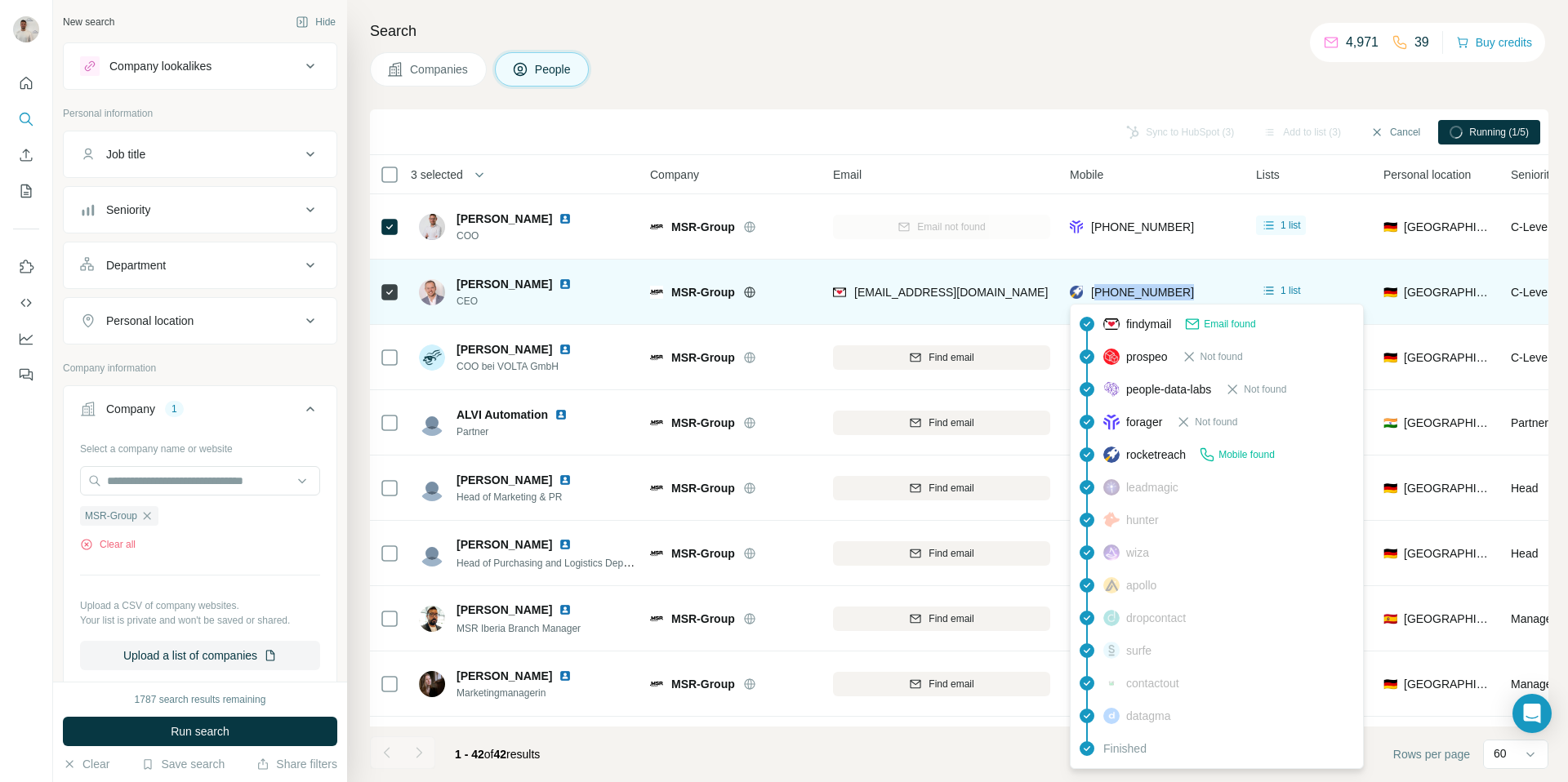
click at [1160, 284] on span "[PHONE_NUMBER]" at bounding box center [1142, 292] width 103 height 16
drag, startPoint x: 1197, startPoint y: 288, endPoint x: 1091, endPoint y: 295, distance: 106.2
click at [1091, 295] on div "[PHONE_NUMBER]" at bounding box center [1153, 291] width 167 height 45
copy span "[PHONE_NUMBER]"
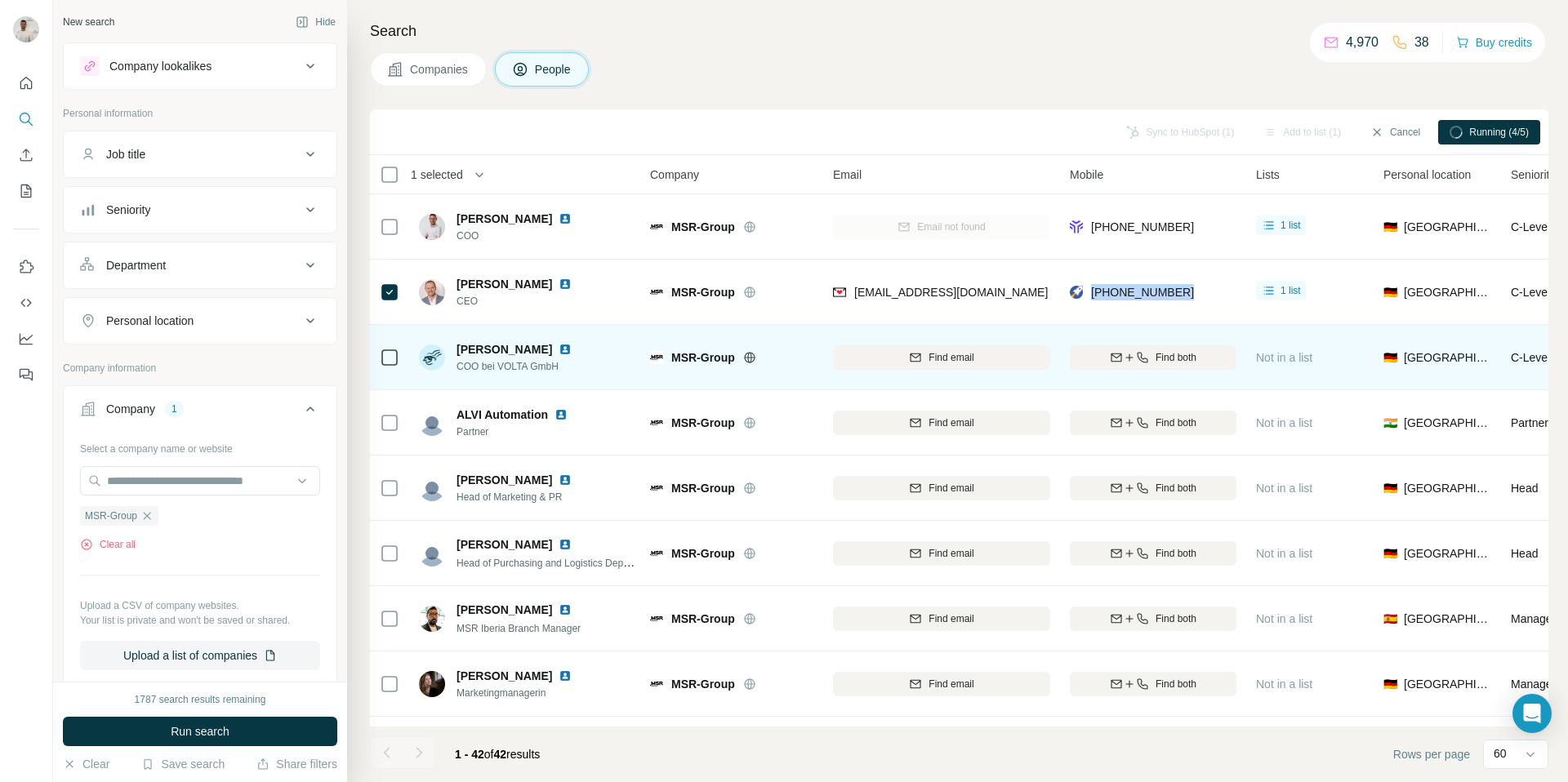
scroll to position [1, 4]
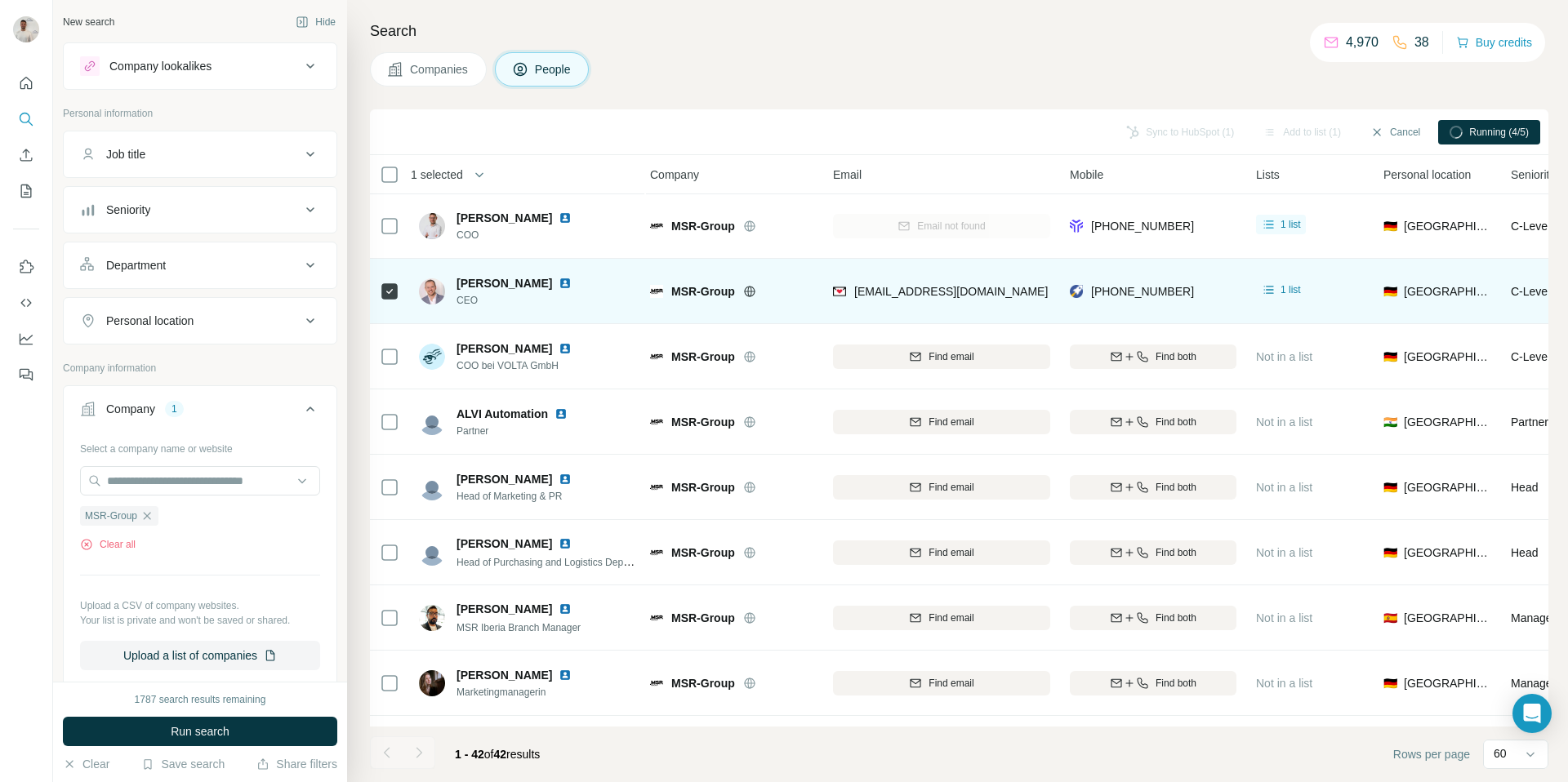
click at [792, 300] on div "MSR-Group" at bounding box center [732, 290] width 163 height 45
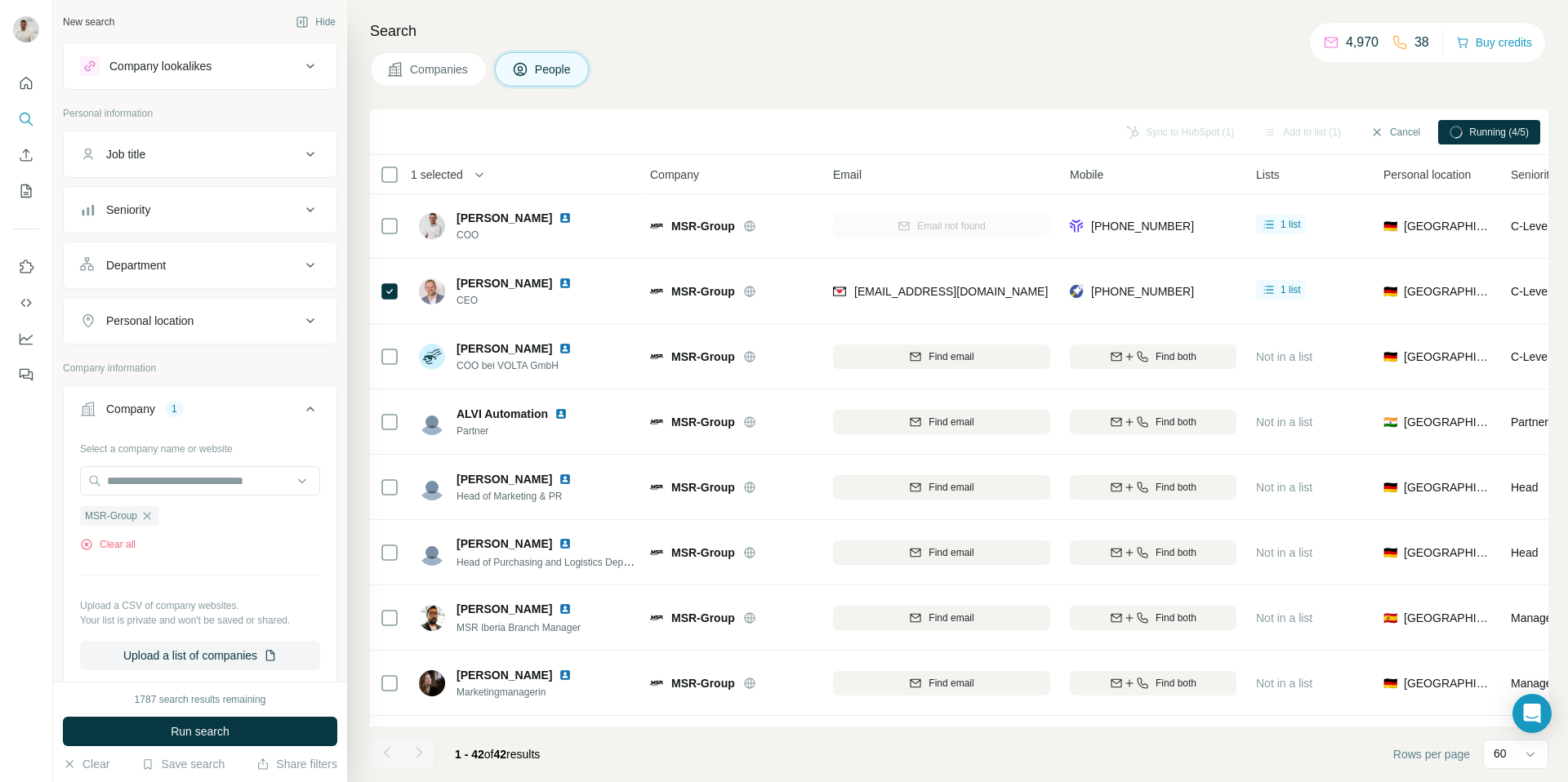
click at [1461, 131] on div "Running (4/5)" at bounding box center [1488, 132] width 102 height 25
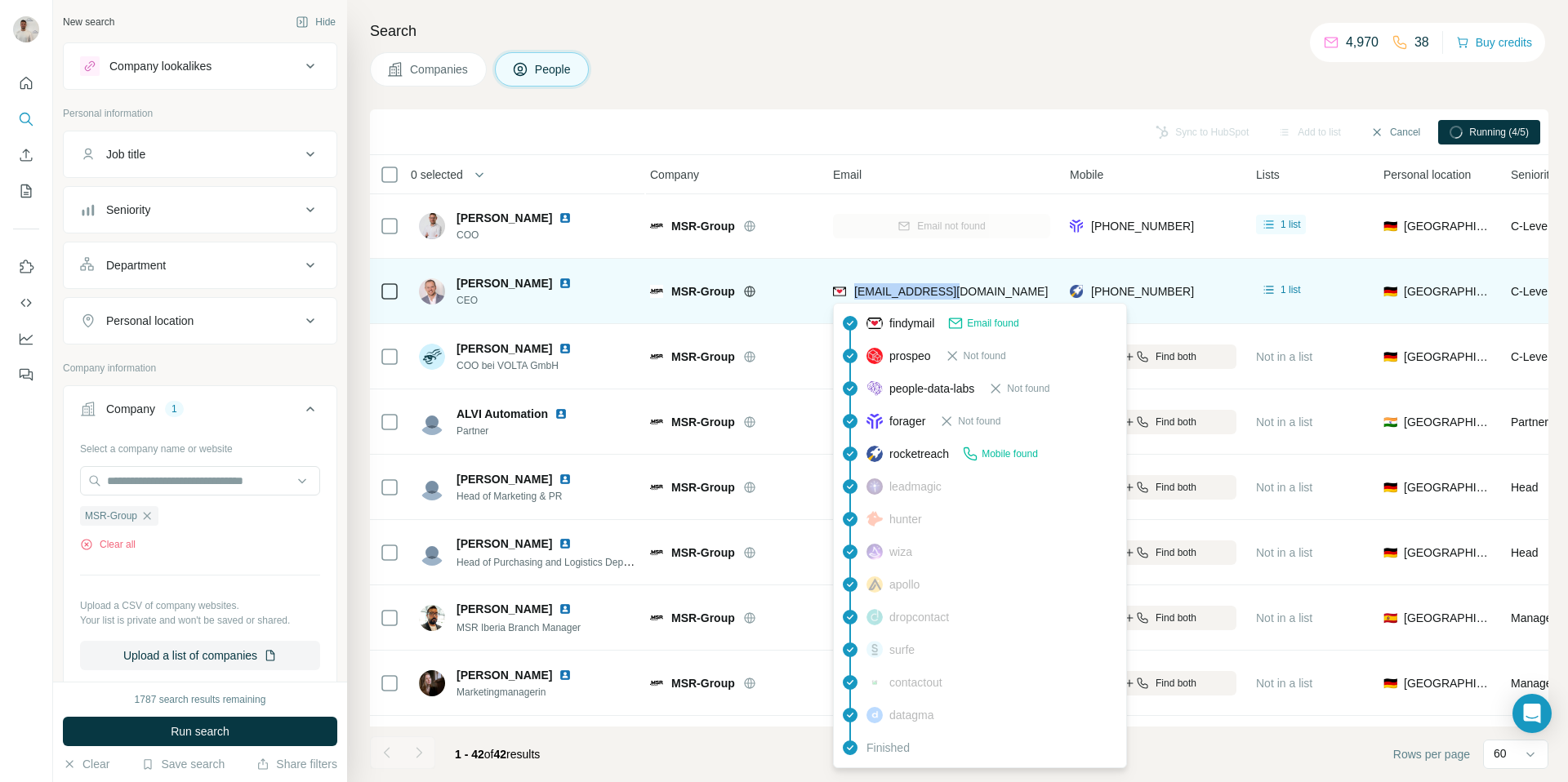
drag, startPoint x: 945, startPoint y: 294, endPoint x: 854, endPoint y: 294, distance: 91.0
click at [854, 294] on div "[EMAIL_ADDRESS][DOMAIN_NAME]" at bounding box center [941, 290] width 217 height 45
copy span "[EMAIL_ADDRESS][DOMAIN_NAME]"
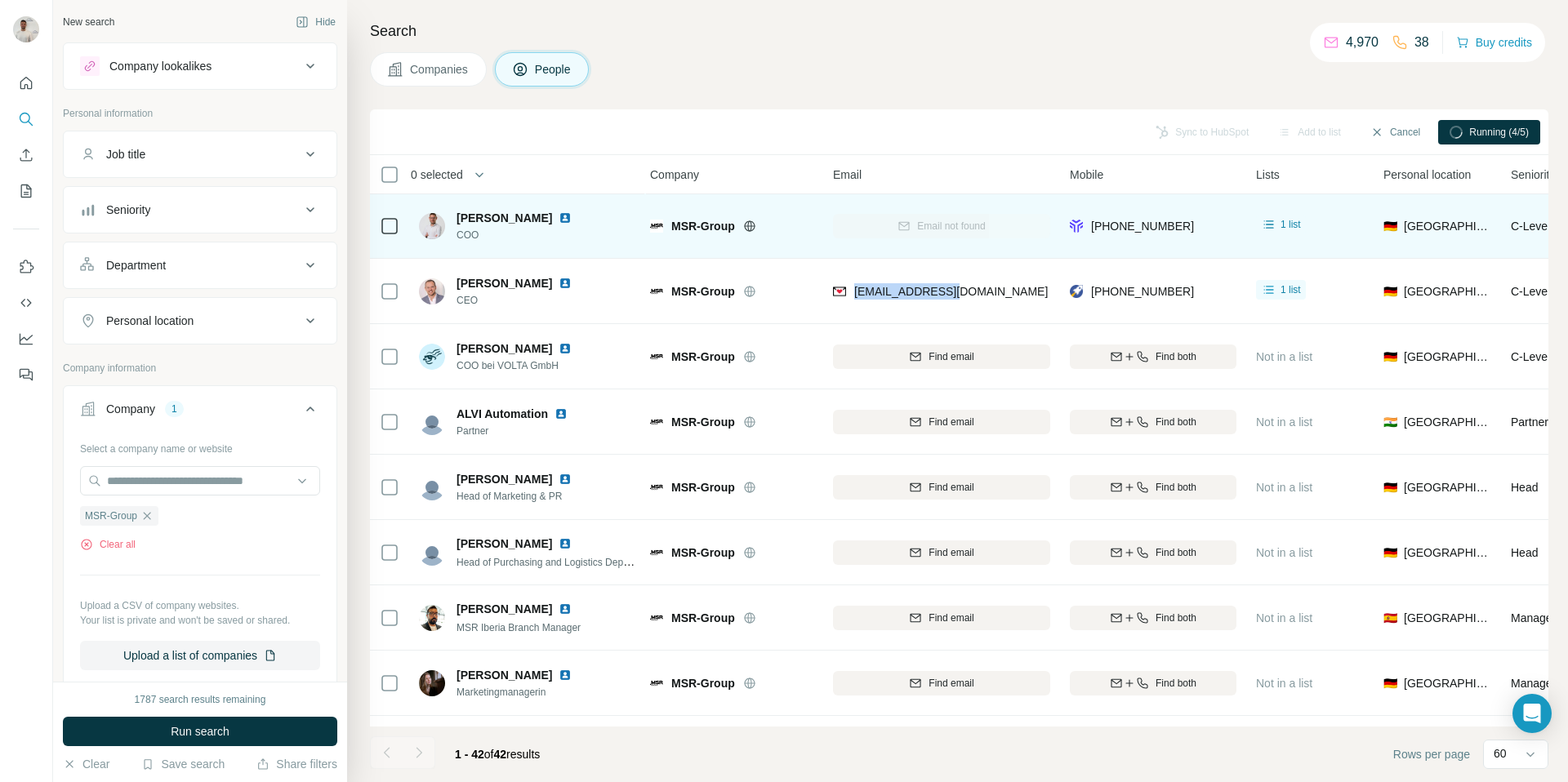
scroll to position [1, 5]
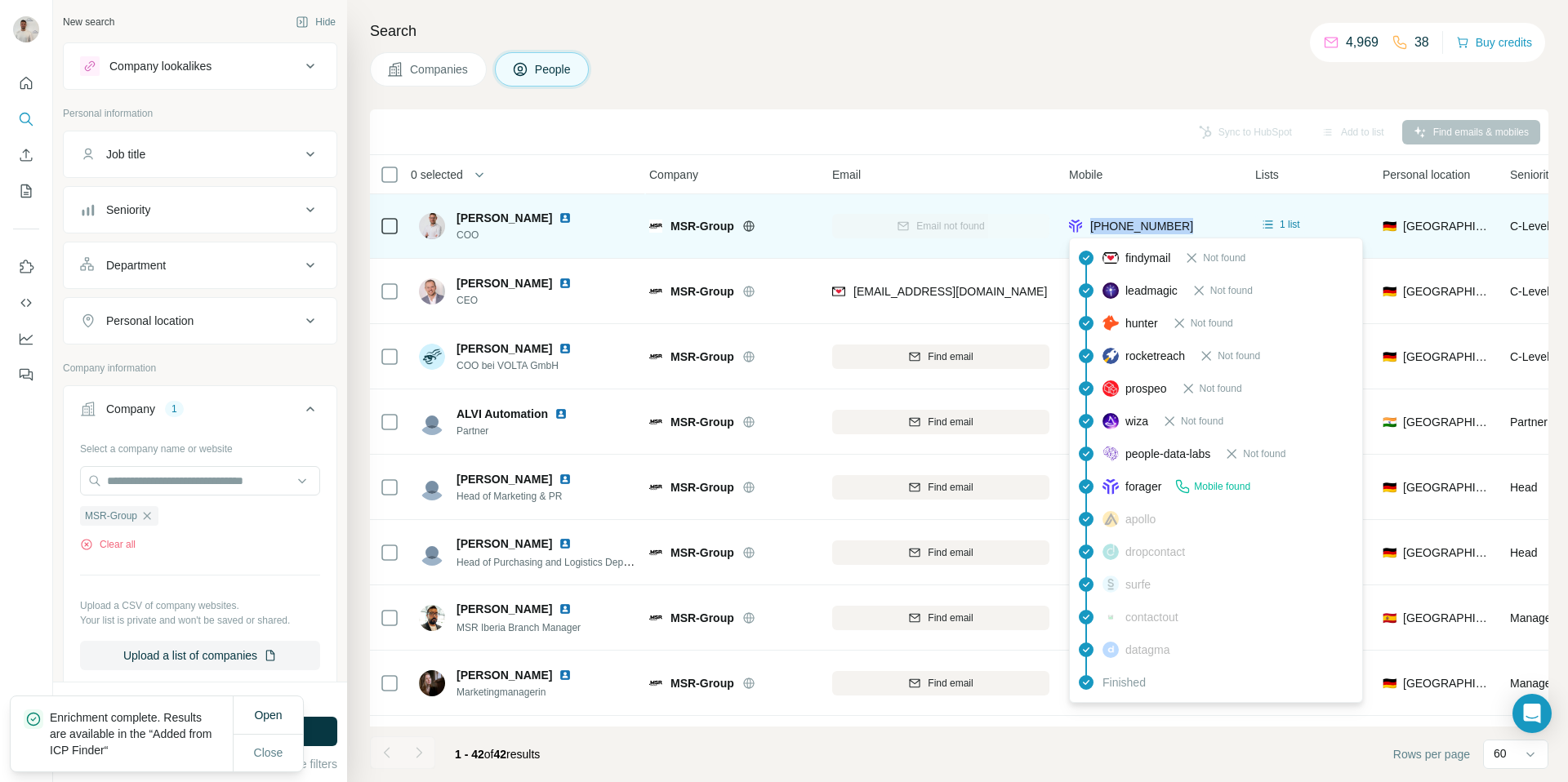
drag, startPoint x: 1192, startPoint y: 229, endPoint x: 1092, endPoint y: 229, distance: 100.0
click at [1091, 229] on div "[PHONE_NUMBER]" at bounding box center [1152, 225] width 167 height 45
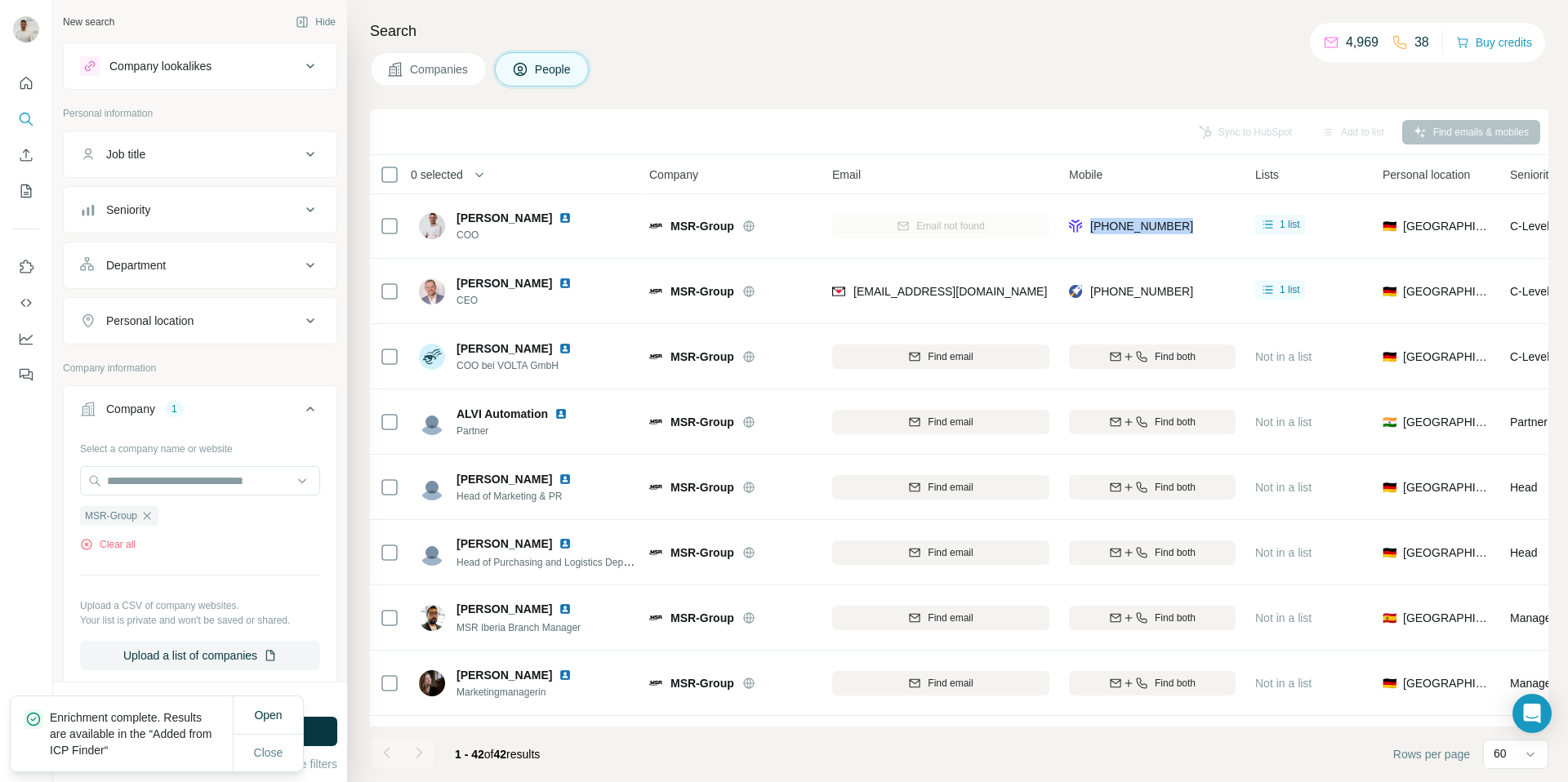
copy span "[PHONE_NUMBER]"
